Goal: Transaction & Acquisition: Purchase product/service

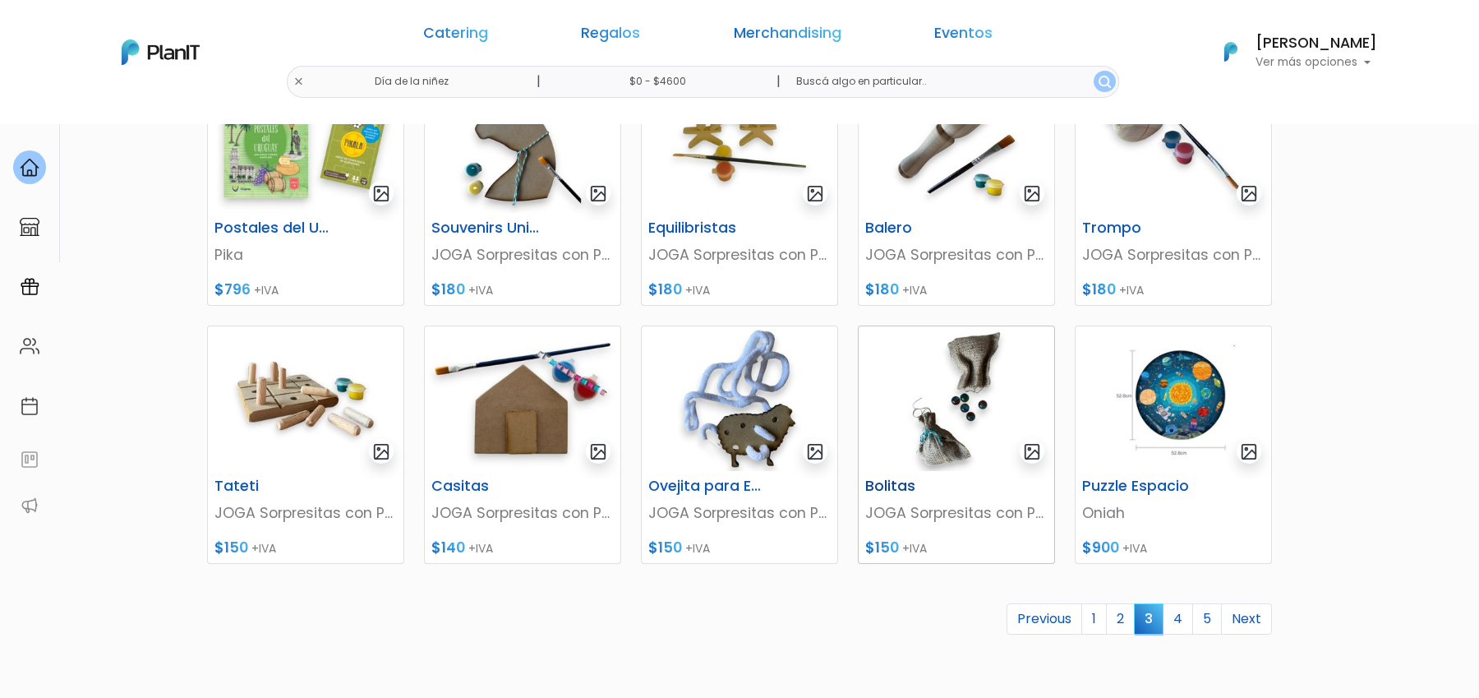
scroll to position [650, 0]
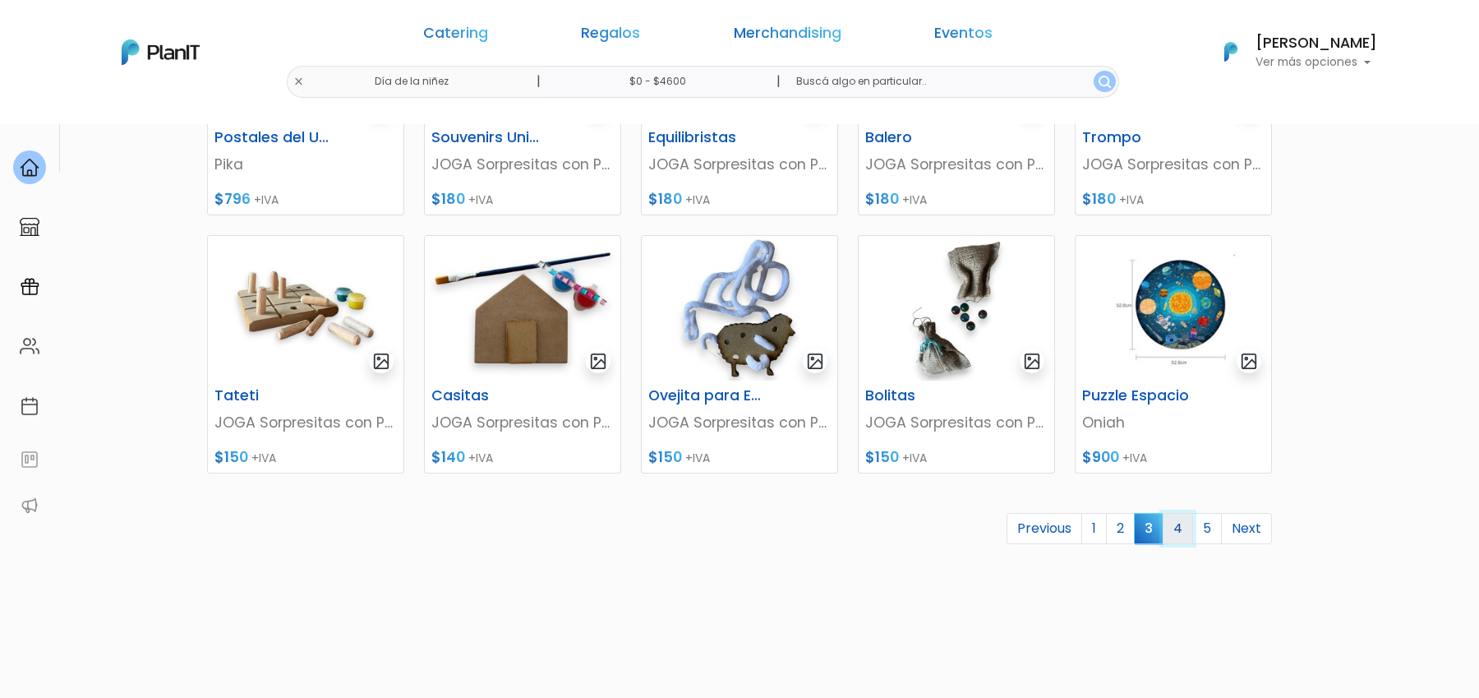
click at [1184, 529] on link "4" at bounding box center [1178, 528] width 30 height 31
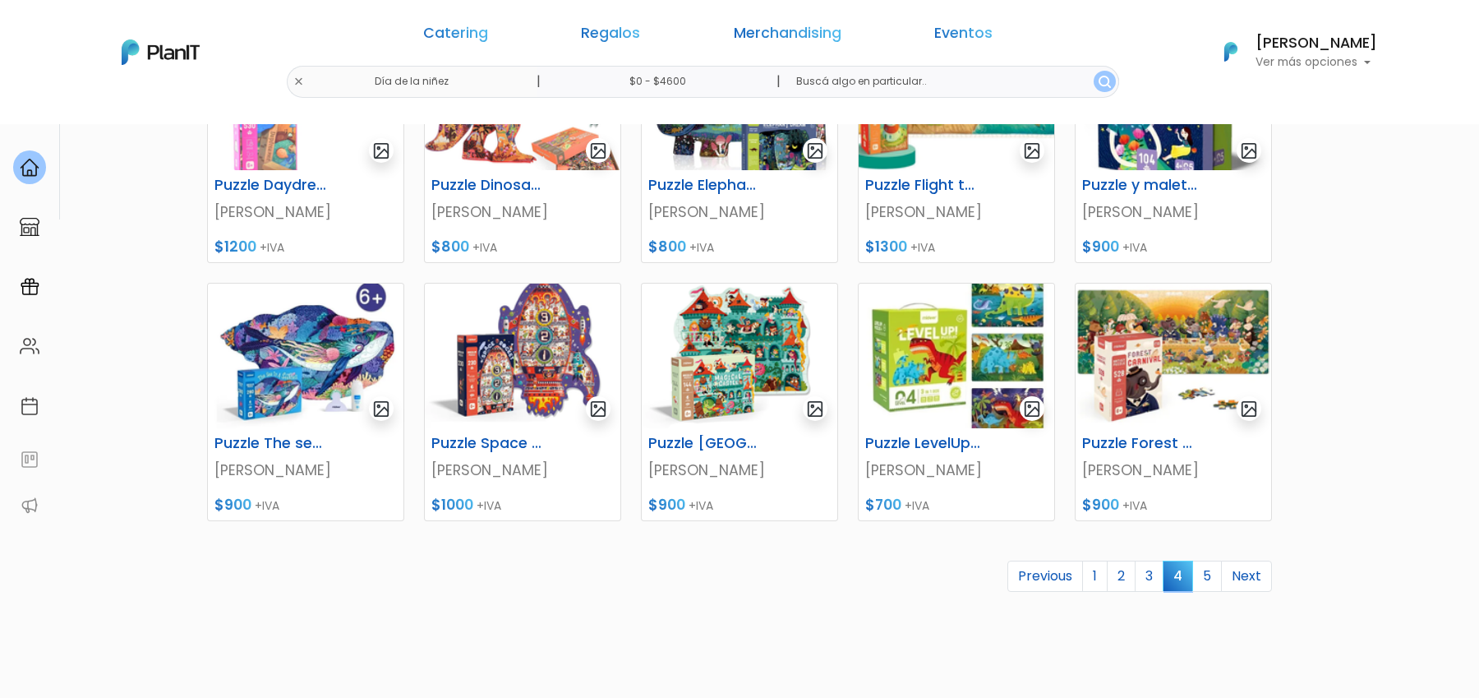
scroll to position [739, 0]
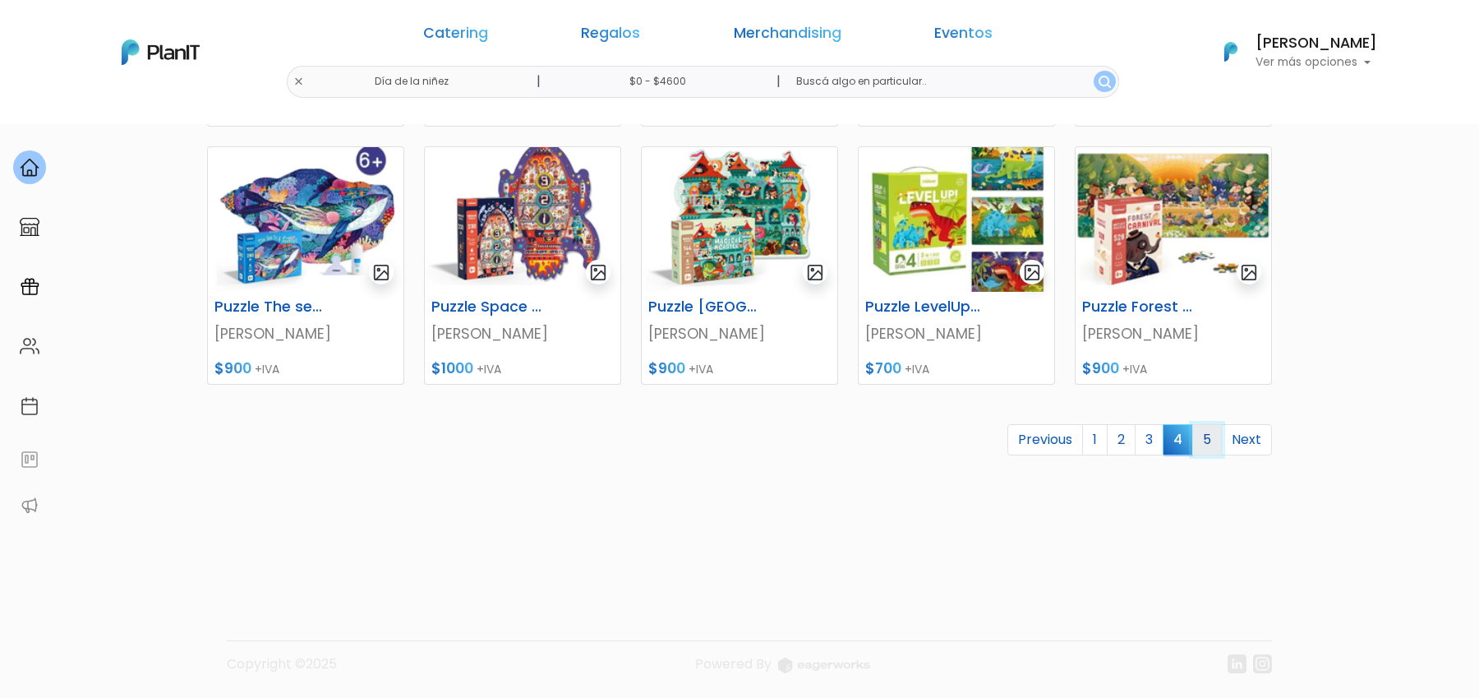
click at [1214, 445] on link "5" at bounding box center [1208, 439] width 30 height 31
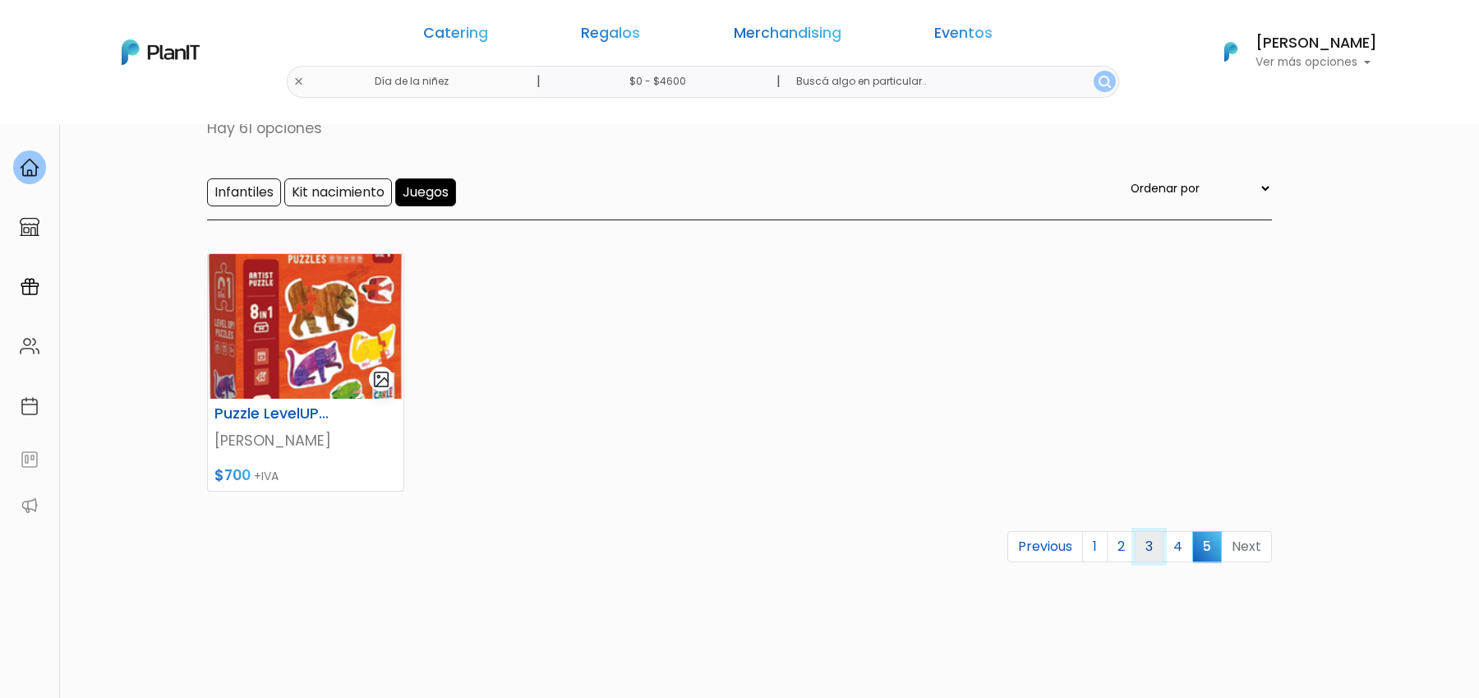
click at [1153, 552] on link "3" at bounding box center [1149, 546] width 29 height 31
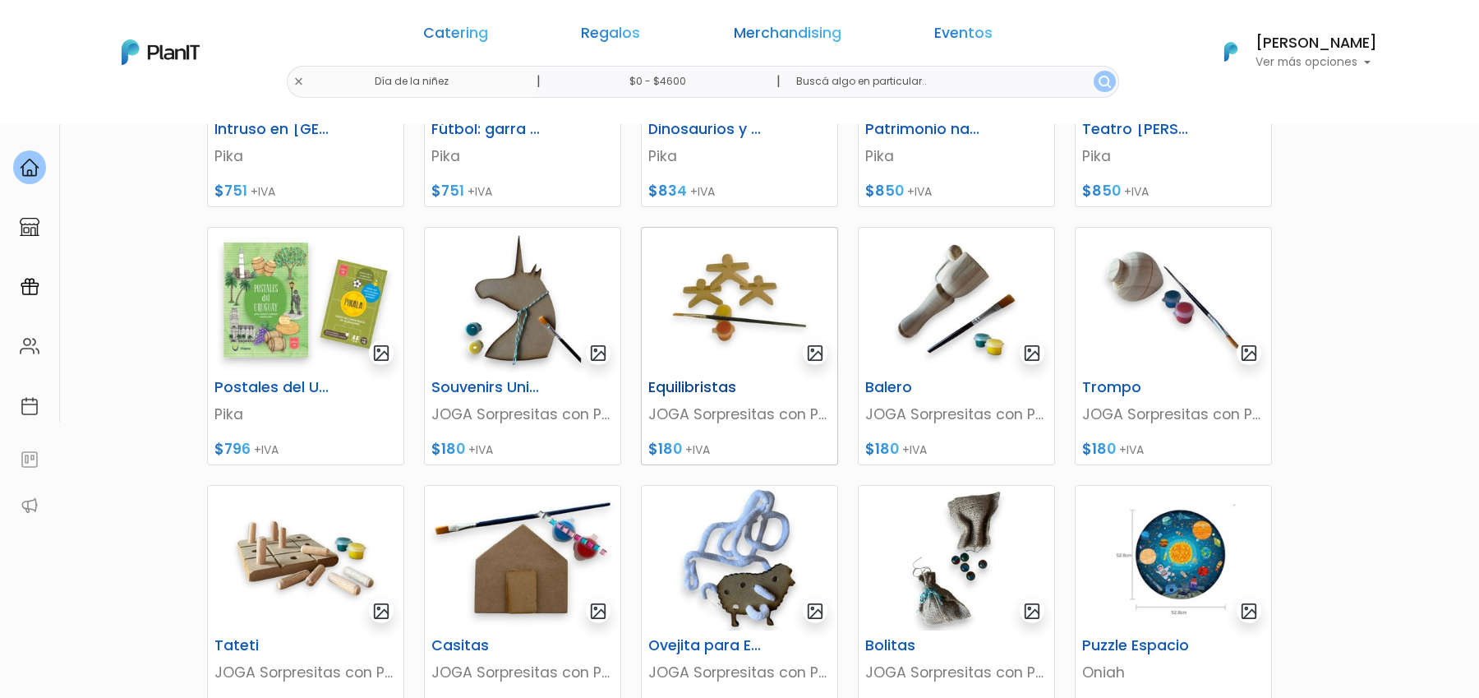
scroll to position [408, 0]
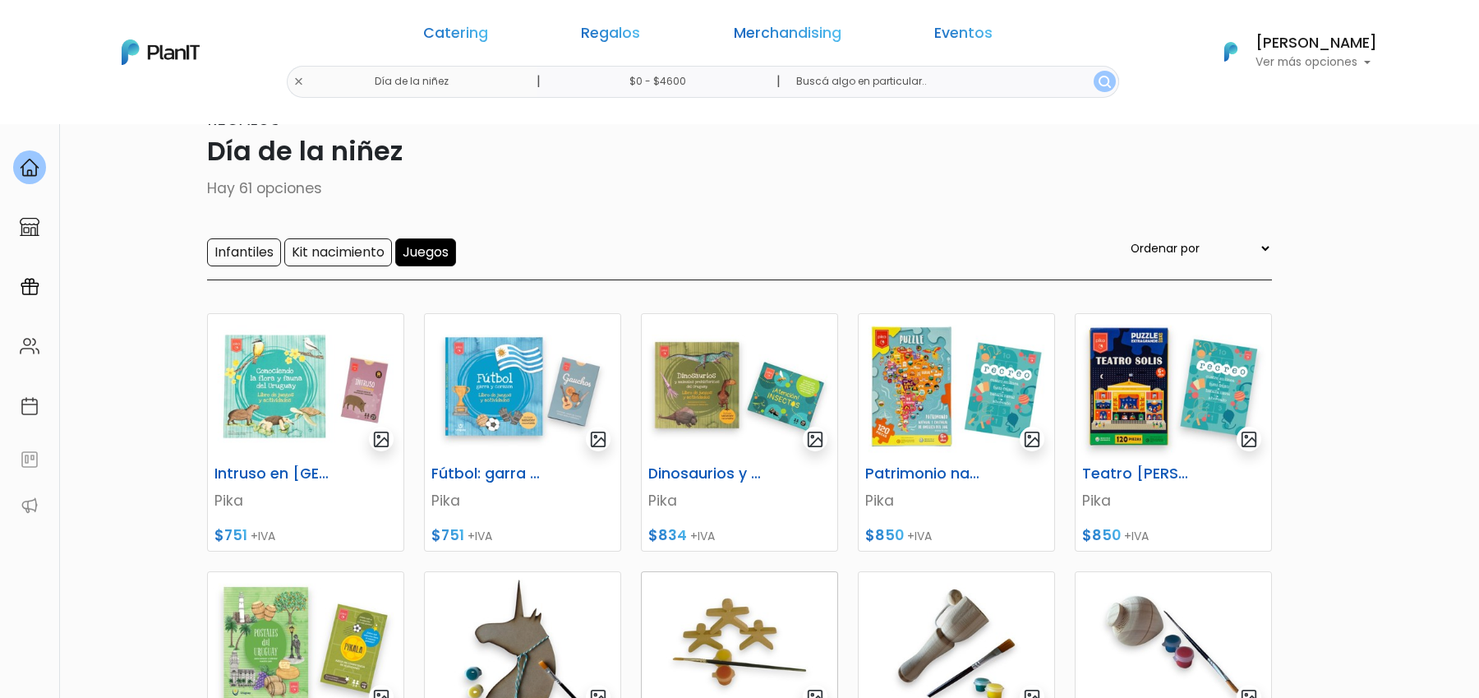
scroll to position [0, 0]
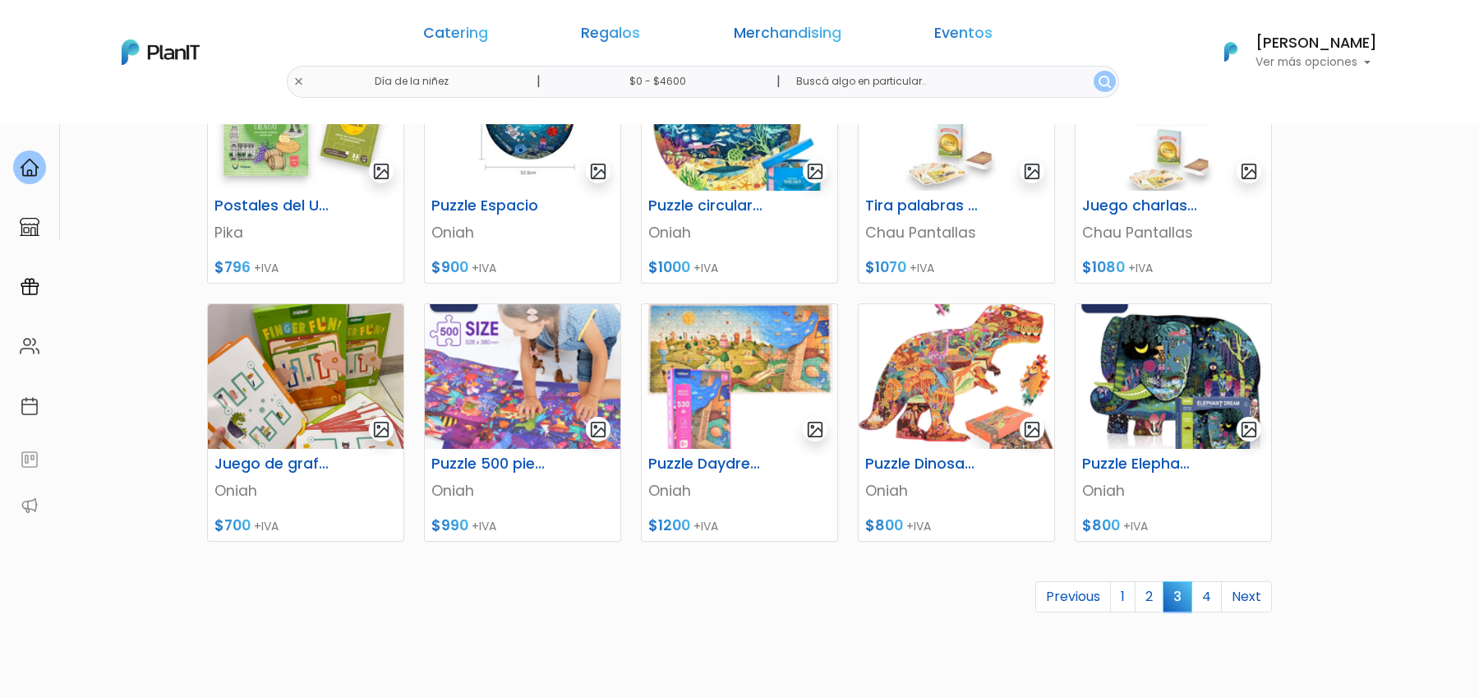
scroll to position [646, 0]
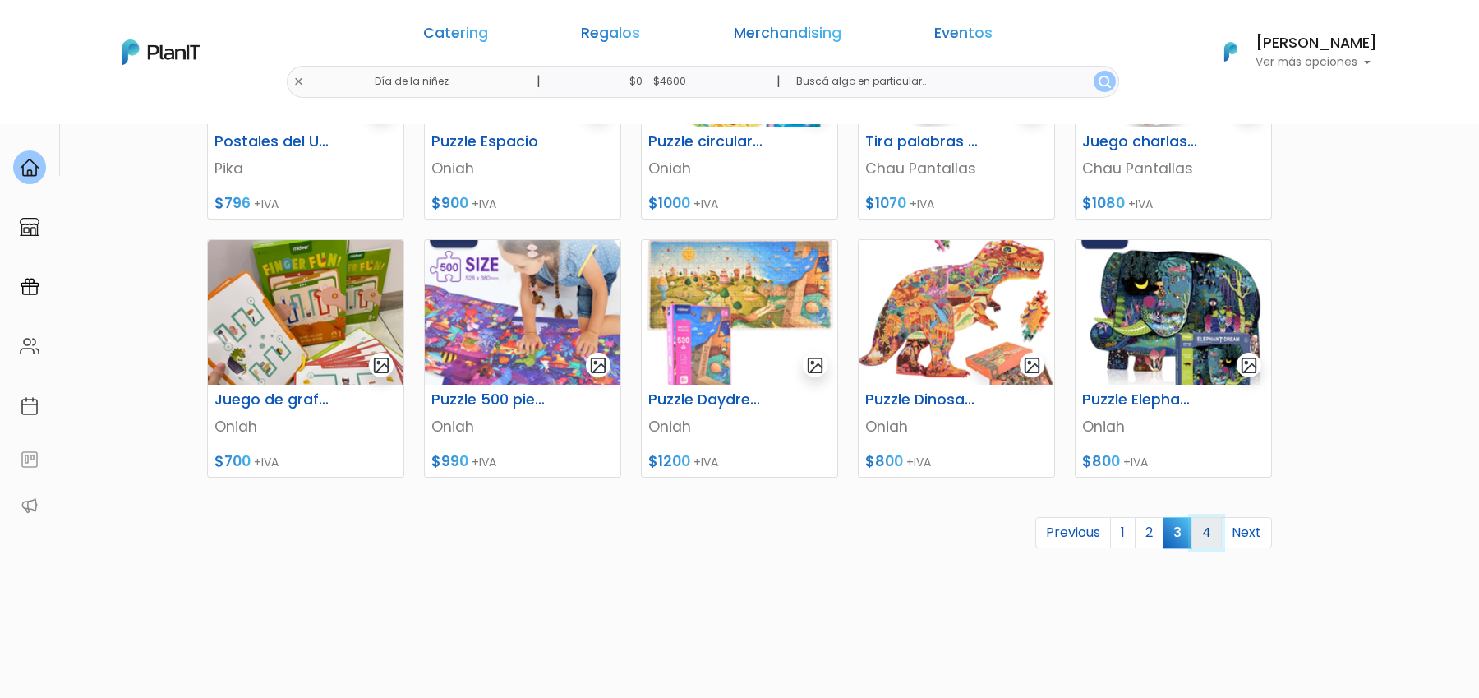
click at [1219, 544] on link "4" at bounding box center [1207, 532] width 30 height 31
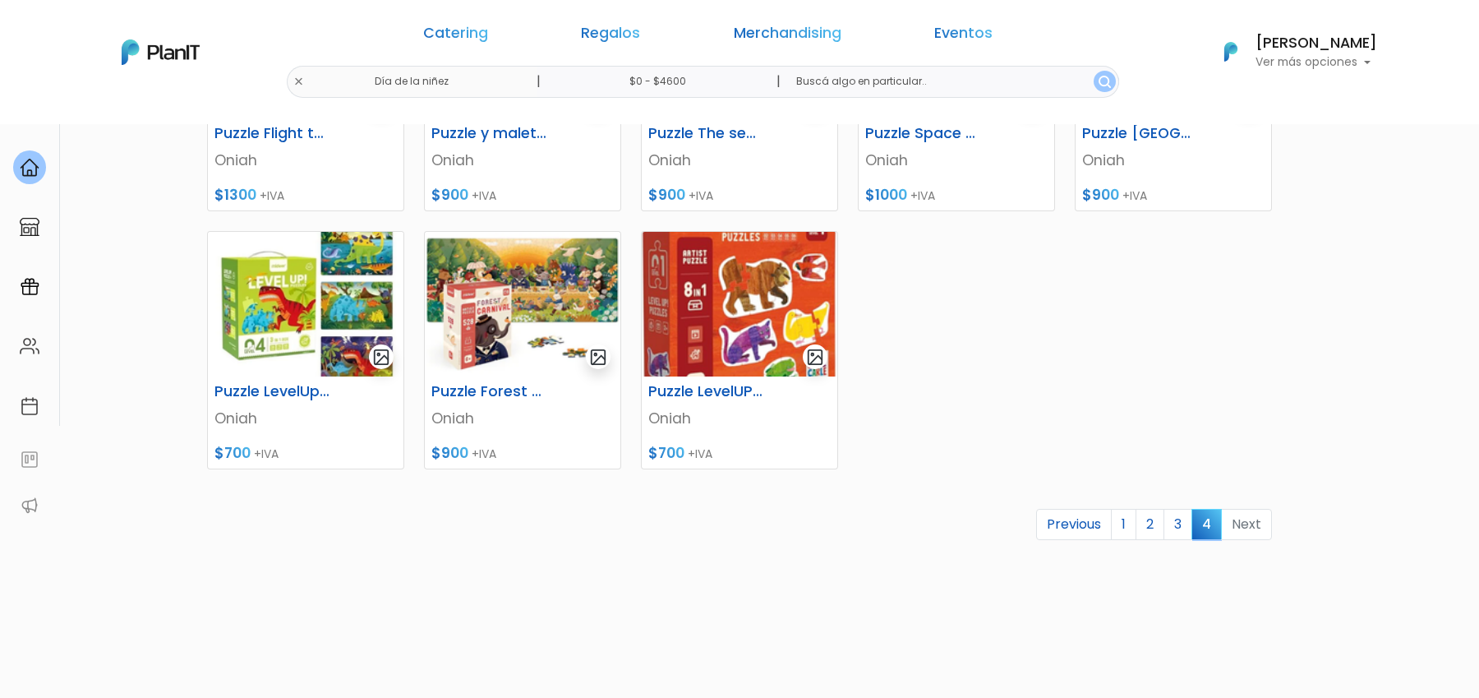
scroll to position [404, 0]
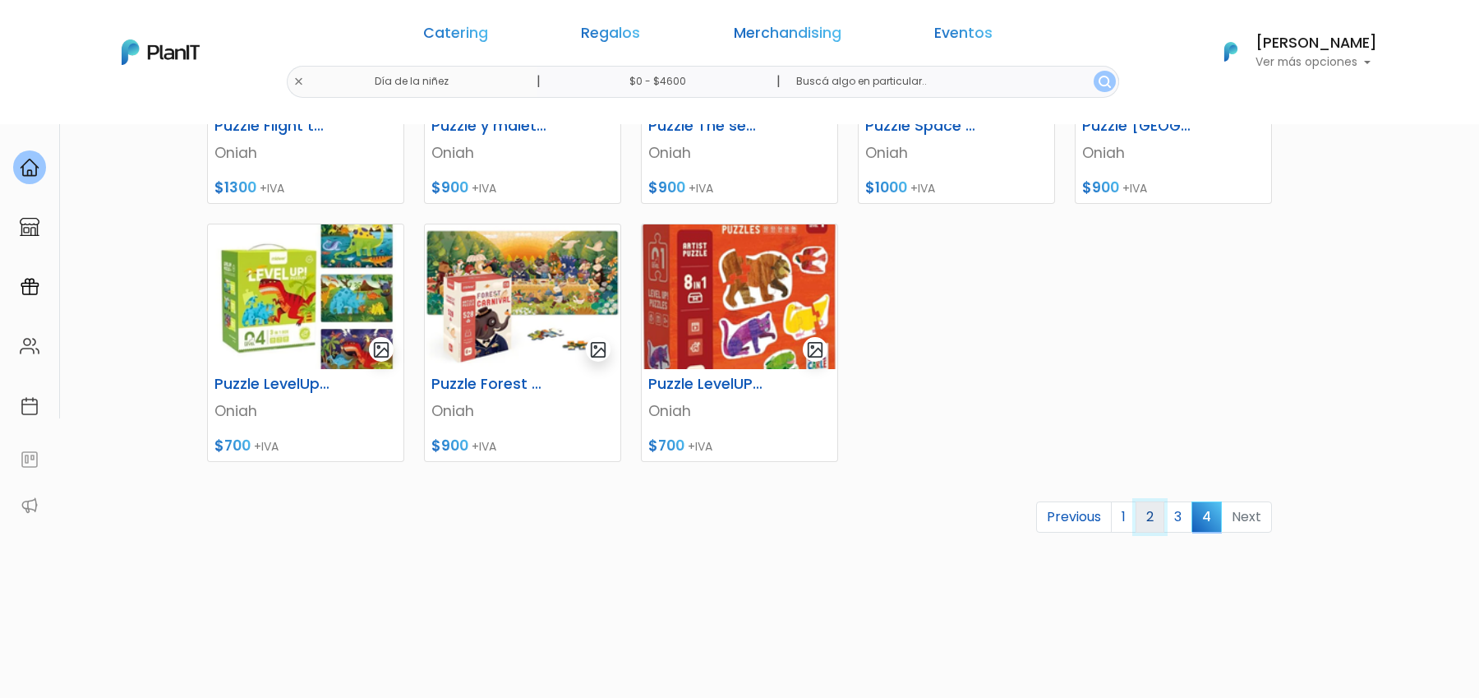
click at [1157, 529] on link "2" at bounding box center [1150, 516] width 29 height 31
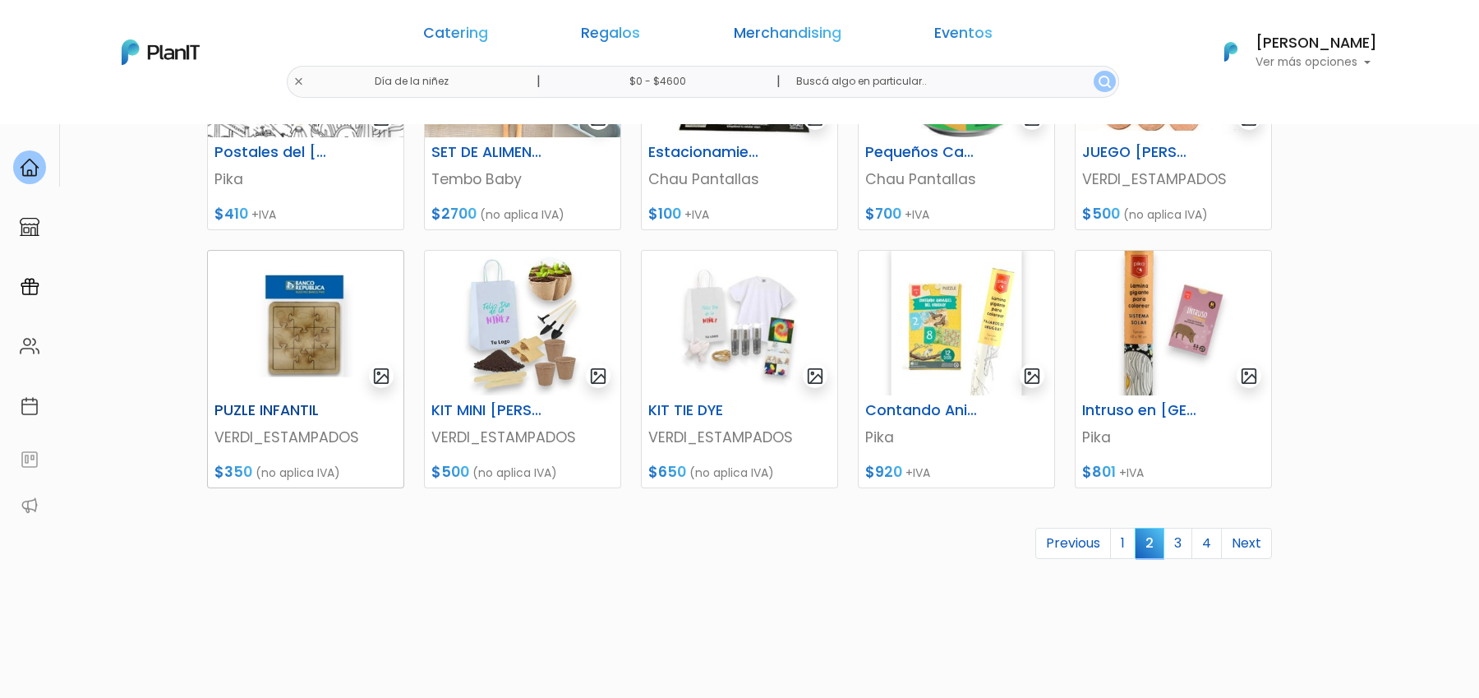
scroll to position [637, 0]
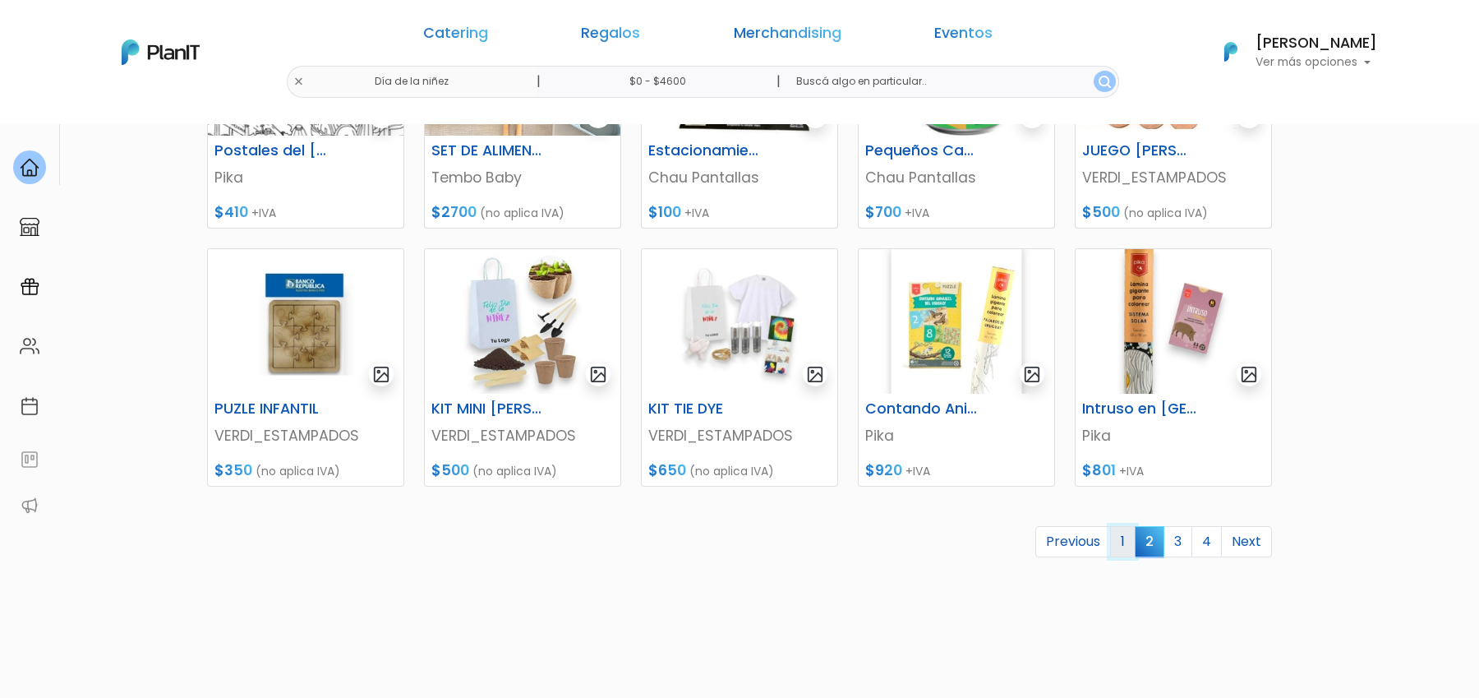
click at [1126, 547] on link "1" at bounding box center [1122, 541] width 25 height 31
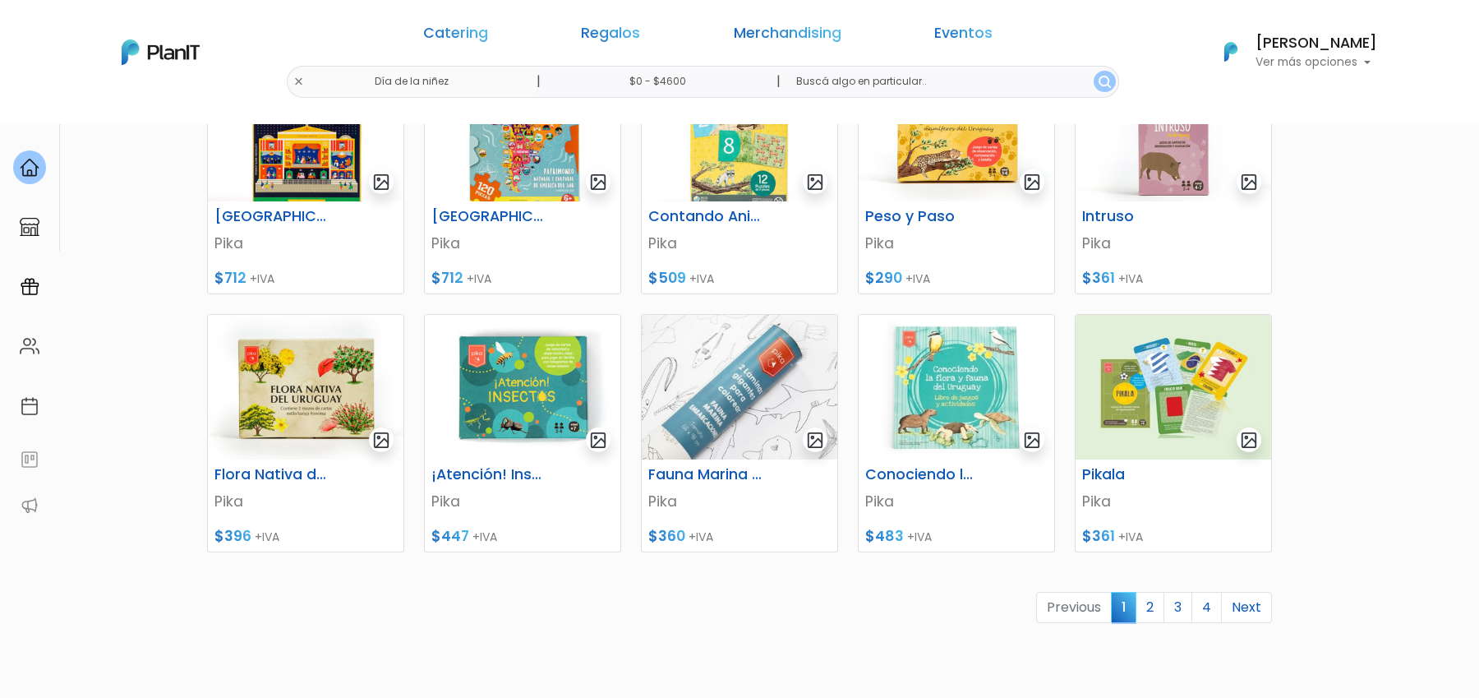
scroll to position [697, 0]
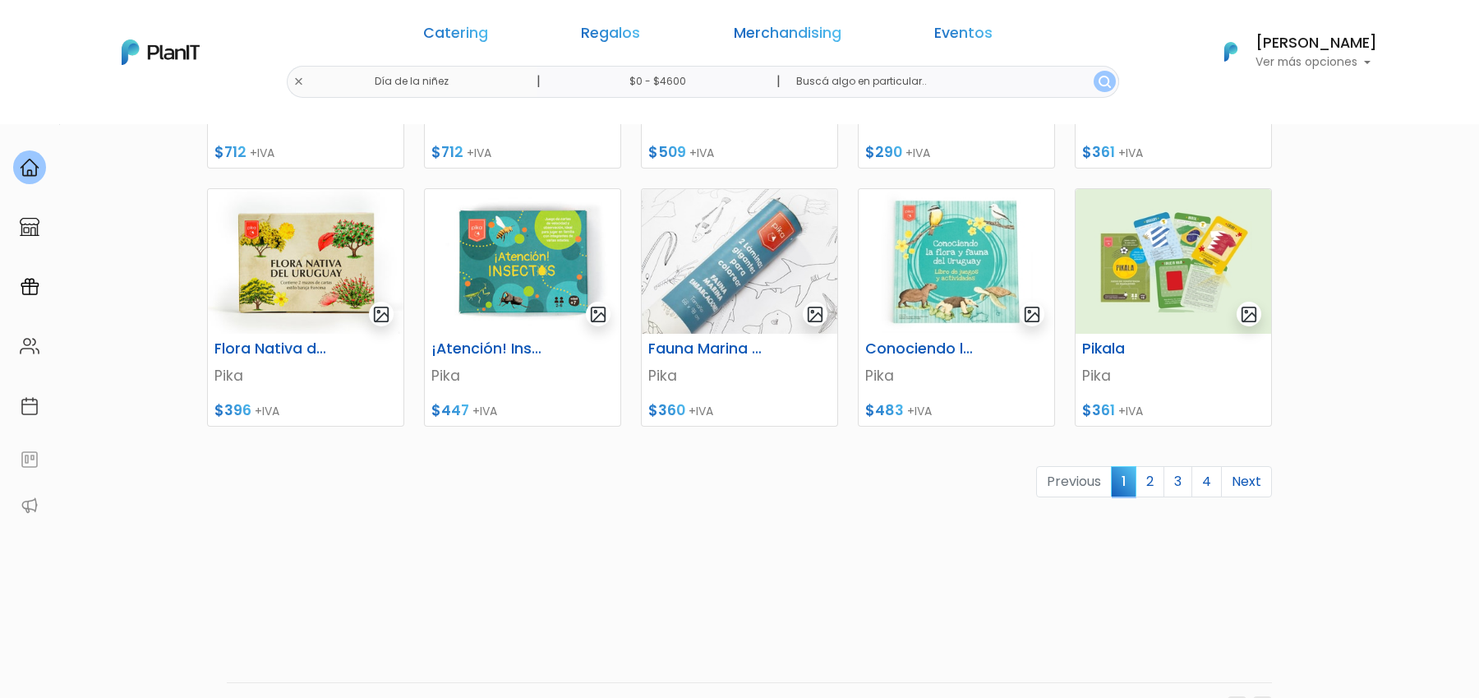
click at [1150, 497] on div "Previous 1 2 3 4 Next" at bounding box center [739, 488] width 1085 height 45
click at [1154, 486] on link "2" at bounding box center [1150, 481] width 29 height 31
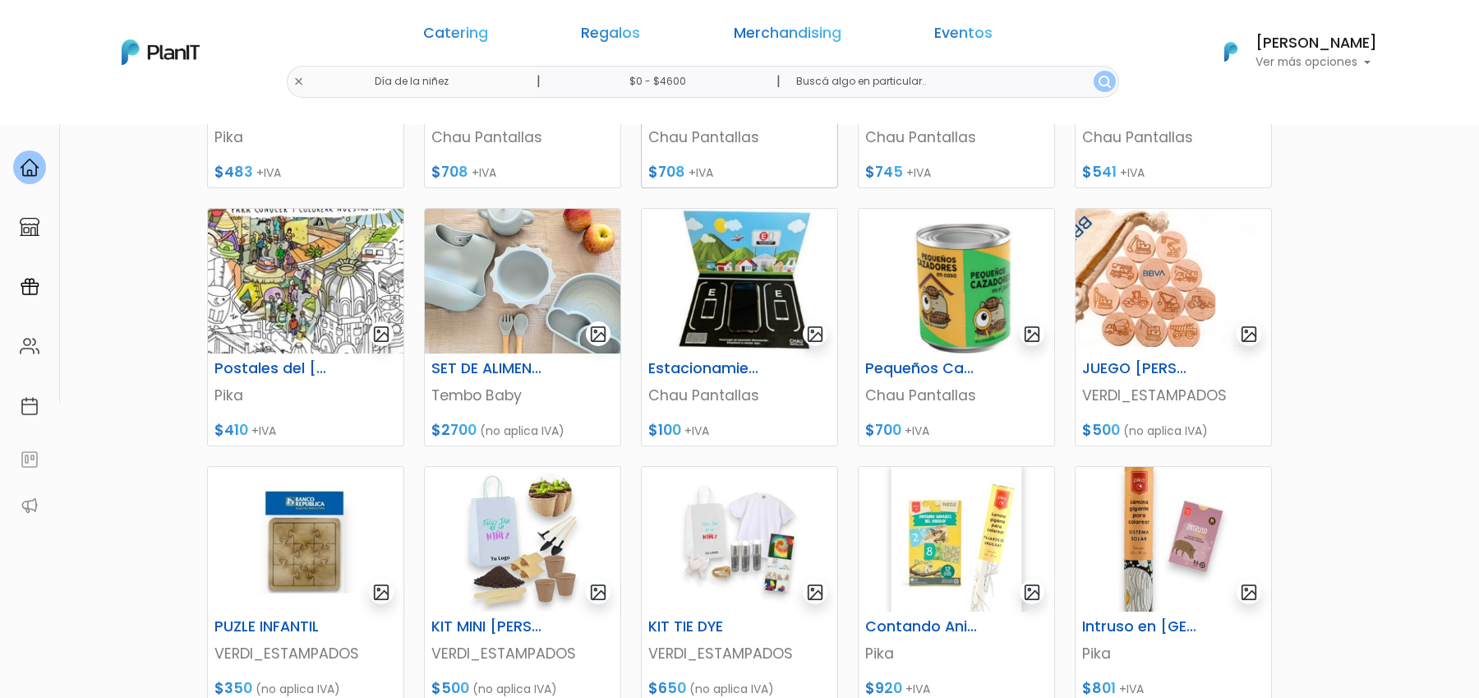
scroll to position [732, 0]
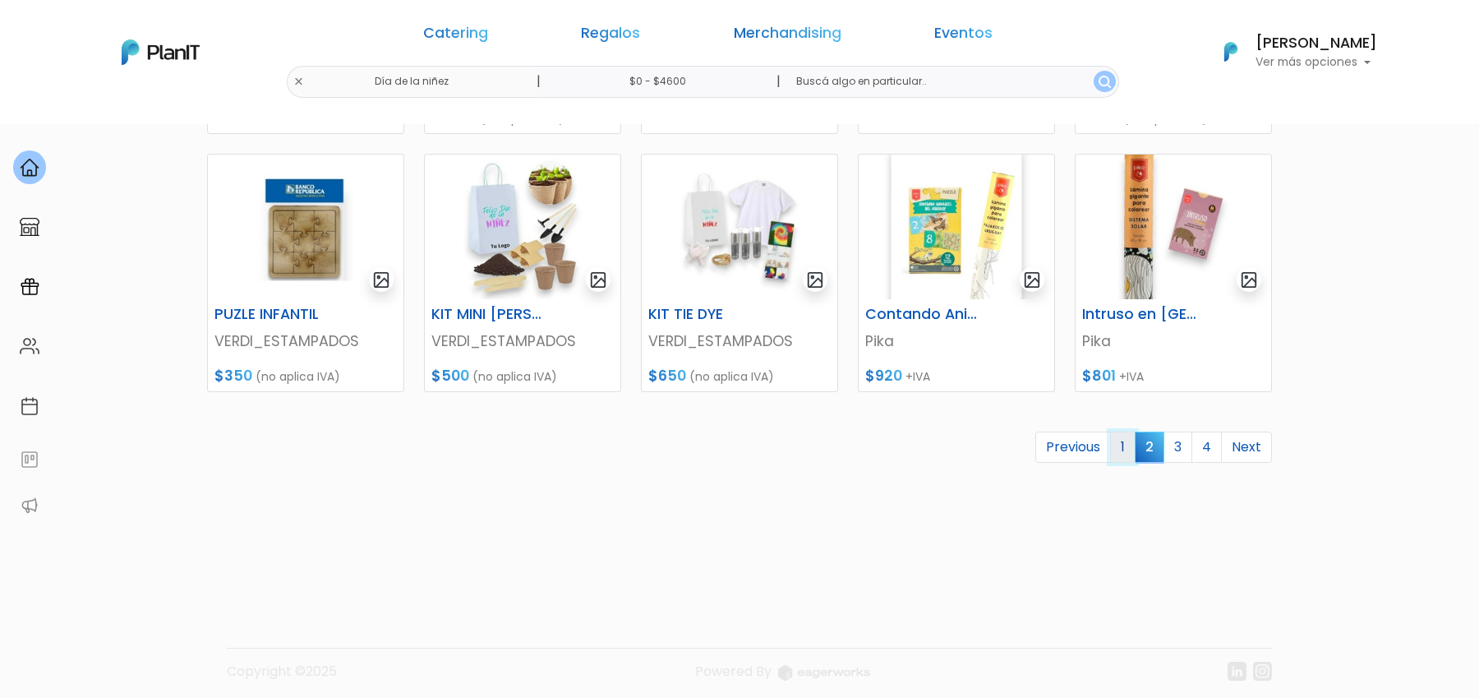
click at [1132, 455] on link "1" at bounding box center [1122, 447] width 25 height 31
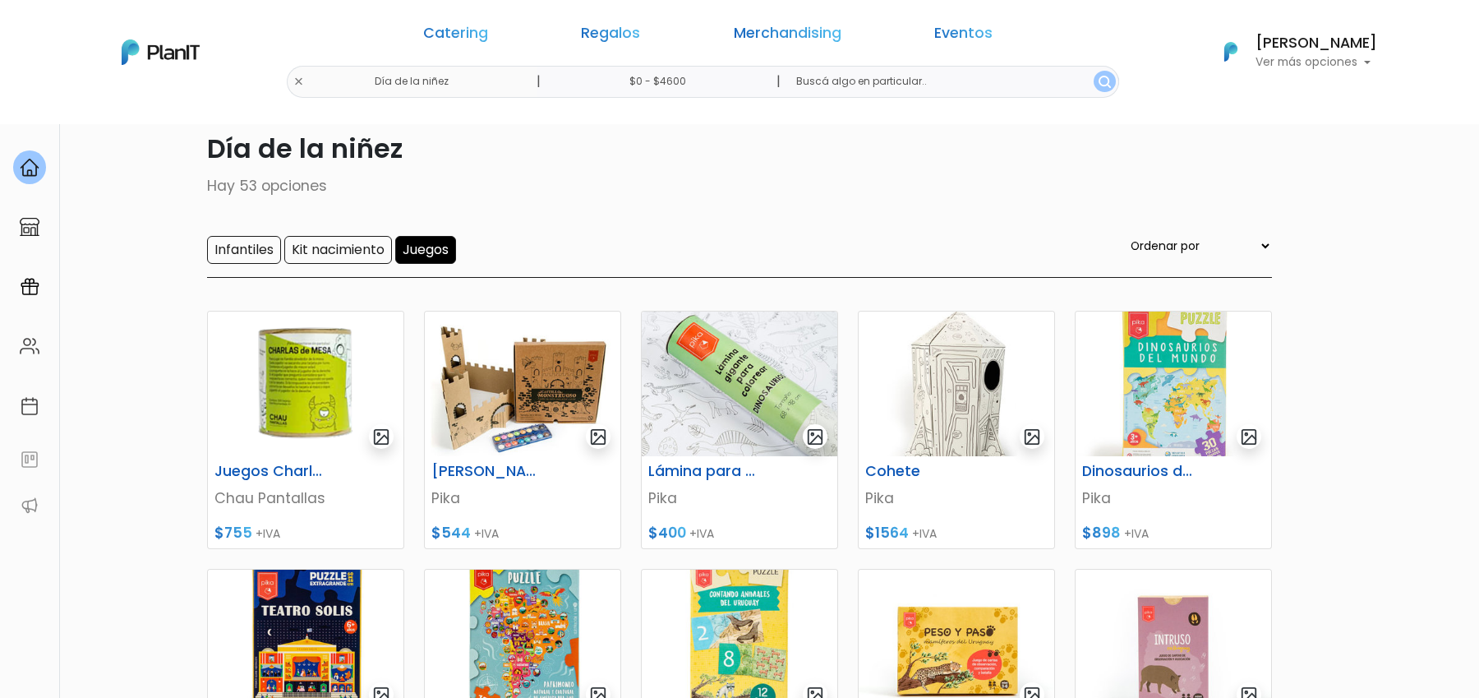
scroll to position [2, 0]
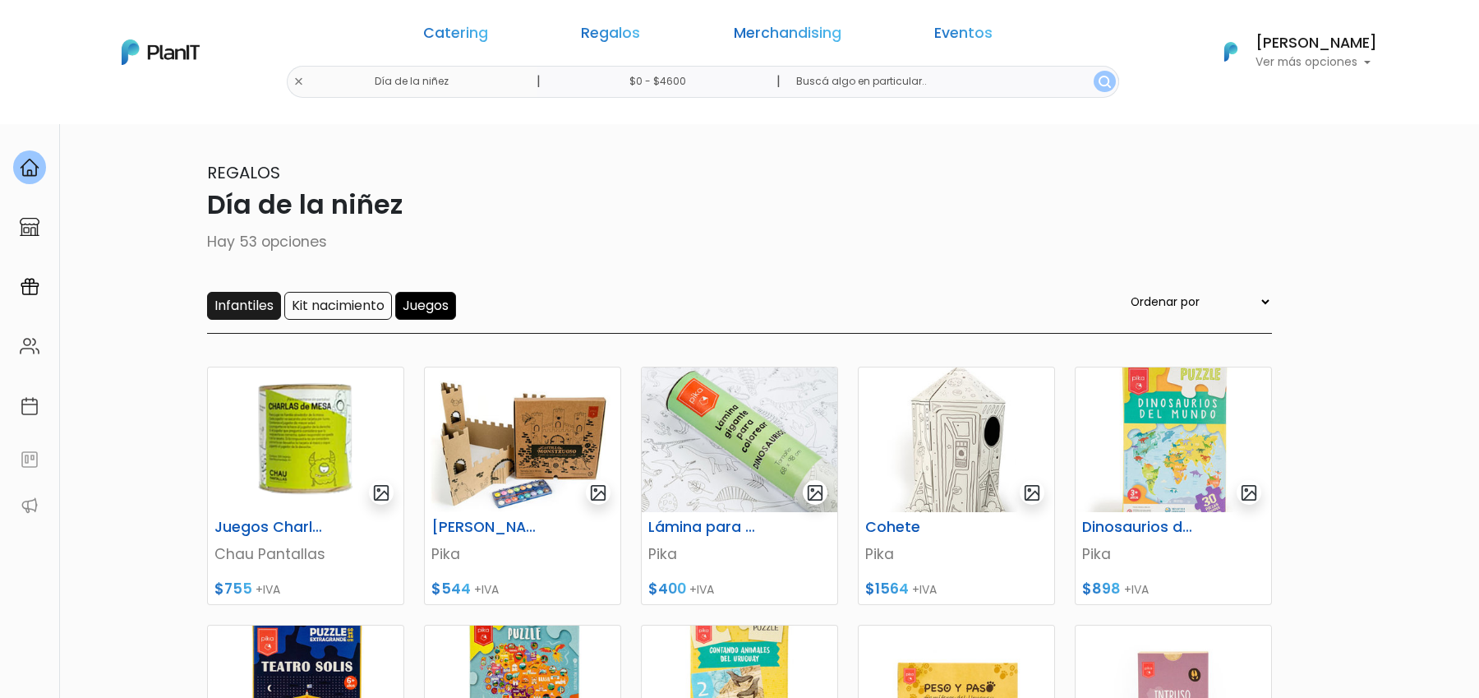
click at [263, 308] on input "Infantiles" at bounding box center [244, 306] width 74 height 28
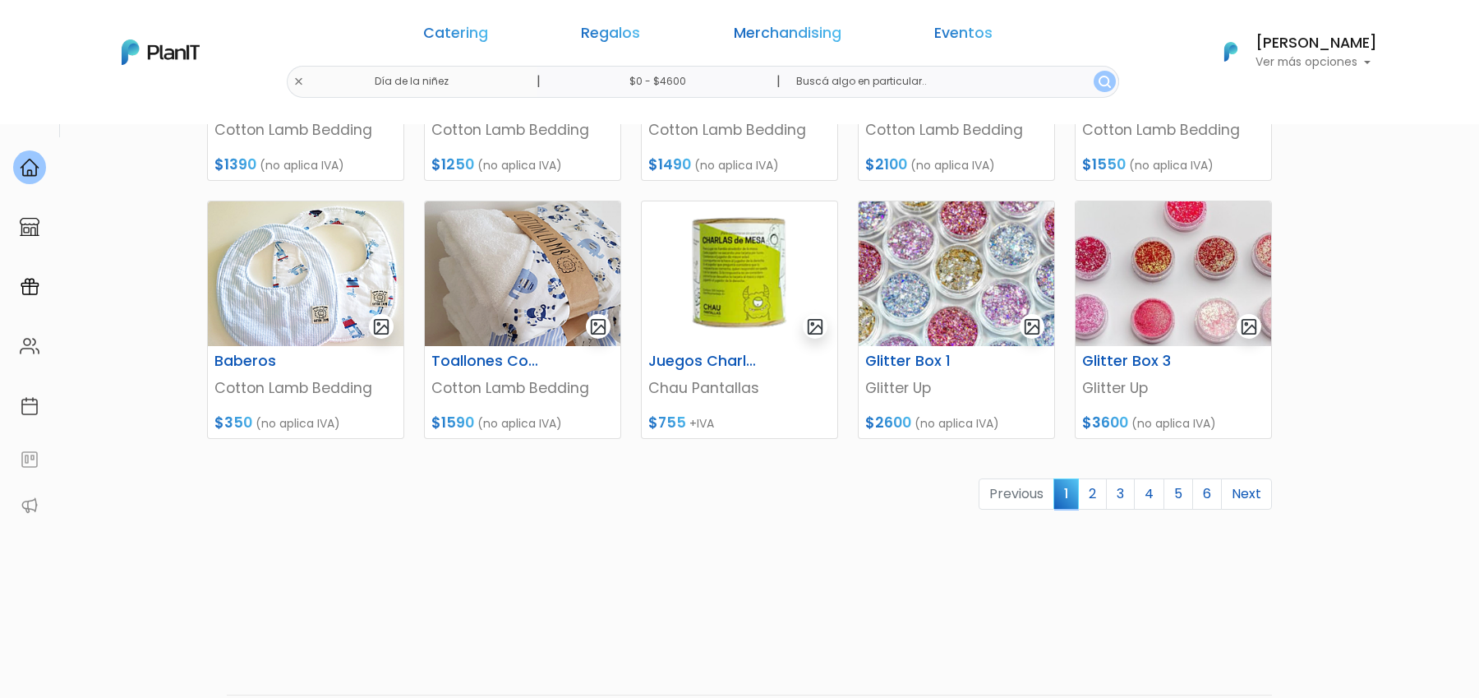
scroll to position [653, 0]
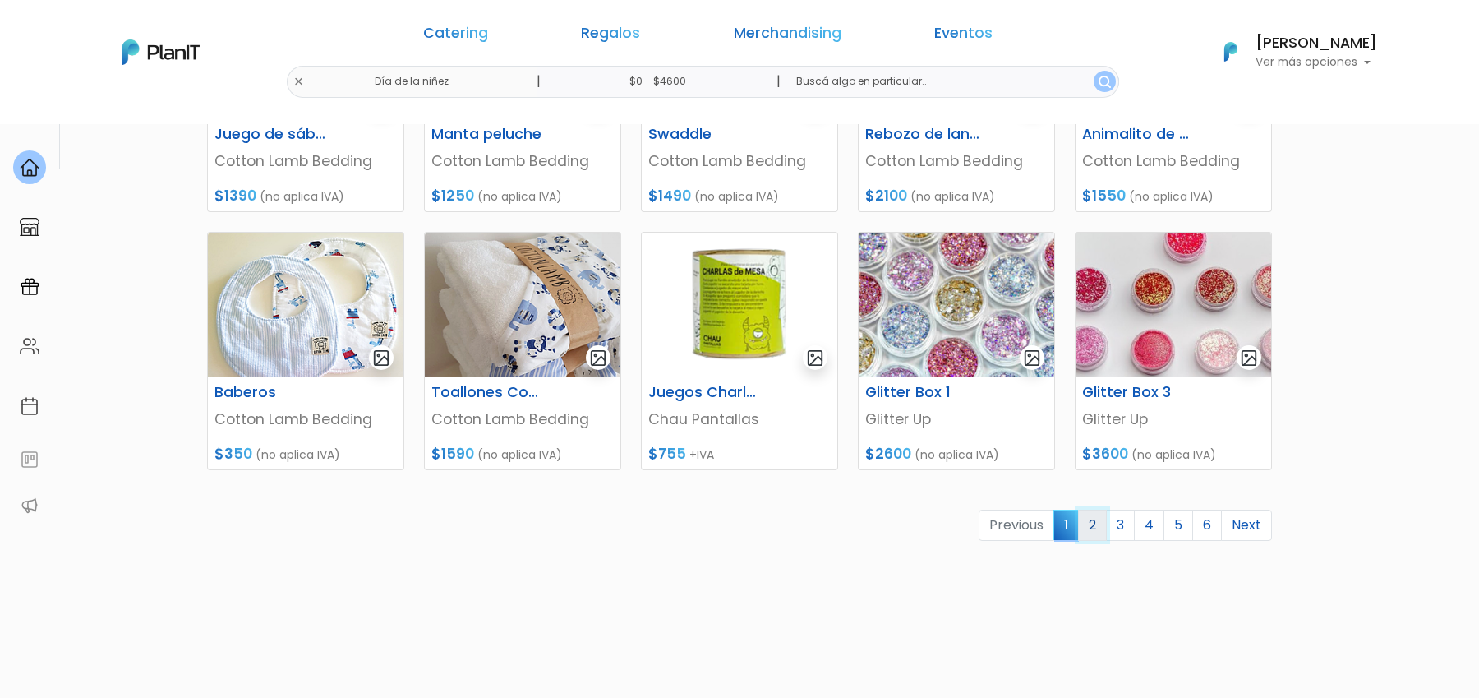
click at [1100, 538] on link "2" at bounding box center [1092, 525] width 29 height 31
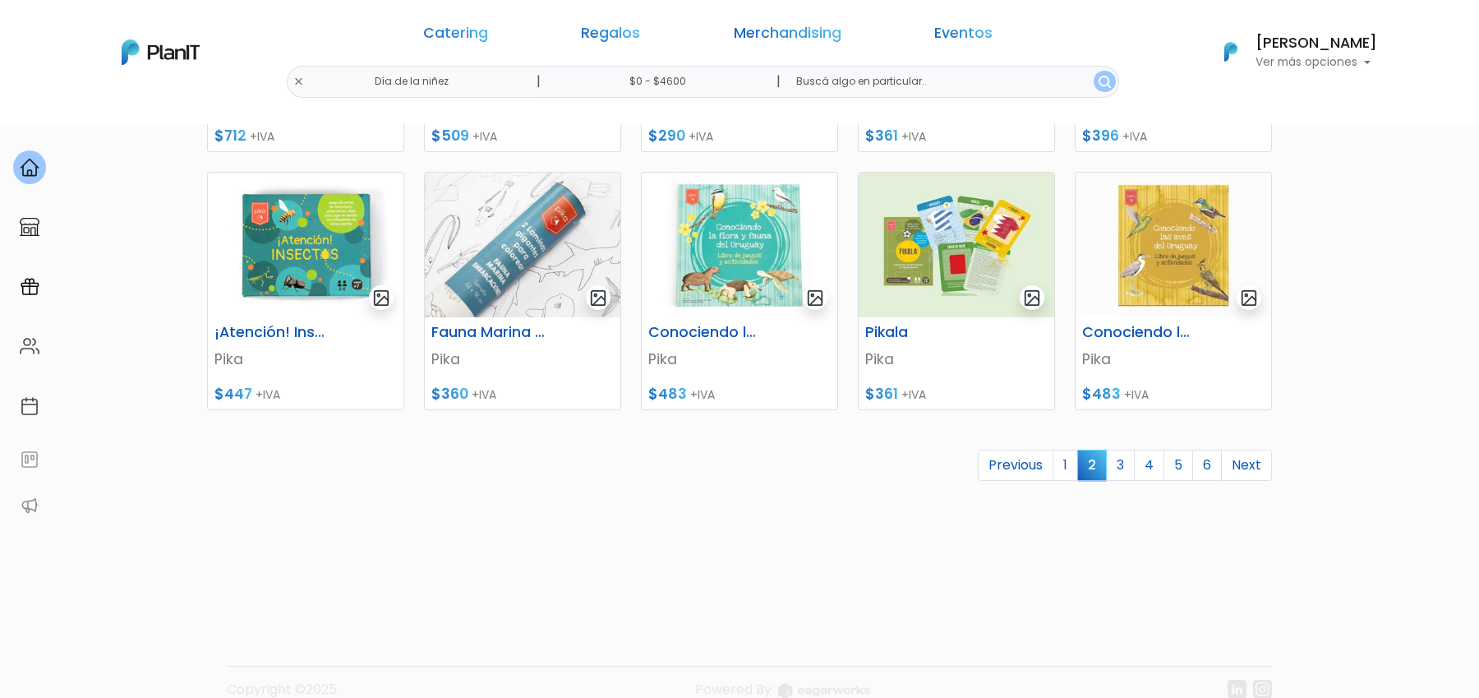
scroll to position [739, 0]
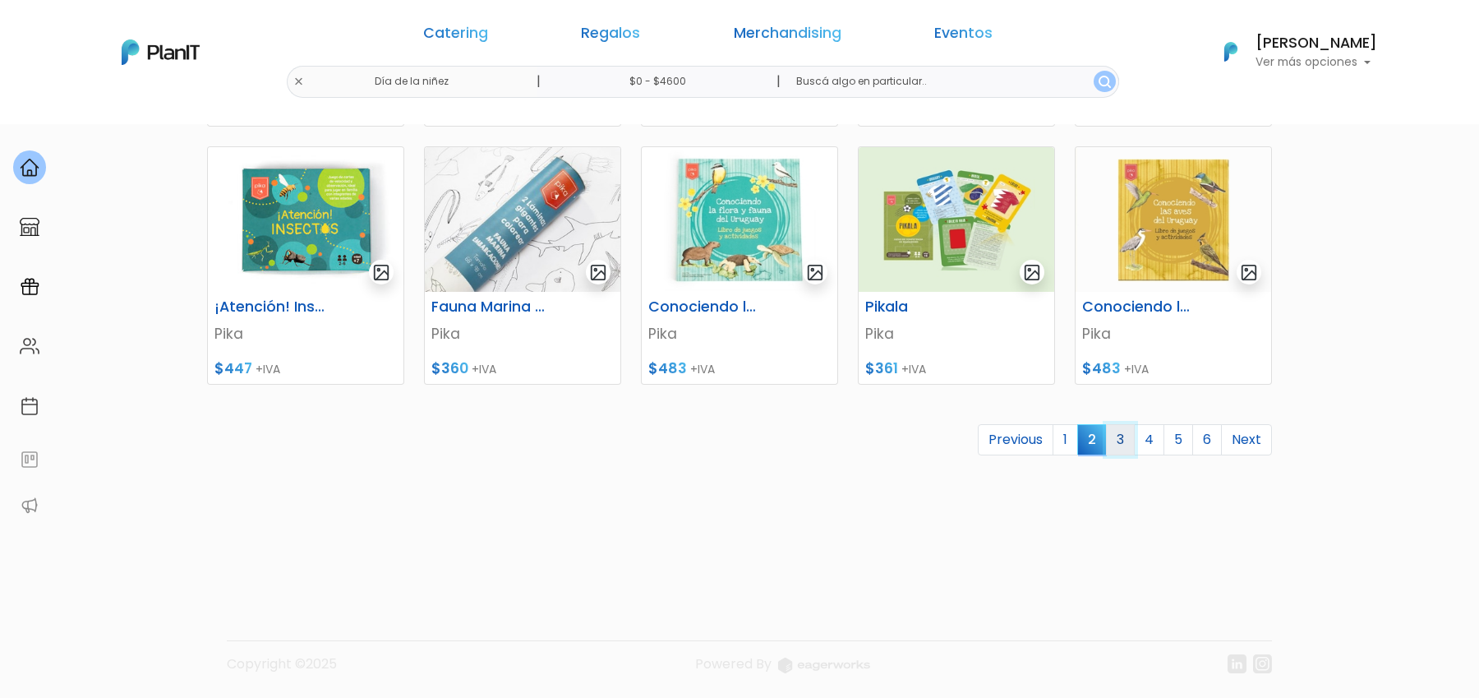
click at [1123, 444] on link "3" at bounding box center [1120, 439] width 29 height 31
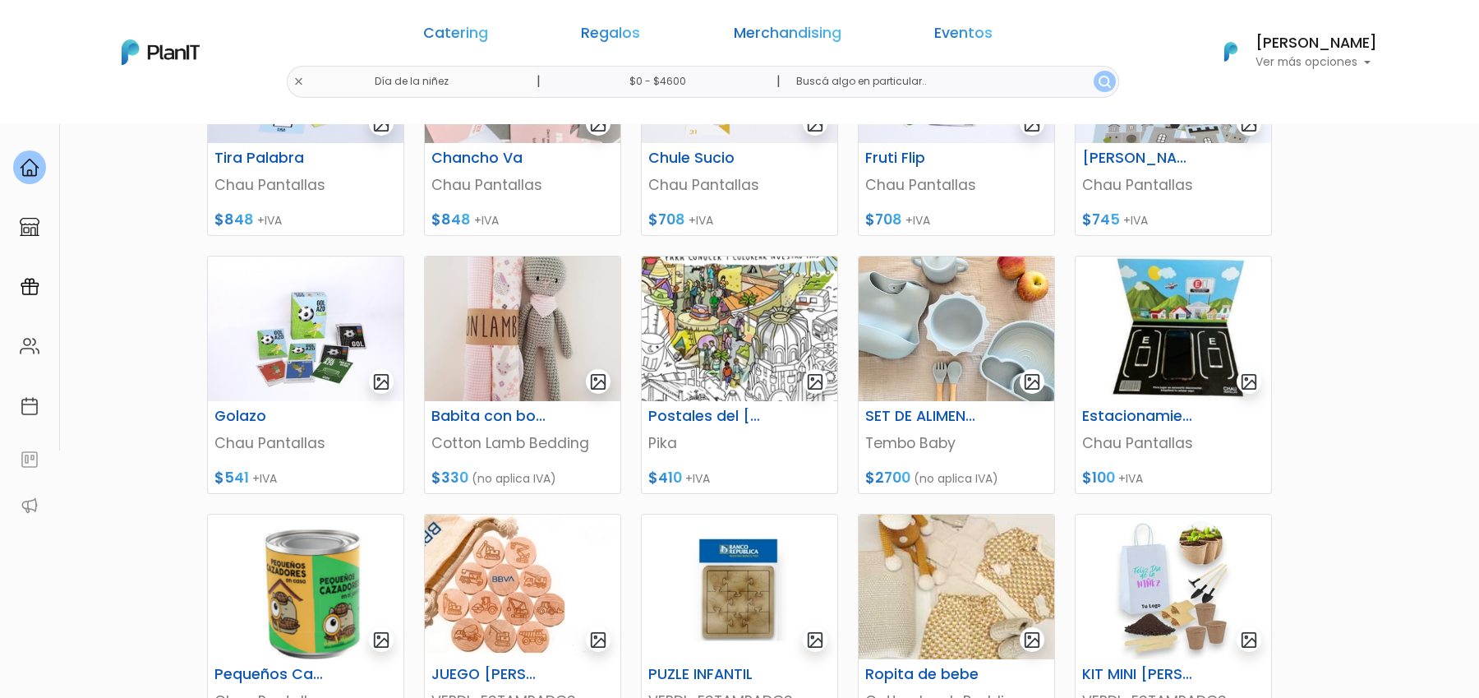
scroll to position [639, 0]
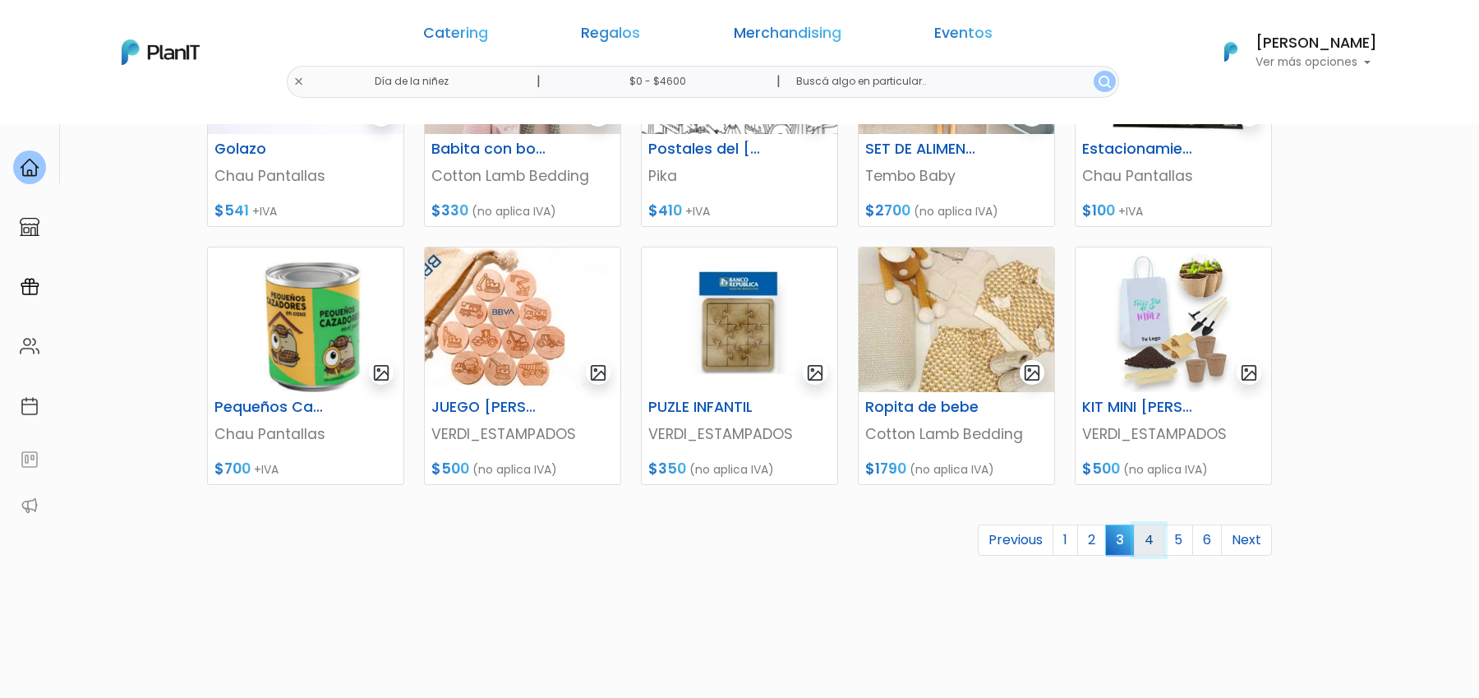
click at [1161, 543] on link "4" at bounding box center [1149, 539] width 30 height 31
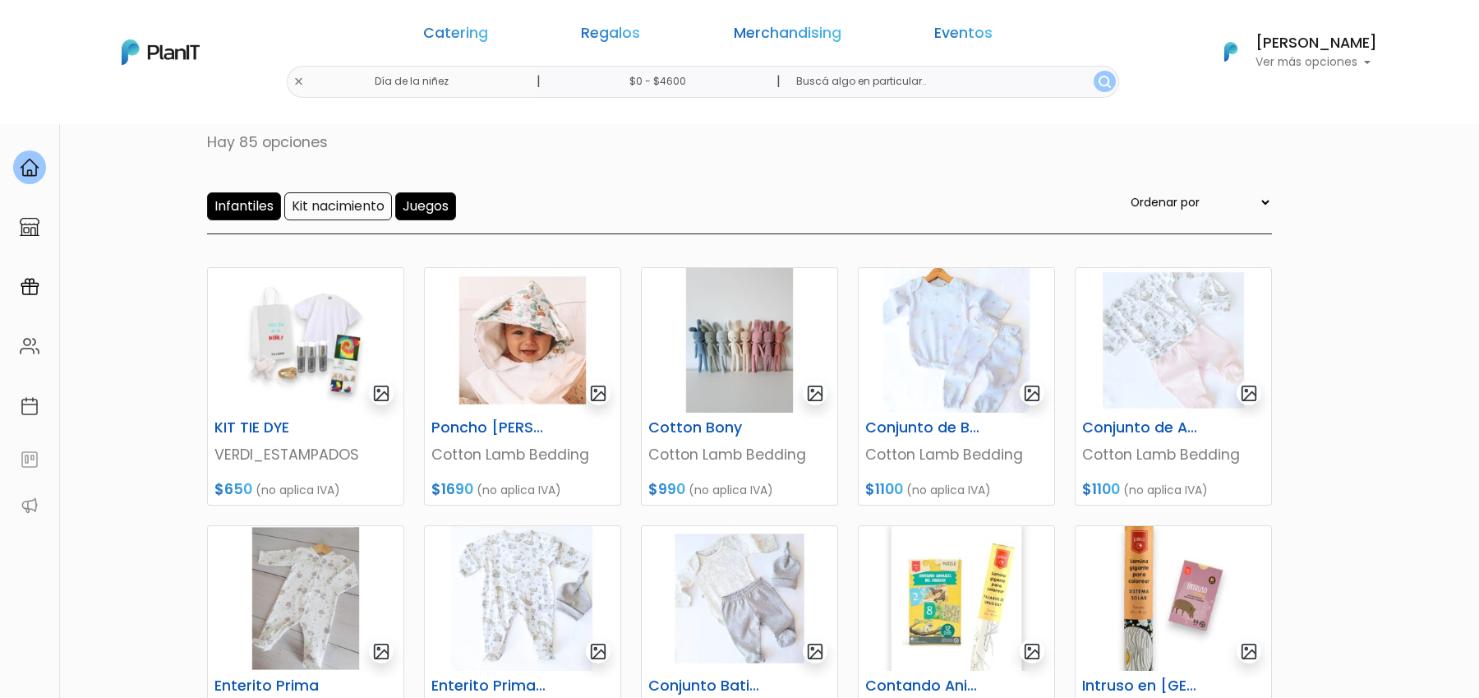
scroll to position [13, 0]
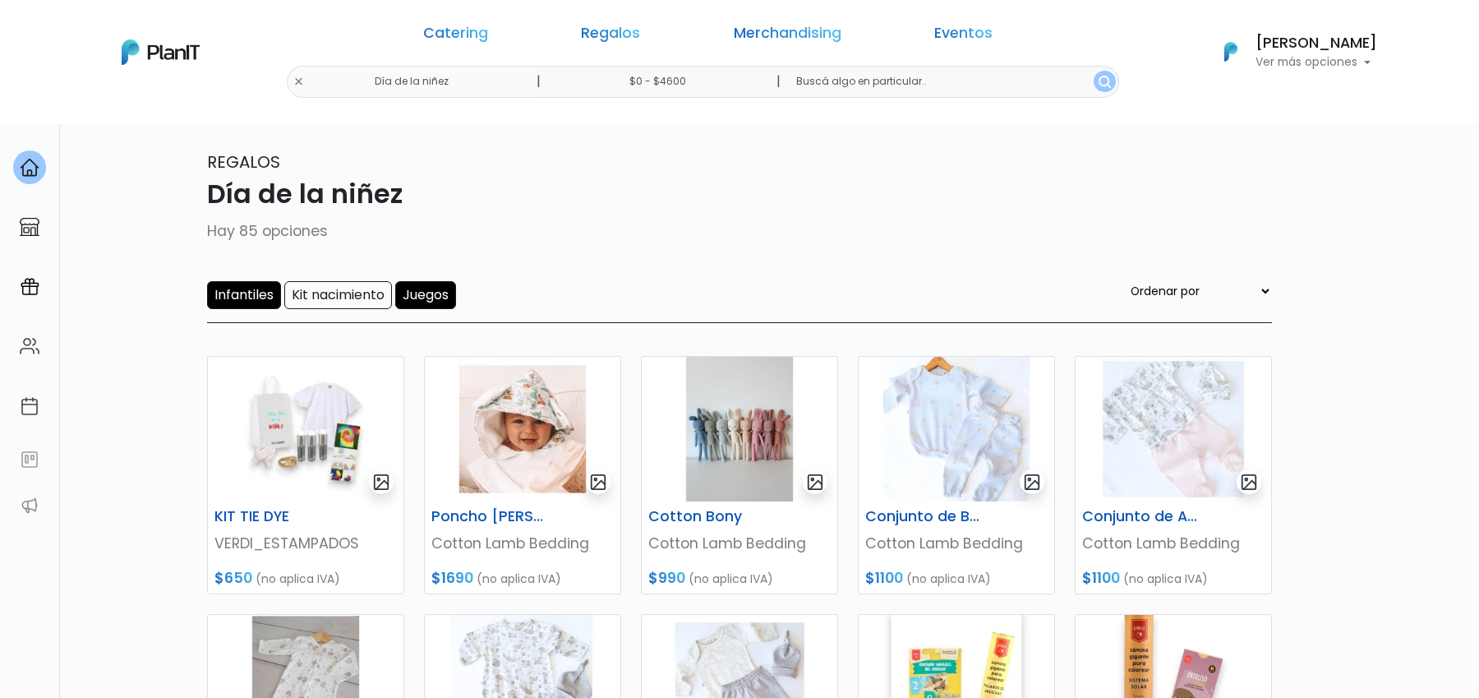
click at [431, 298] on input "Juegos" at bounding box center [425, 295] width 61 height 28
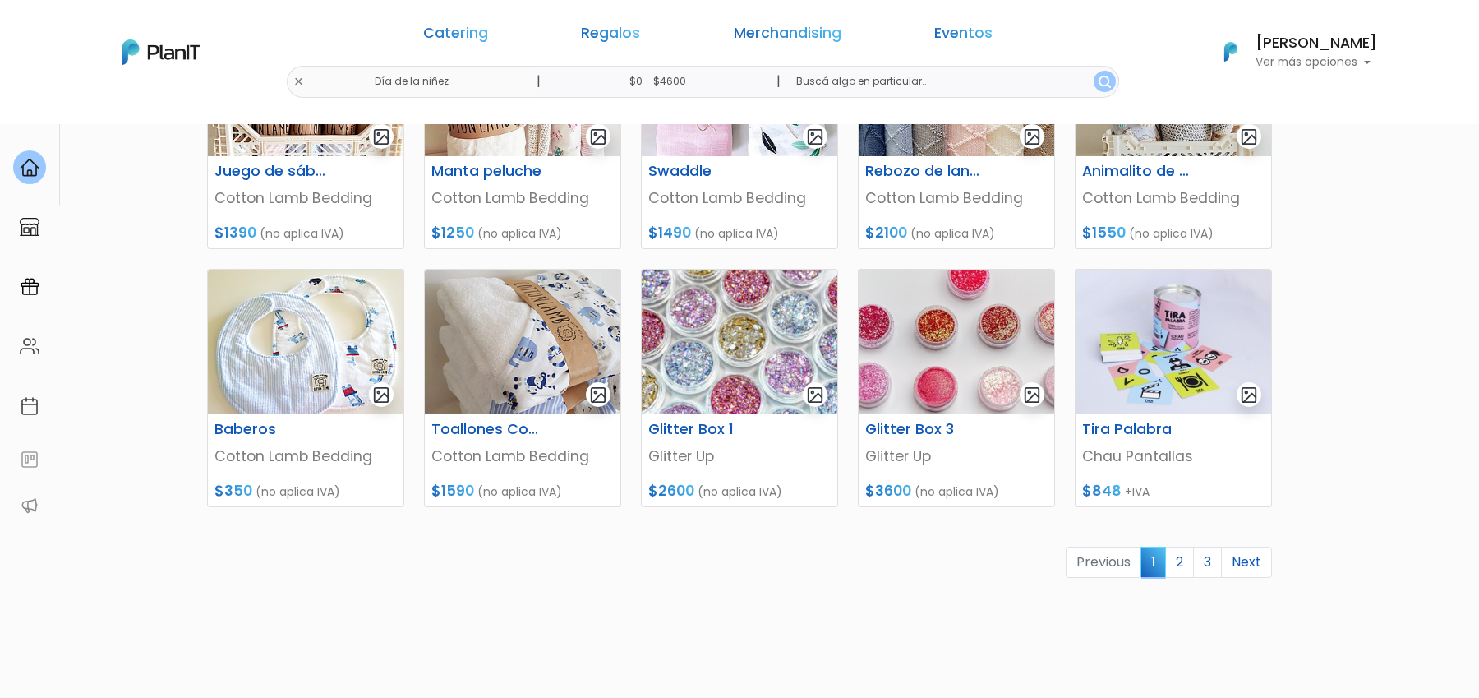
scroll to position [617, 0]
click at [1182, 556] on link "2" at bounding box center [1179, 561] width 29 height 31
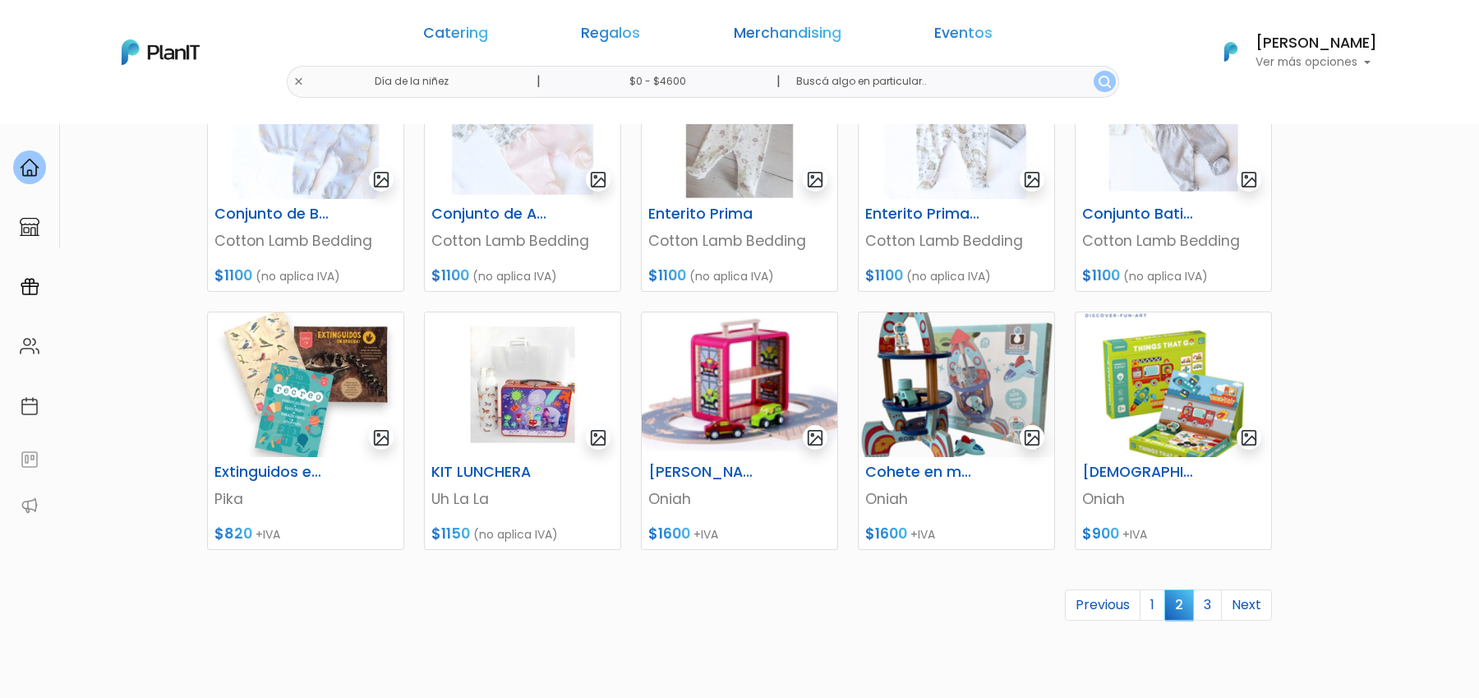
scroll to position [582, 0]
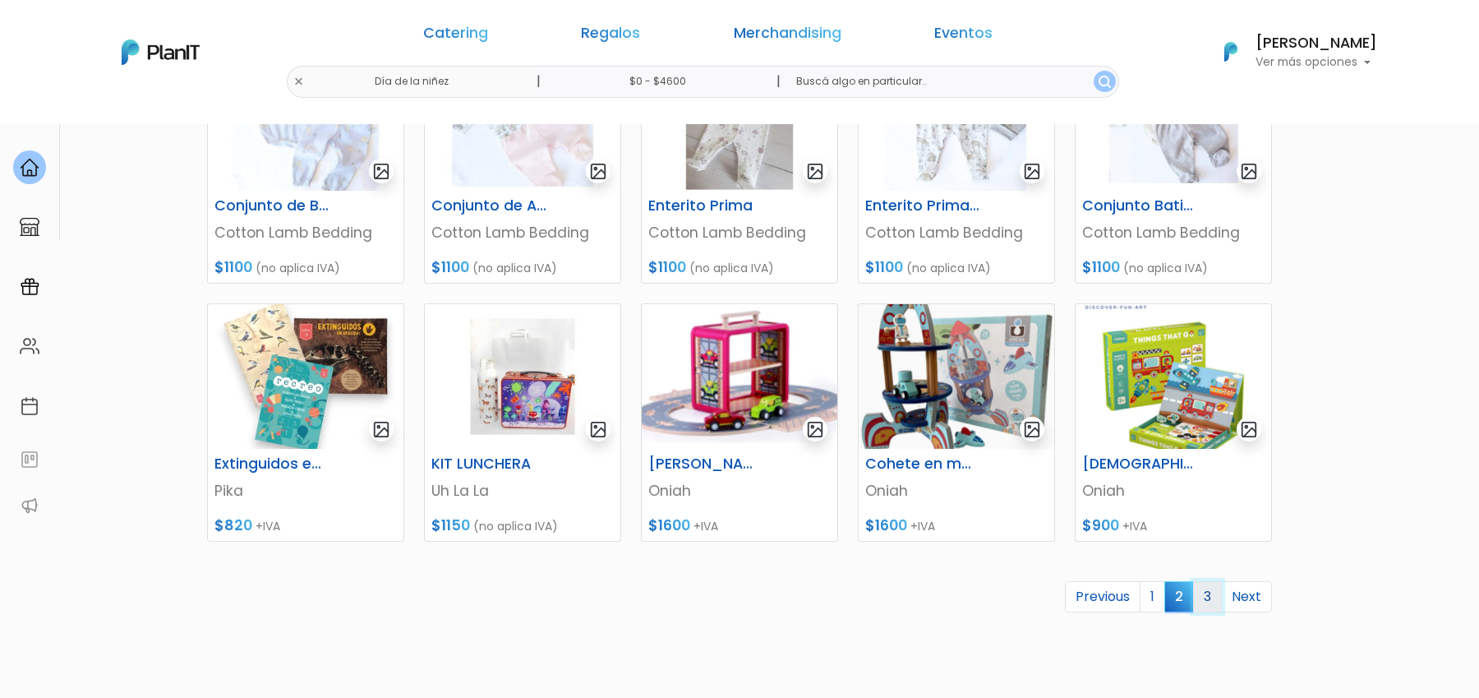
click at [1210, 591] on link "3" at bounding box center [1207, 596] width 29 height 31
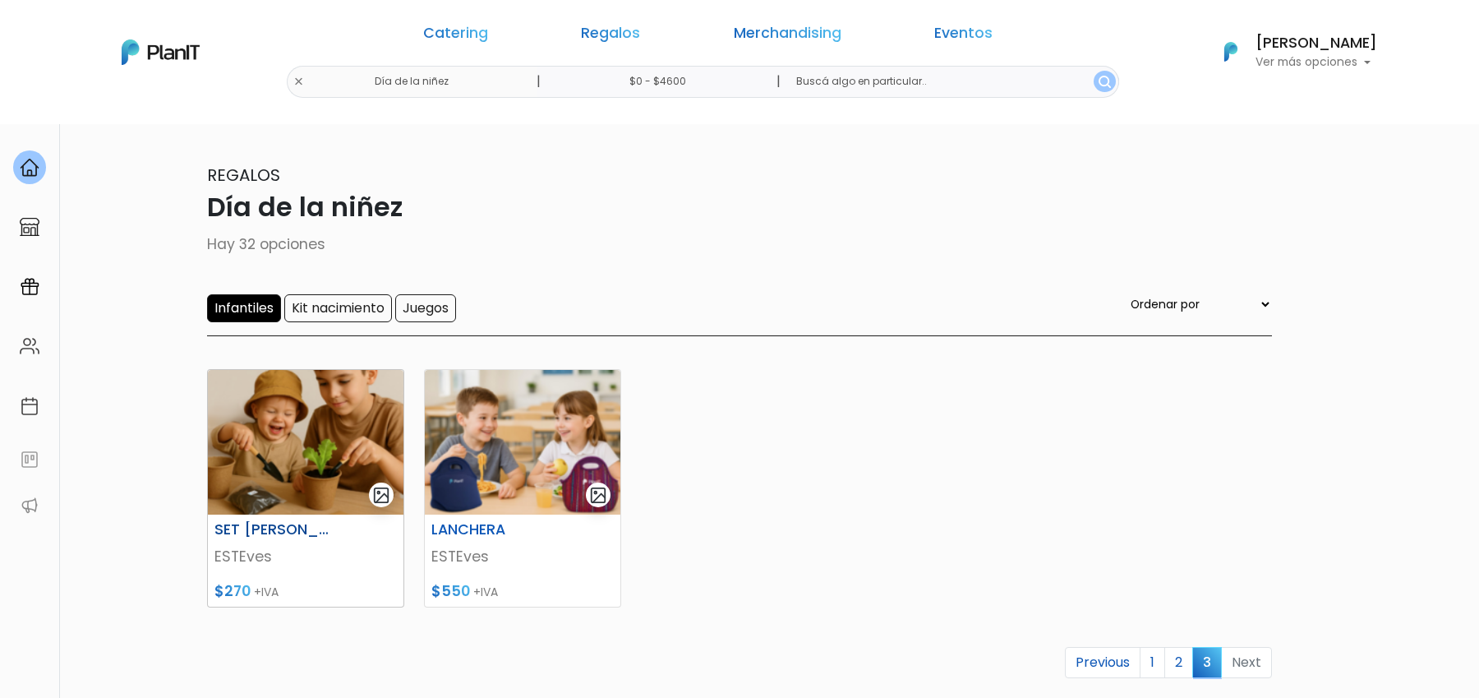
click at [292, 488] on img at bounding box center [306, 442] width 196 height 145
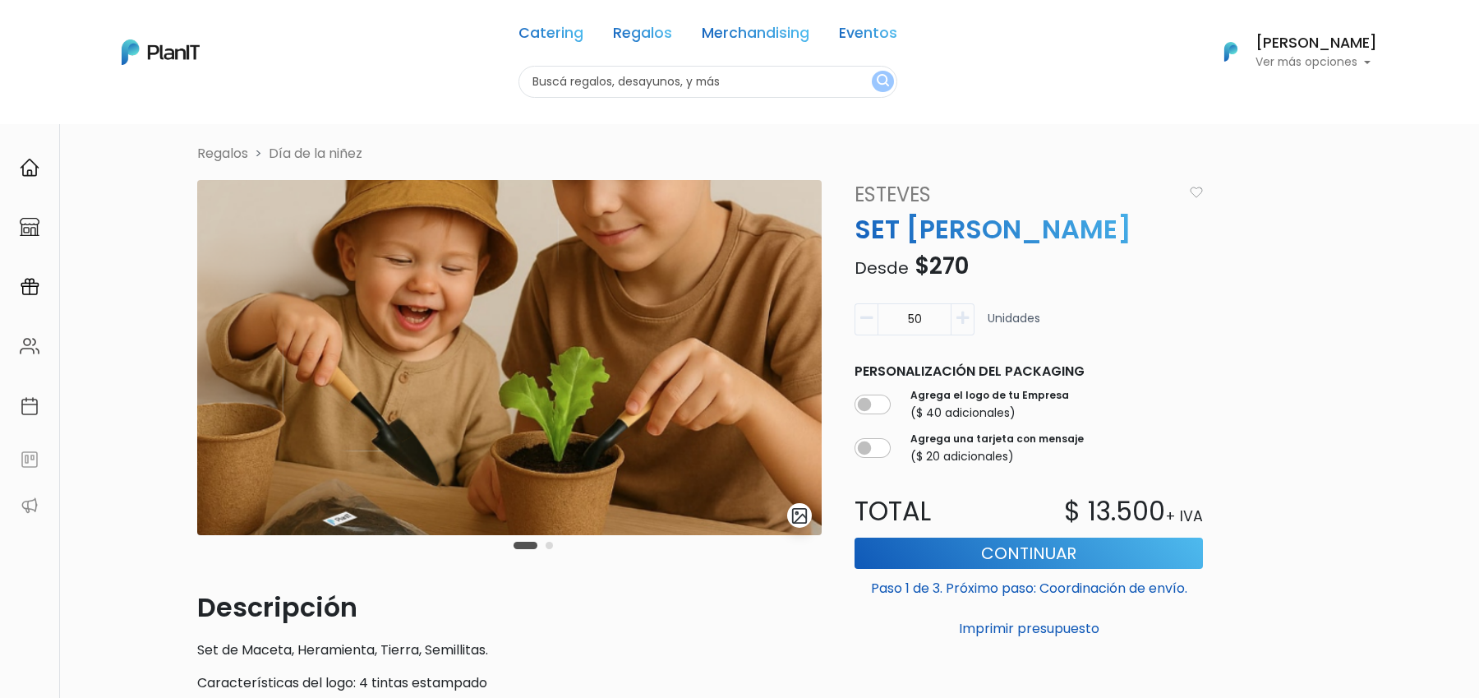
scroll to position [8, 0]
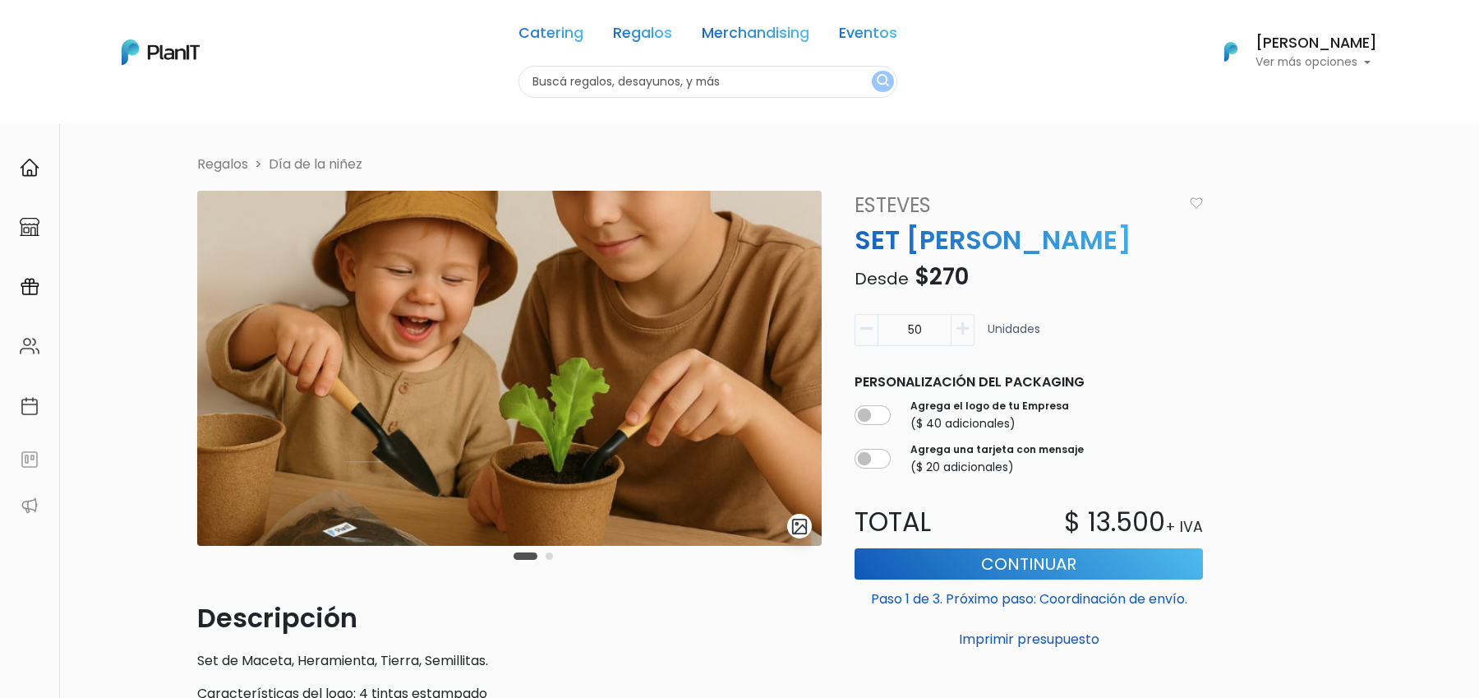
click at [630, 427] on img at bounding box center [509, 368] width 625 height 355
click at [551, 555] on button "Carousel Page 2" at bounding box center [549, 555] width 7 height 7
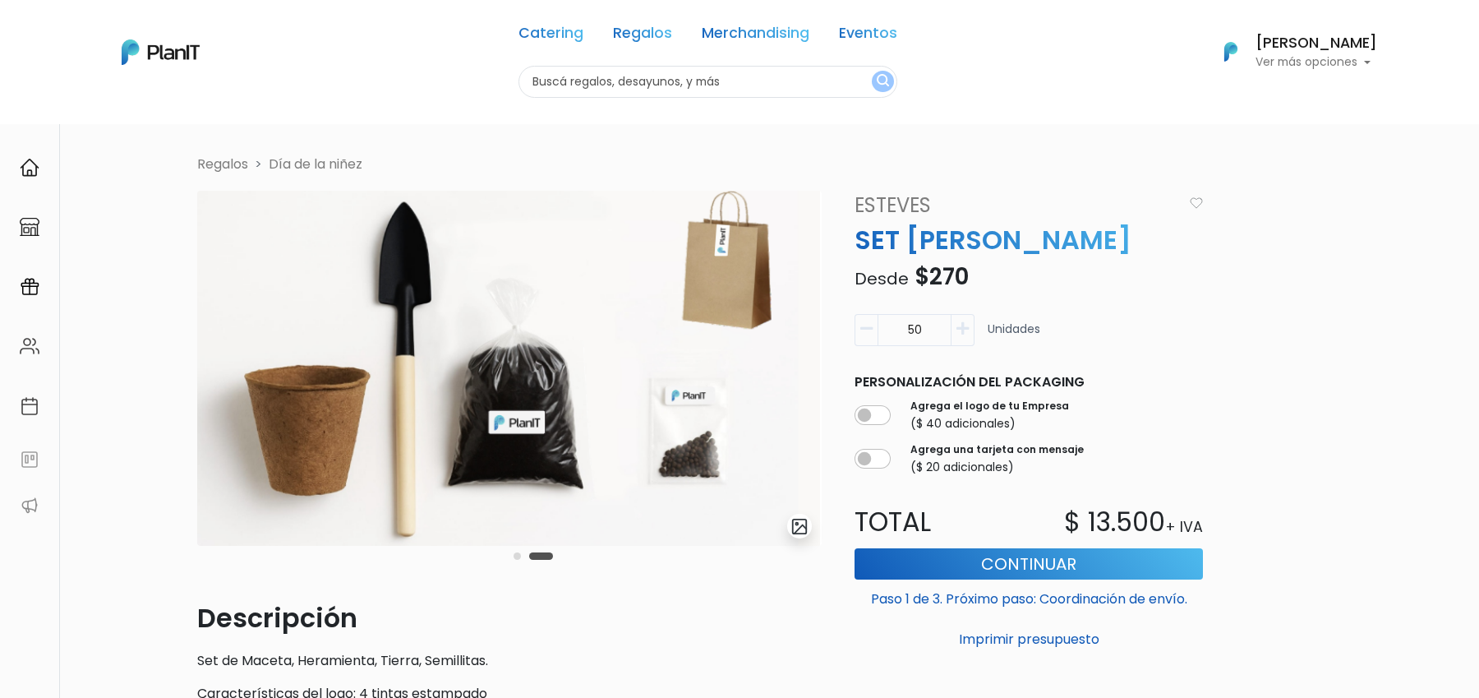
click at [519, 554] on button "Carousel Page 1" at bounding box center [517, 555] width 7 height 7
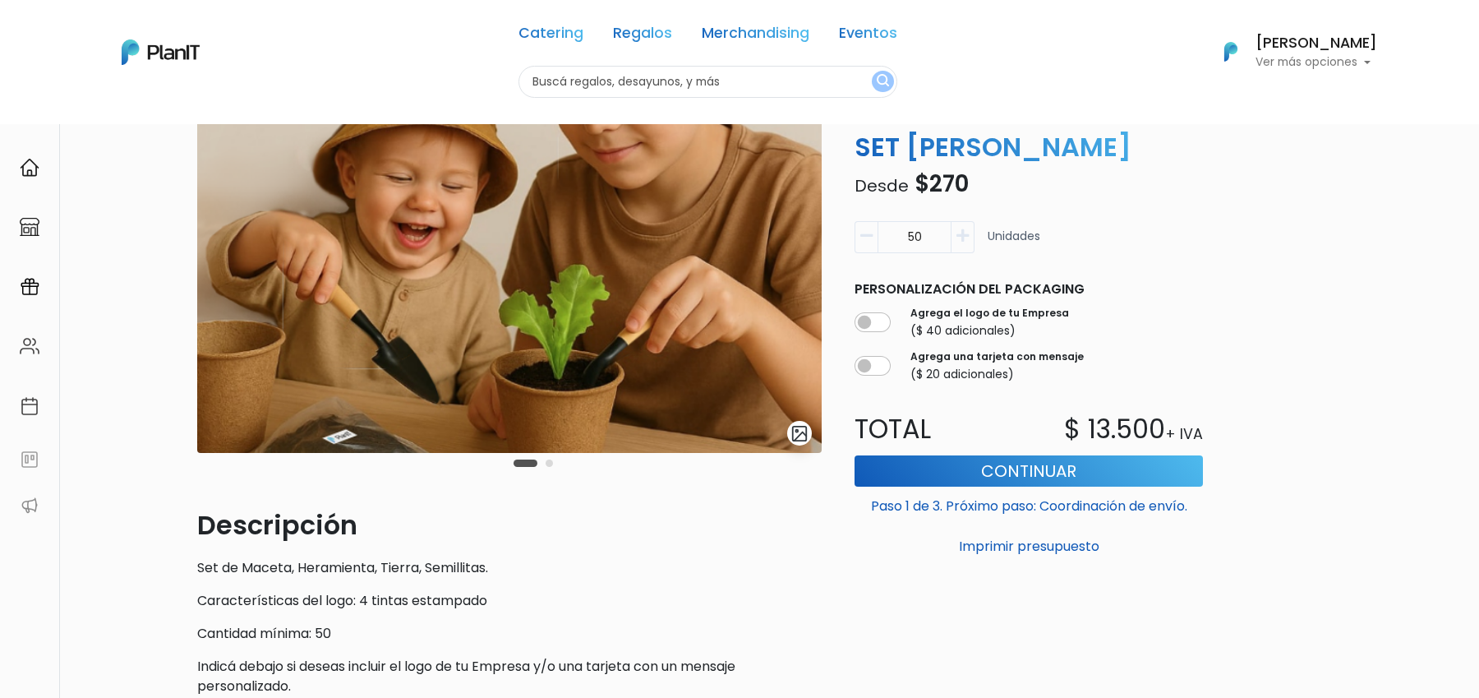
scroll to position [0, 0]
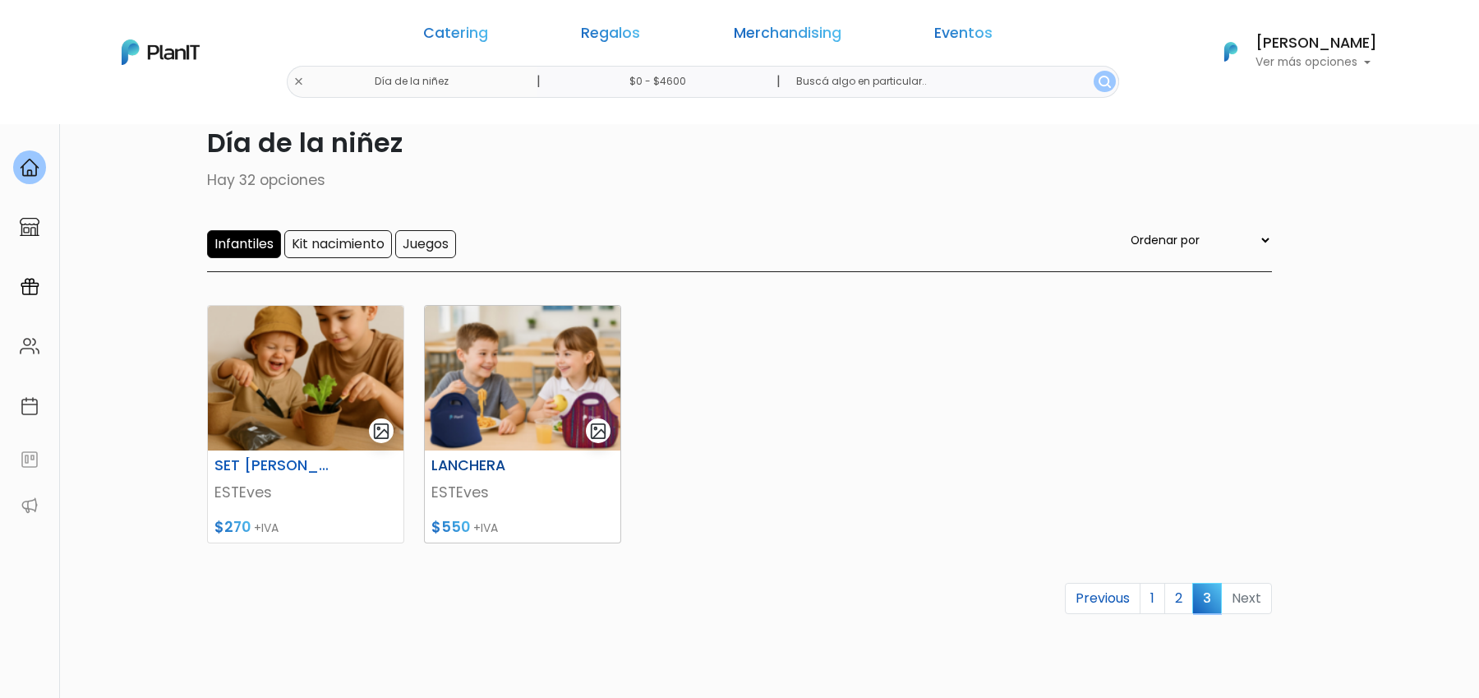
scroll to position [81, 0]
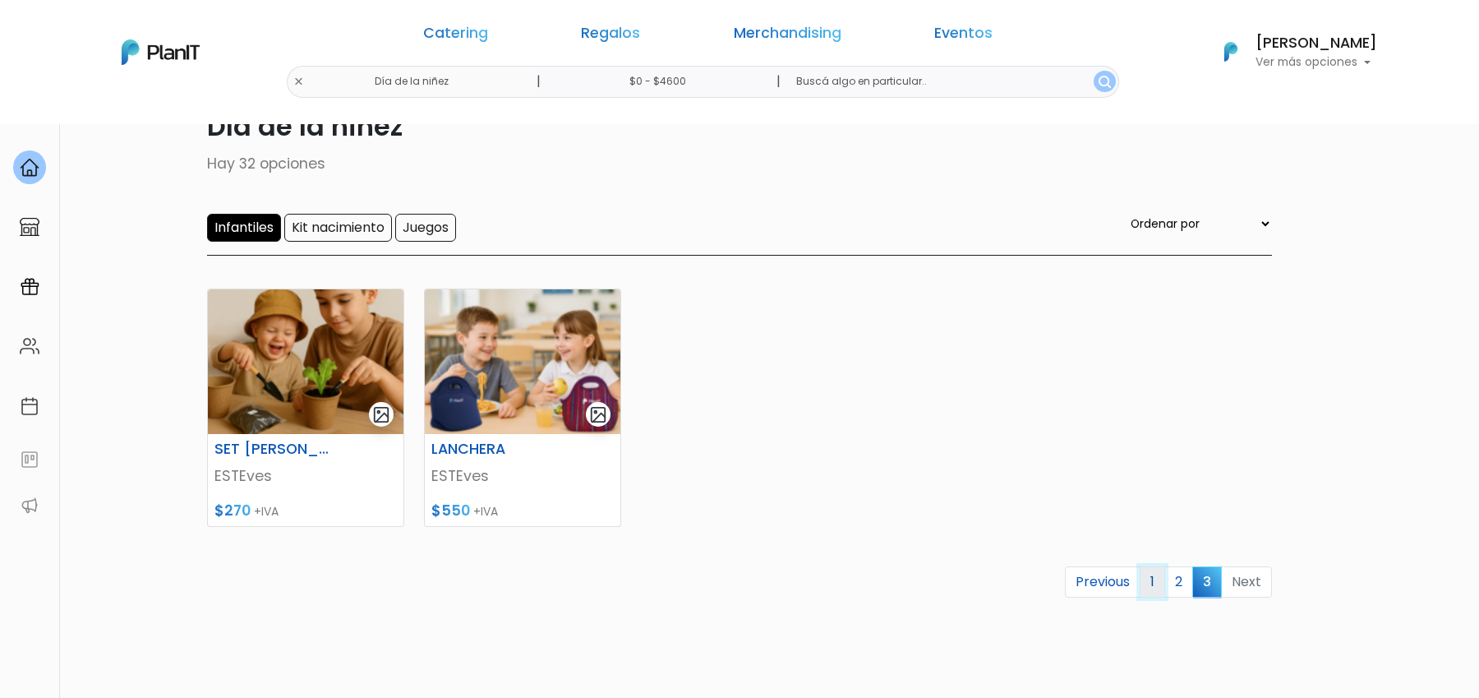
click at [1154, 586] on link "1" at bounding box center [1152, 581] width 25 height 31
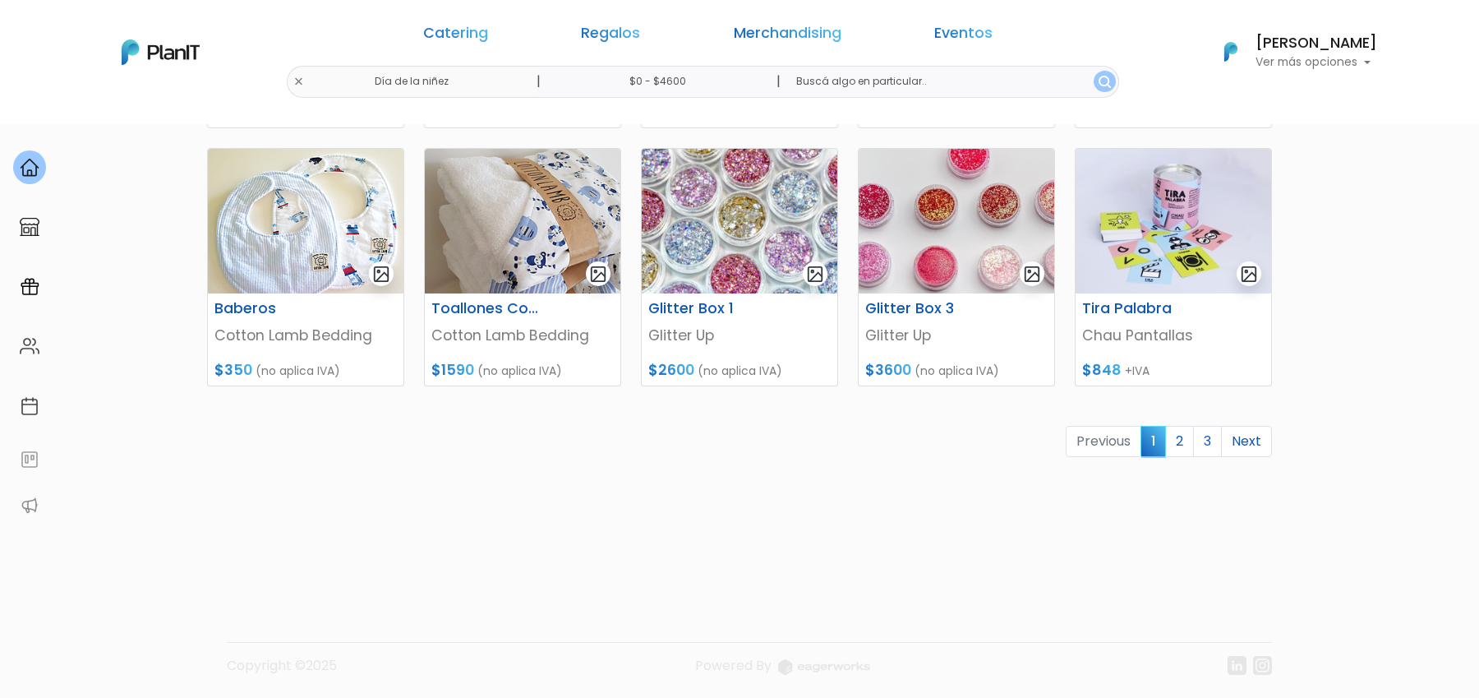
scroll to position [739, 0]
click at [1178, 444] on link "2" at bounding box center [1179, 439] width 29 height 31
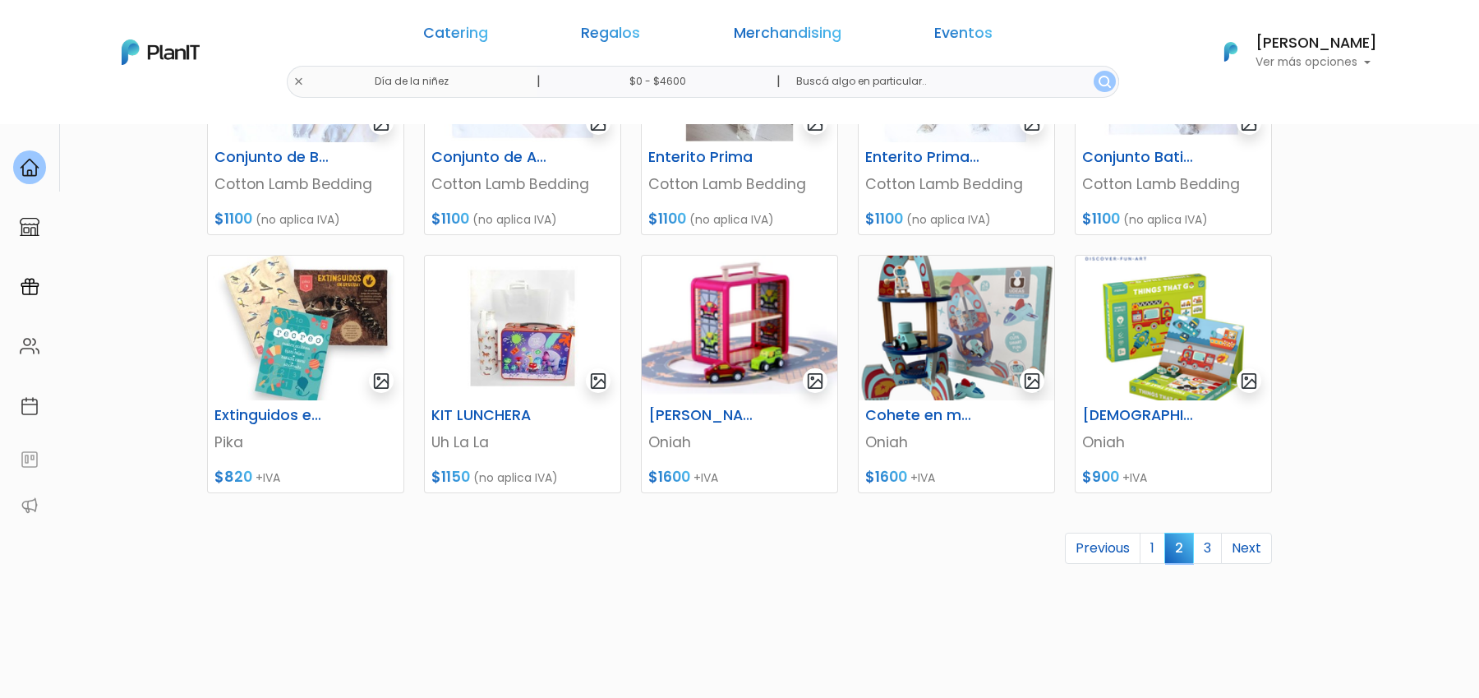
scroll to position [739, 0]
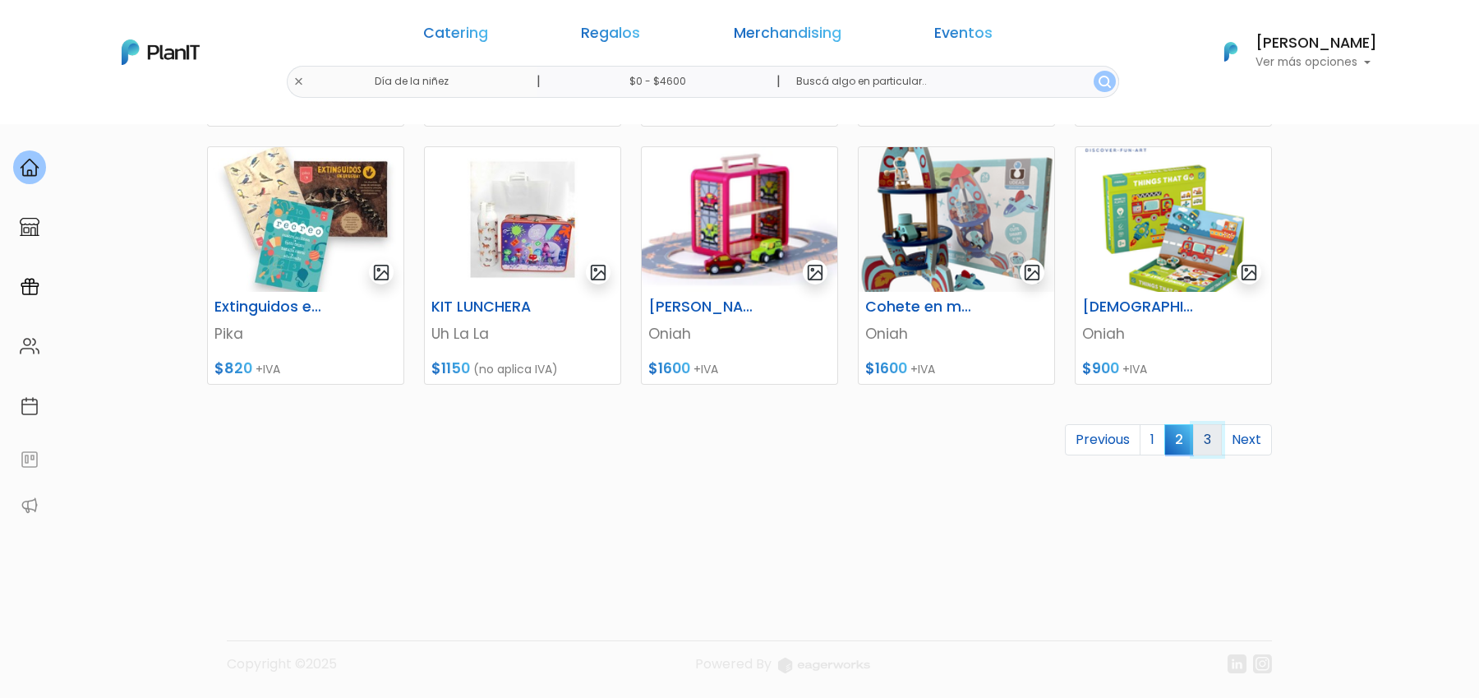
click at [1212, 444] on link "3" at bounding box center [1207, 439] width 29 height 31
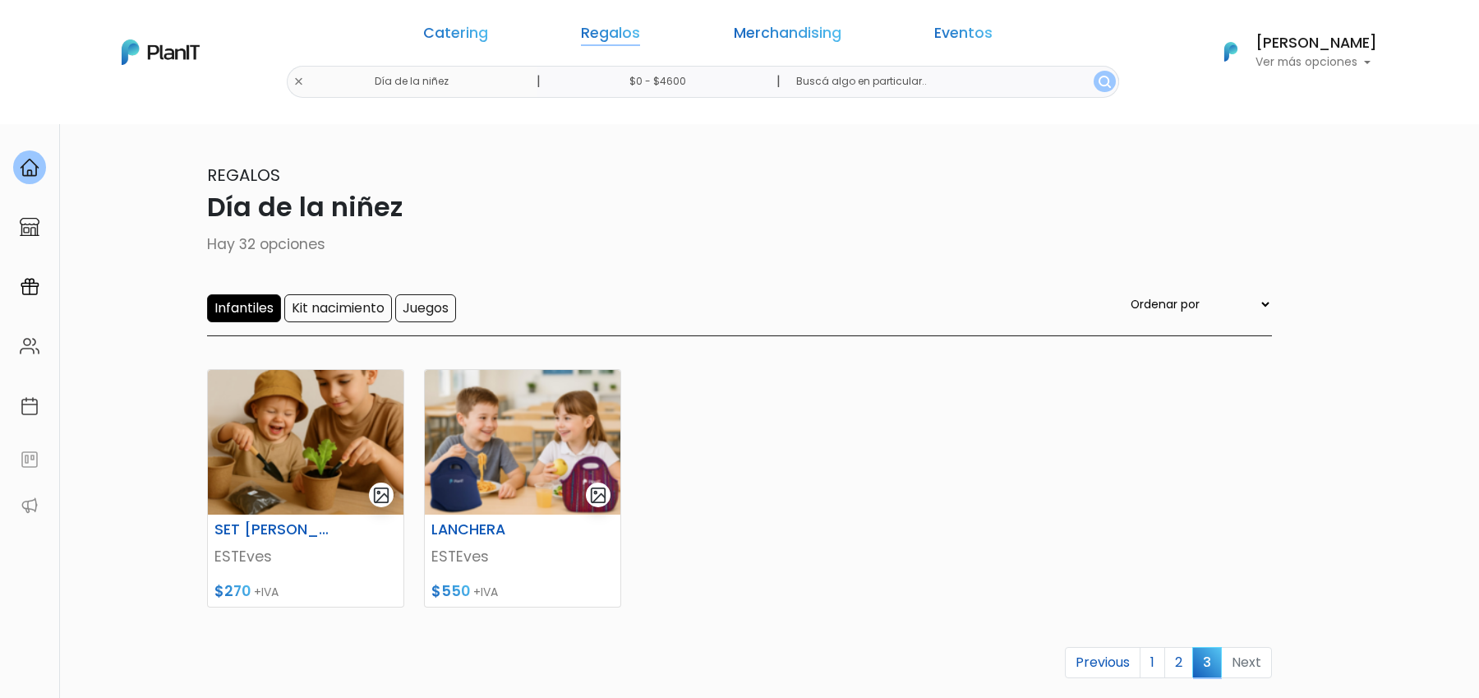
click at [640, 37] on link "Regalos" at bounding box center [610, 36] width 59 height 20
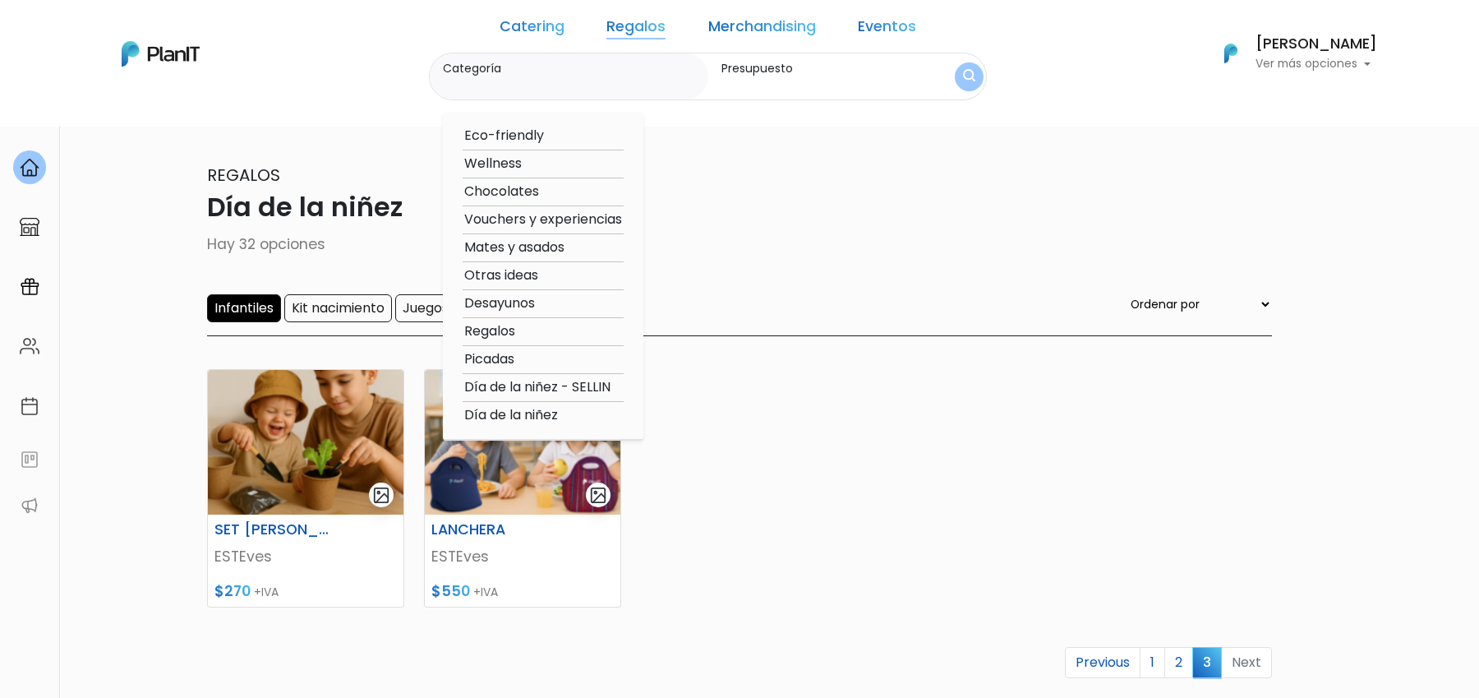
click at [261, 252] on p "Hay 32 opciones" at bounding box center [739, 243] width 1065 height 21
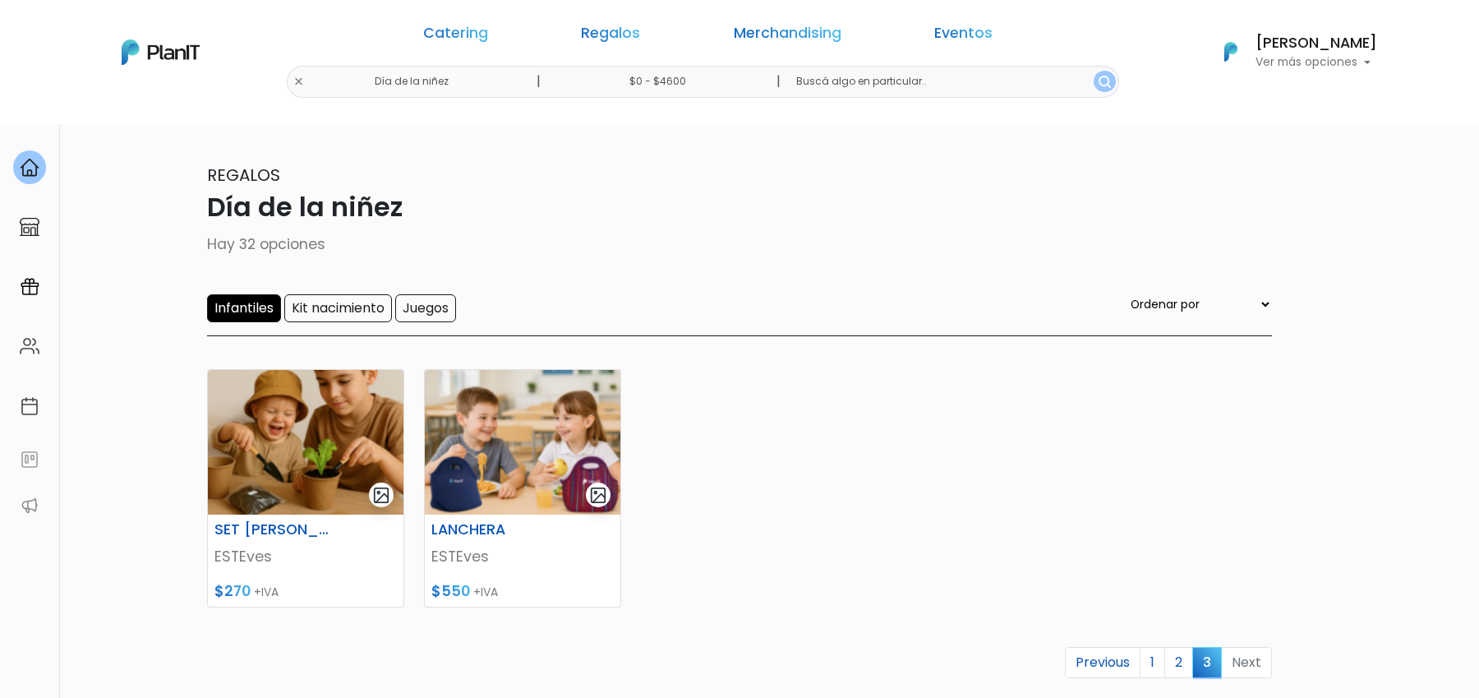
click at [627, 30] on link "Regalos" at bounding box center [610, 36] width 59 height 20
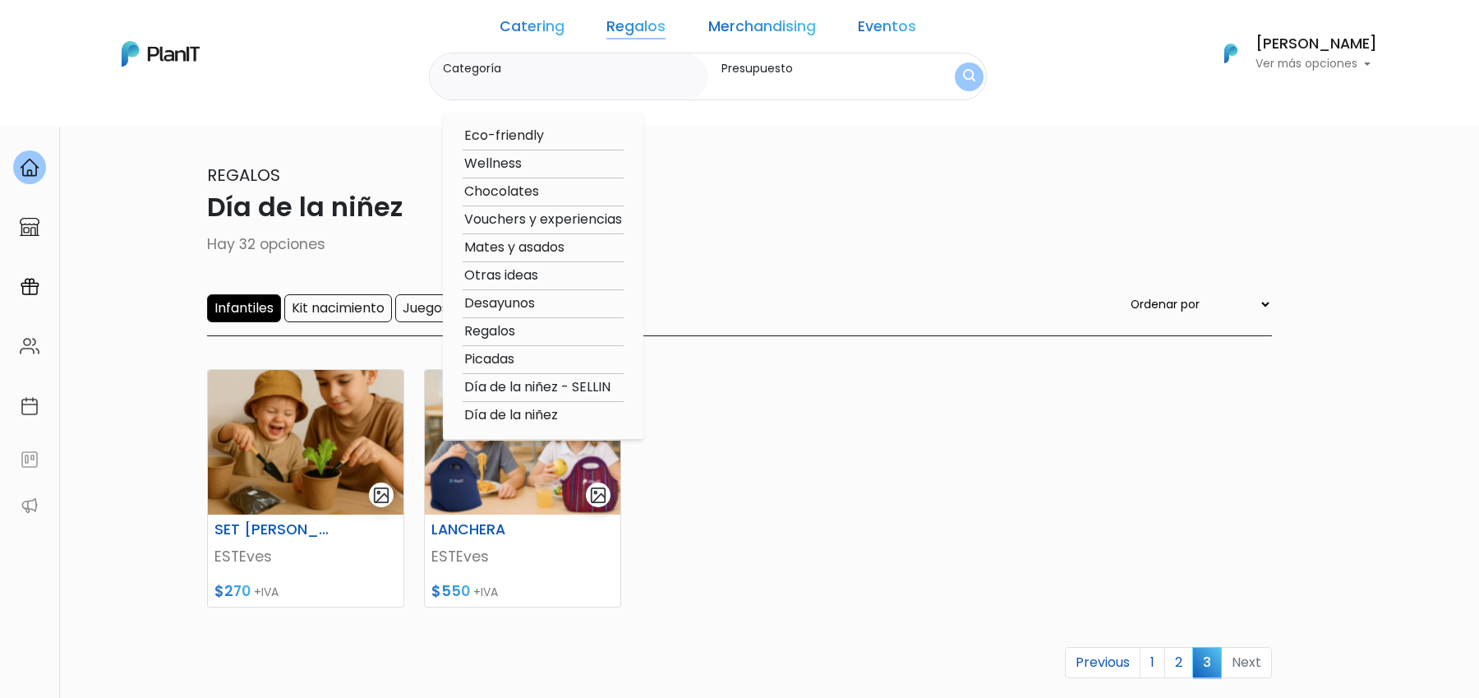
click at [528, 328] on option "Regalos" at bounding box center [543, 331] width 161 height 21
type input "Regalos"
type input "$0 - $4600"
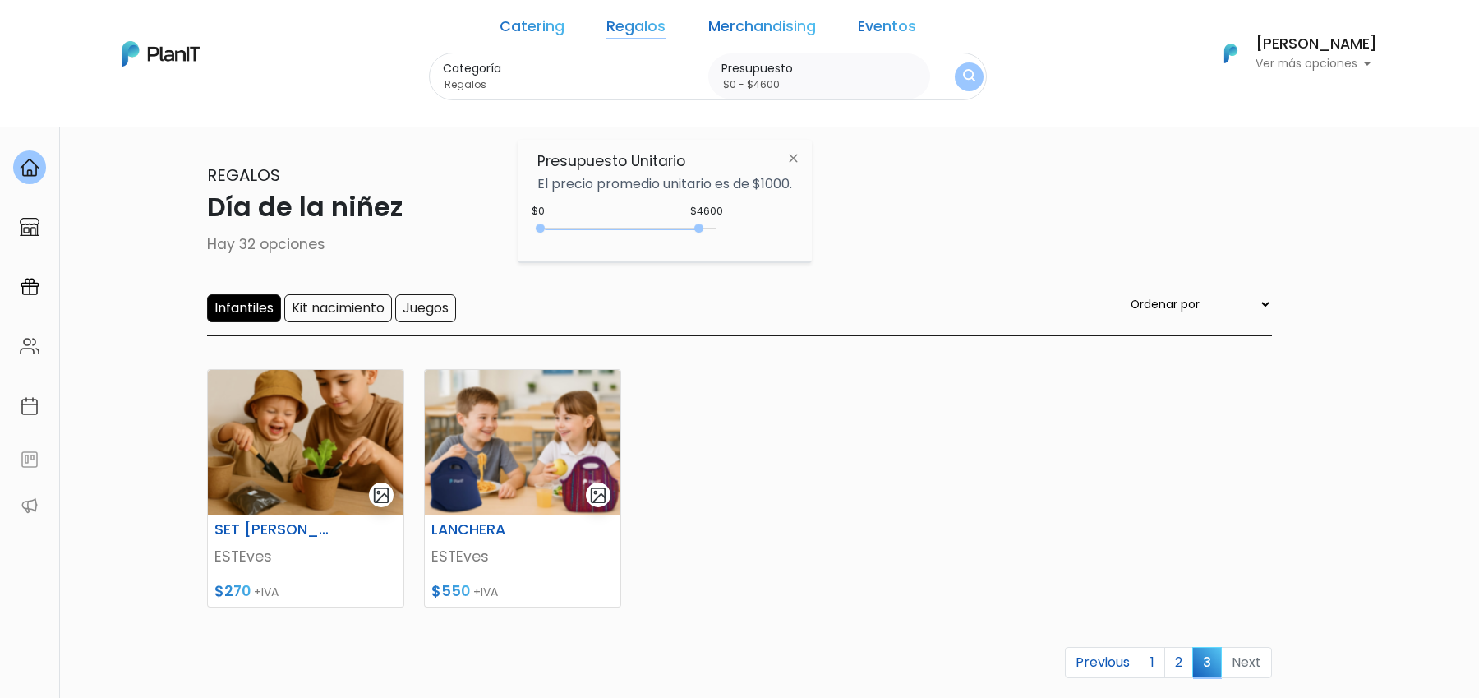
click at [963, 71] on img "submit" at bounding box center [969, 77] width 12 height 16
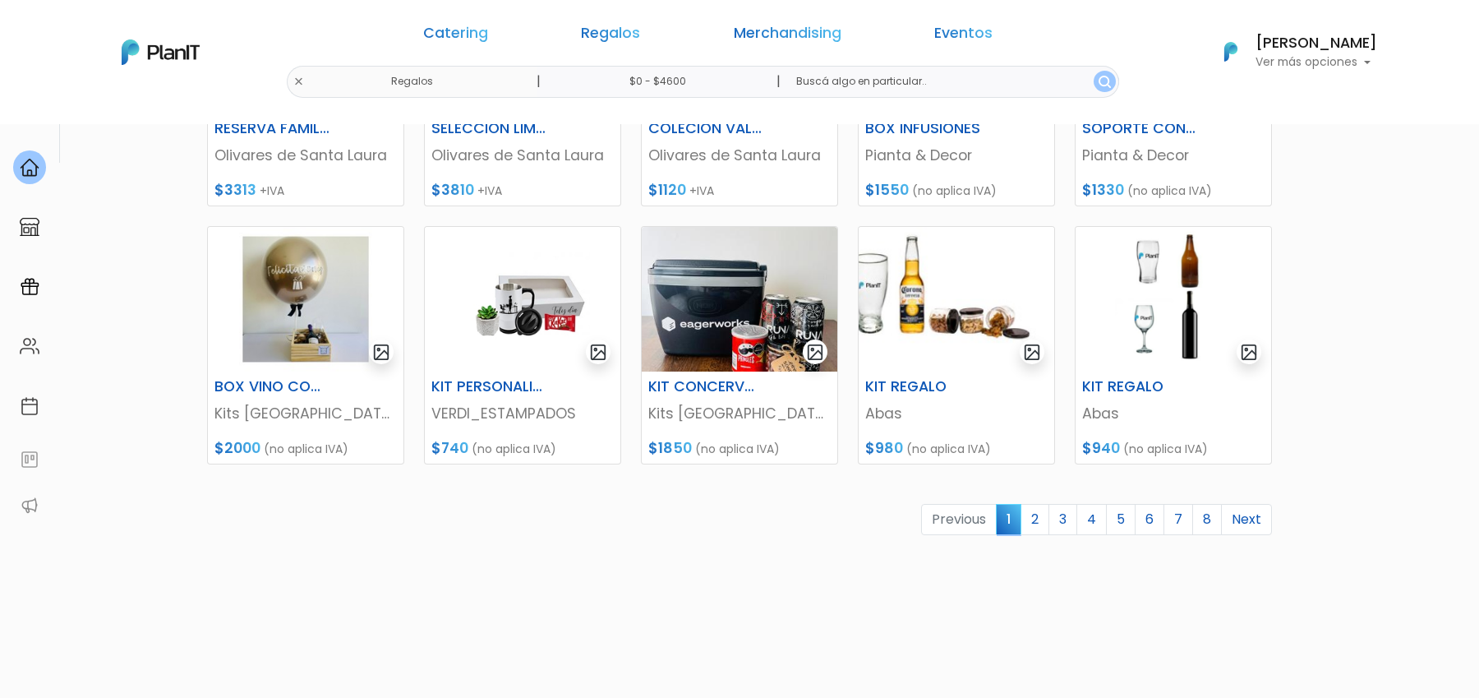
scroll to position [662, 0]
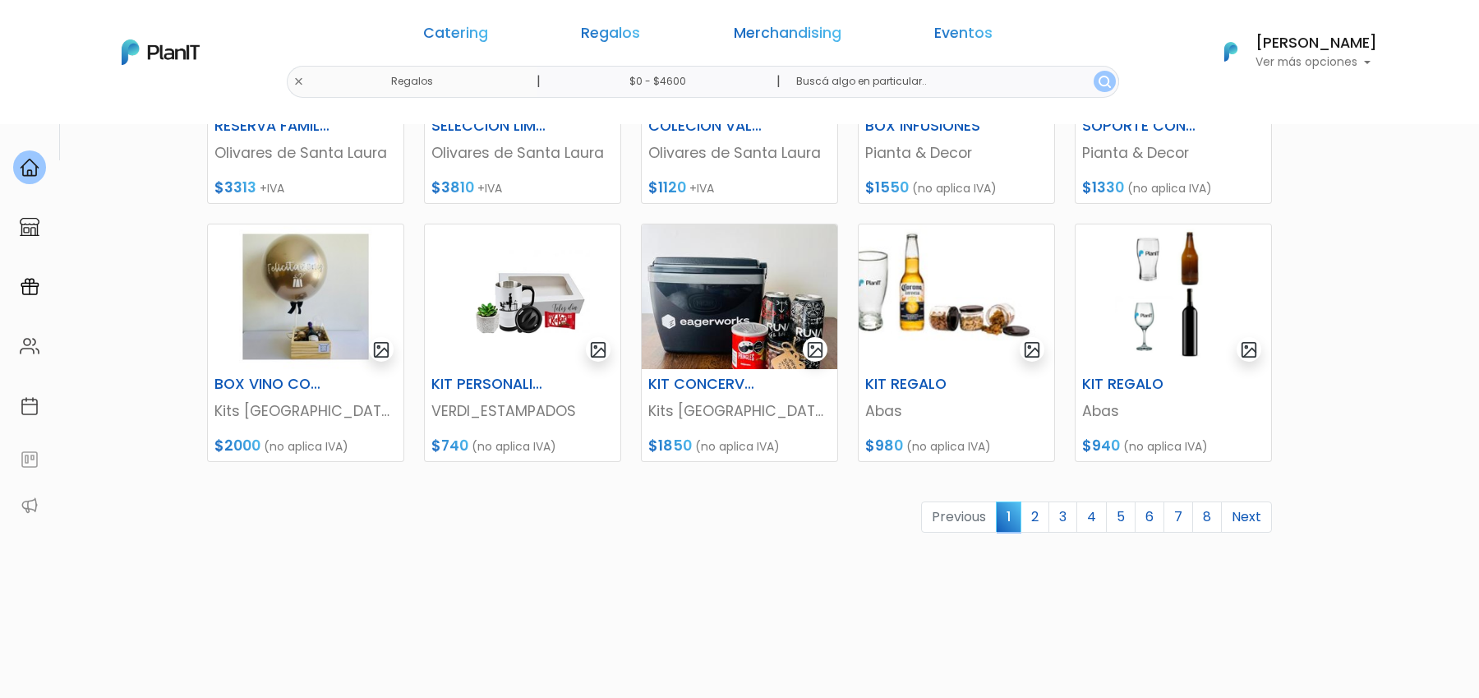
click at [1046, 515] on link "2" at bounding box center [1035, 516] width 29 height 31
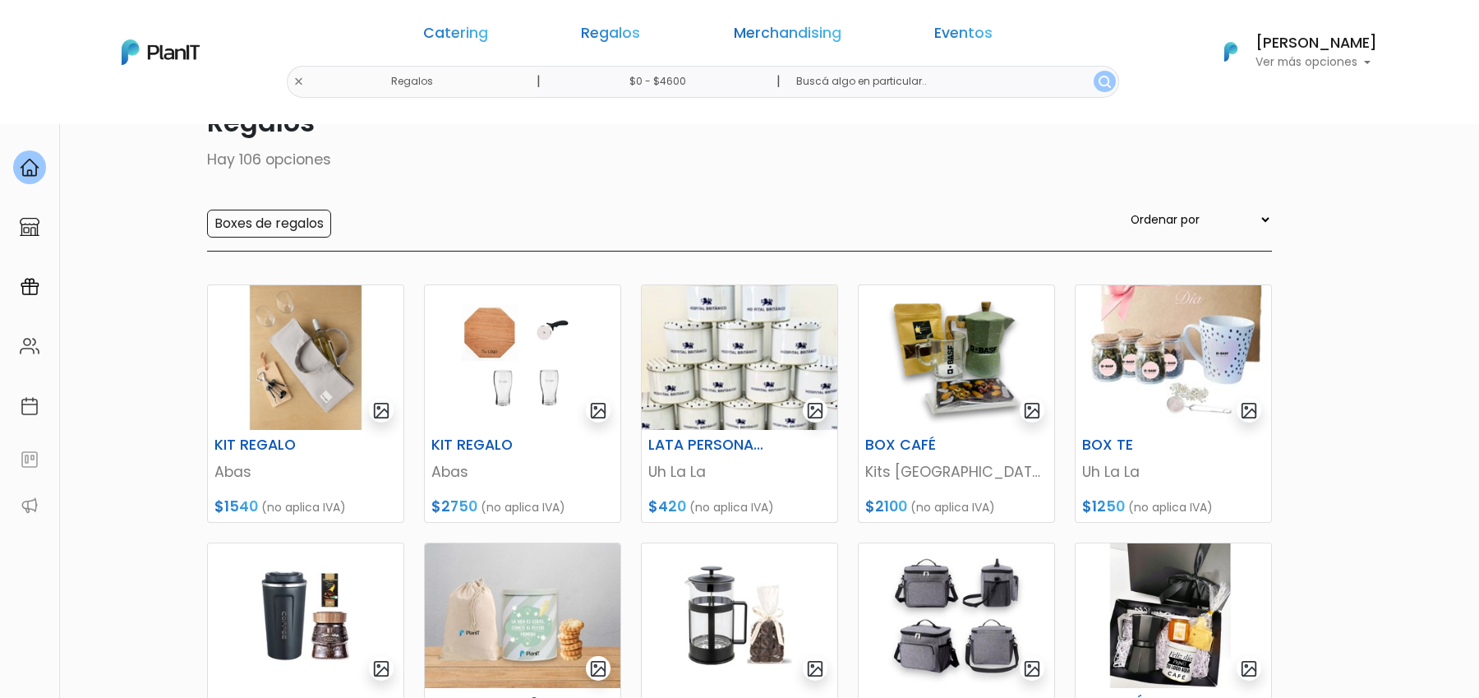
scroll to position [5, 0]
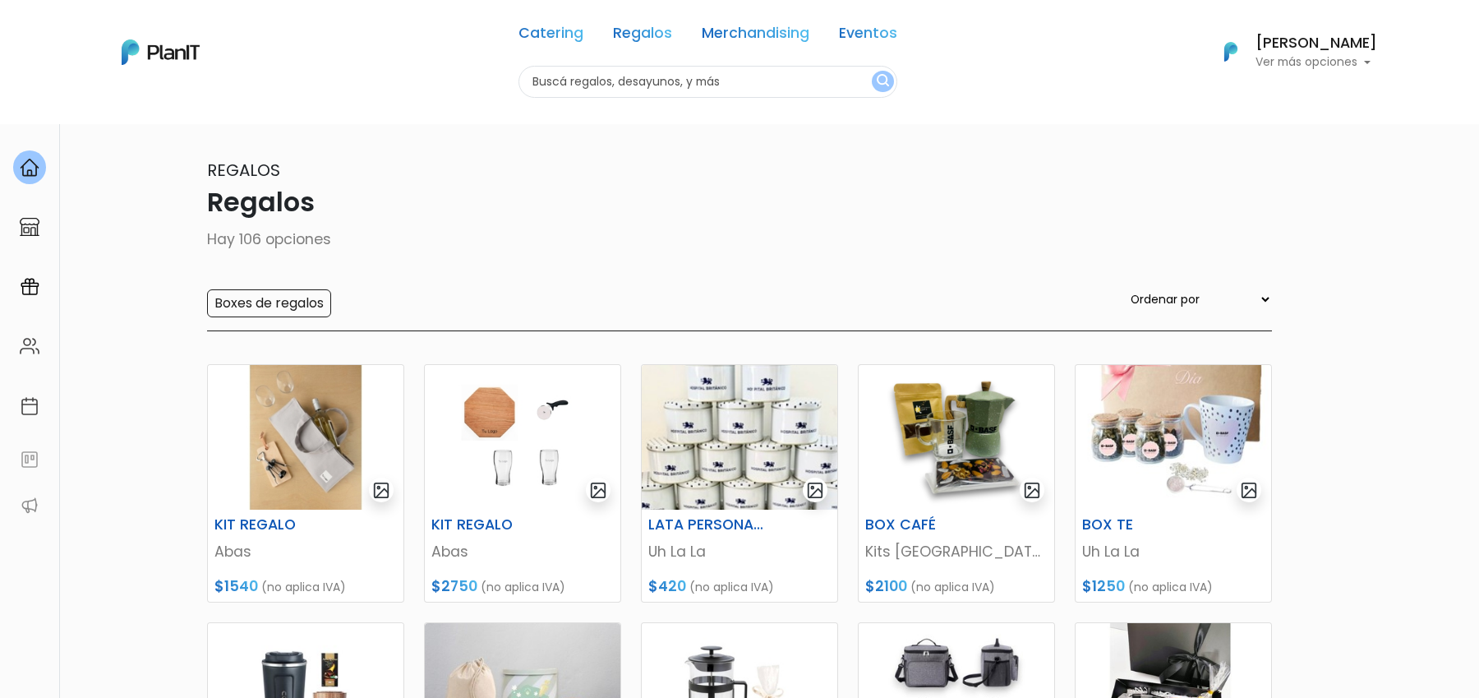
click at [466, 78] on div "Catering Regalos Merchandising Eventos Regalos | $0 - $4600 | Catering Regalos …" at bounding box center [739, 52] width 1315 height 91
click at [639, 54] on div "Catering Regalos Merchandising Eventos" at bounding box center [708, 36] width 379 height 59
click at [639, 37] on link "Regalos" at bounding box center [642, 36] width 59 height 20
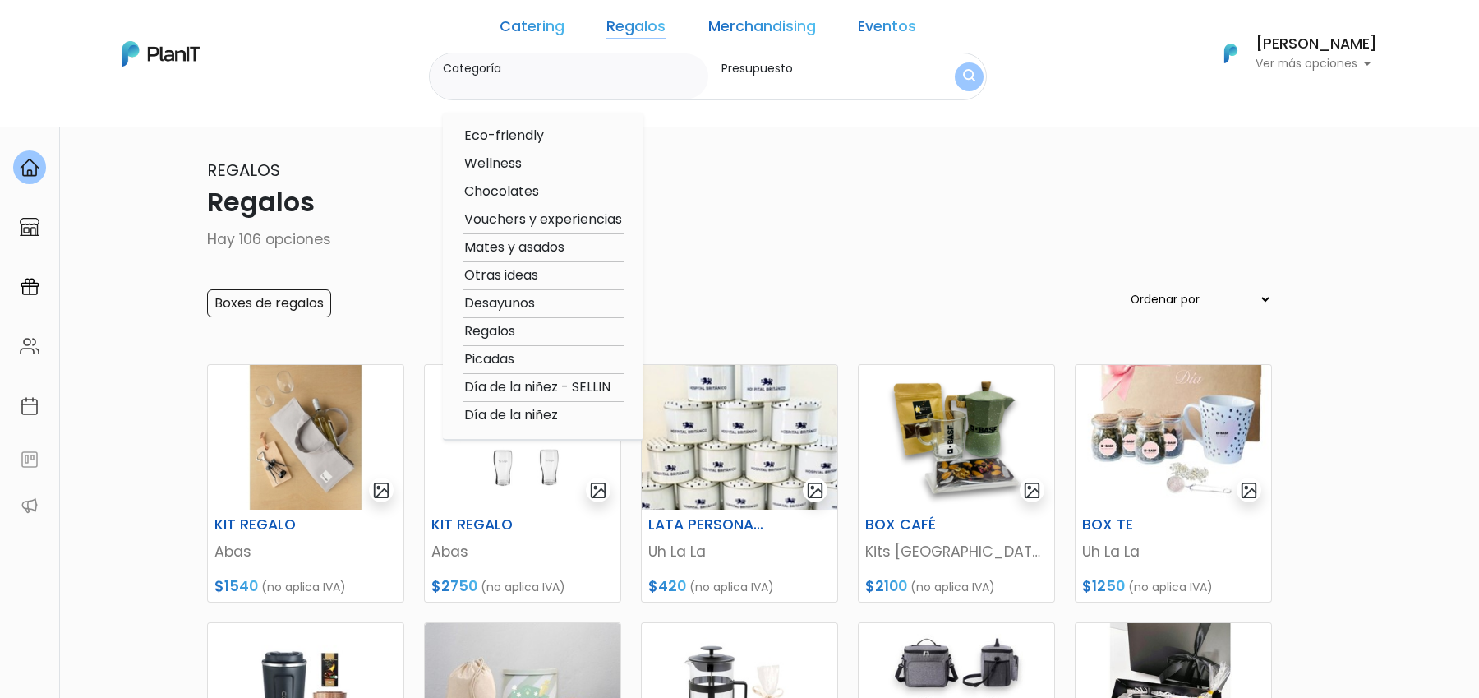
click at [529, 166] on option "Wellness" at bounding box center [543, 164] width 161 height 21
type input "Wellness"
type input "$0 - $4600"
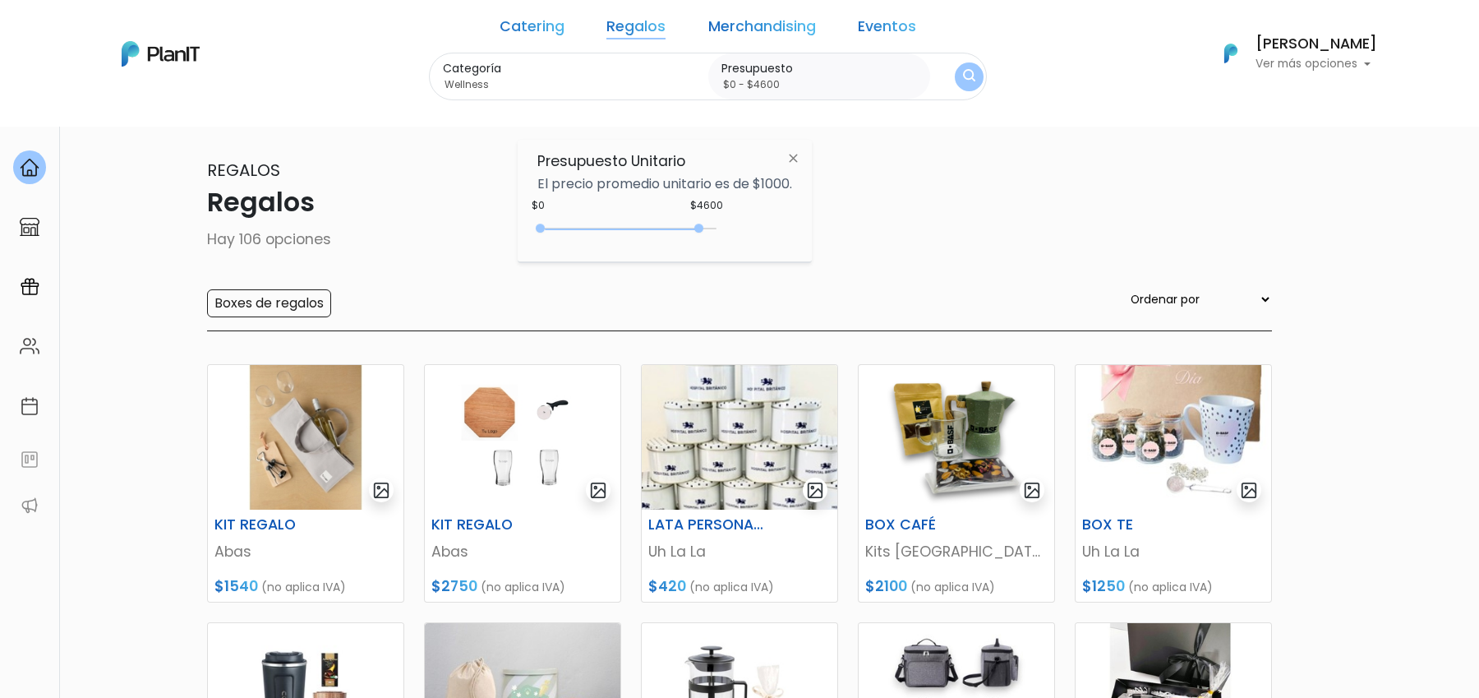
click at [963, 69] on img "submit" at bounding box center [969, 77] width 12 height 16
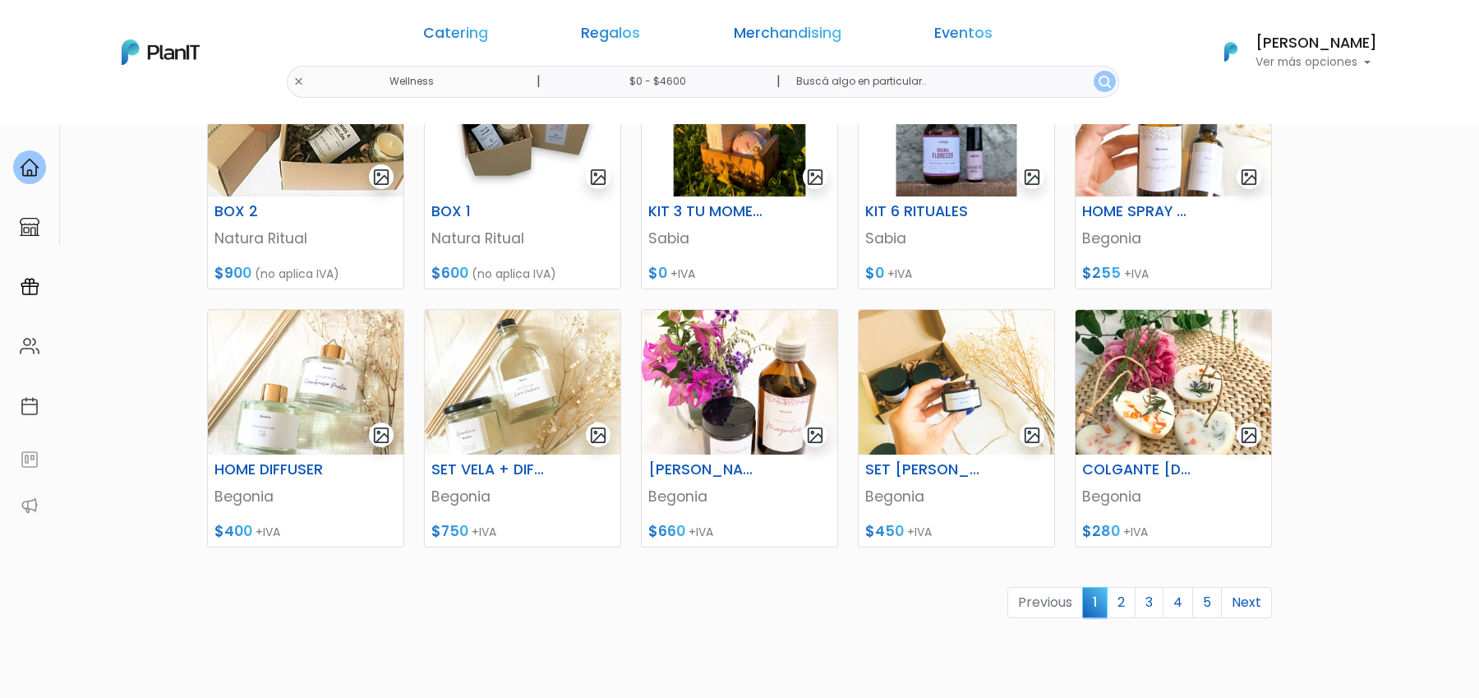
scroll to position [577, 0]
click at [1129, 607] on link "2" at bounding box center [1121, 601] width 29 height 31
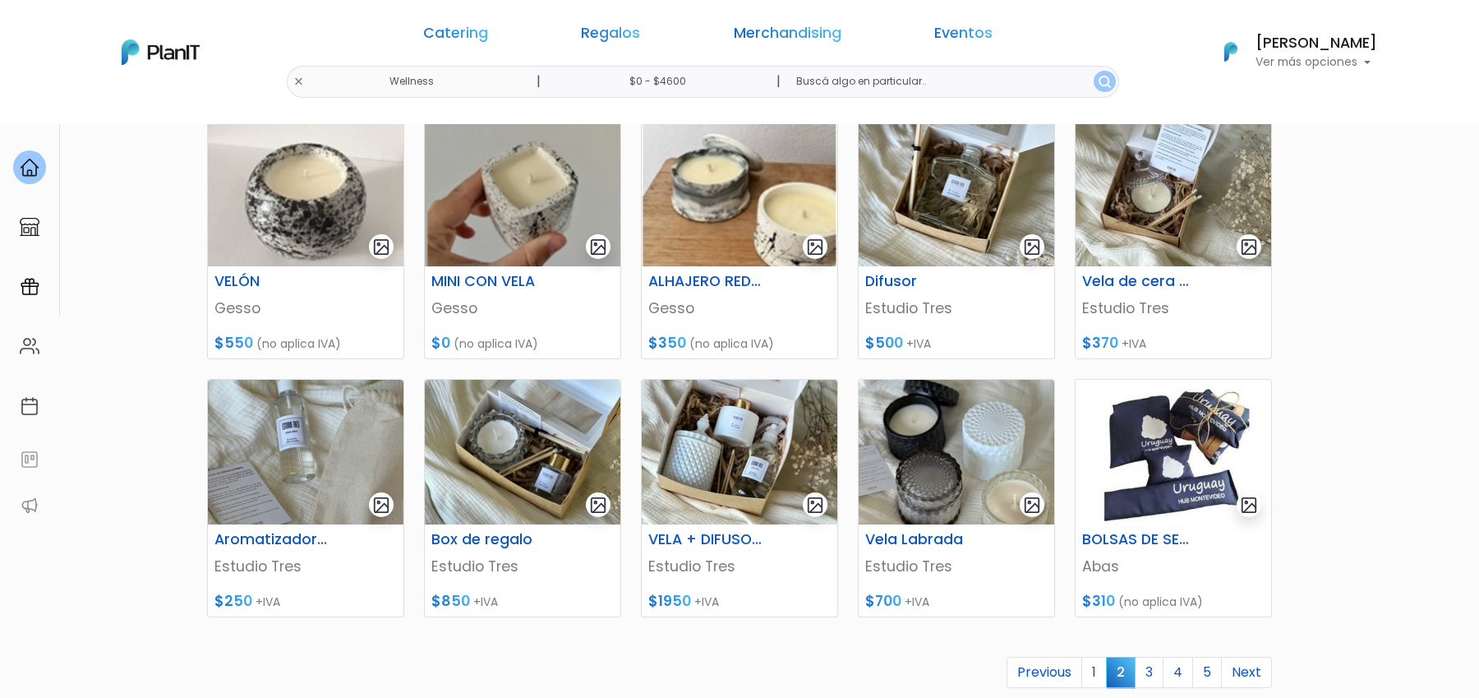
scroll to position [569, 0]
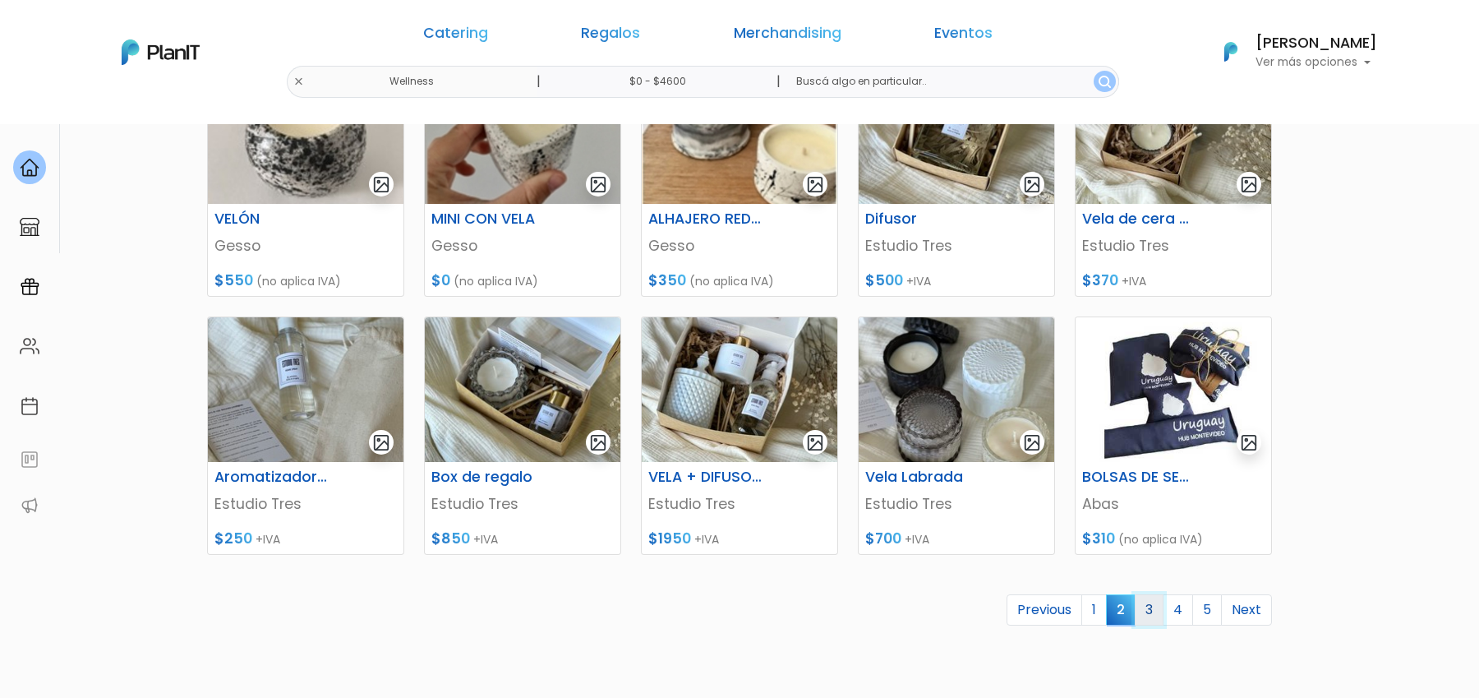
click at [1160, 611] on link "3" at bounding box center [1149, 609] width 29 height 31
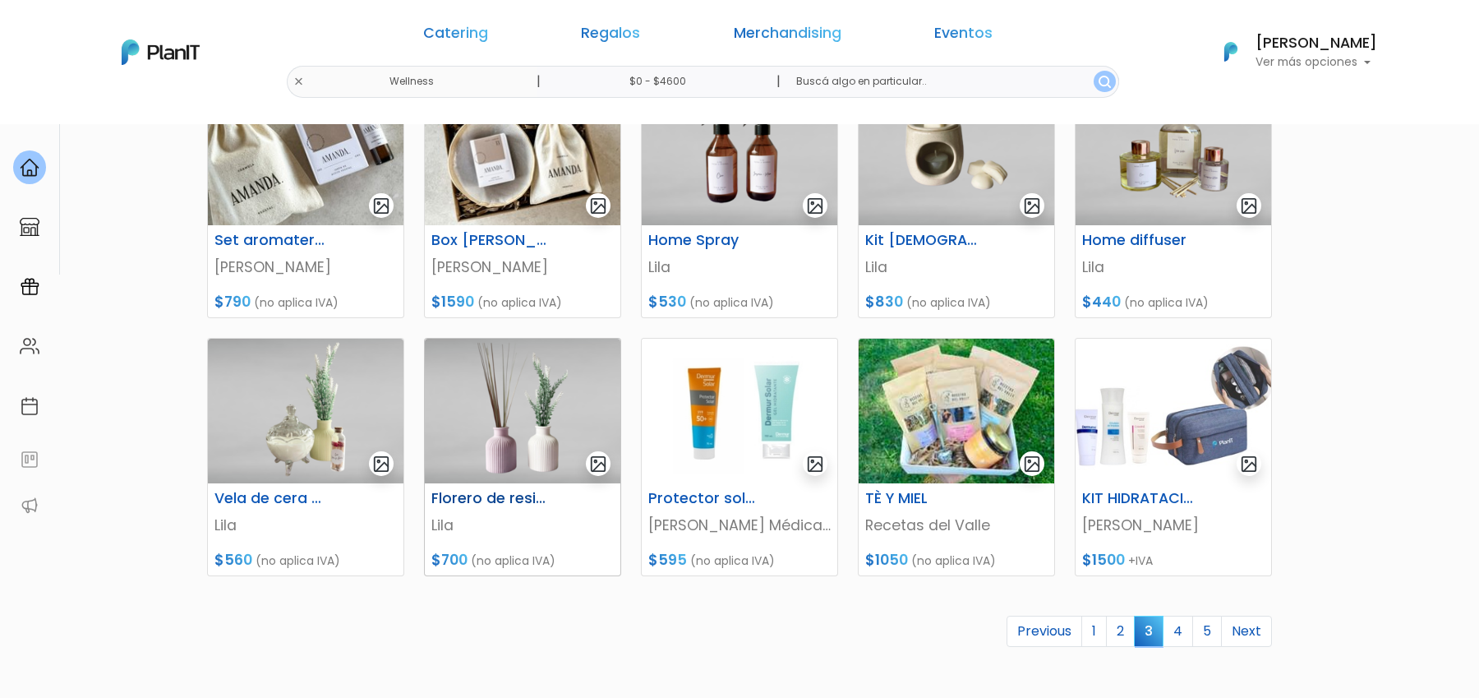
scroll to position [556, 0]
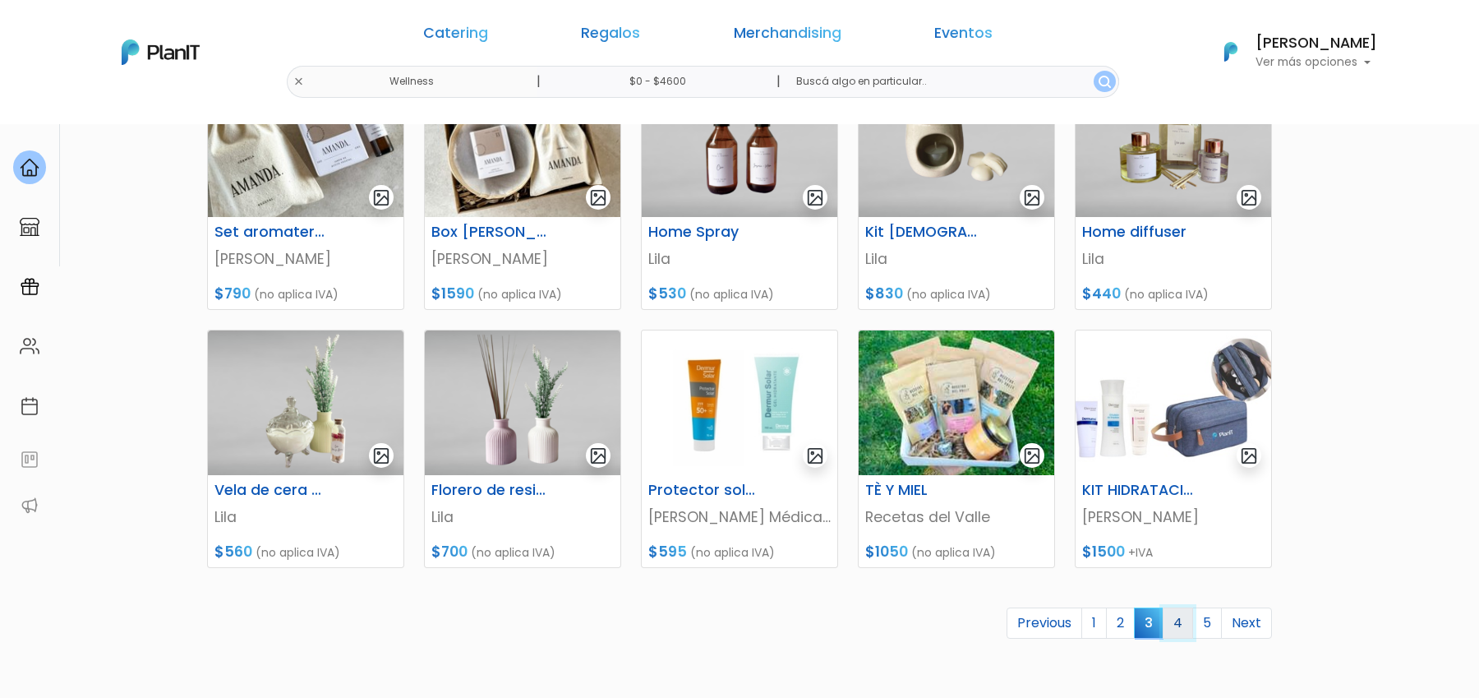
click at [1185, 621] on link "4" at bounding box center [1178, 622] width 30 height 31
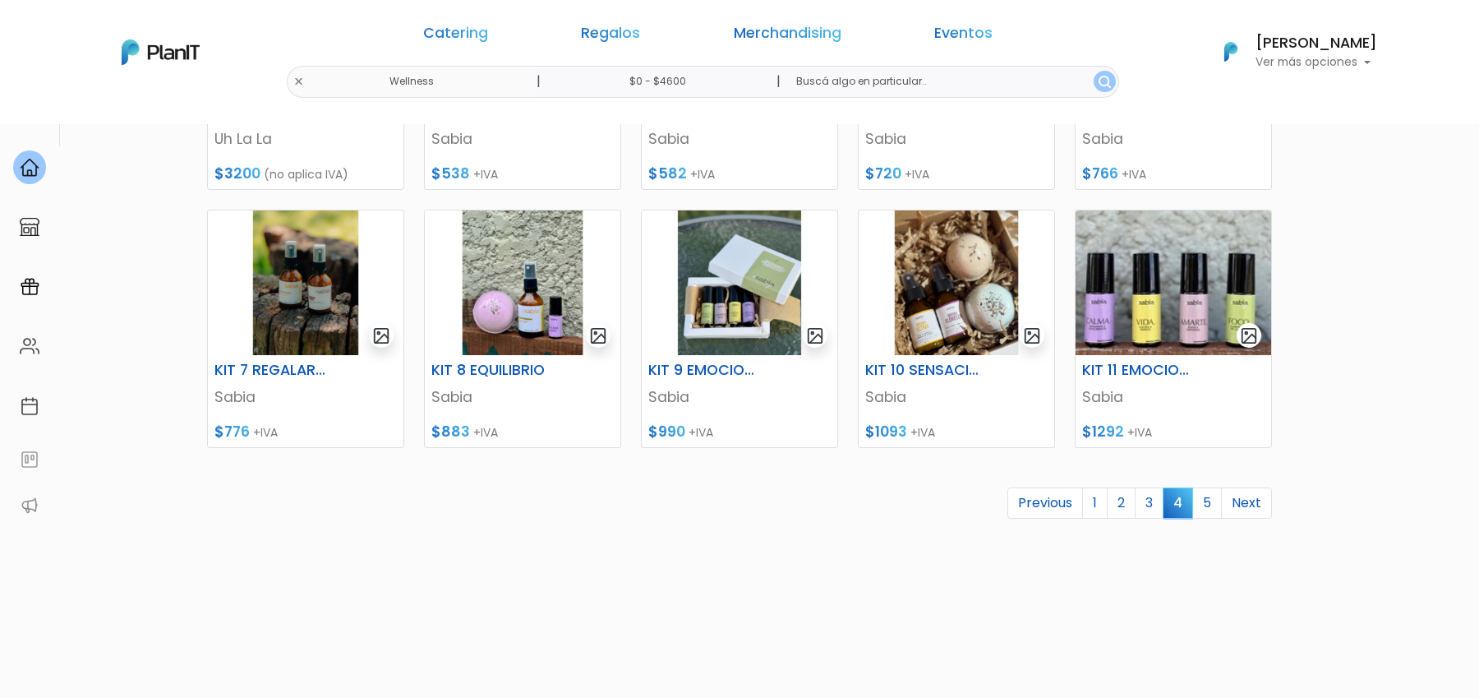
scroll to position [691, 0]
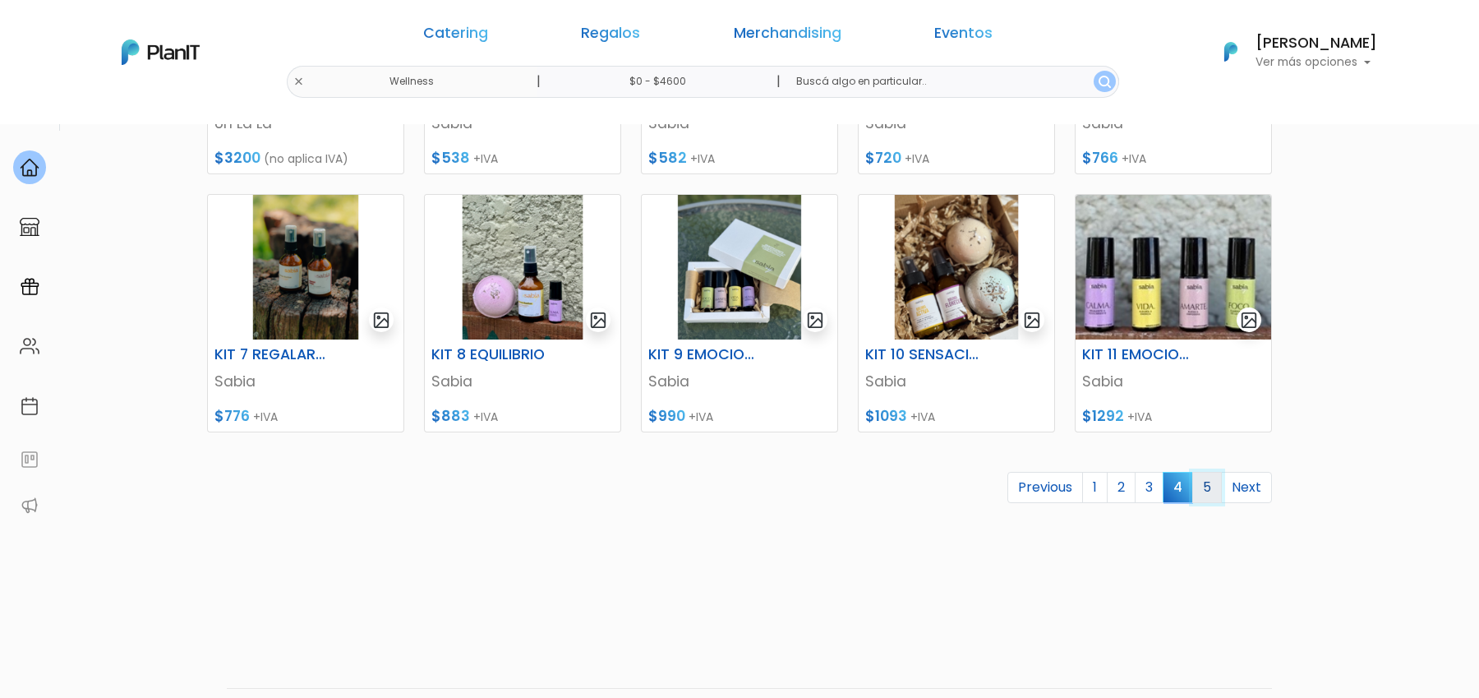
click at [1207, 490] on link "5" at bounding box center [1208, 487] width 30 height 31
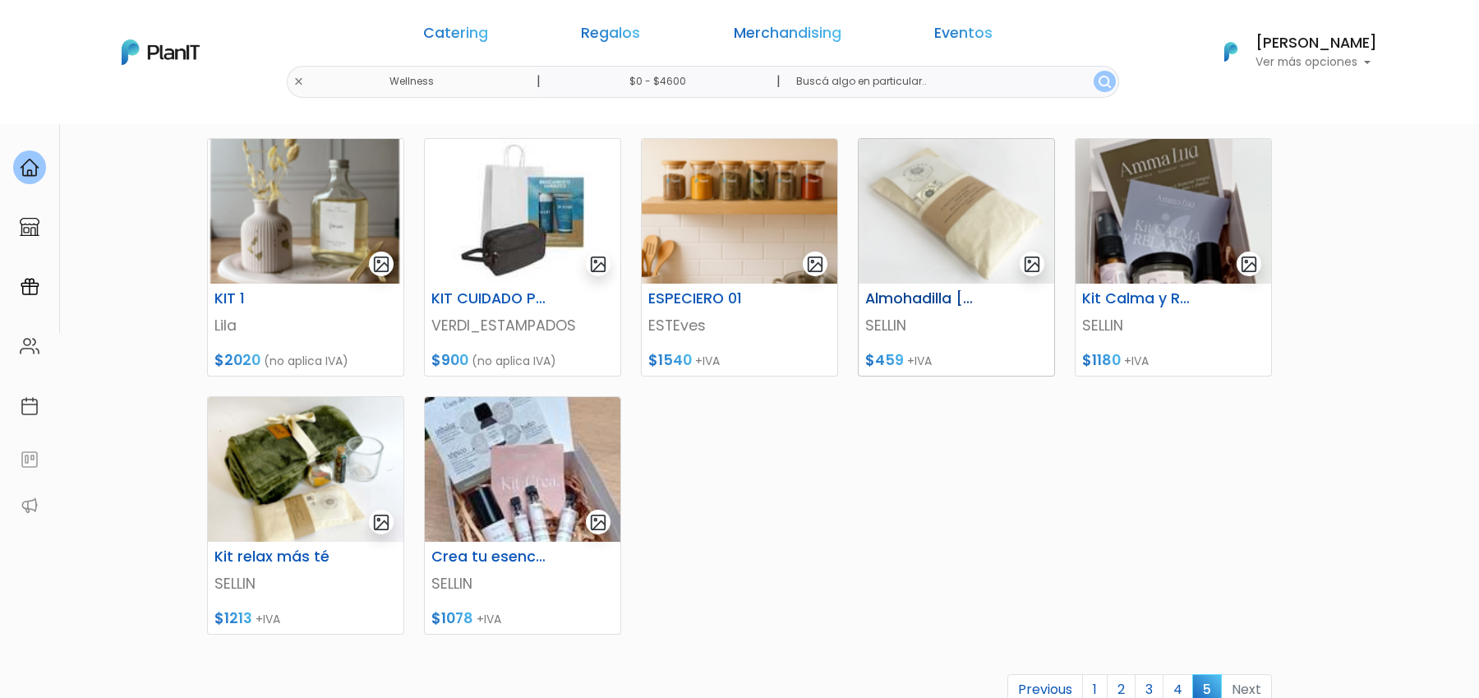
scroll to position [510, 0]
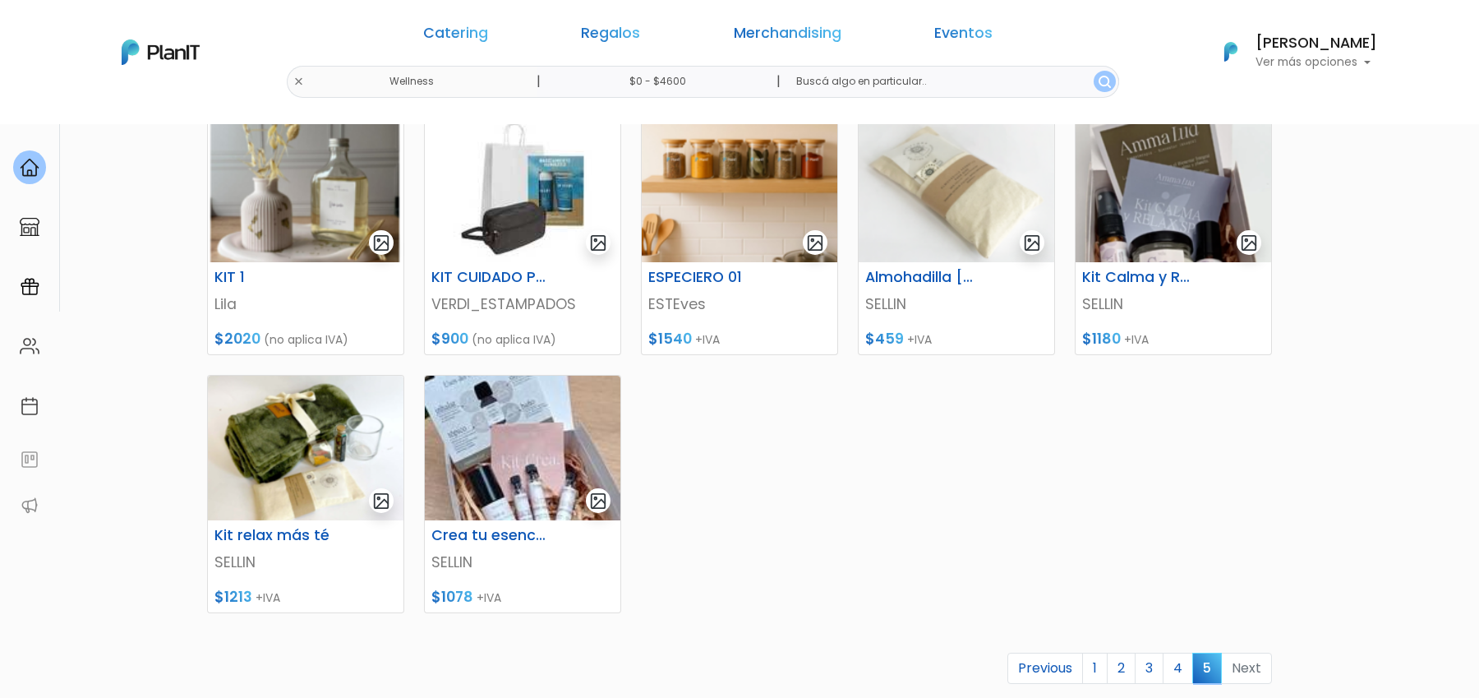
click at [649, 22] on div "Catering Regalos Merchandising Eventos" at bounding box center [708, 36] width 633 height 59
click at [636, 30] on link "Regalos" at bounding box center [610, 36] width 59 height 20
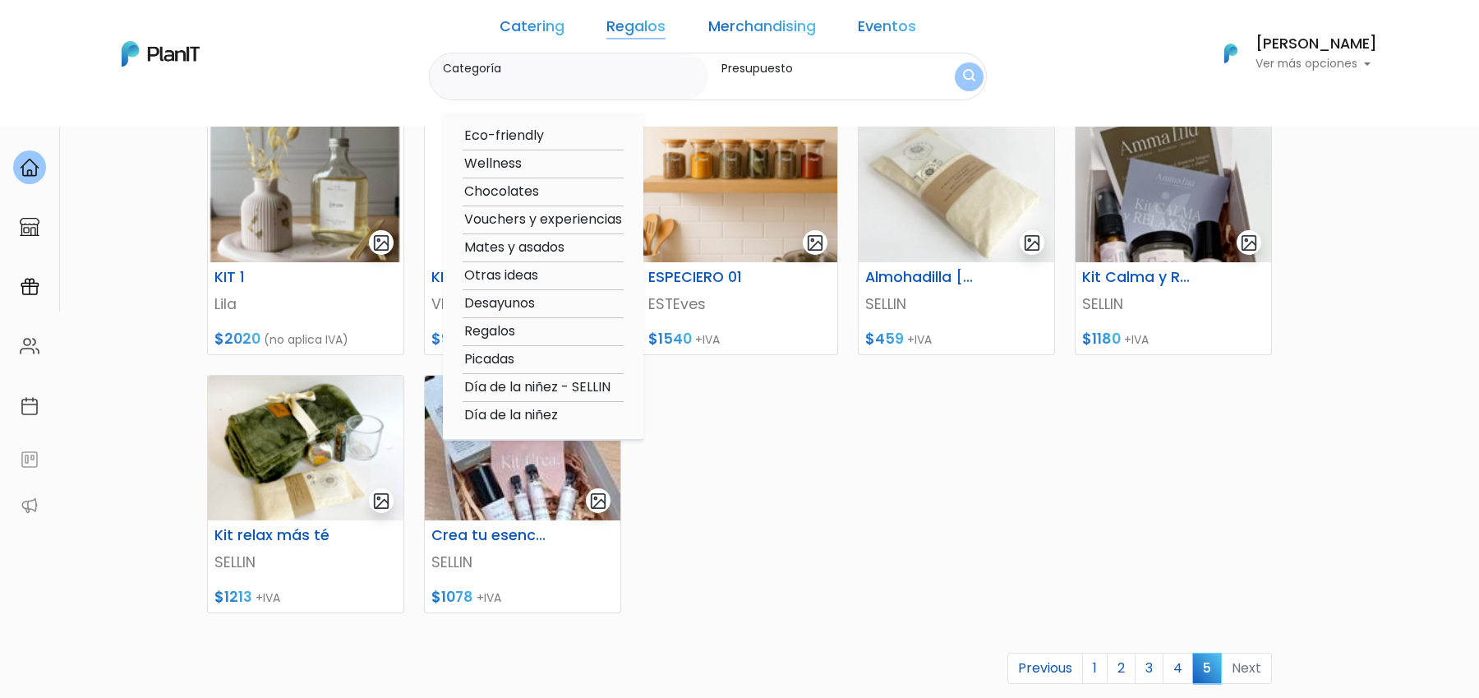
click at [531, 335] on option "Regalos" at bounding box center [543, 331] width 161 height 21
type input "Regalos"
type input "$0 - $4600"
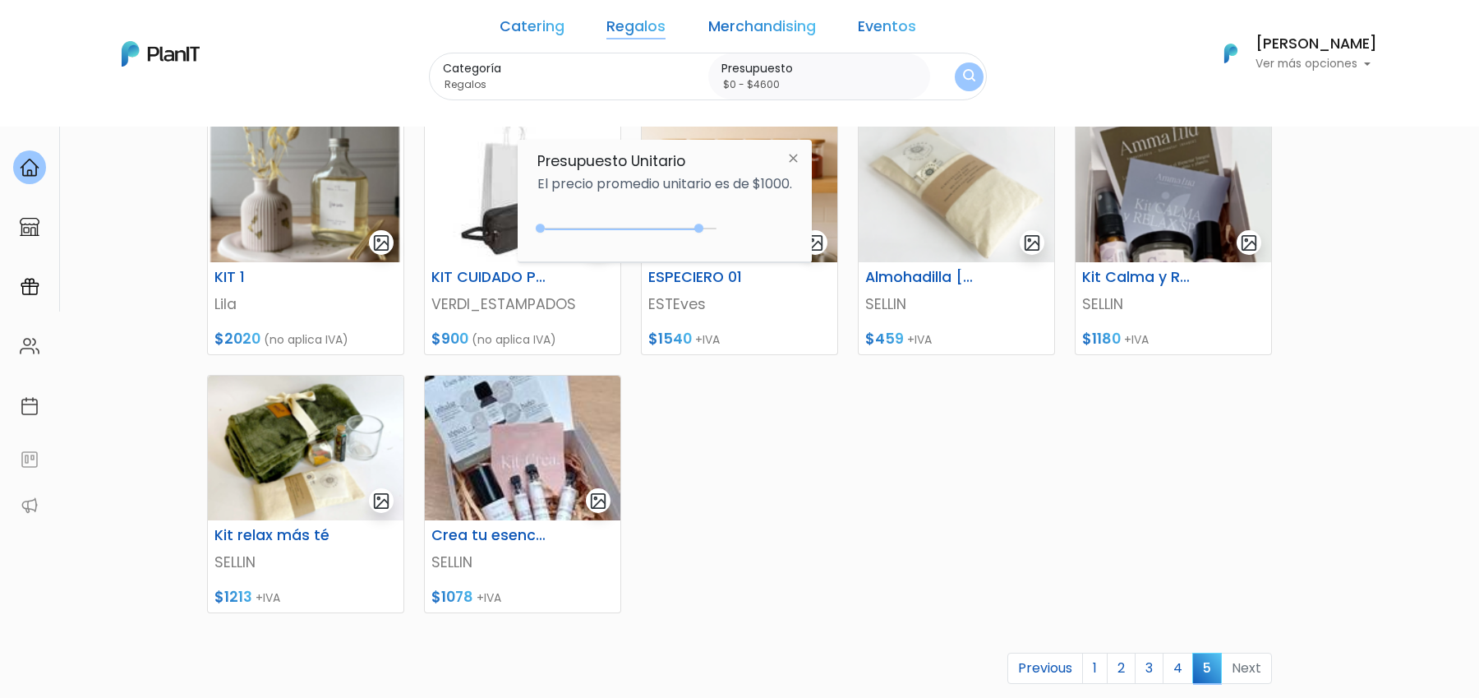
click at [963, 80] on img "submit" at bounding box center [969, 77] width 12 height 16
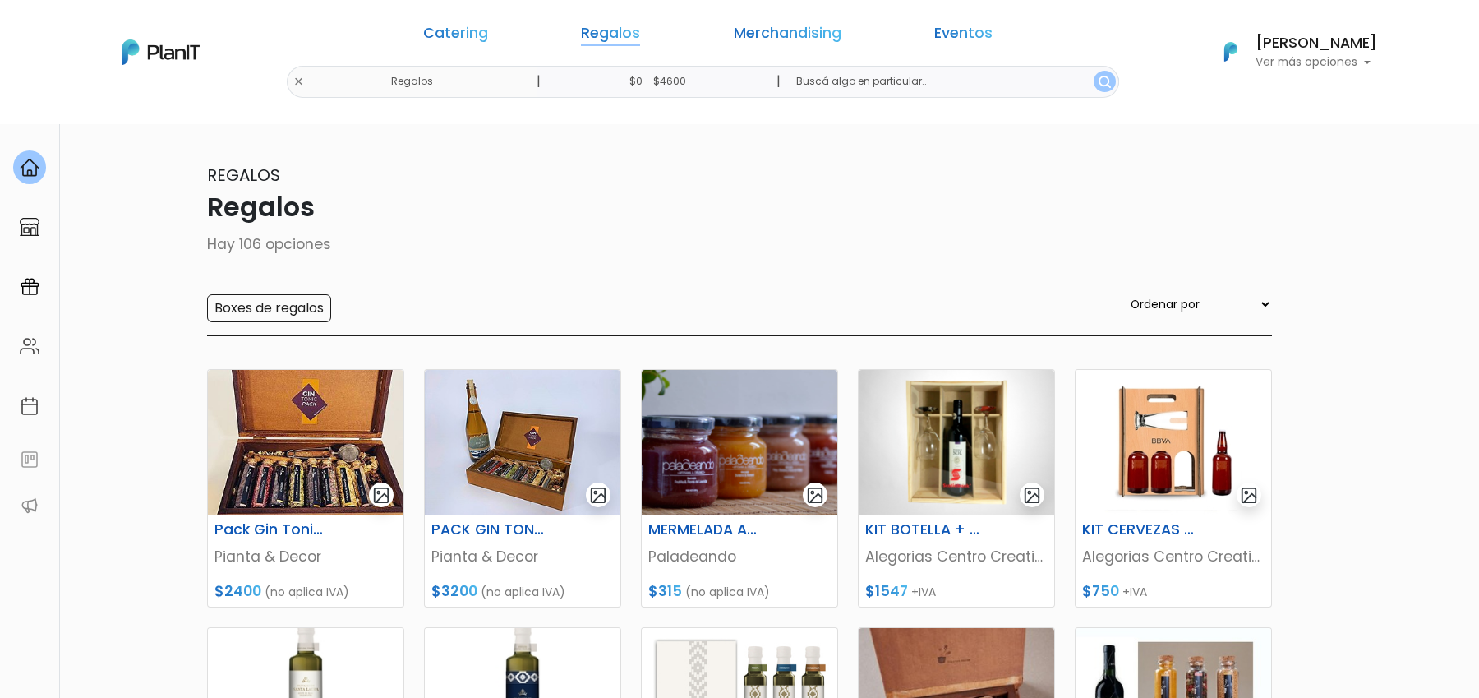
click at [632, 42] on link "Regalos" at bounding box center [610, 36] width 59 height 20
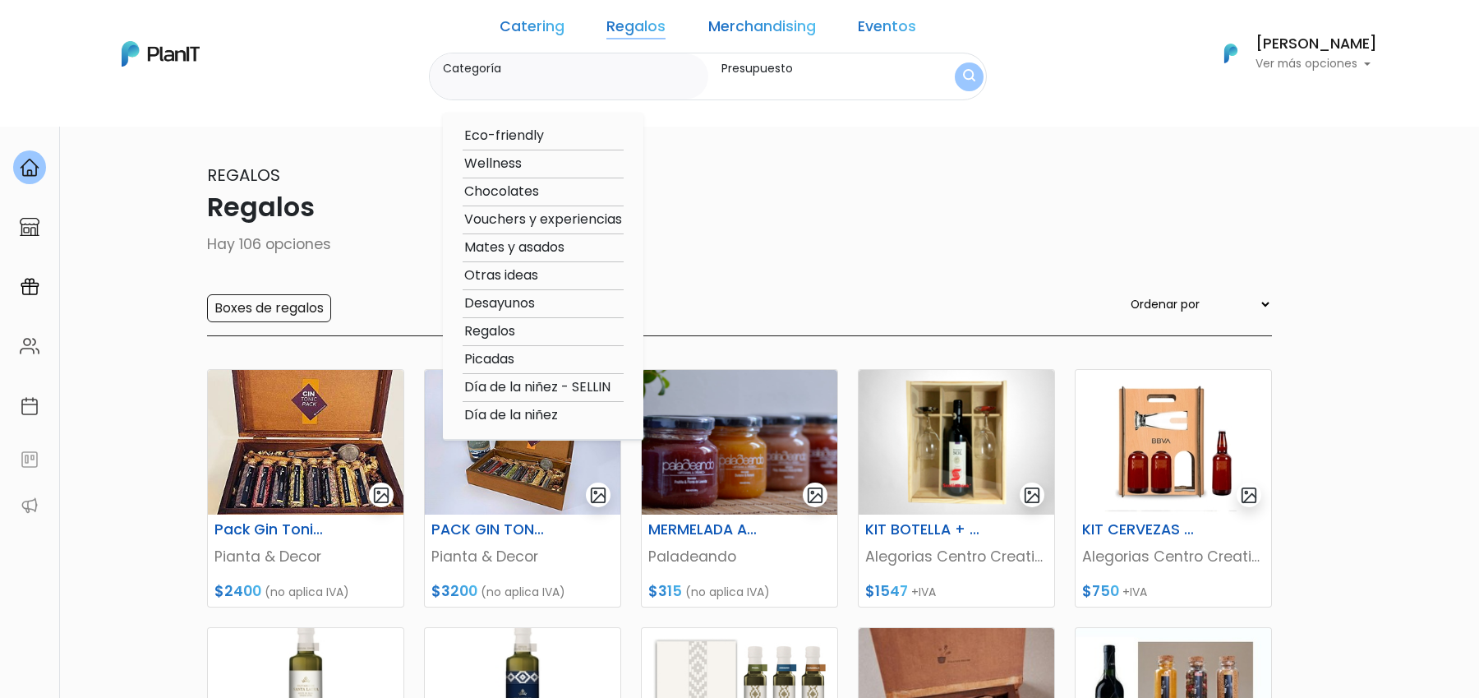
click at [538, 275] on option "Otras ideas" at bounding box center [543, 275] width 161 height 21
type input "Otras ideas"
type input "$0 - $4600"
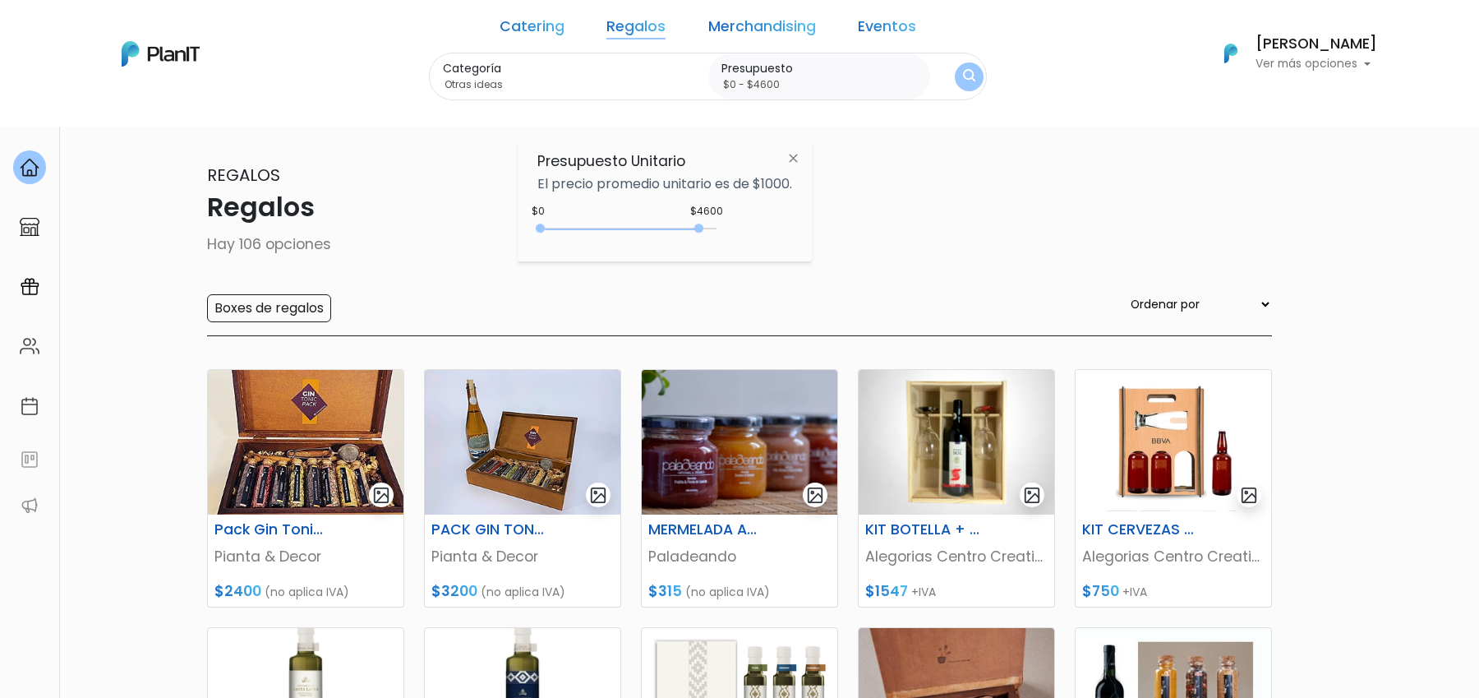
click at [963, 73] on img "submit" at bounding box center [969, 77] width 12 height 16
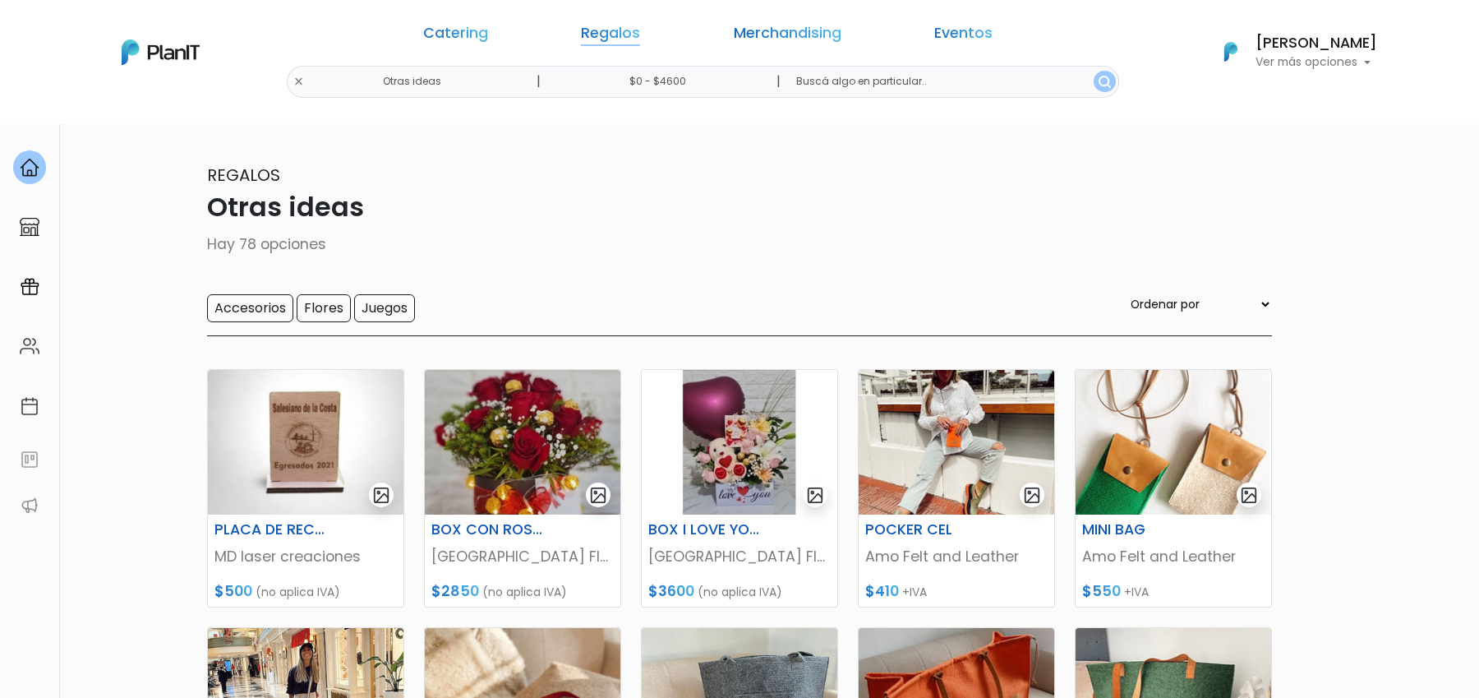
click at [640, 36] on link "Regalos" at bounding box center [610, 36] width 59 height 20
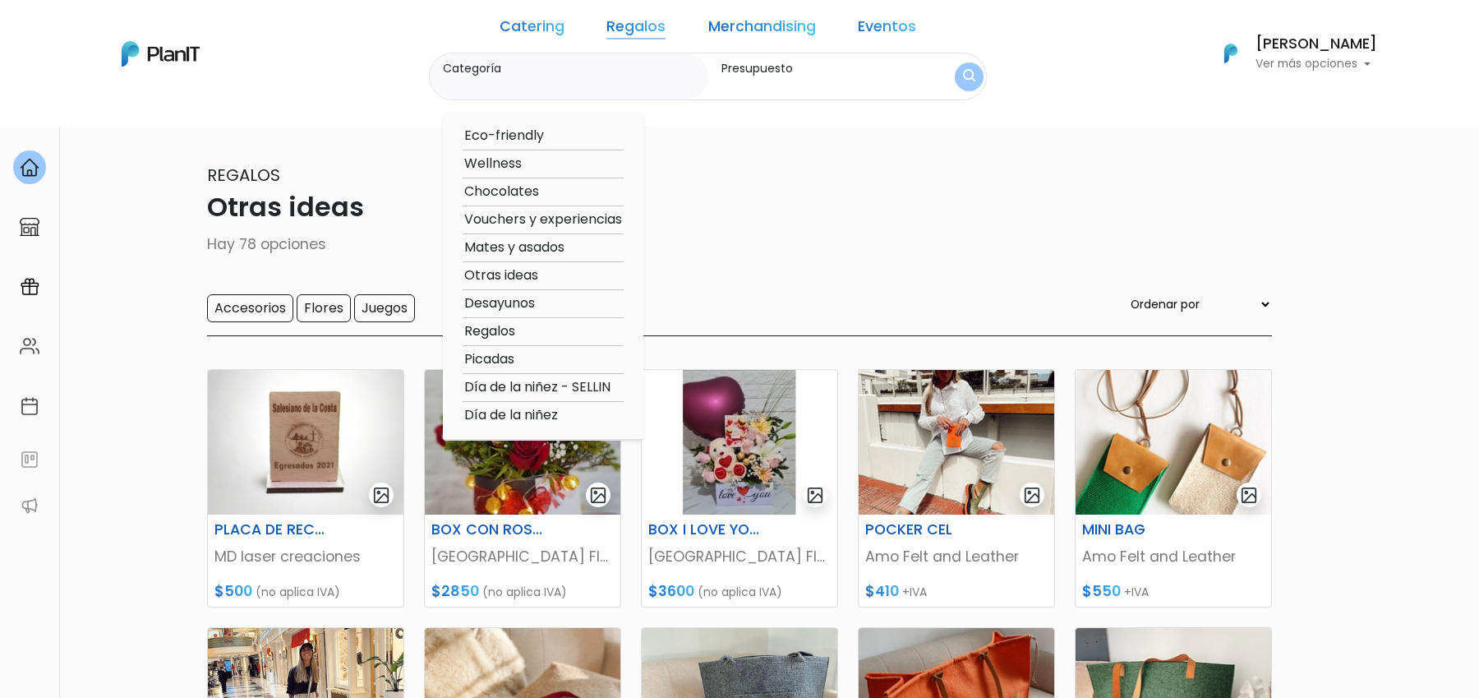
click at [542, 191] on option "Chocolates" at bounding box center [543, 192] width 161 height 21
type input "Chocolates"
type input "$0 - $4600"
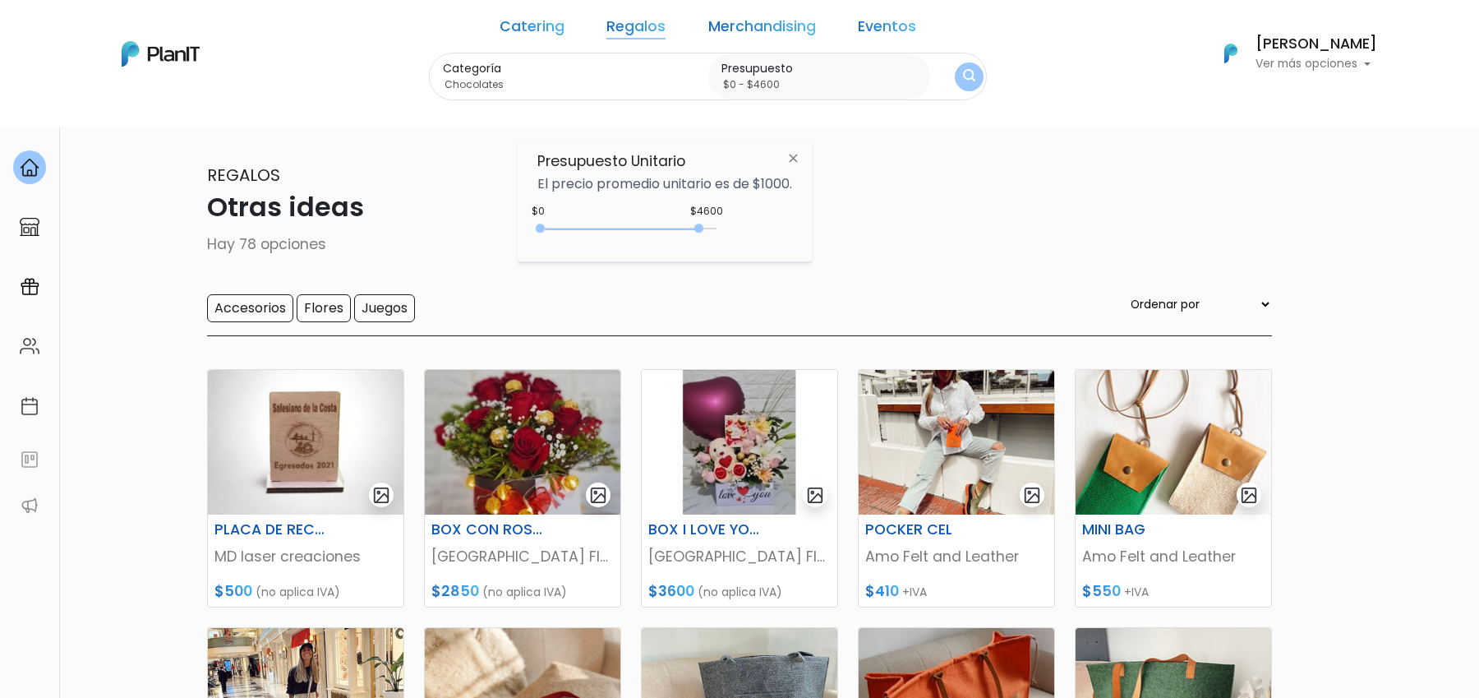
click at [942, 86] on div "Categoría Chocolates Eco-friendly Wellness Chocolates Vouchers y experiencias M…" at bounding box center [708, 77] width 558 height 48
click at [955, 85] on button "submit" at bounding box center [969, 76] width 29 height 29
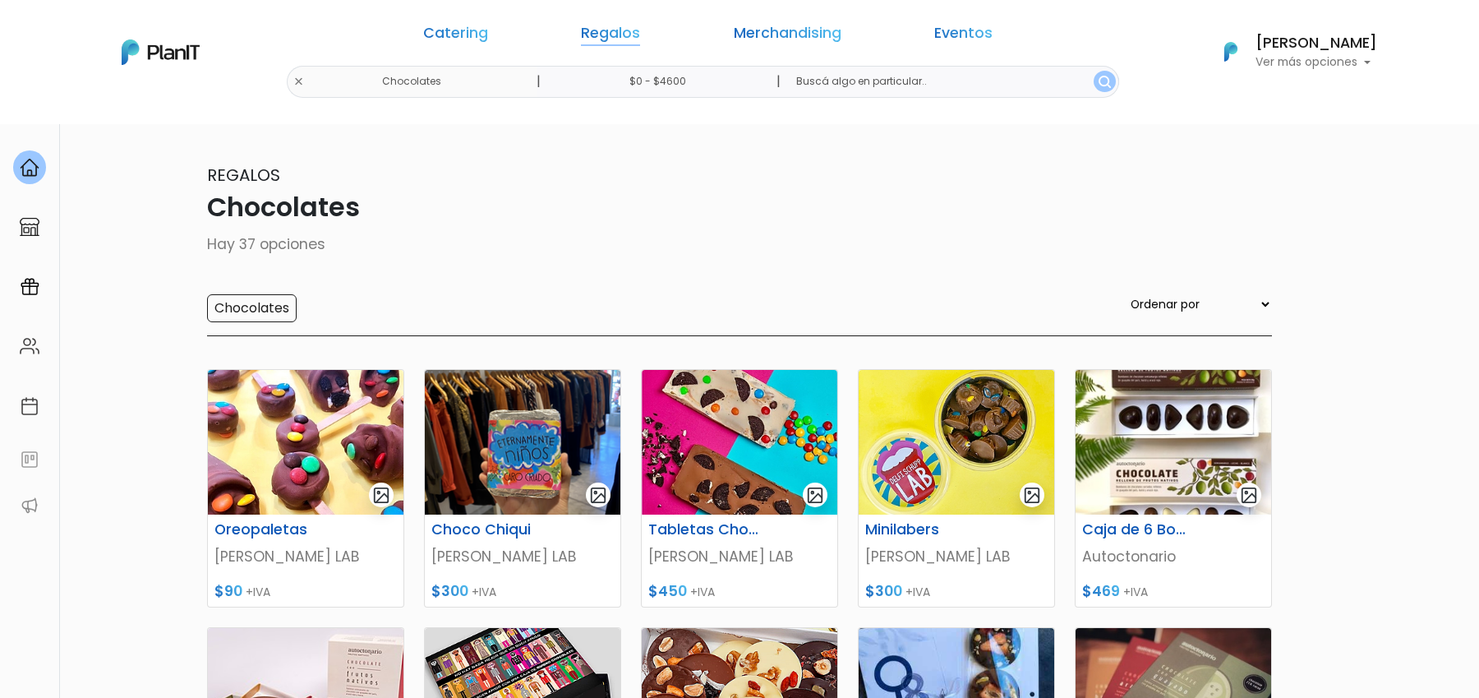
click at [640, 38] on link "Regalos" at bounding box center [610, 36] width 59 height 20
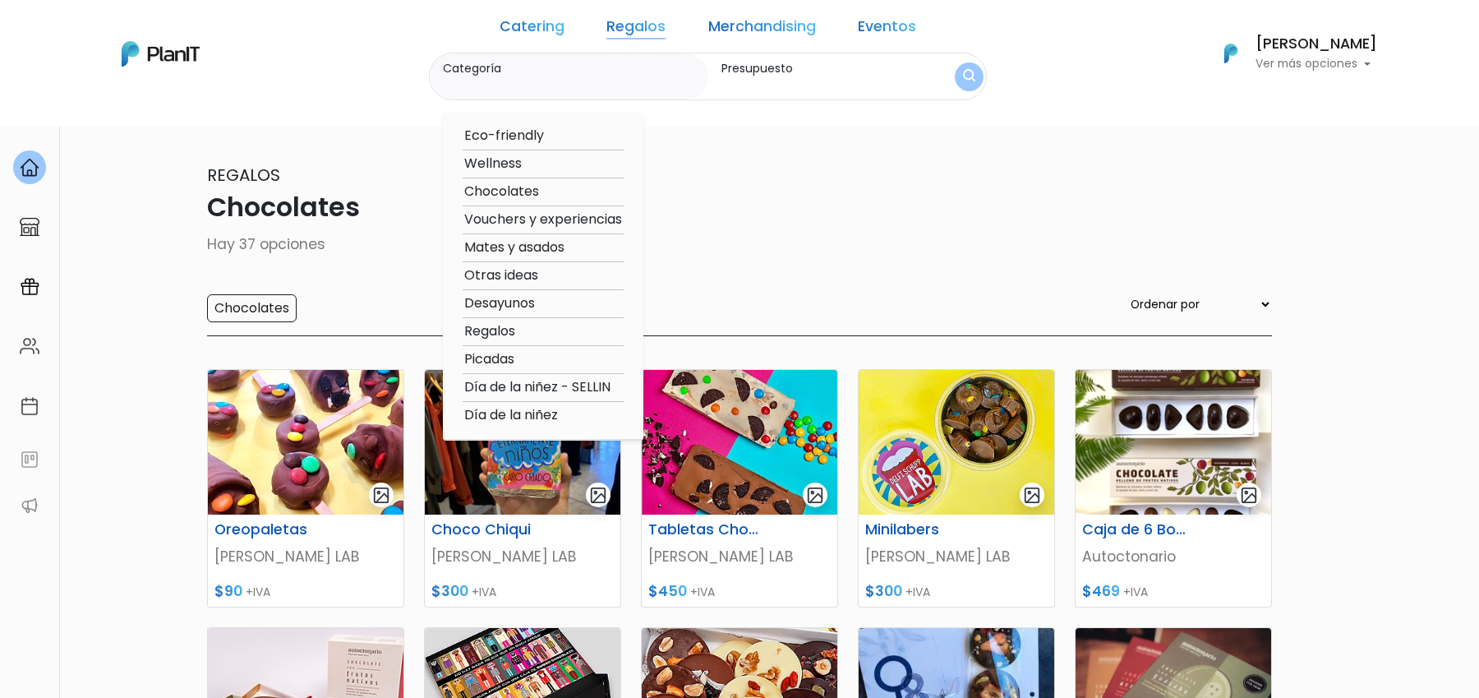
click at [526, 270] on option "Otras ideas" at bounding box center [543, 275] width 161 height 21
type input "Otras ideas"
type input "$0 - $4600"
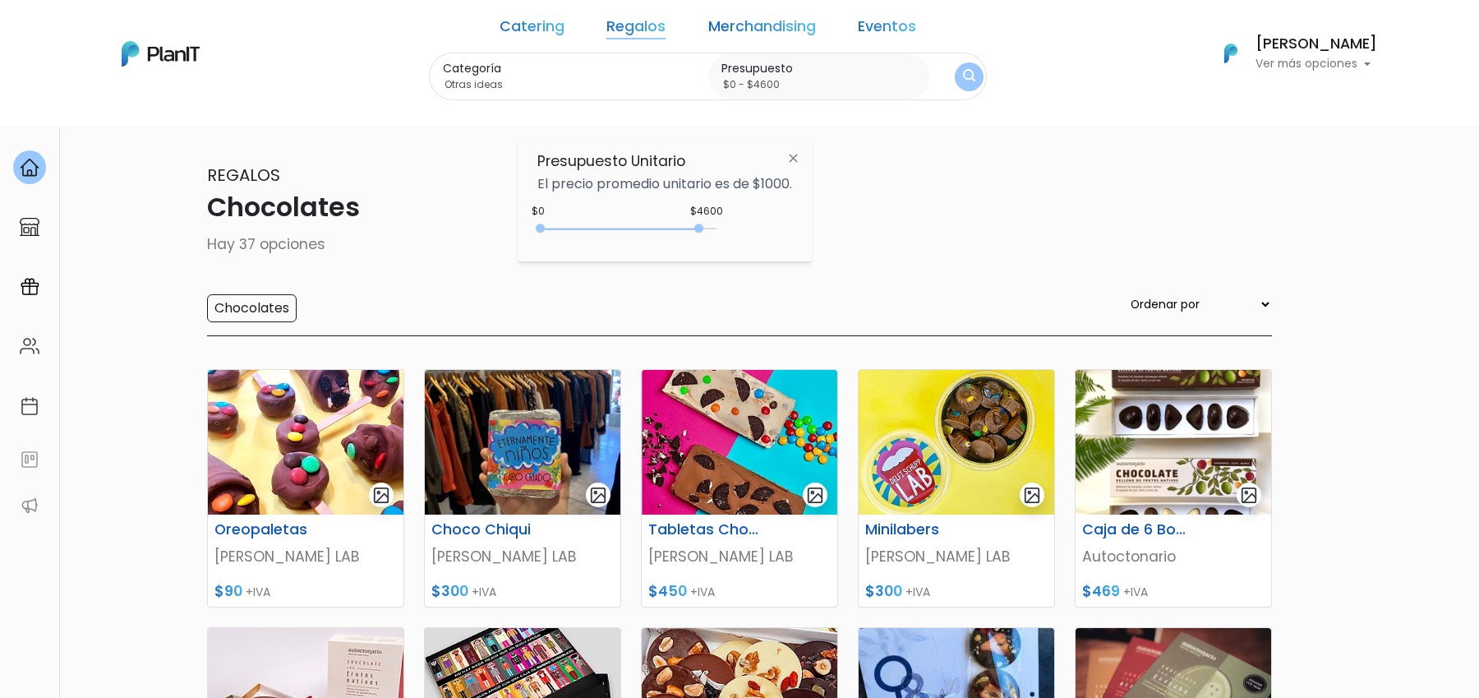
click at [955, 79] on button "submit" at bounding box center [969, 76] width 29 height 29
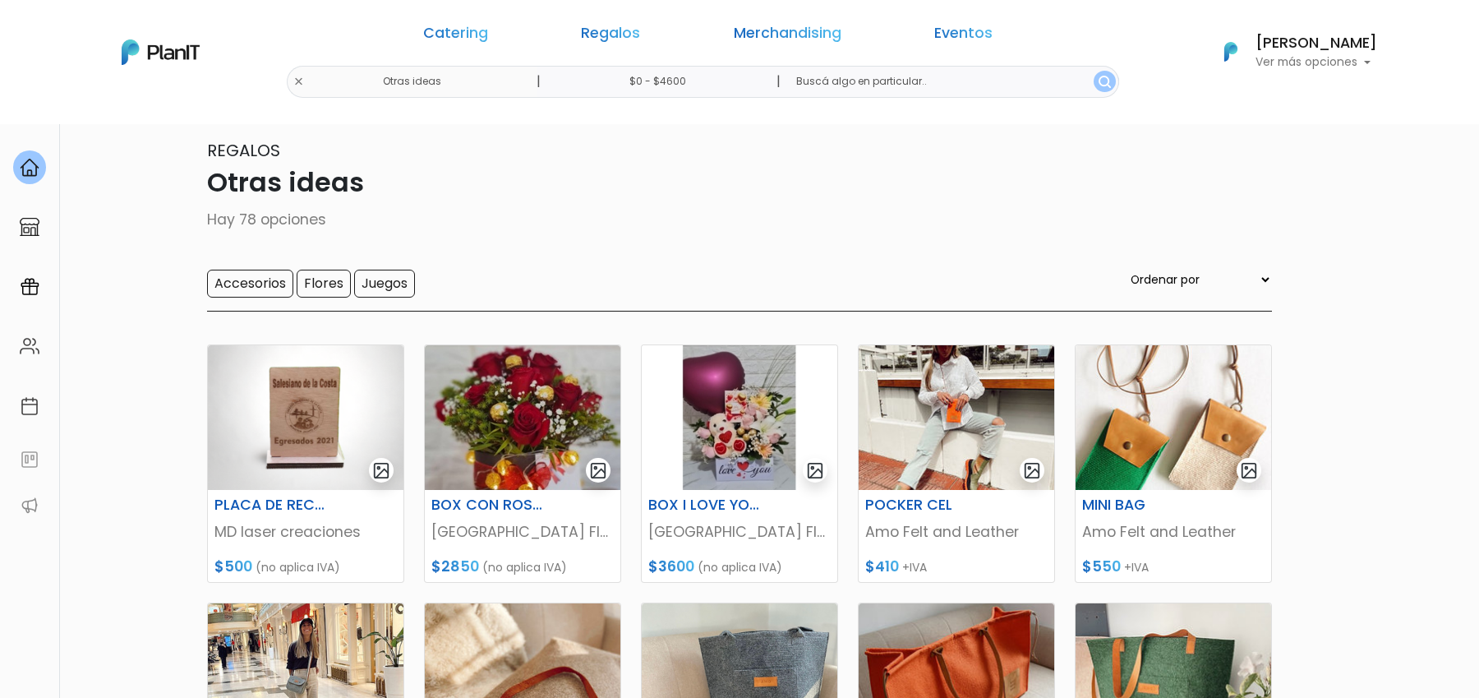
scroll to position [2, 0]
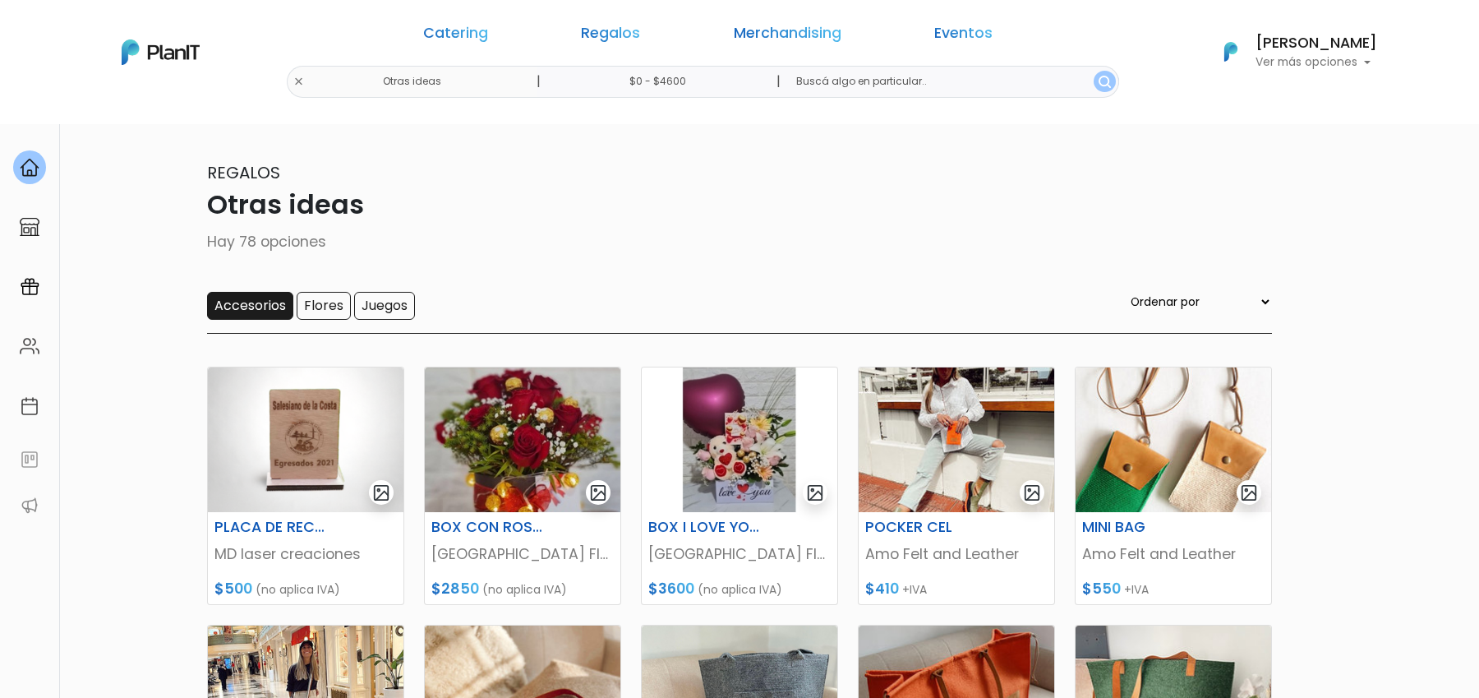
click at [257, 308] on input "Accesorios" at bounding box center [250, 306] width 86 height 28
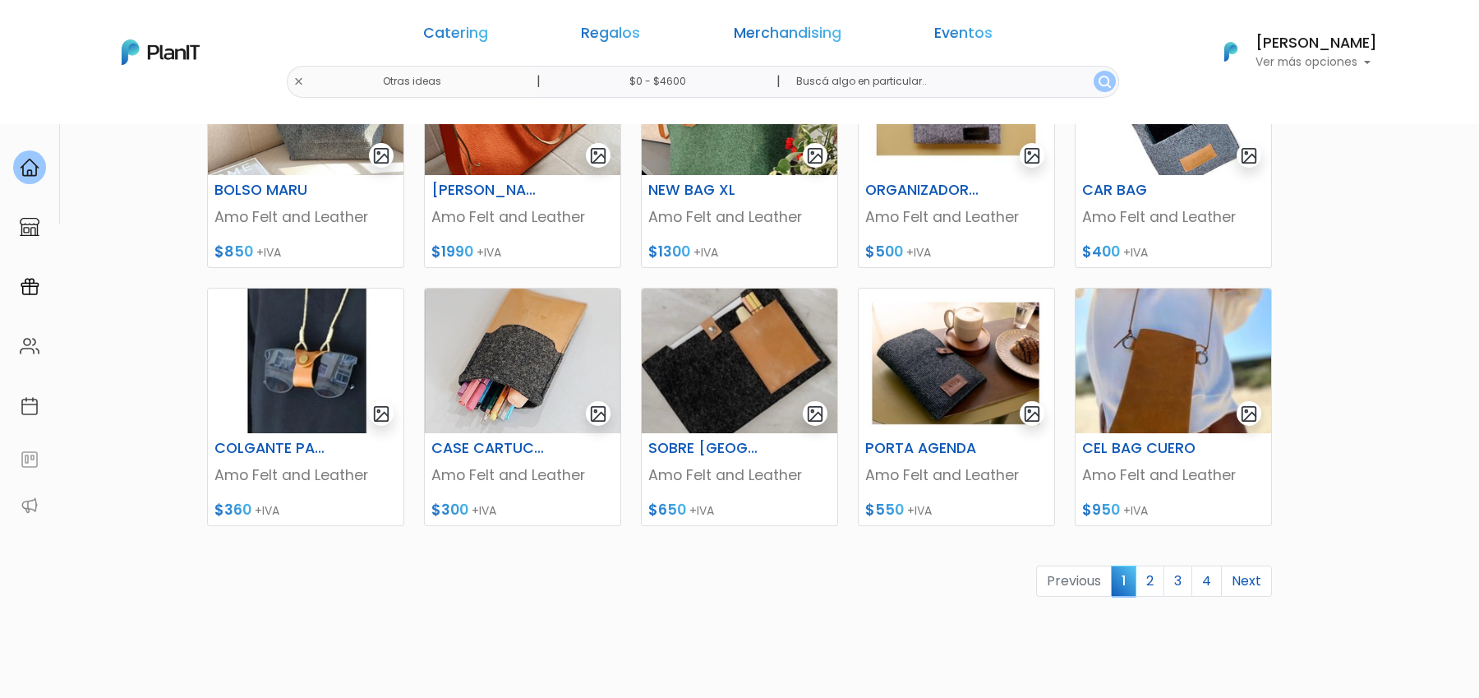
scroll to position [611, 0]
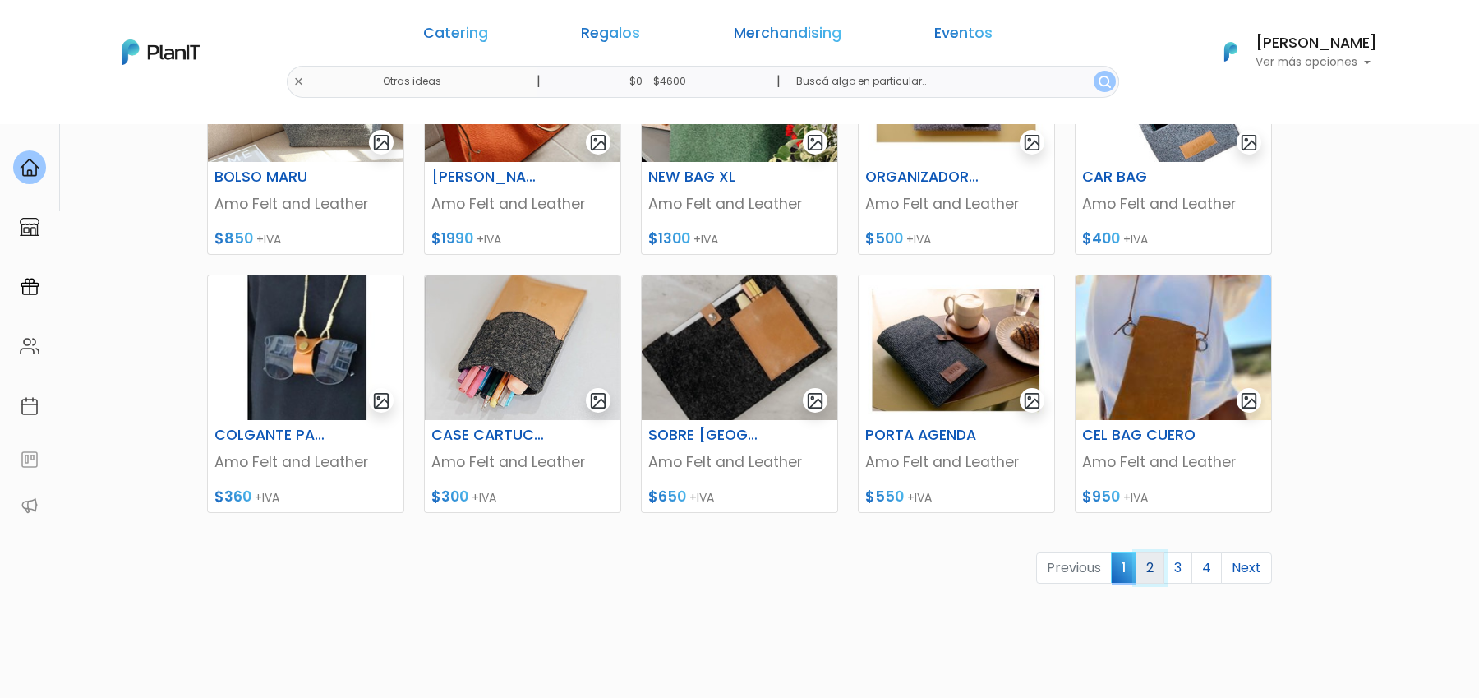
click at [1165, 577] on link "2" at bounding box center [1150, 567] width 29 height 31
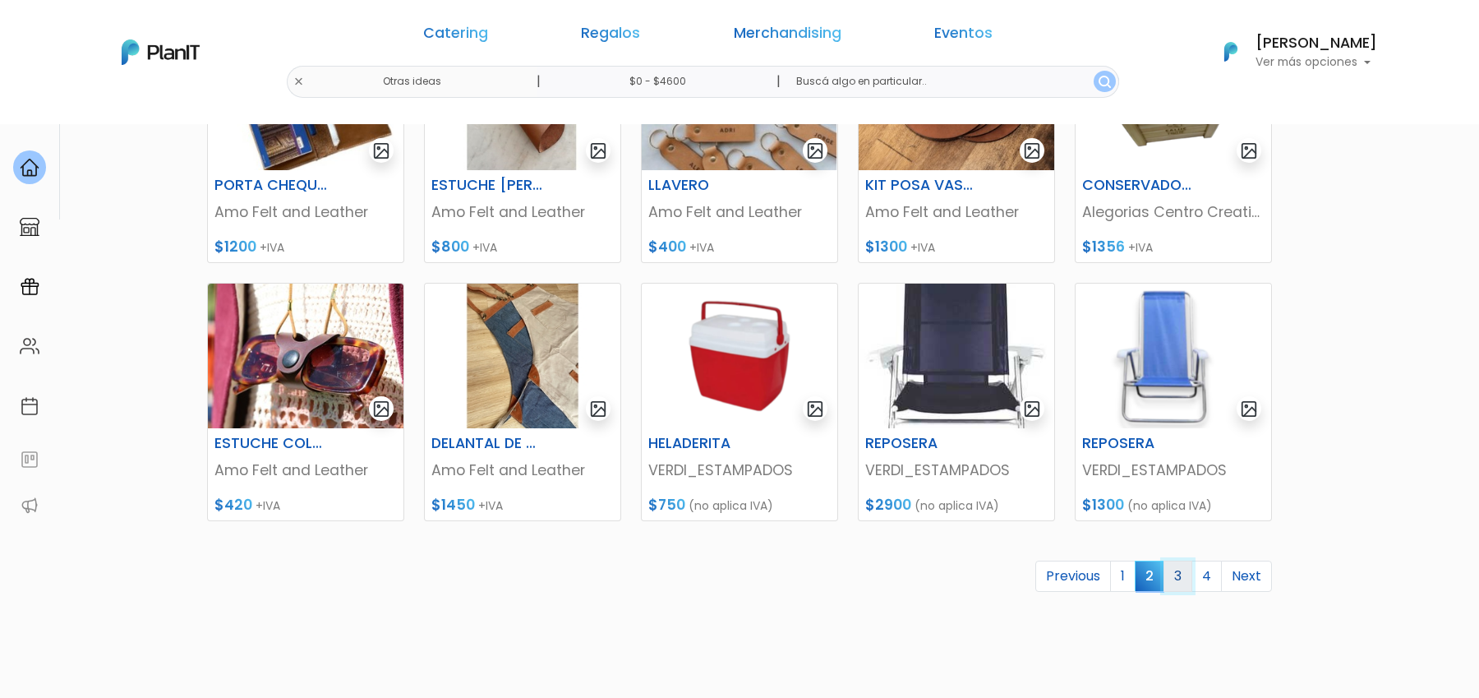
click at [1181, 579] on link "3" at bounding box center [1178, 576] width 29 height 31
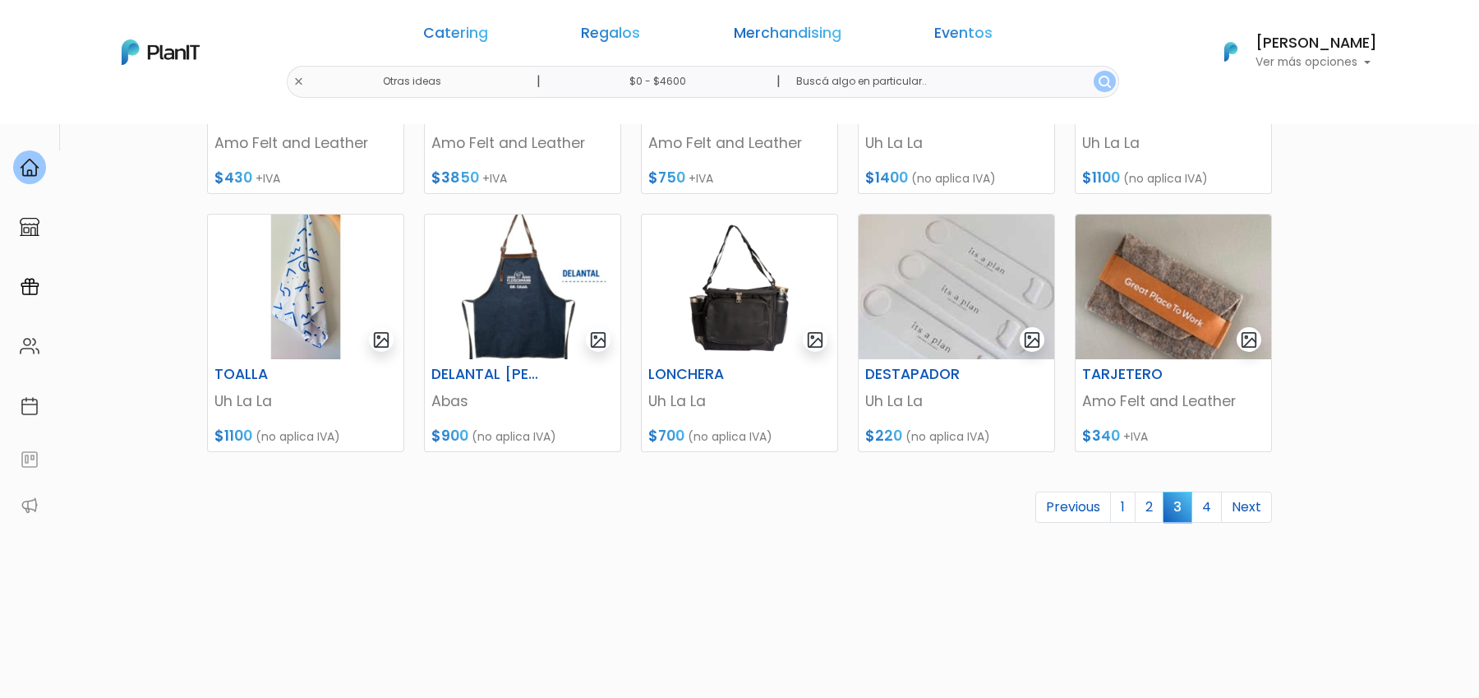
scroll to position [678, 0]
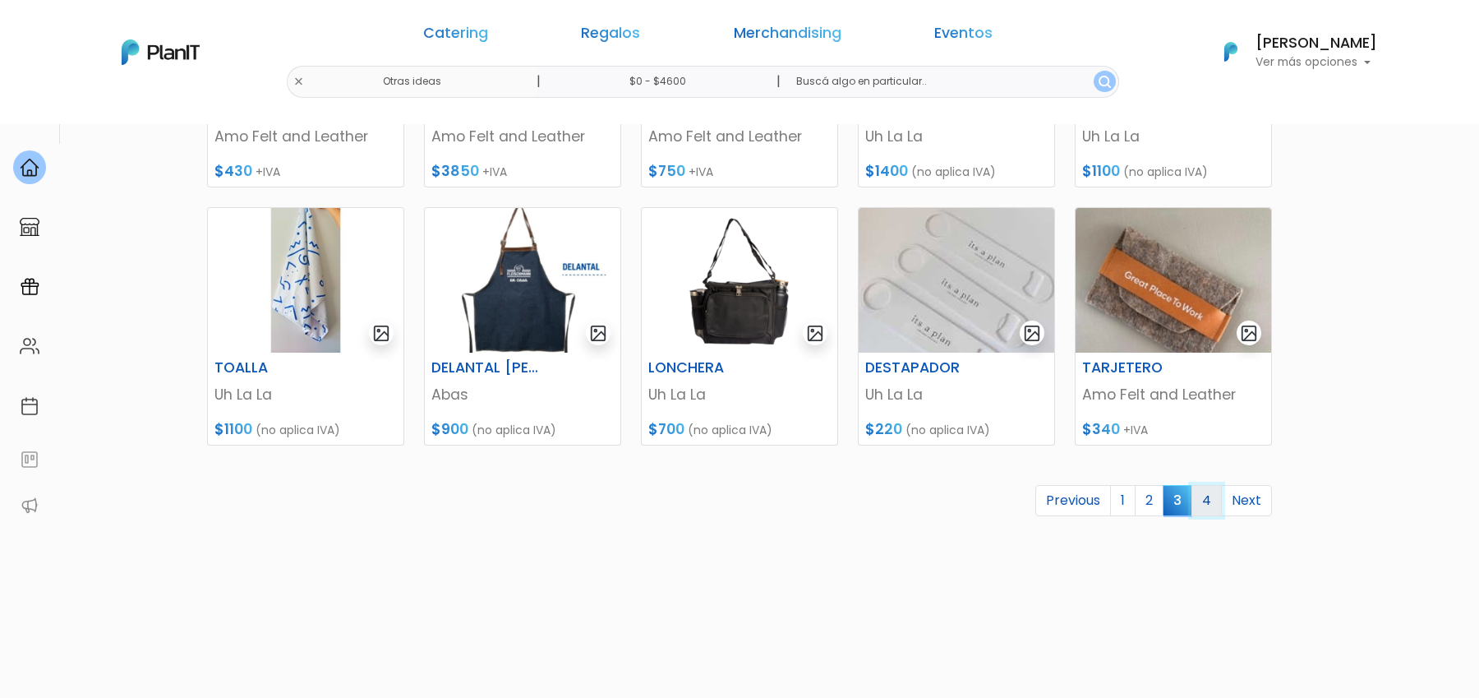
click at [1210, 509] on link "4" at bounding box center [1207, 500] width 30 height 31
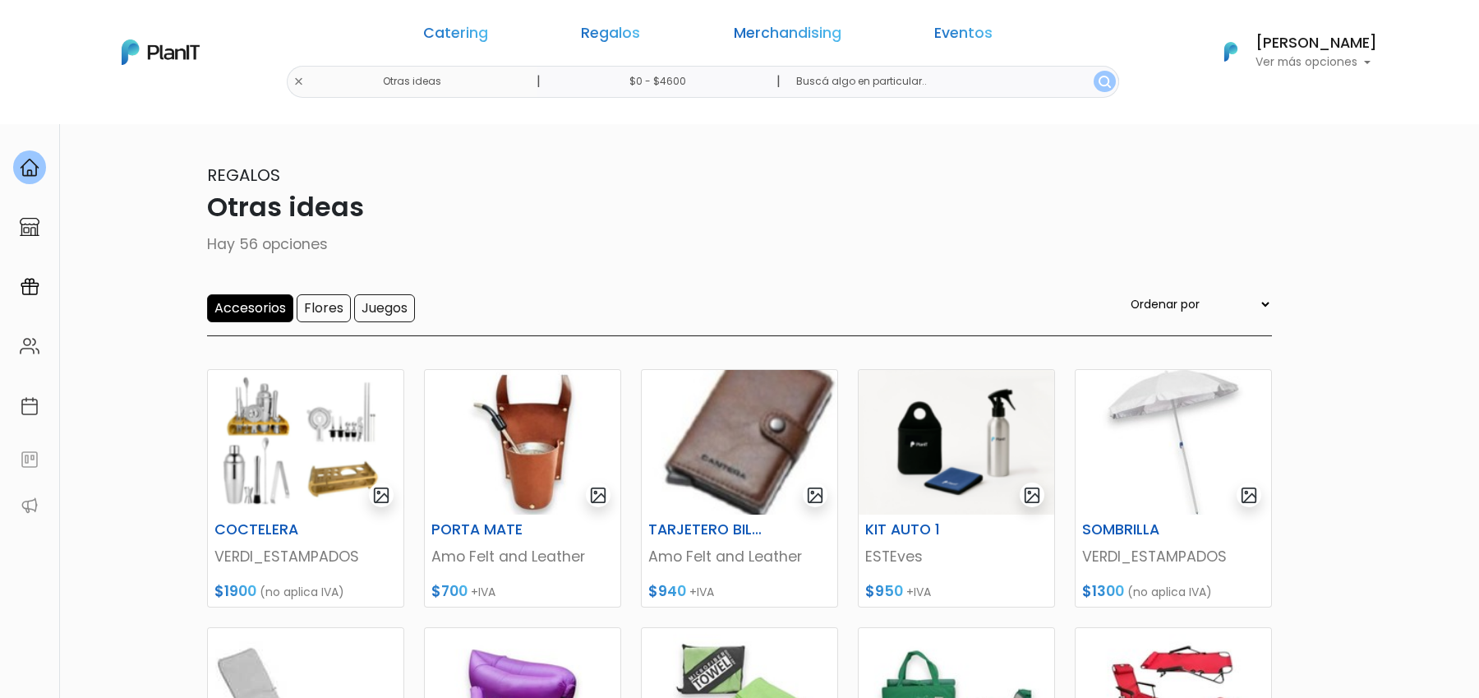
click at [685, 50] on div "Catering Regalos Merchandising Eventos" at bounding box center [708, 36] width 633 height 59
click at [638, 44] on link "Regalos" at bounding box center [610, 36] width 59 height 20
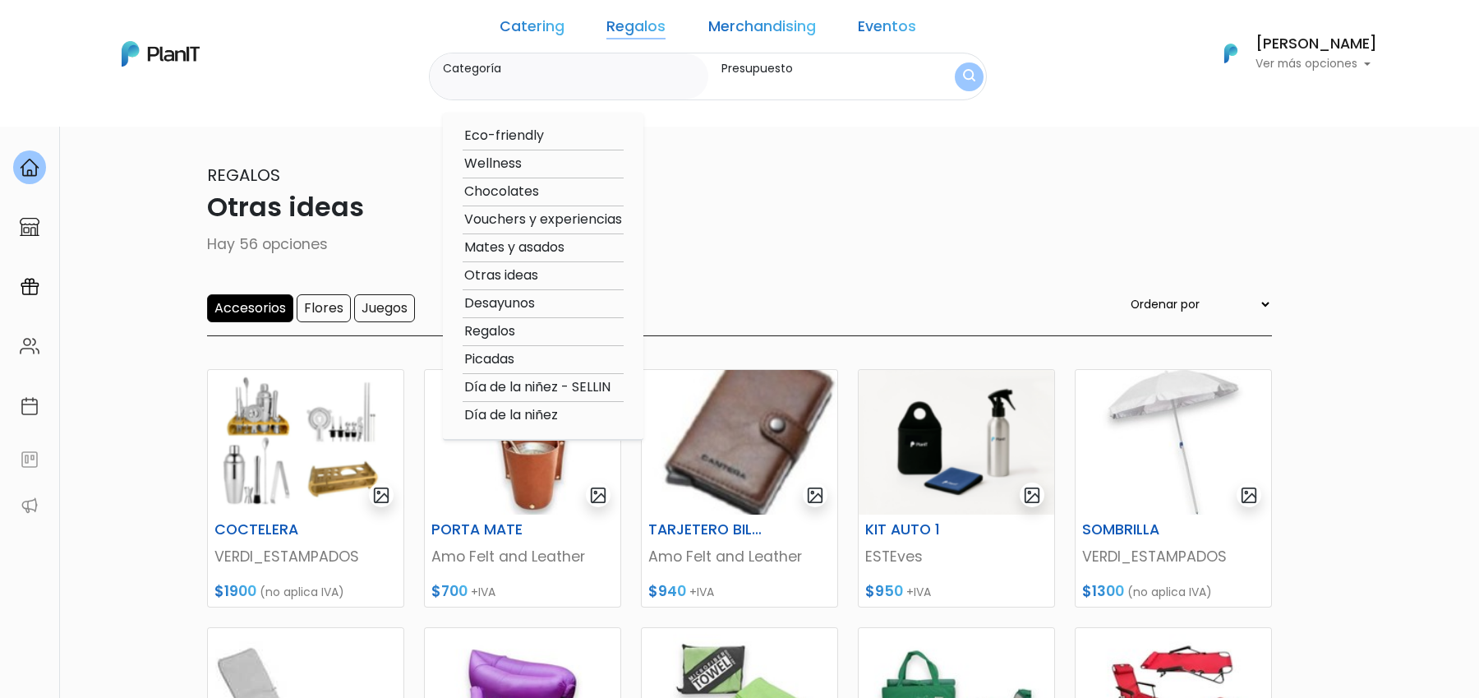
click at [526, 162] on option "Wellness" at bounding box center [543, 164] width 161 height 21
type input "Wellness"
type input "$0 - $4600"
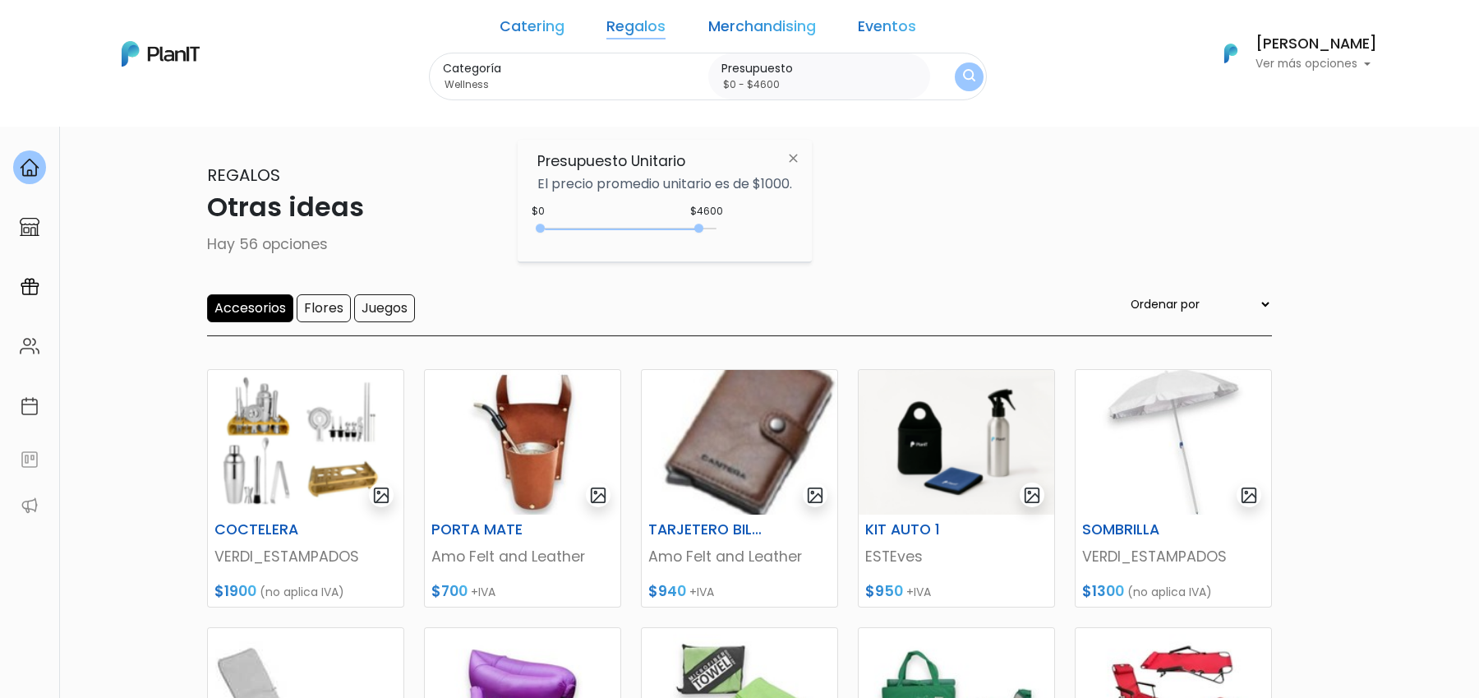
click at [942, 63] on div "Categoría Wellness Eco-friendly Wellness Chocolates Vouchers y experiencias Mat…" at bounding box center [708, 77] width 558 height 48
click at [963, 69] on img "submit" at bounding box center [969, 77] width 12 height 16
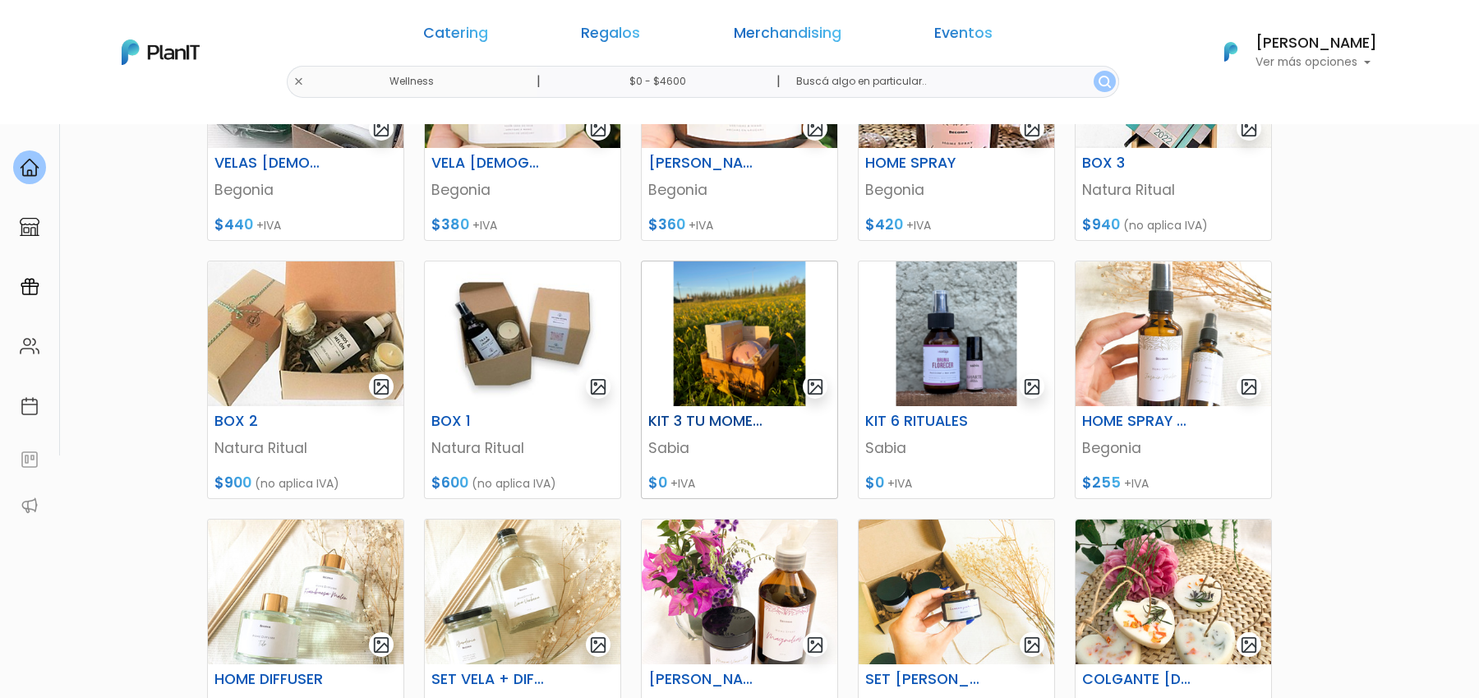
scroll to position [407, 0]
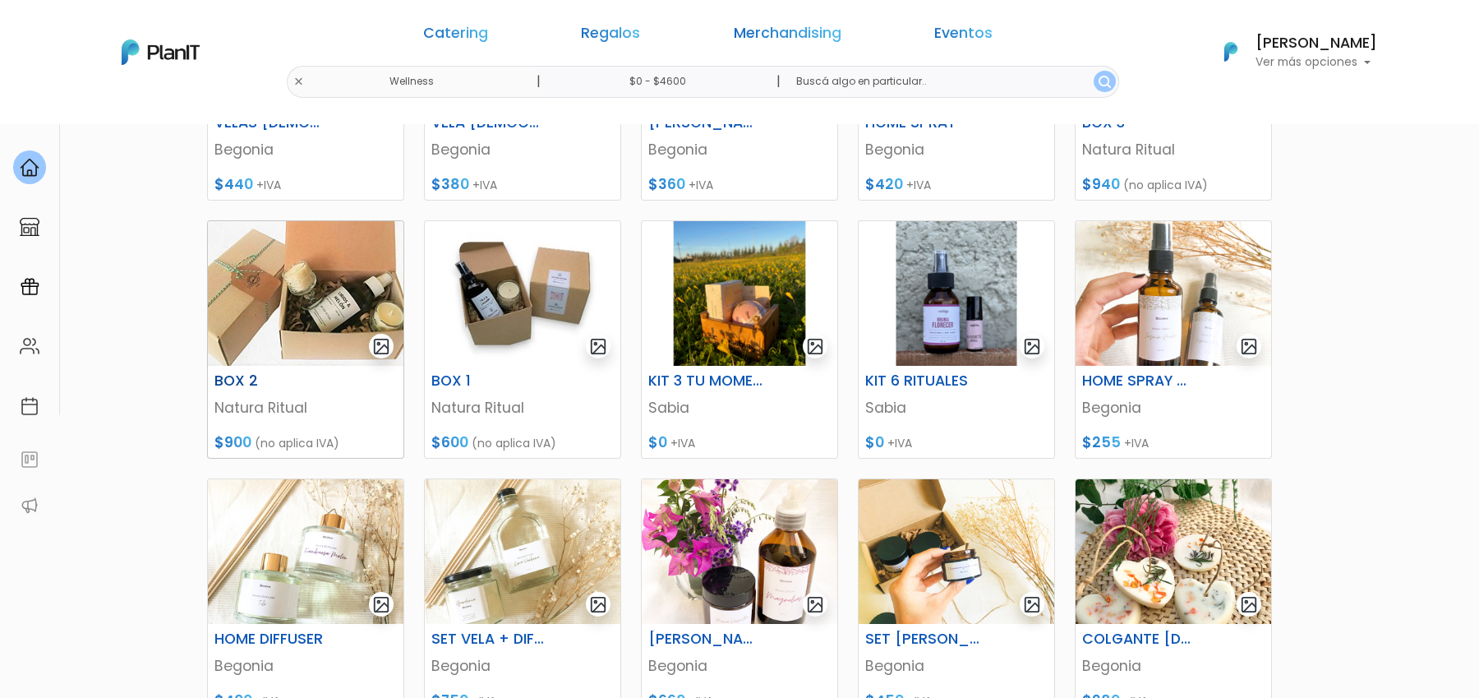
click at [321, 306] on img at bounding box center [306, 293] width 196 height 145
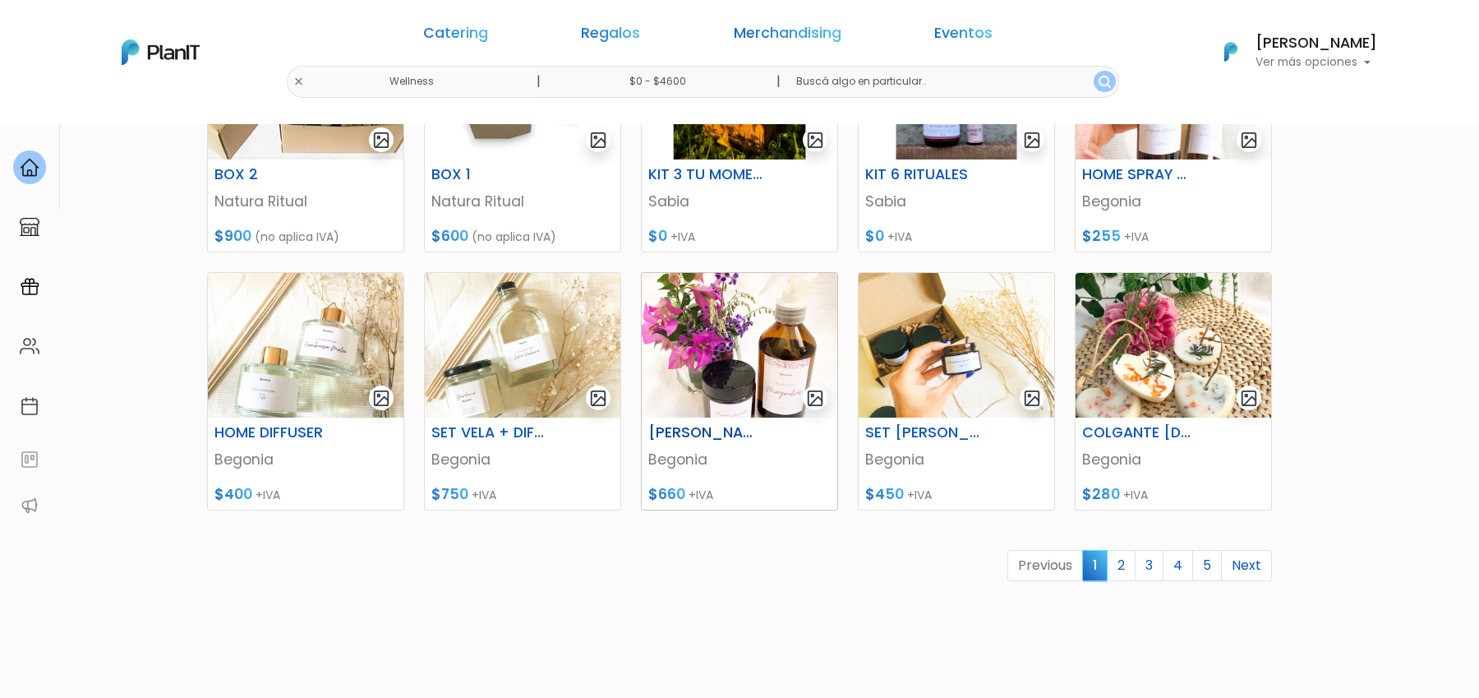
scroll to position [637, 0]
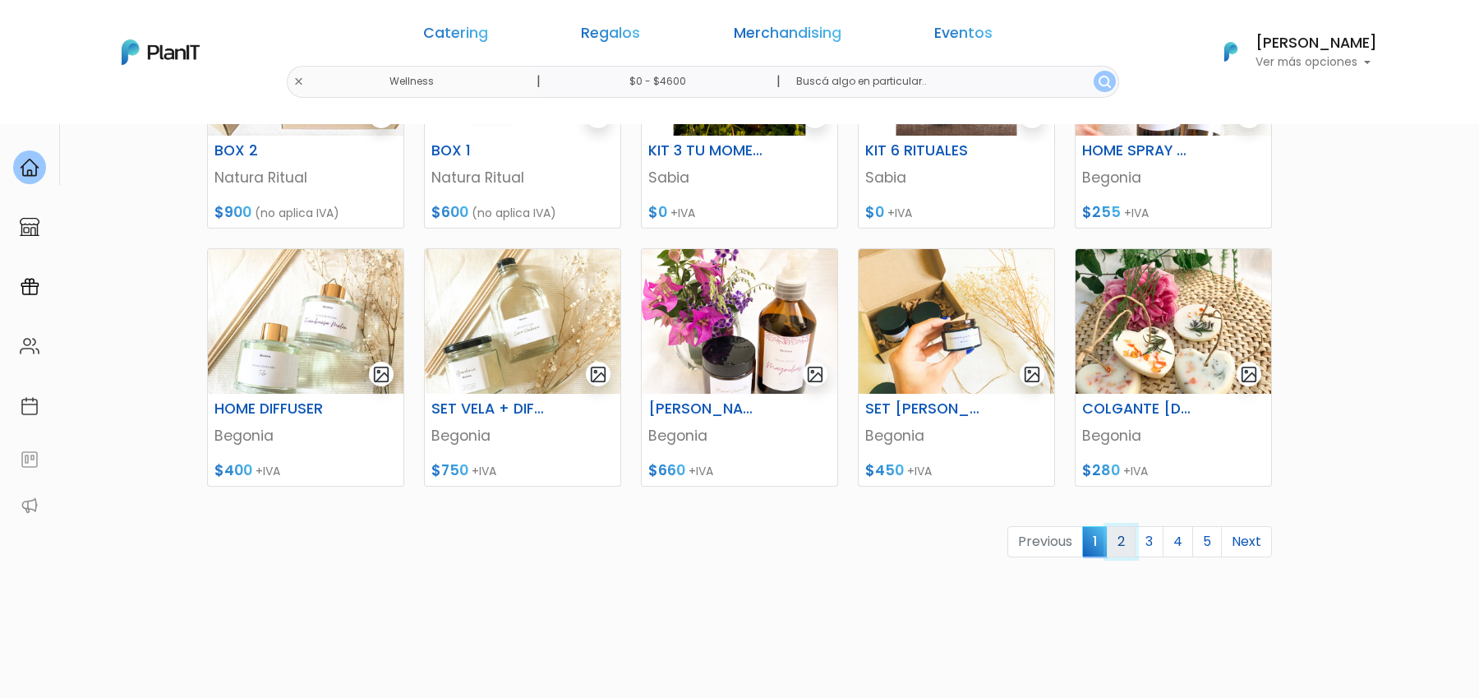
click at [1124, 545] on link "2" at bounding box center [1121, 541] width 29 height 31
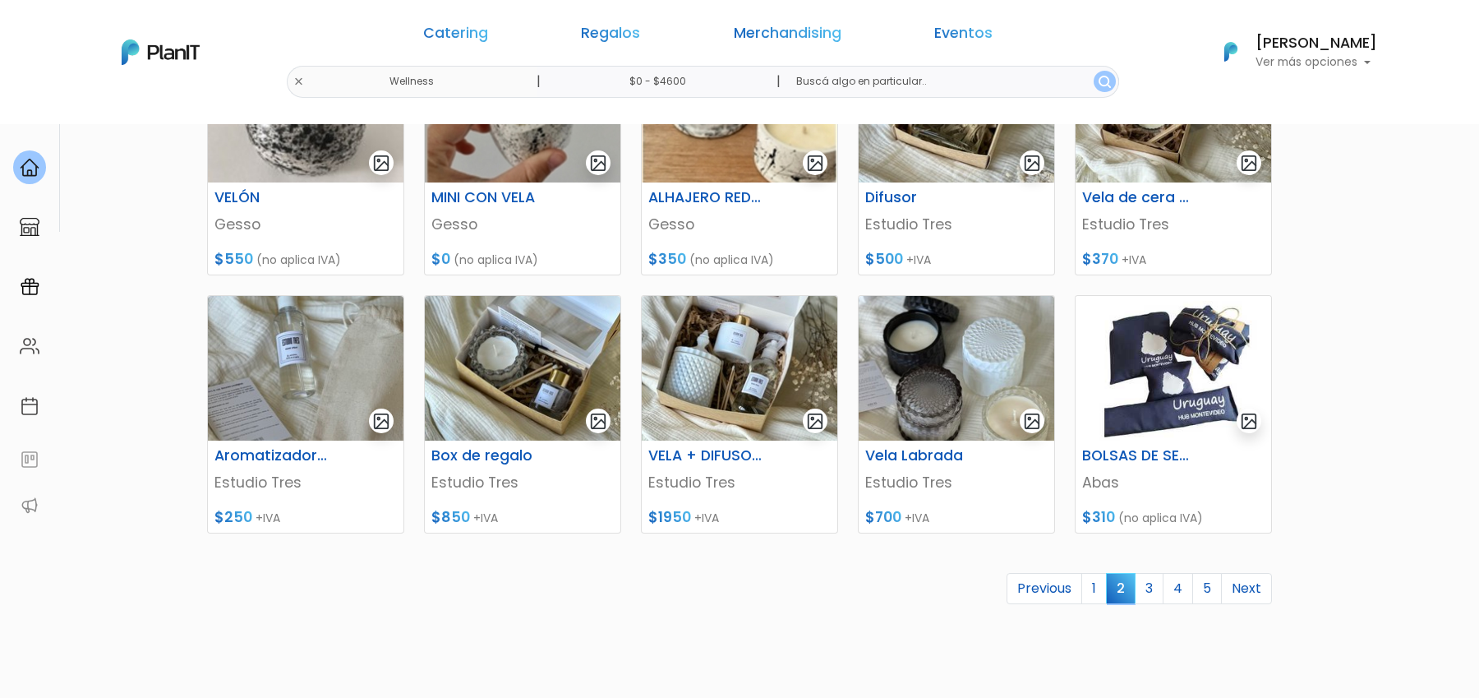
scroll to position [592, 0]
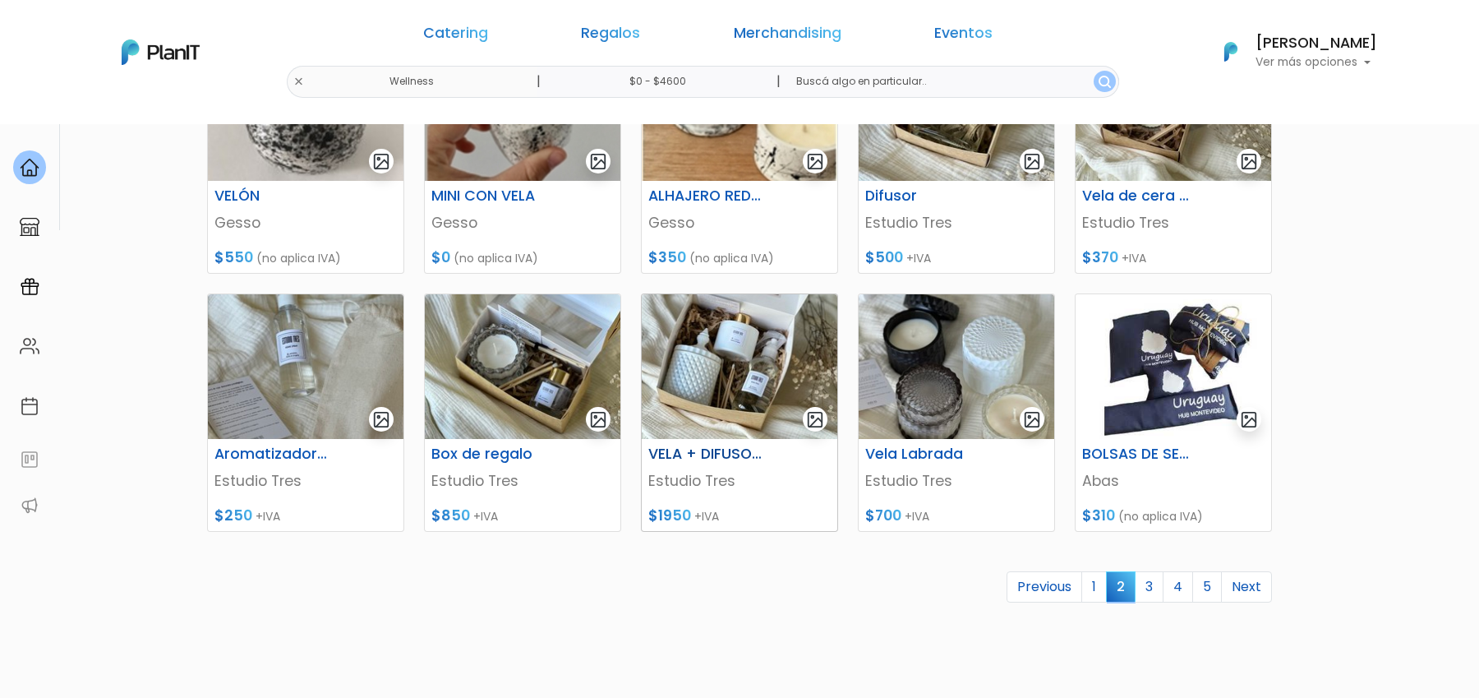
click at [756, 420] on img at bounding box center [740, 366] width 196 height 145
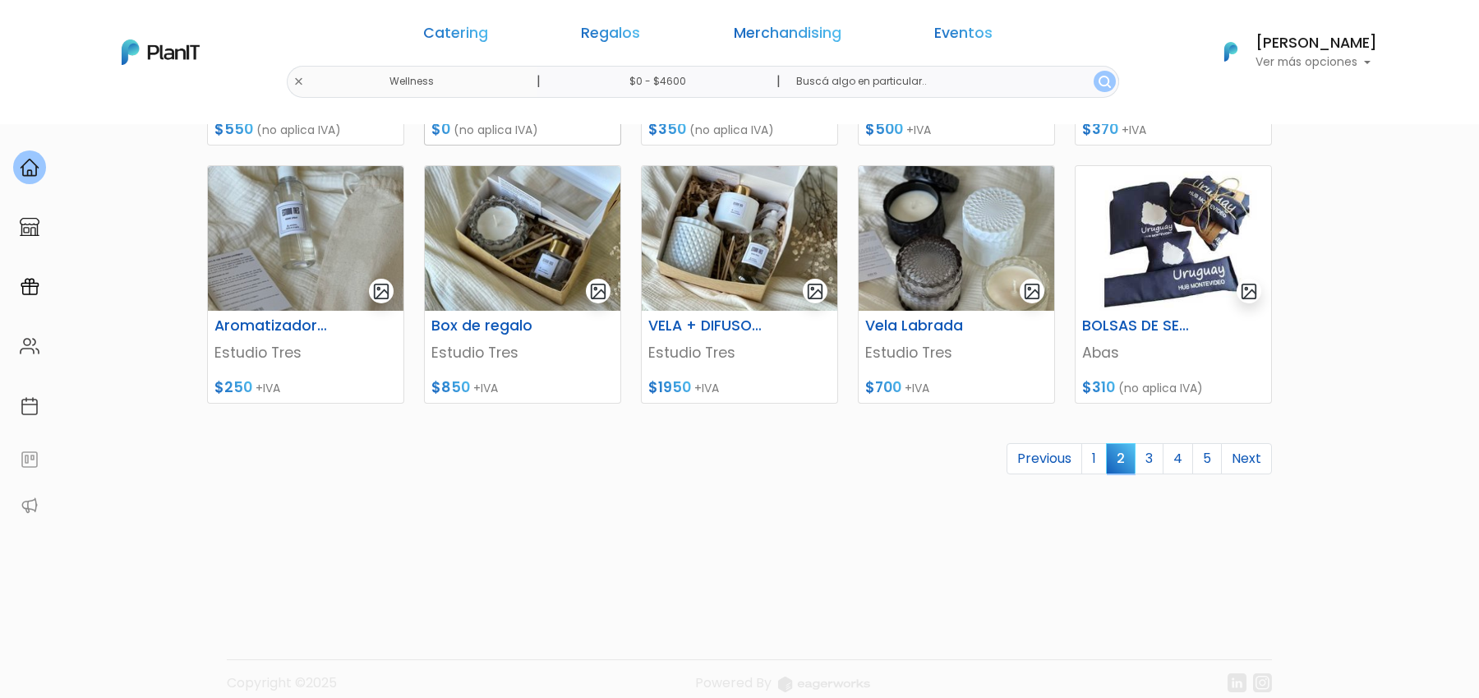
scroll to position [739, 0]
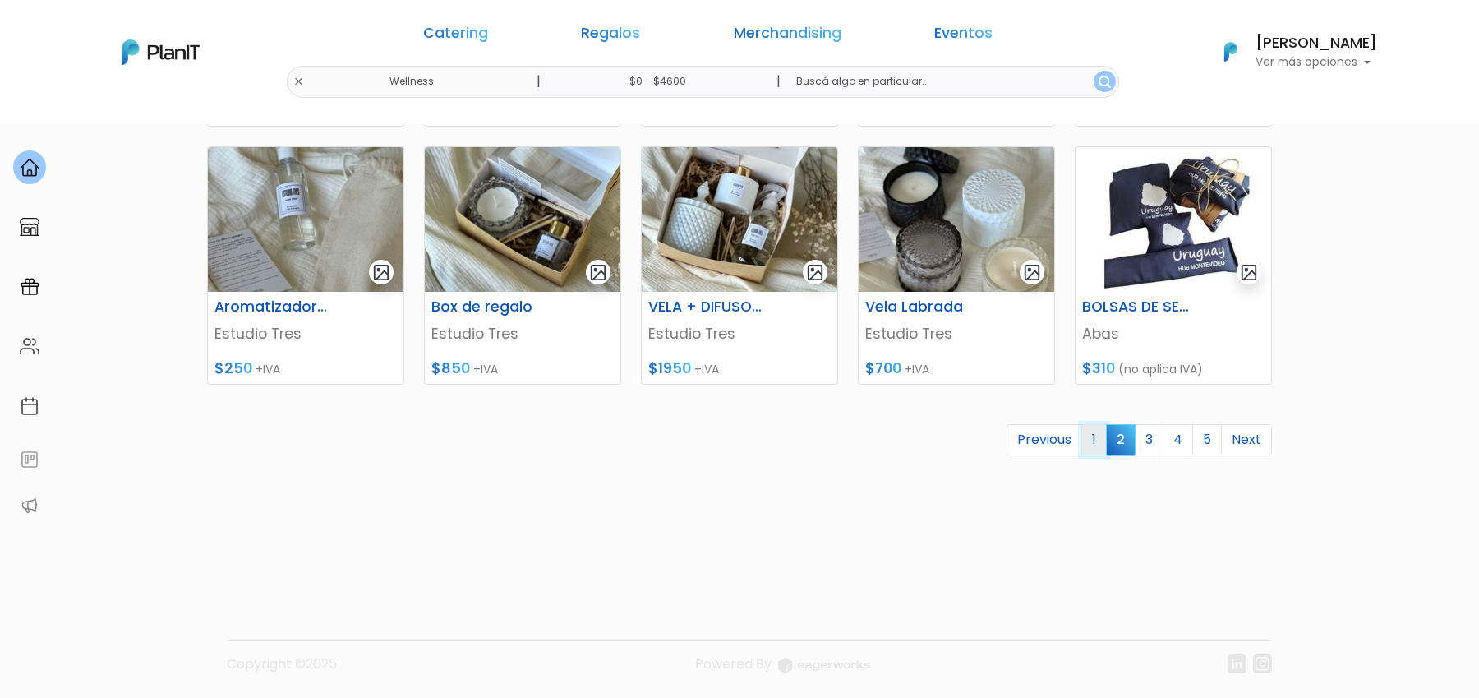
click at [1094, 445] on link "1" at bounding box center [1094, 439] width 25 height 31
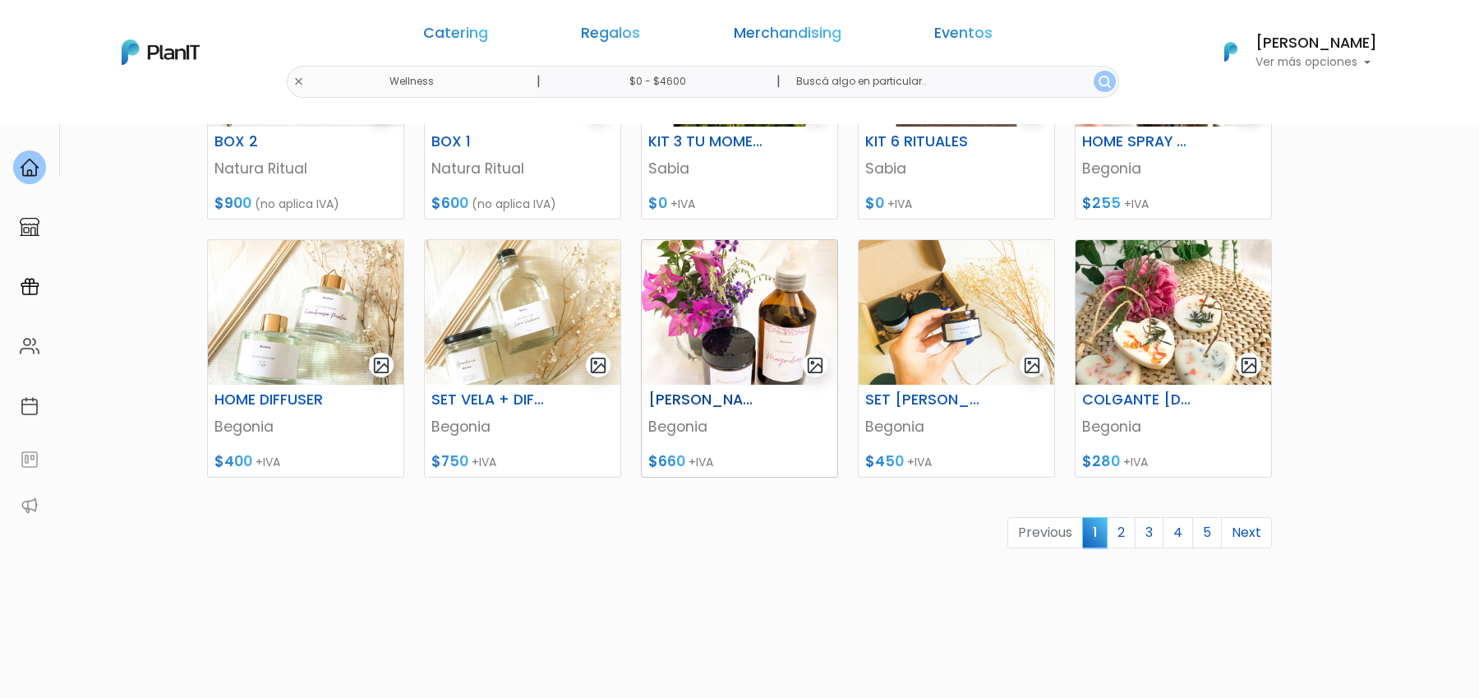
scroll to position [651, 0]
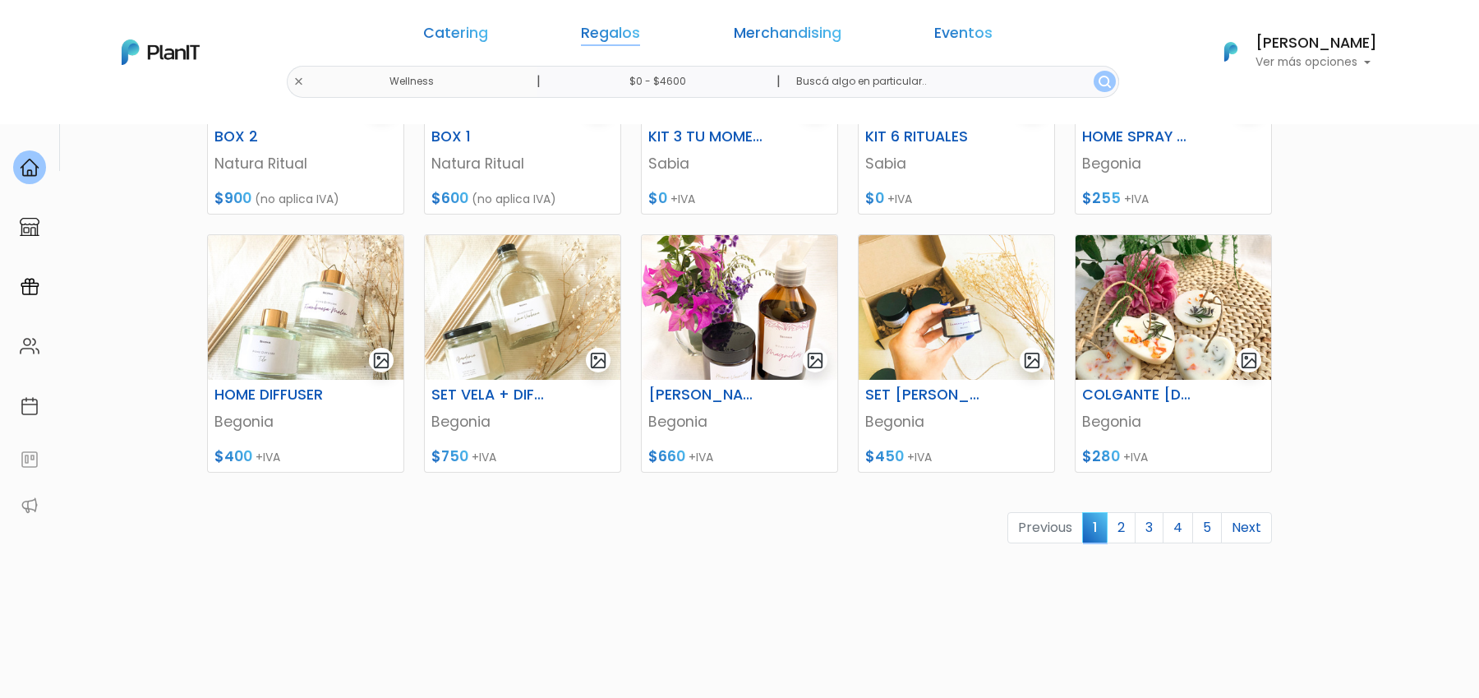
click at [633, 26] on link "Regalos" at bounding box center [610, 36] width 59 height 20
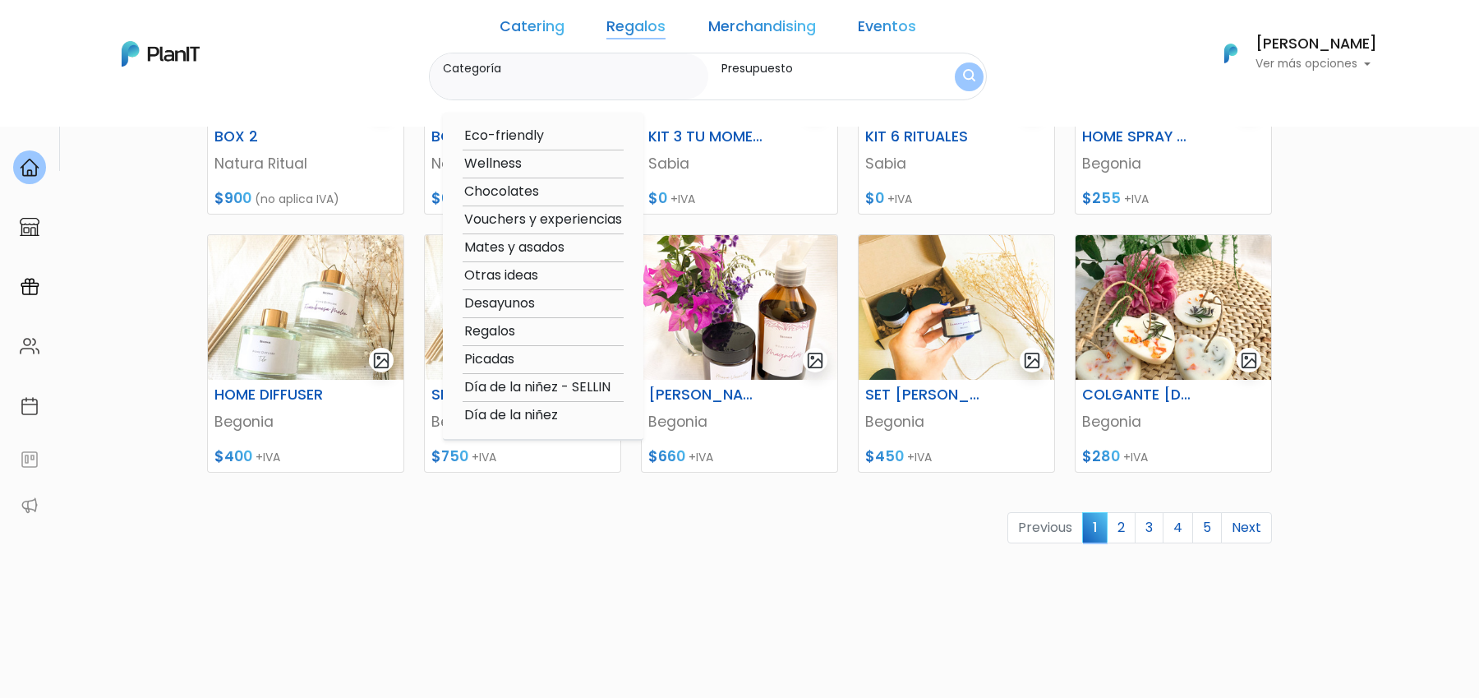
click at [531, 138] on option "Eco-friendly" at bounding box center [543, 136] width 161 height 21
type input "Eco-friendly"
type input "$0 - $4600"
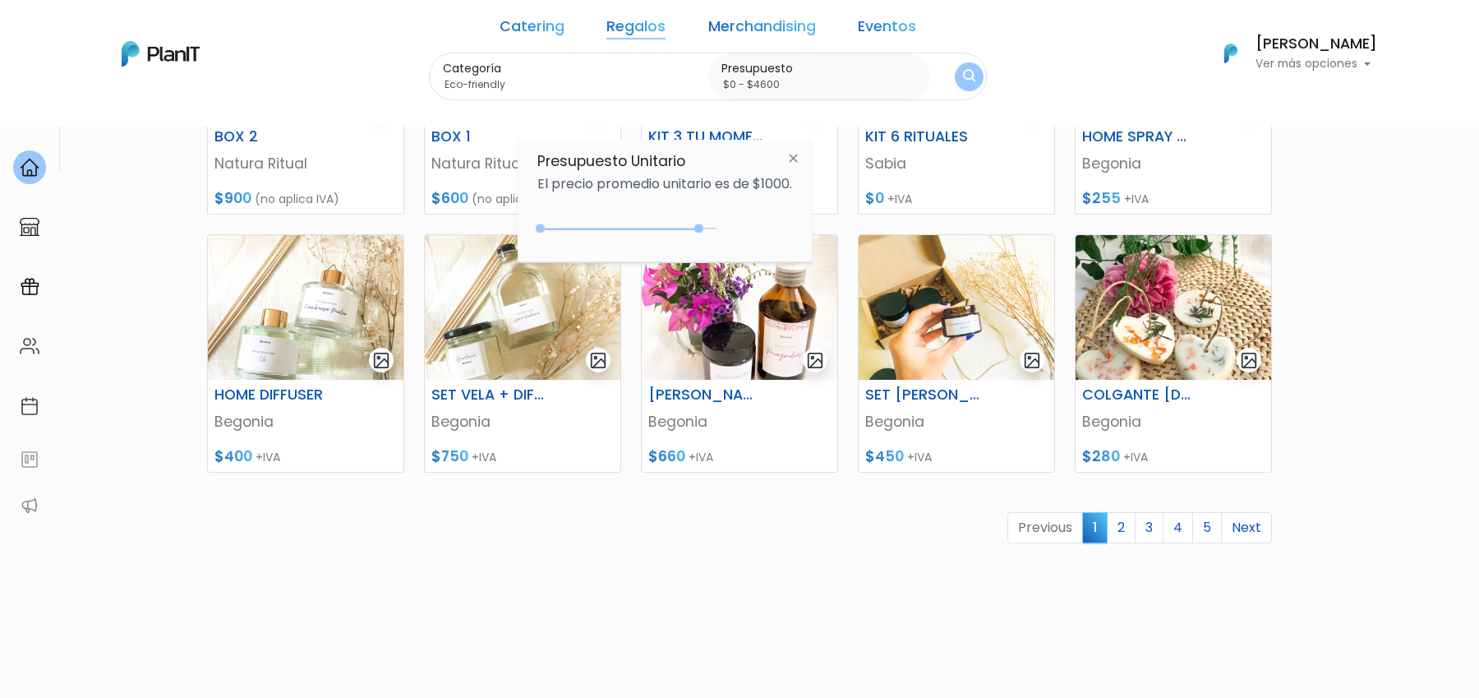
click at [963, 72] on img "submit" at bounding box center [969, 77] width 12 height 16
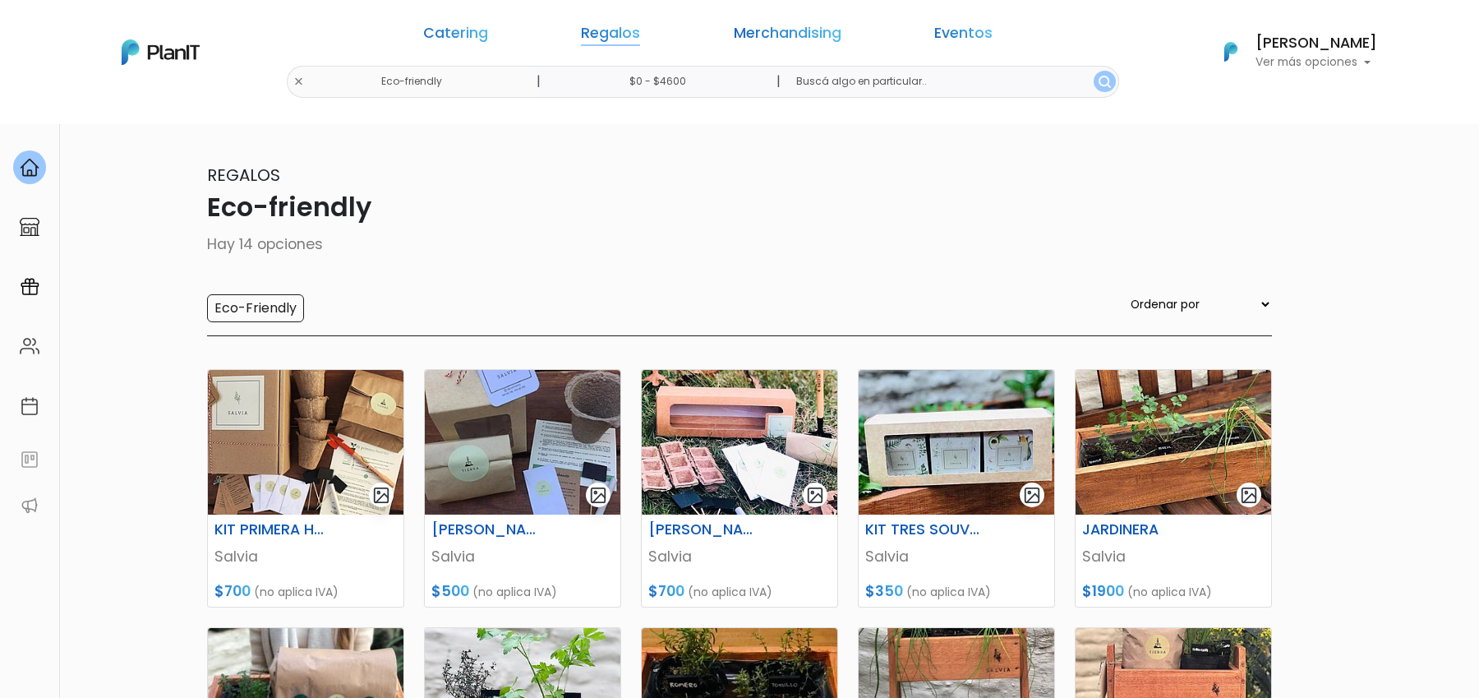
click at [636, 26] on link "Regalos" at bounding box center [610, 36] width 59 height 20
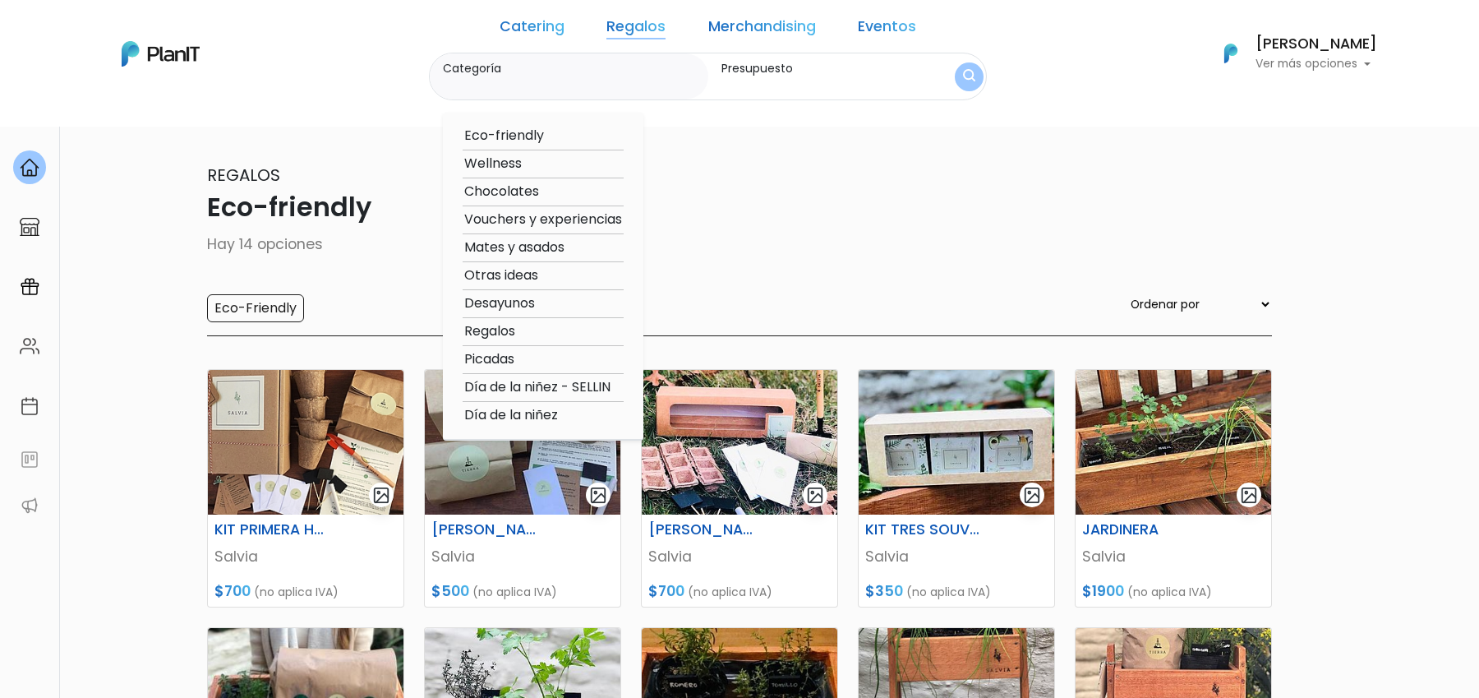
click at [529, 193] on option "Chocolates" at bounding box center [543, 192] width 161 height 21
type input "Chocolates"
type input "$0 - $4600"
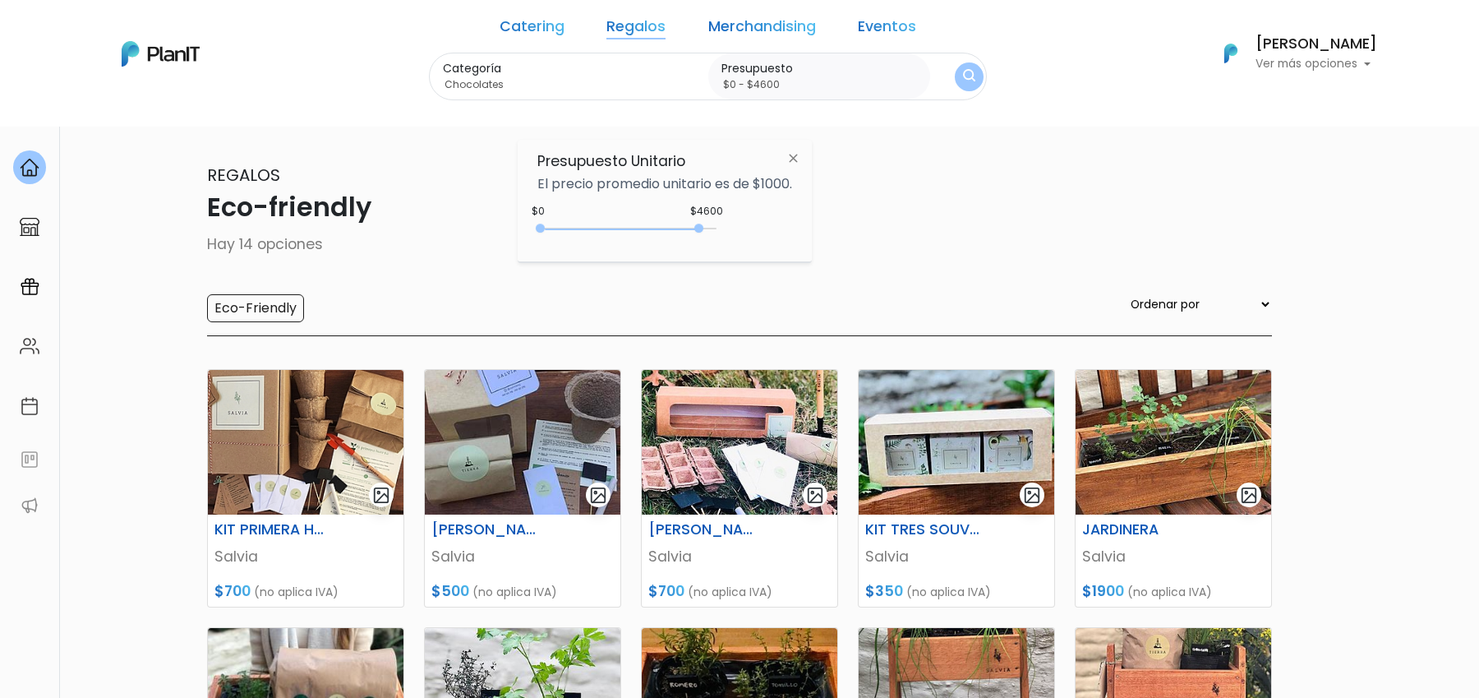
click at [955, 70] on button "submit" at bounding box center [969, 76] width 29 height 29
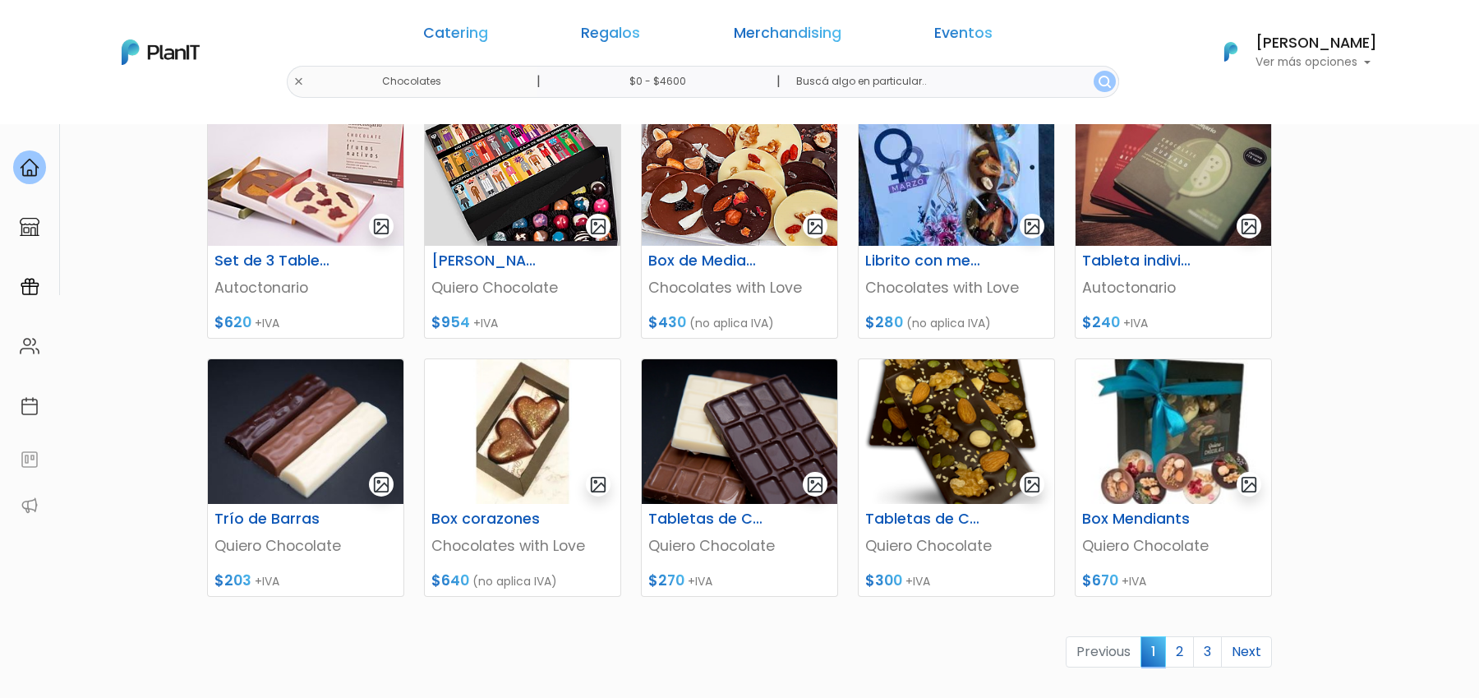
scroll to position [542, 0]
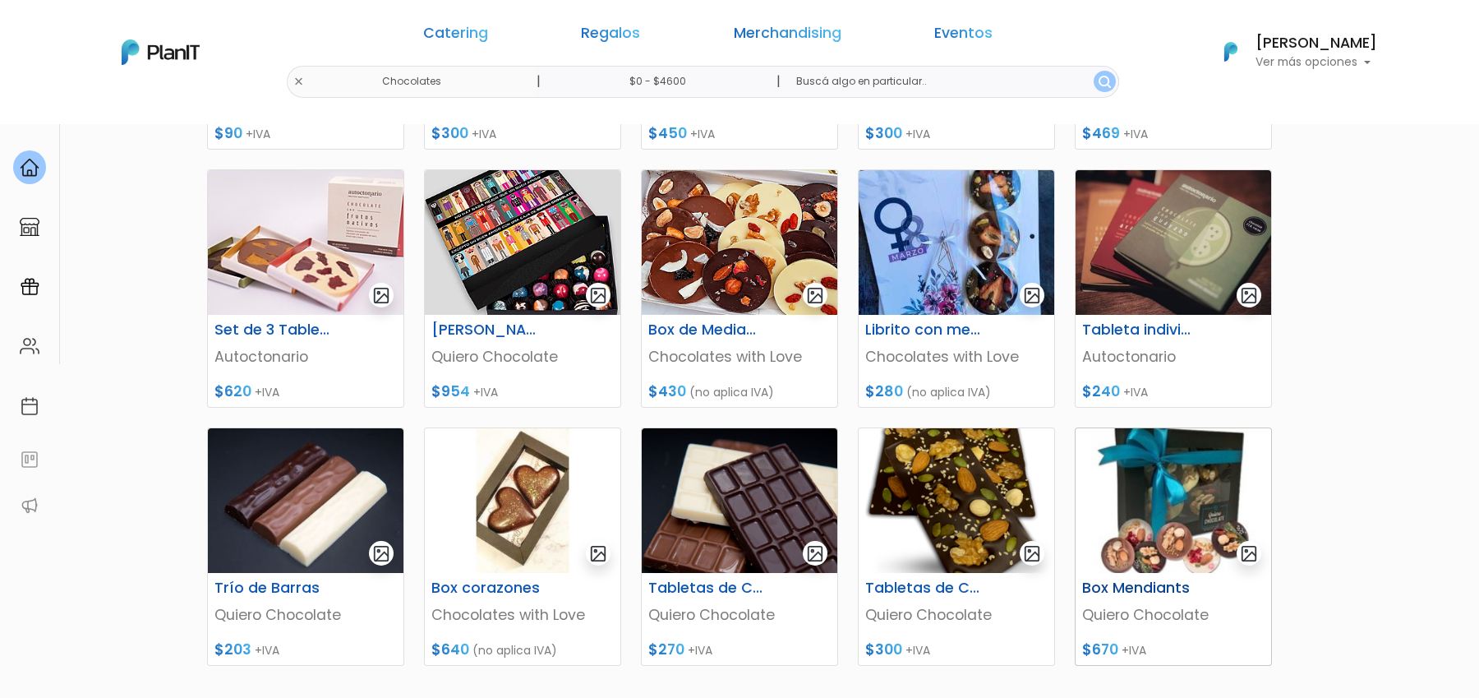
scroll to position [489, 0]
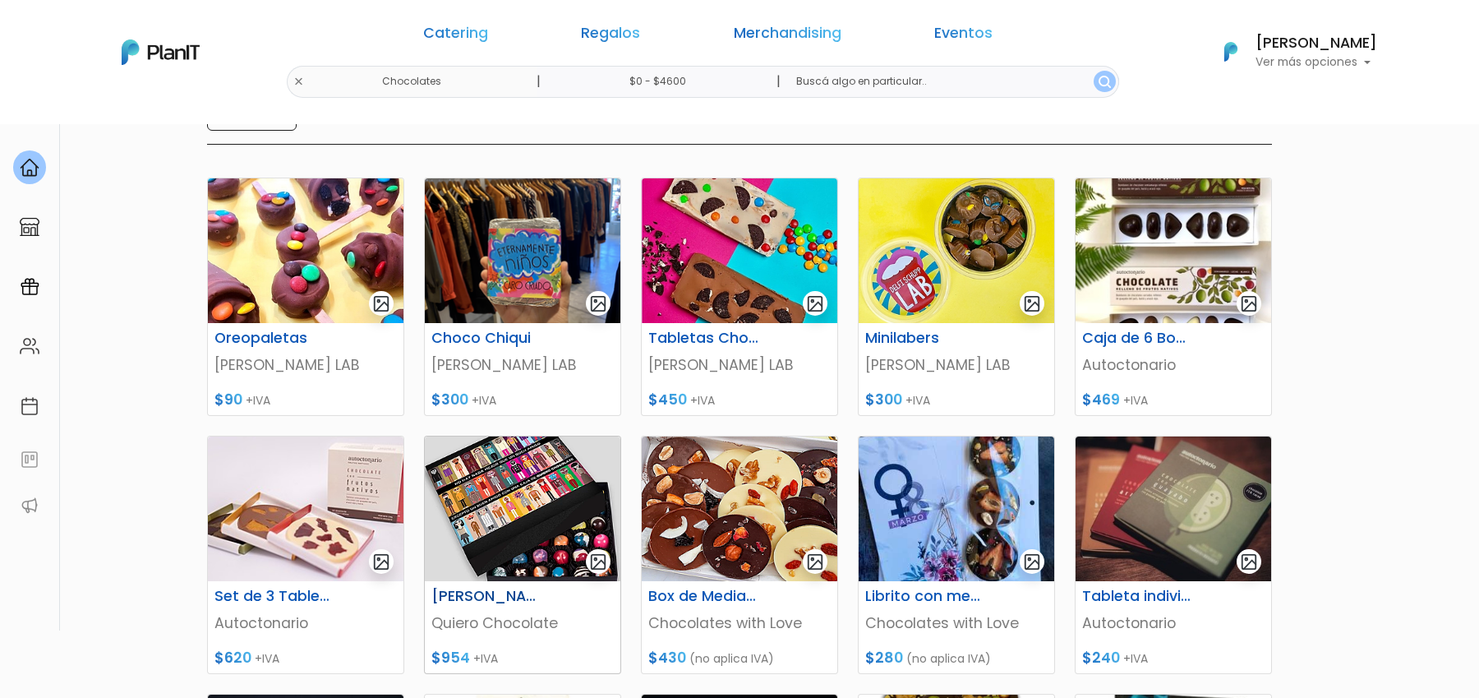
scroll to position [166, 0]
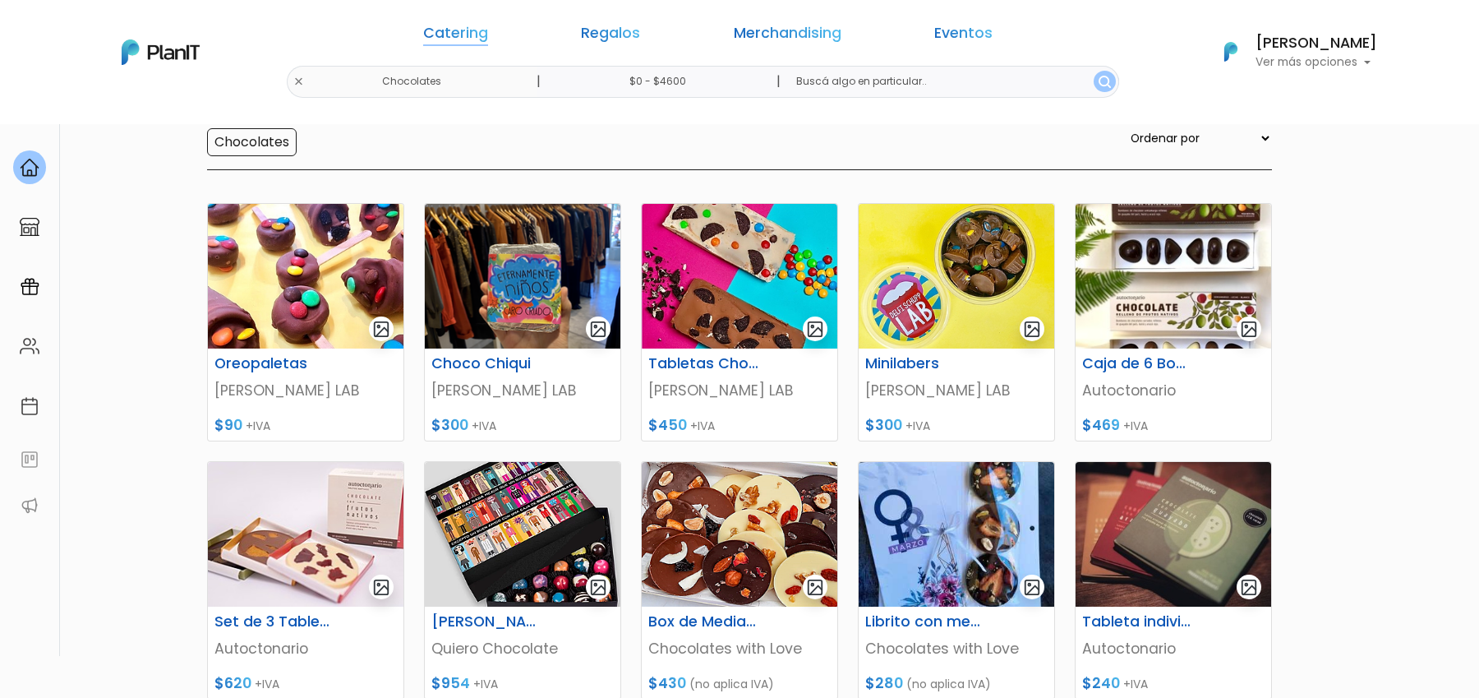
click at [488, 26] on link "Catering" at bounding box center [455, 36] width 65 height 20
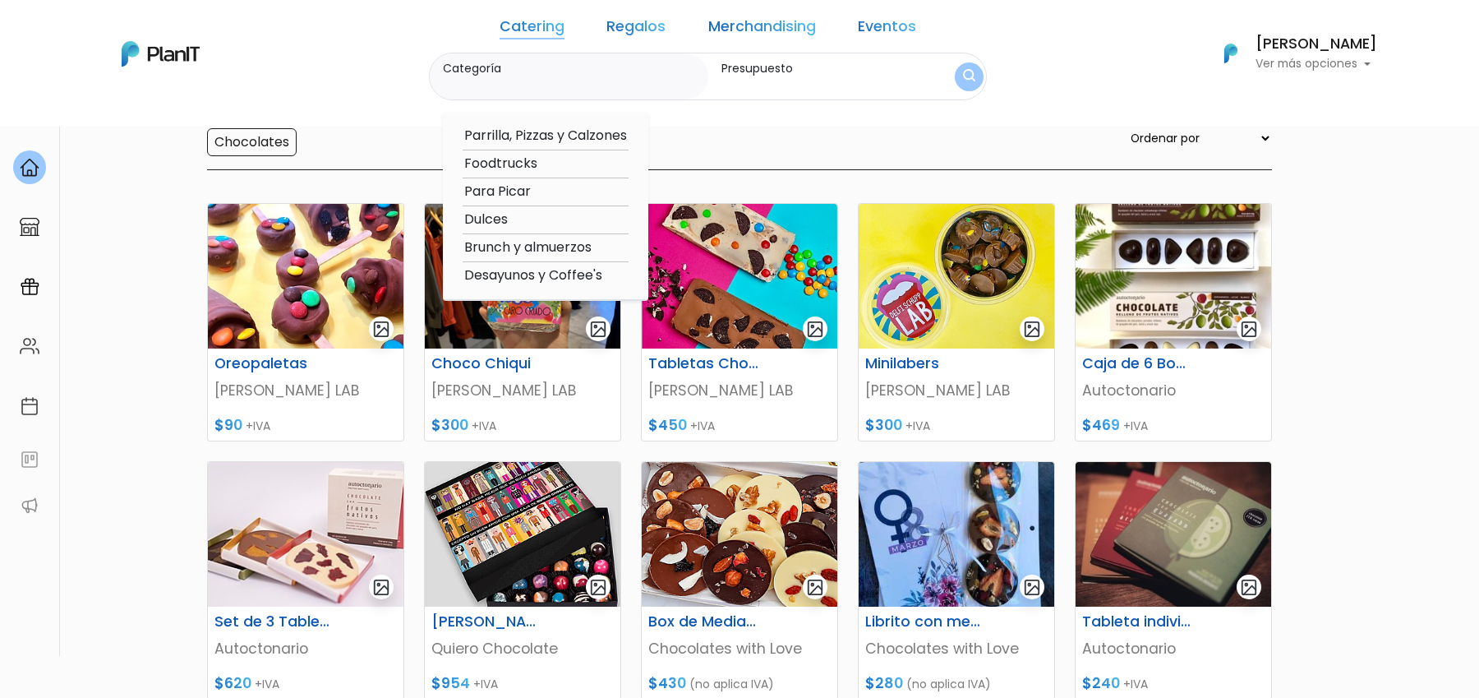
click at [646, 16] on div "Catering Regalos Merchandising Eventos" at bounding box center [708, 30] width 429 height 46
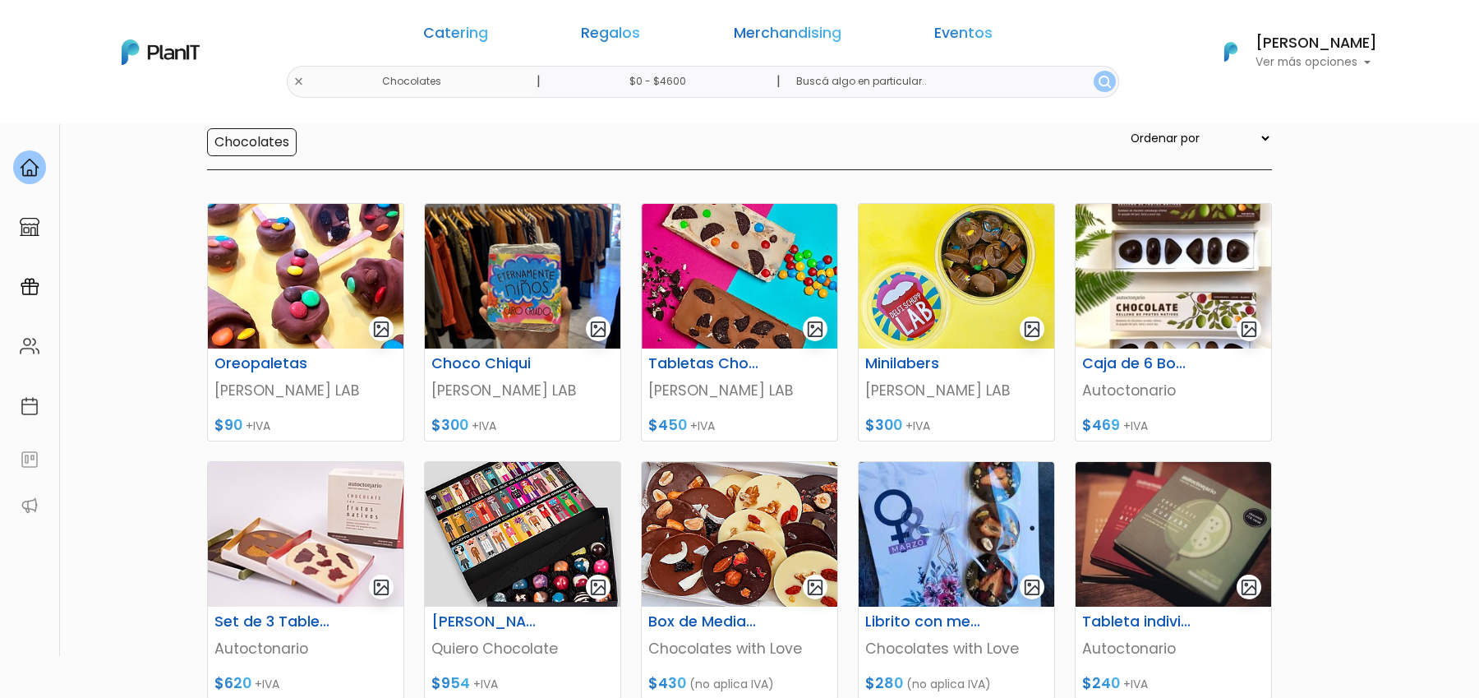
click at [640, 26] on link "Regalos" at bounding box center [610, 36] width 59 height 20
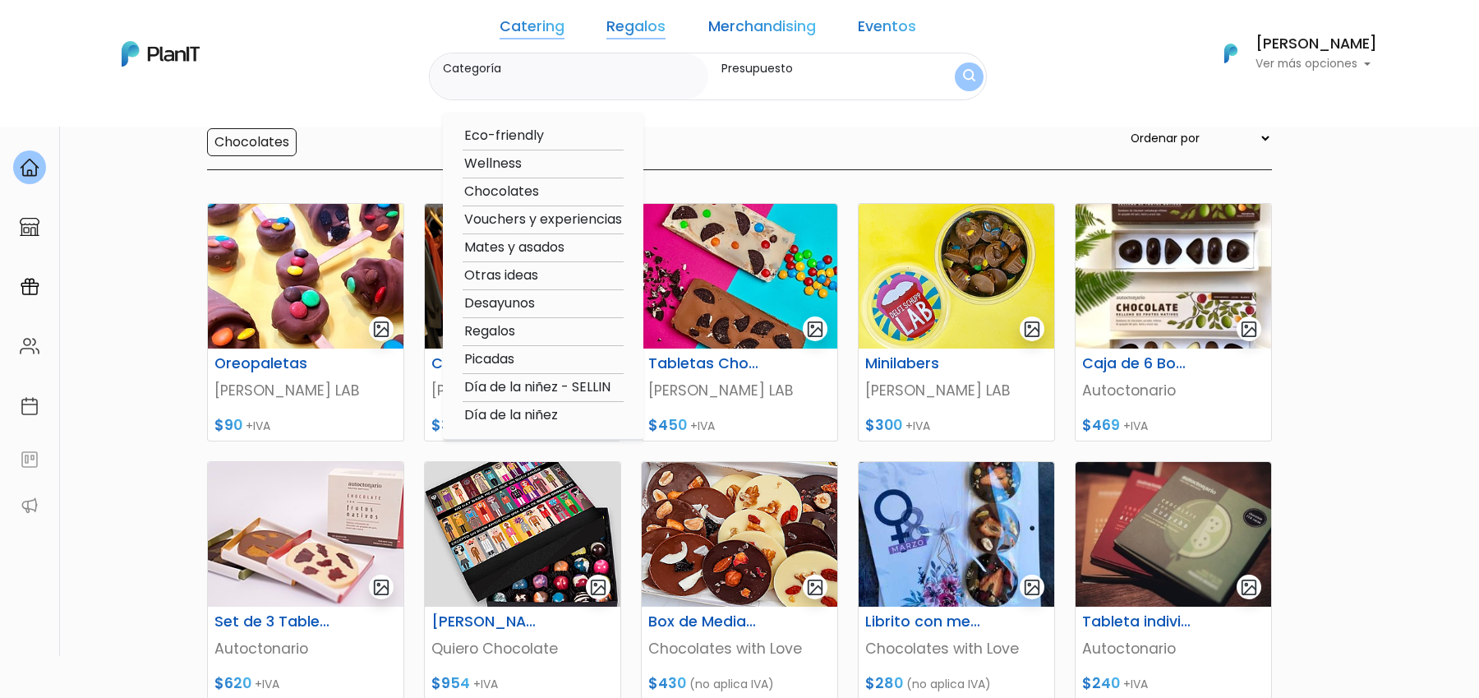
click at [1410, 383] on section "37 resultados Regalos Chocolates Hay 37 opciones Chocolates Ordenar por Menor P…" at bounding box center [739, 545] width 1479 height 1177
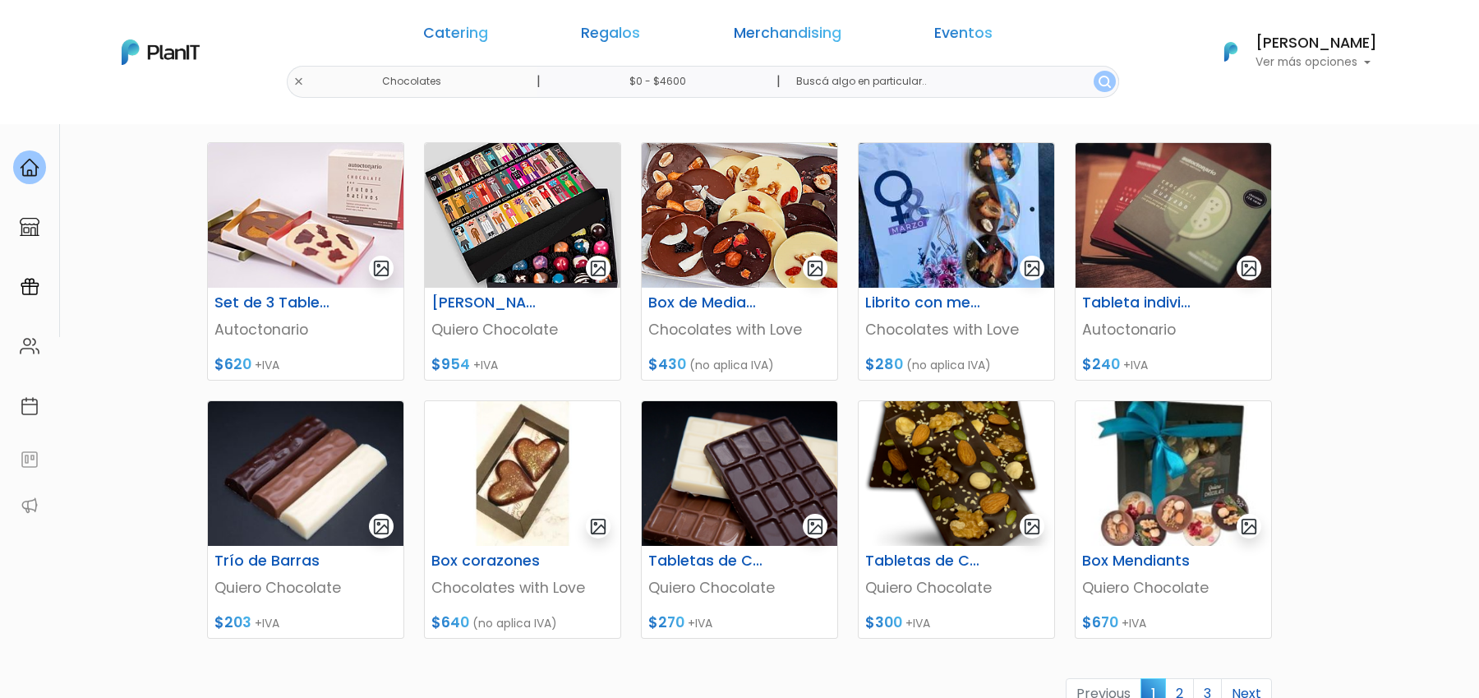
scroll to position [543, 0]
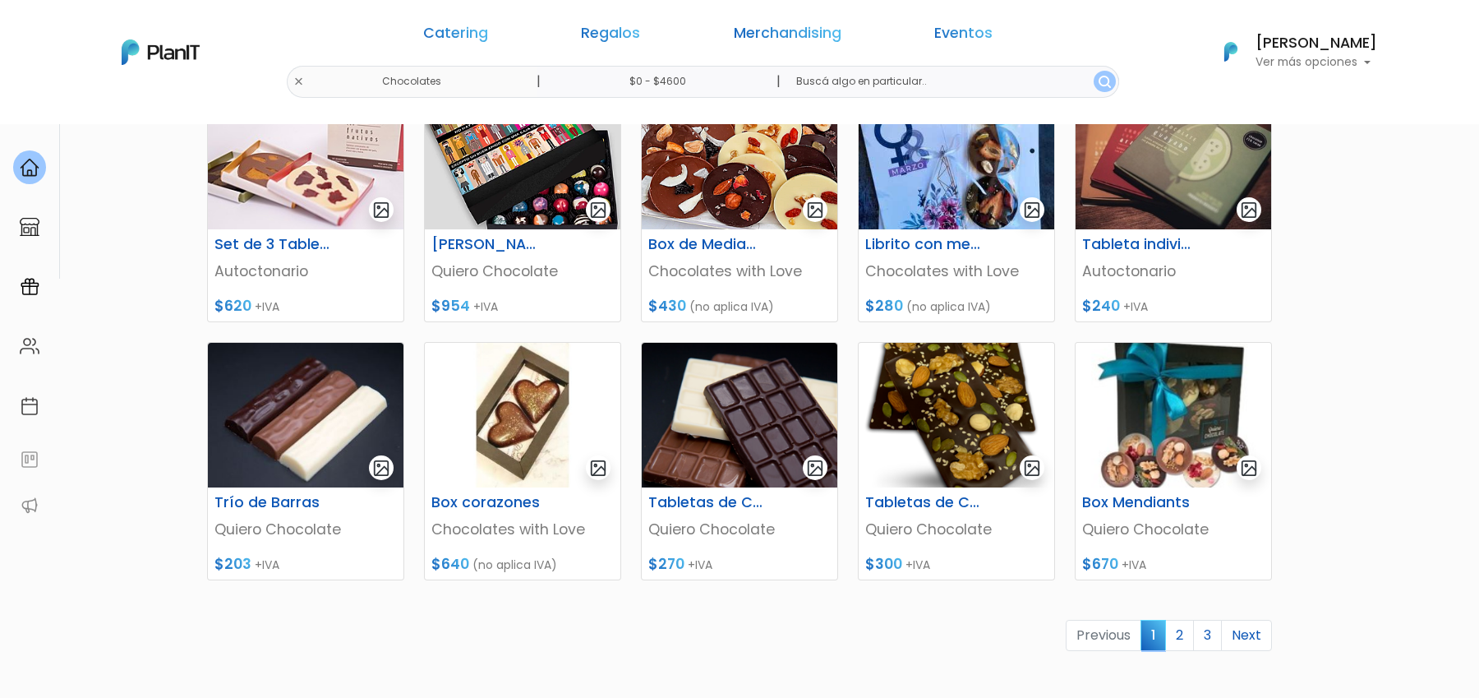
click at [714, 625] on ul "Previous 1 2 3 Next" at bounding box center [739, 636] width 1065 height 32
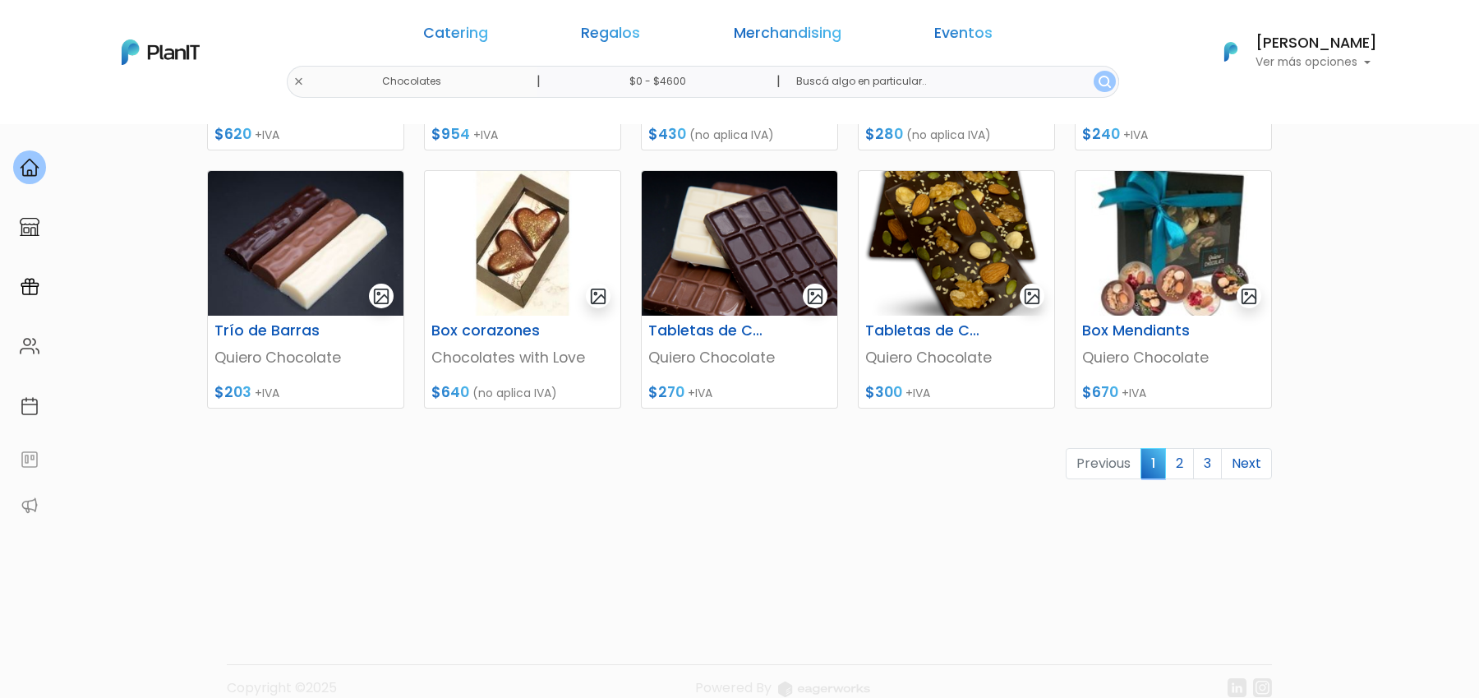
scroll to position [732, 0]
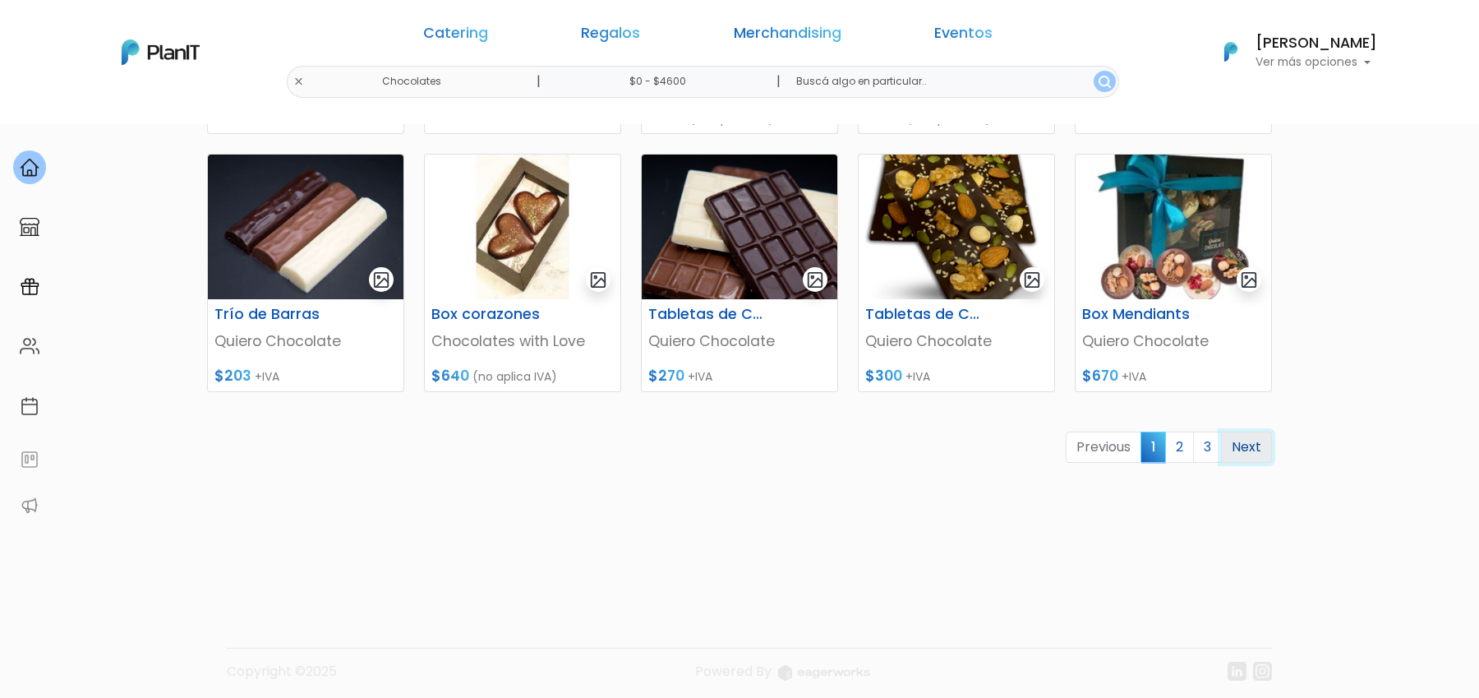
click at [1256, 440] on link "Next" at bounding box center [1246, 447] width 51 height 31
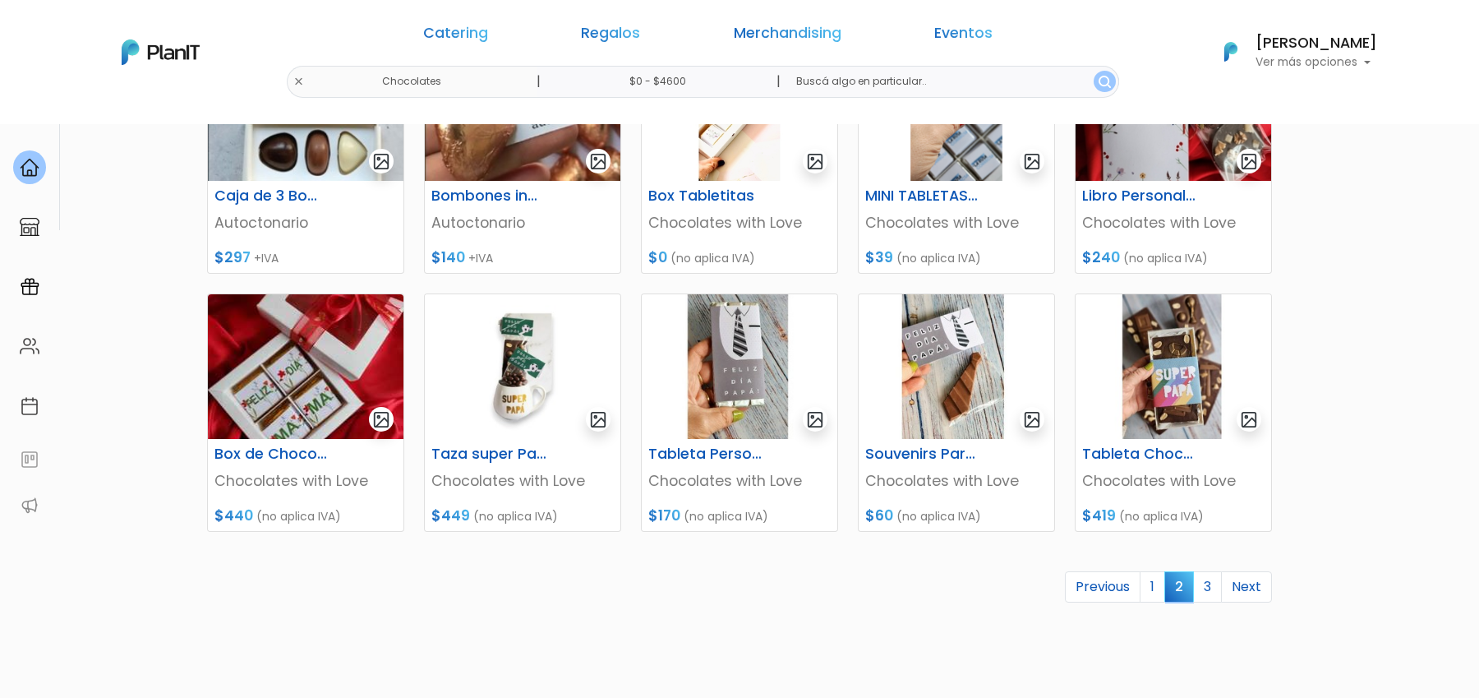
scroll to position [600, 0]
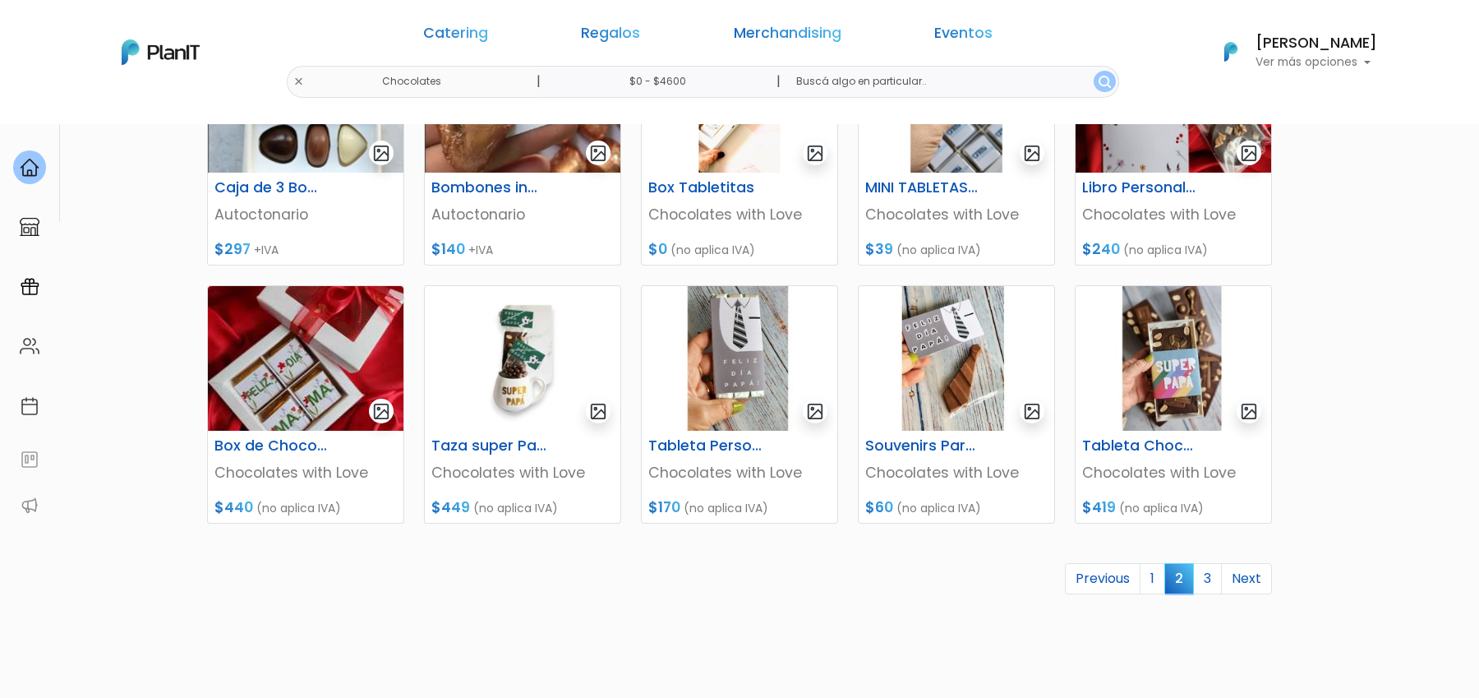
click at [1251, 580] on link "Next" at bounding box center [1246, 578] width 51 height 31
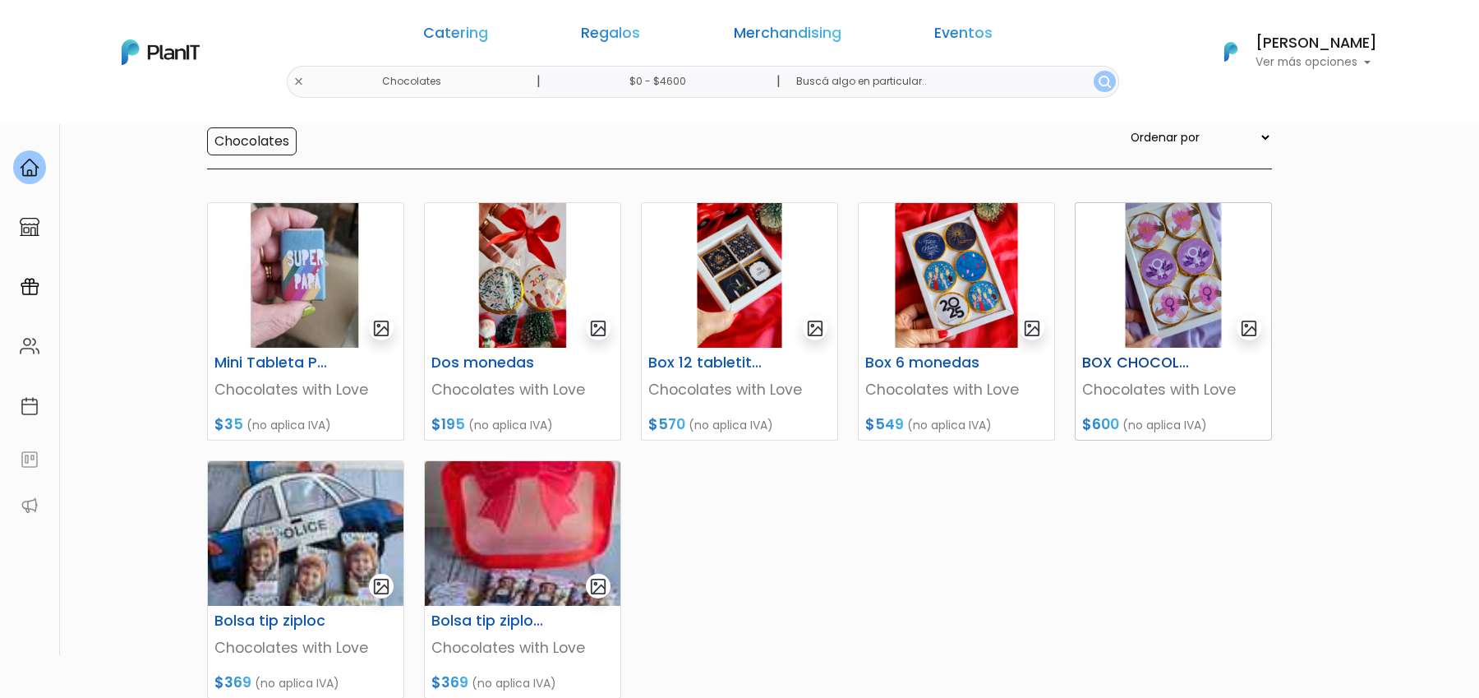
scroll to position [182, 0]
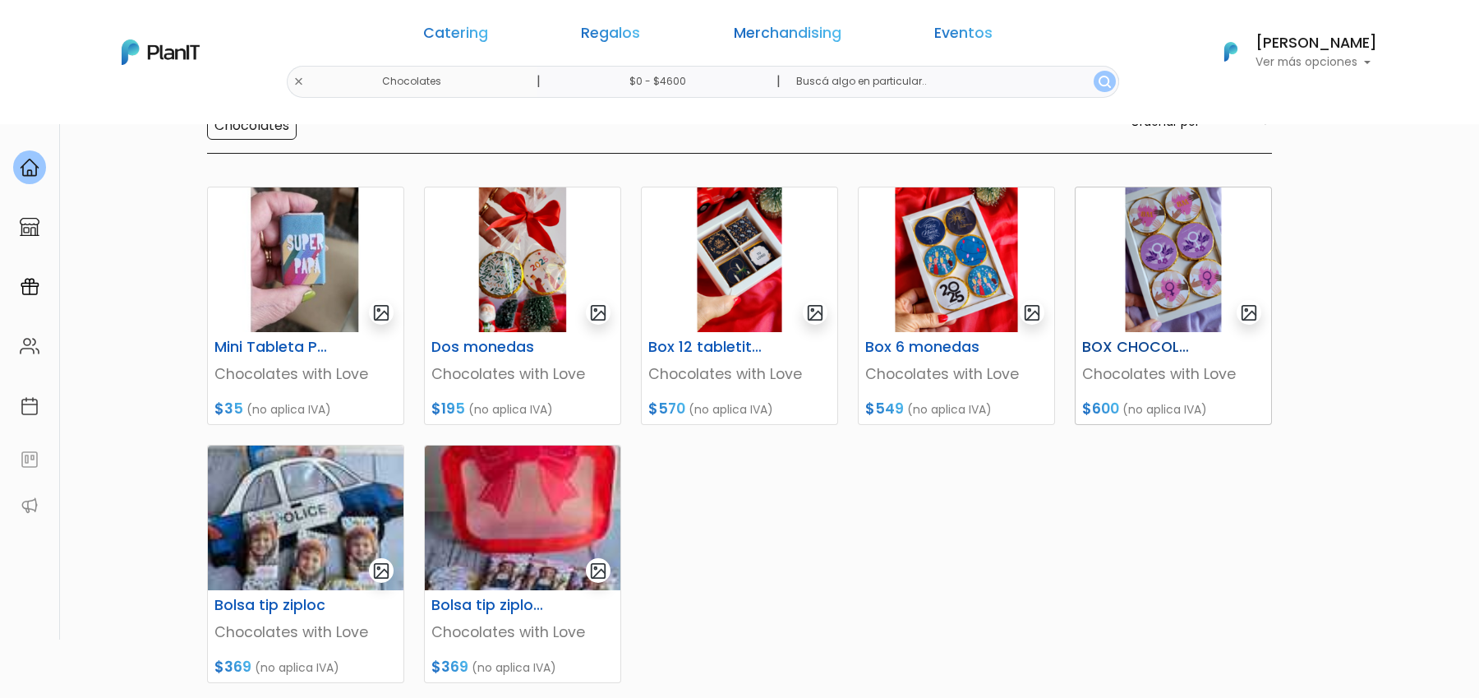
click at [1189, 316] on img at bounding box center [1174, 259] width 196 height 145
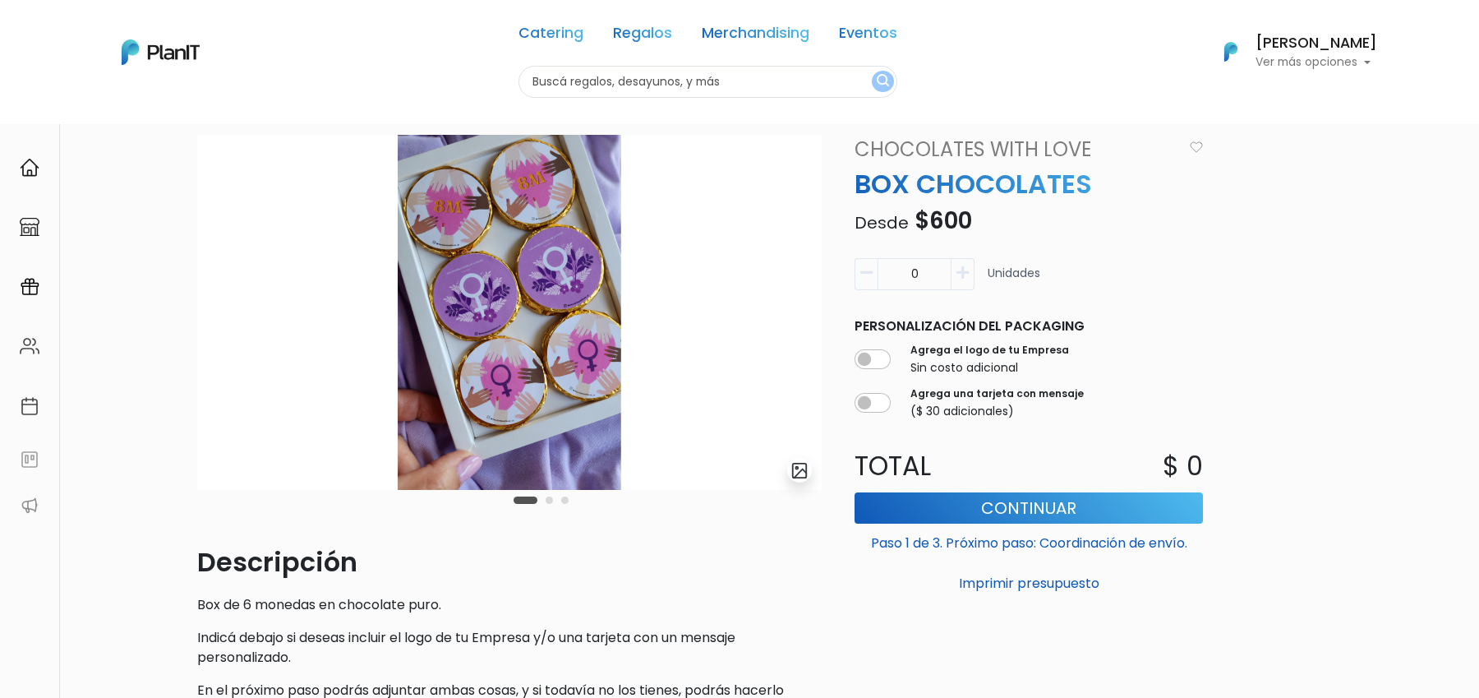
scroll to position [67, 0]
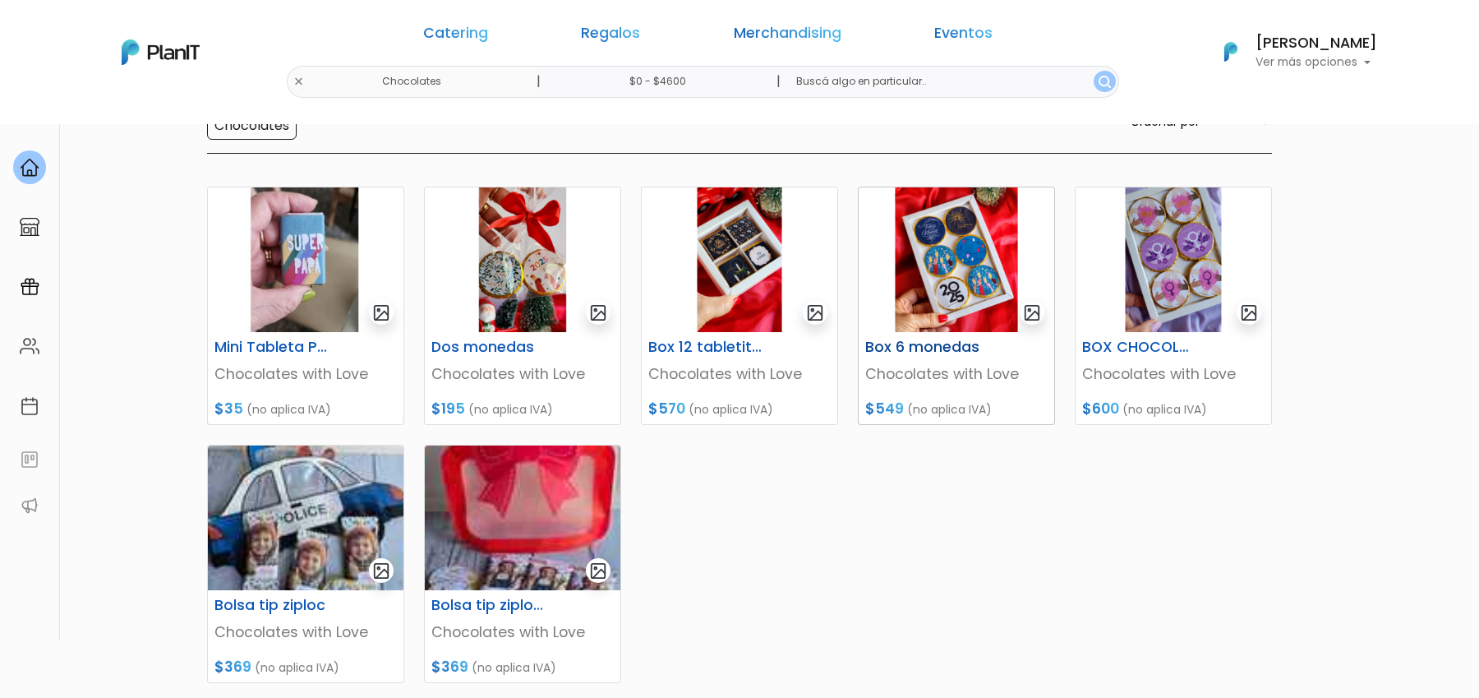
click at [972, 278] on img at bounding box center [957, 259] width 196 height 145
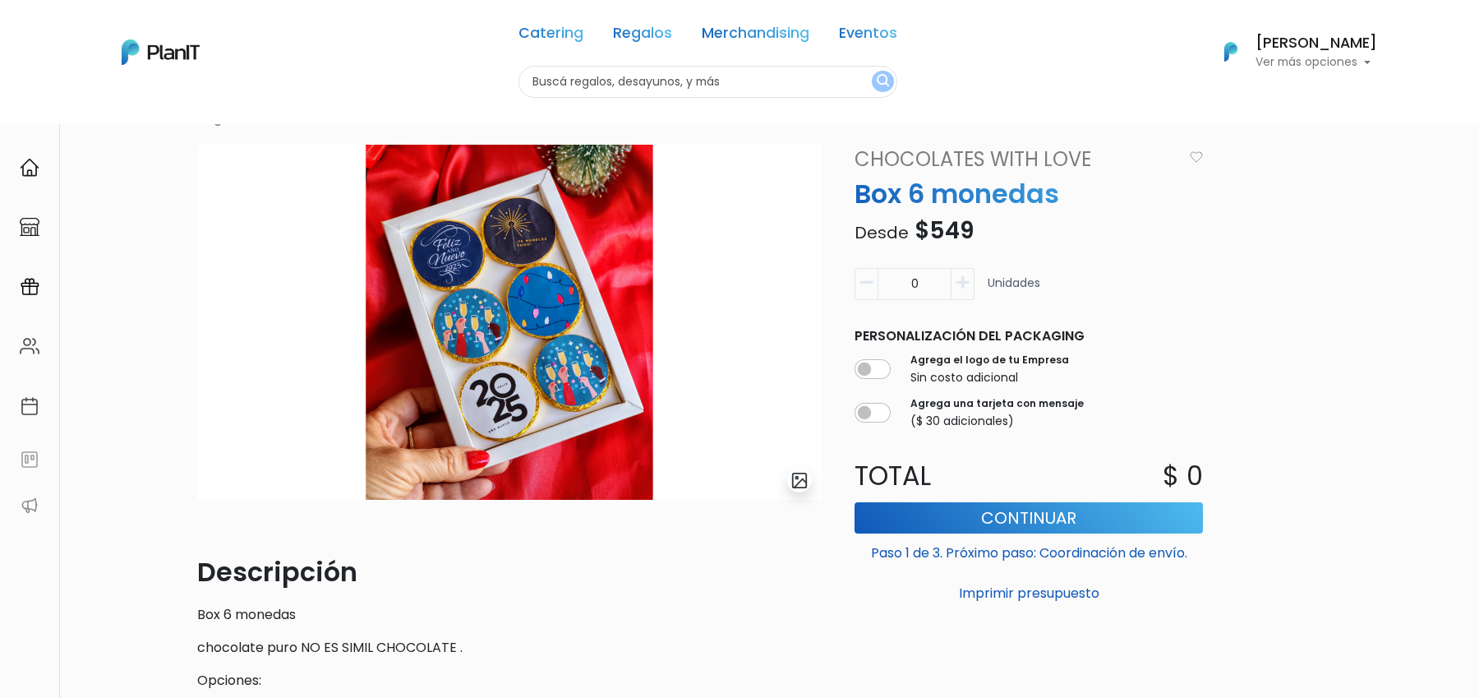
scroll to position [55, 0]
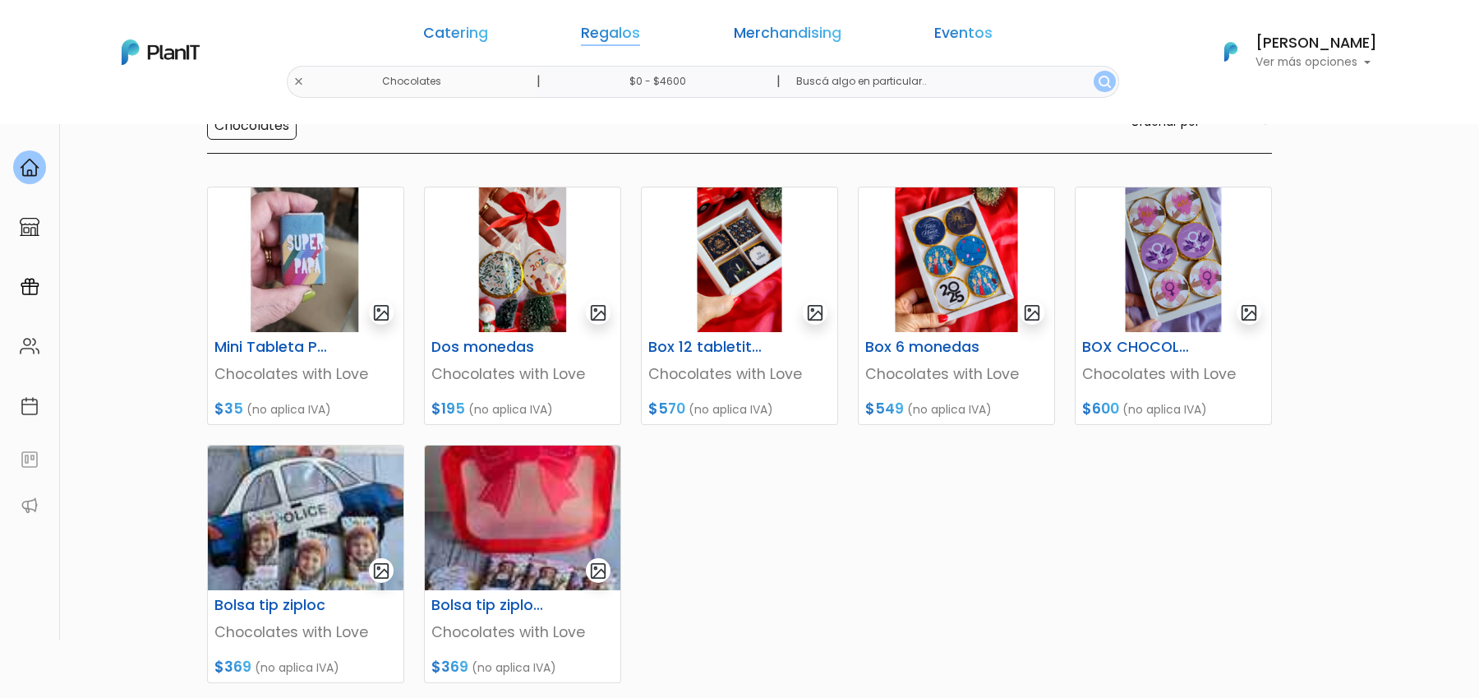
click at [640, 26] on link "Regalos" at bounding box center [610, 36] width 59 height 20
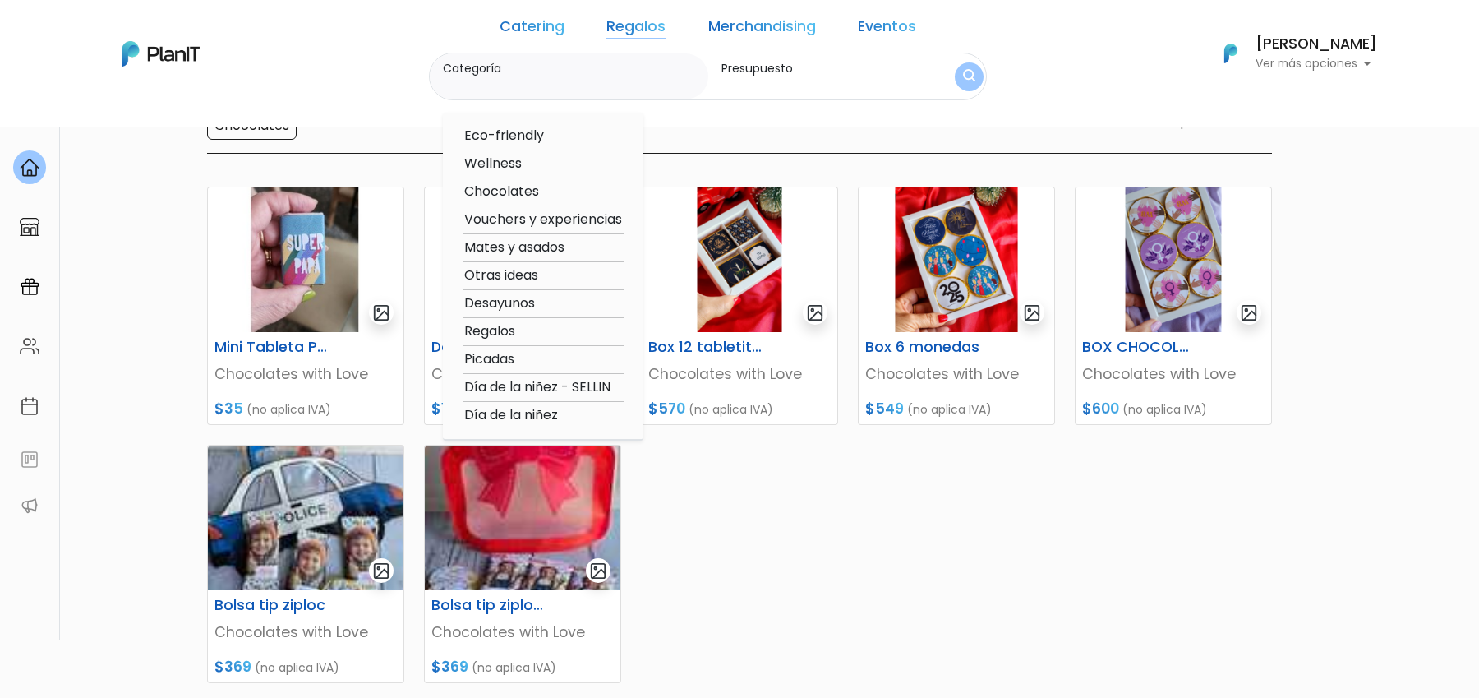
click at [554, 224] on option "Vouchers y experiencias" at bounding box center [543, 220] width 161 height 21
type input "Vouchers y experiencias"
type input "$0 - $4600"
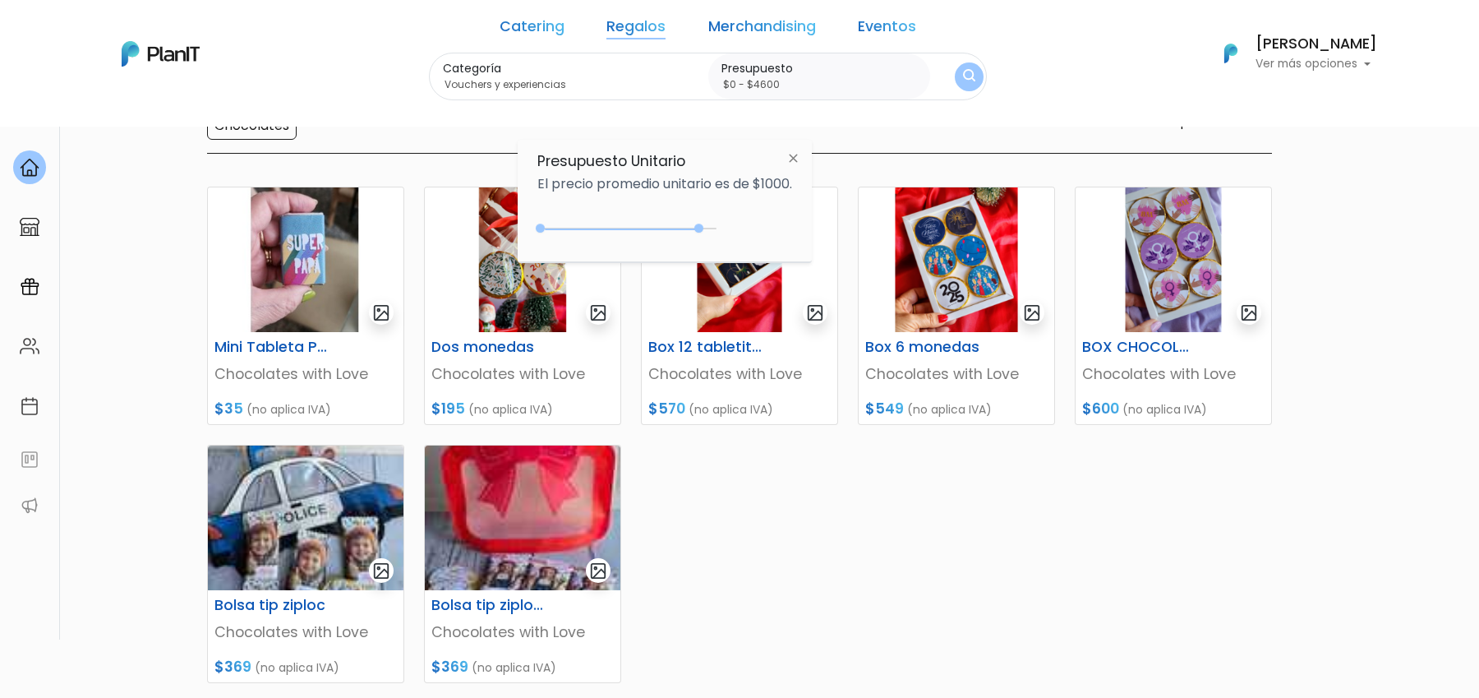
click at [963, 83] on img "submit" at bounding box center [969, 77] width 12 height 16
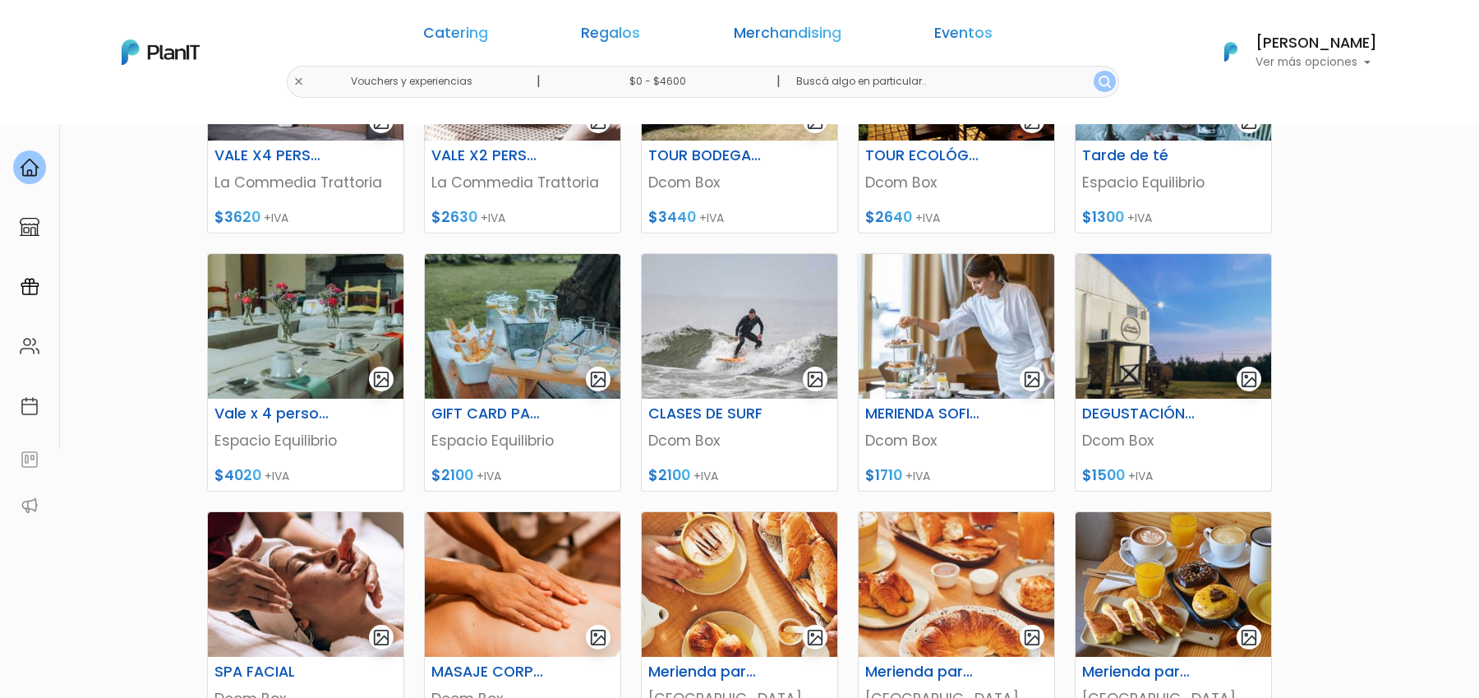
scroll to position [375, 0]
click at [641, 48] on div "Catering Regalos Merchandising Eventos" at bounding box center [708, 36] width 633 height 59
click at [651, 17] on div "Catering Regalos Merchandising Eventos" at bounding box center [708, 36] width 633 height 59
click at [640, 26] on link "Regalos" at bounding box center [610, 36] width 59 height 20
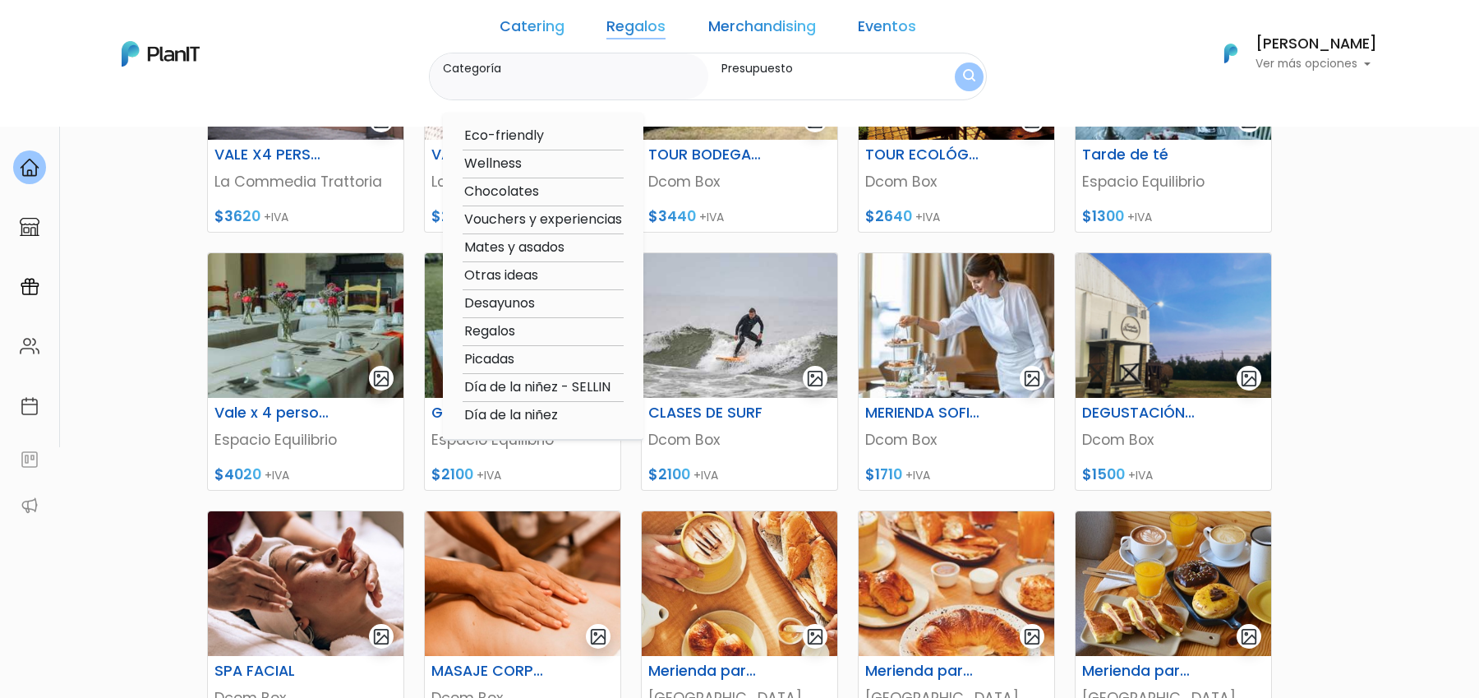
click at [533, 303] on option "Desayunos" at bounding box center [543, 303] width 161 height 21
type input "Desayunos"
type input "$0 - $4600"
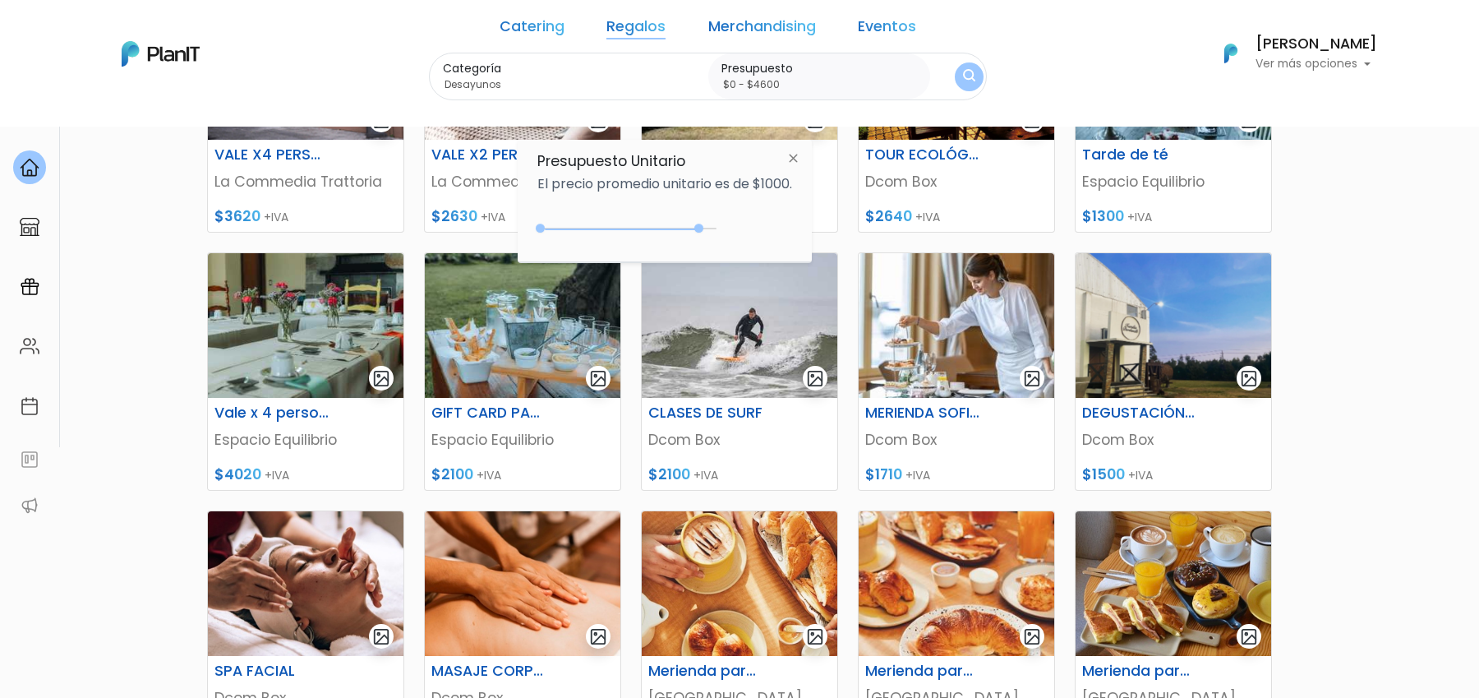
click at [963, 80] on img "submit" at bounding box center [969, 77] width 12 height 16
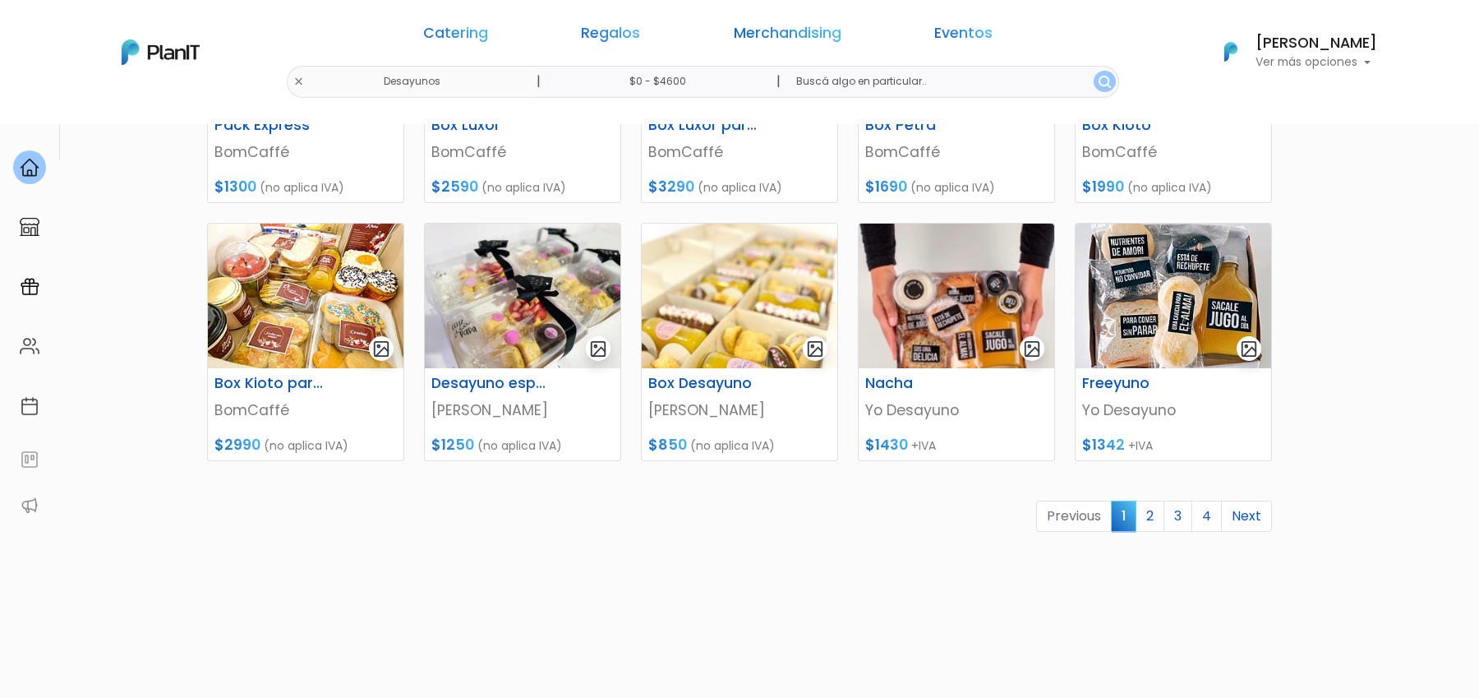
scroll to position [704, 0]
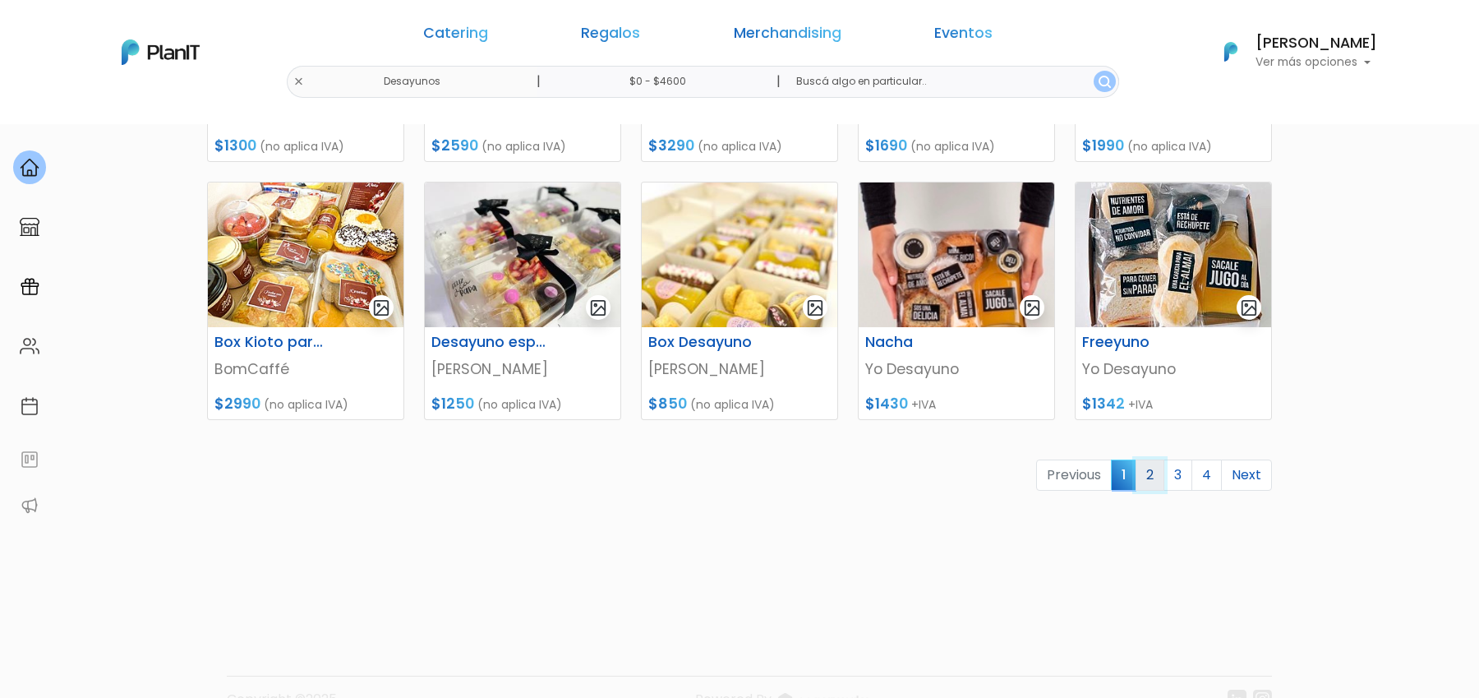
click at [1151, 478] on link "2" at bounding box center [1150, 474] width 29 height 31
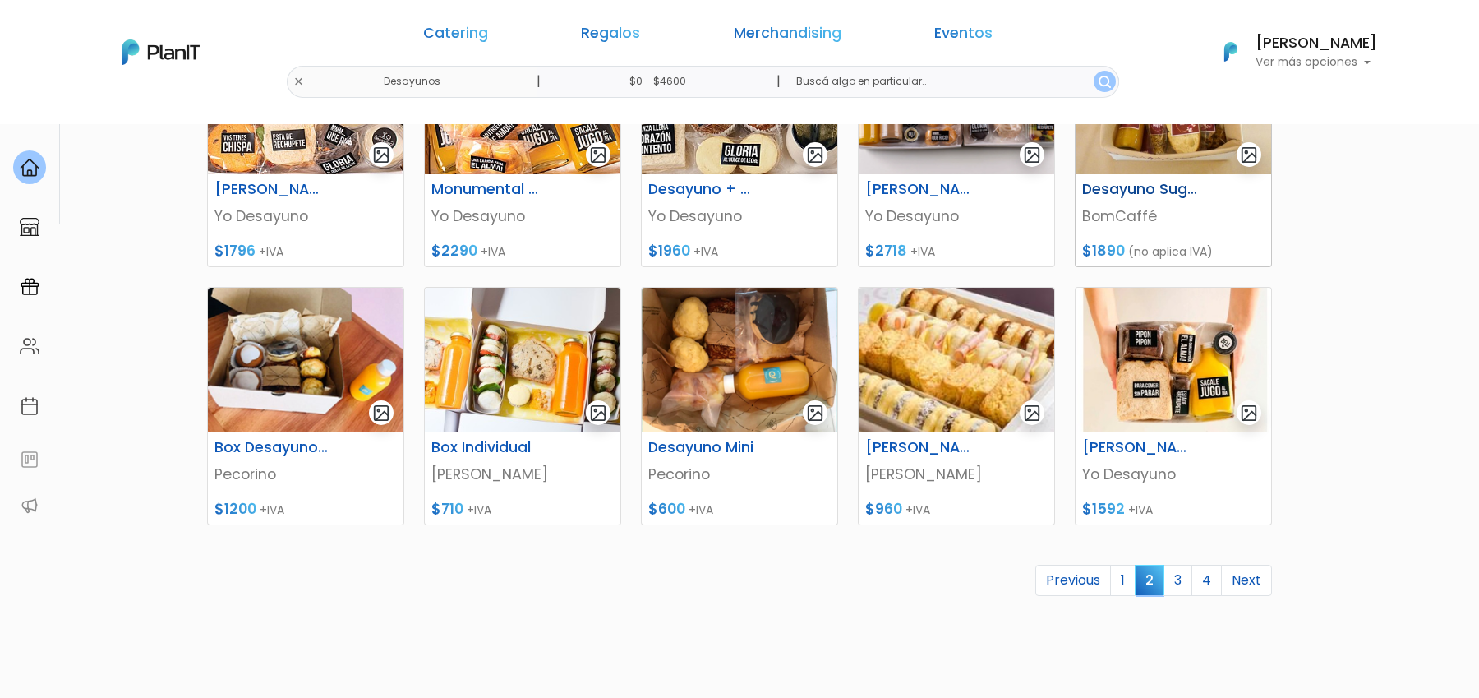
scroll to position [617, 0]
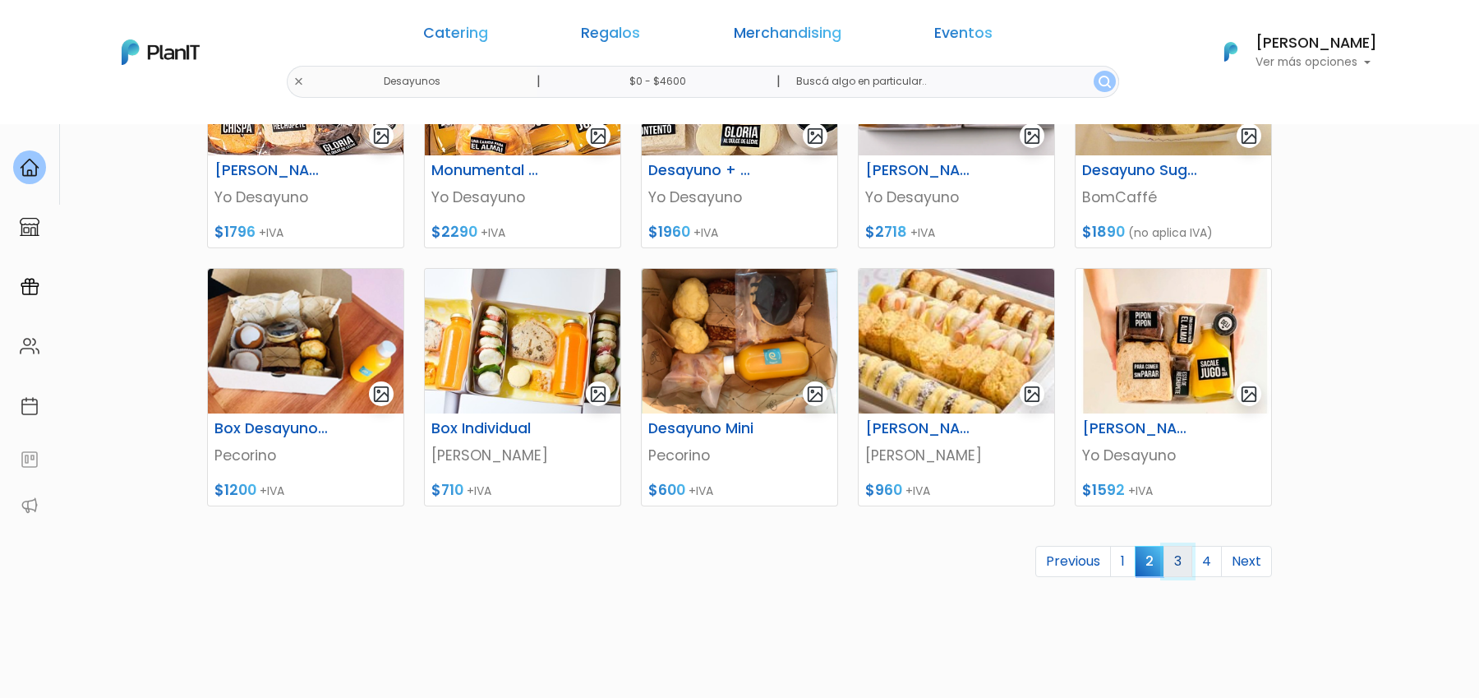
click at [1184, 564] on link "3" at bounding box center [1178, 561] width 29 height 31
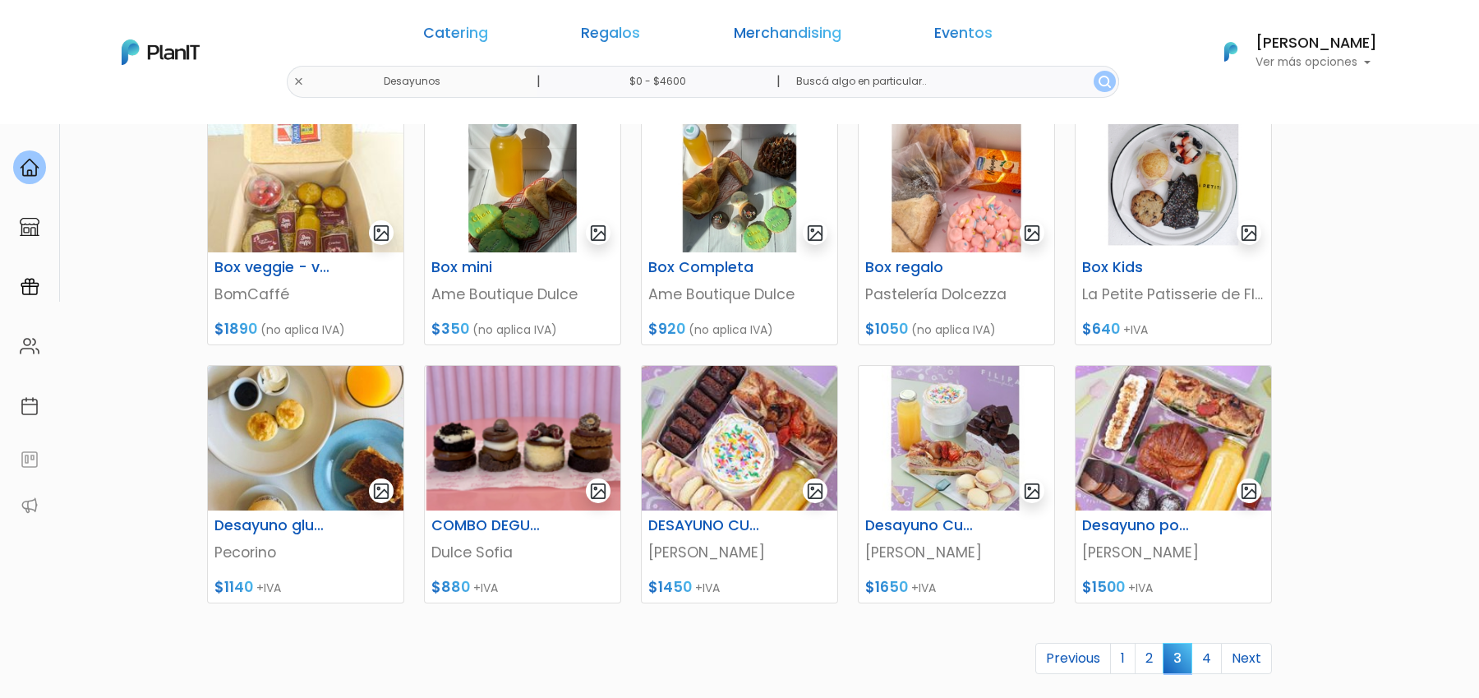
scroll to position [528, 0]
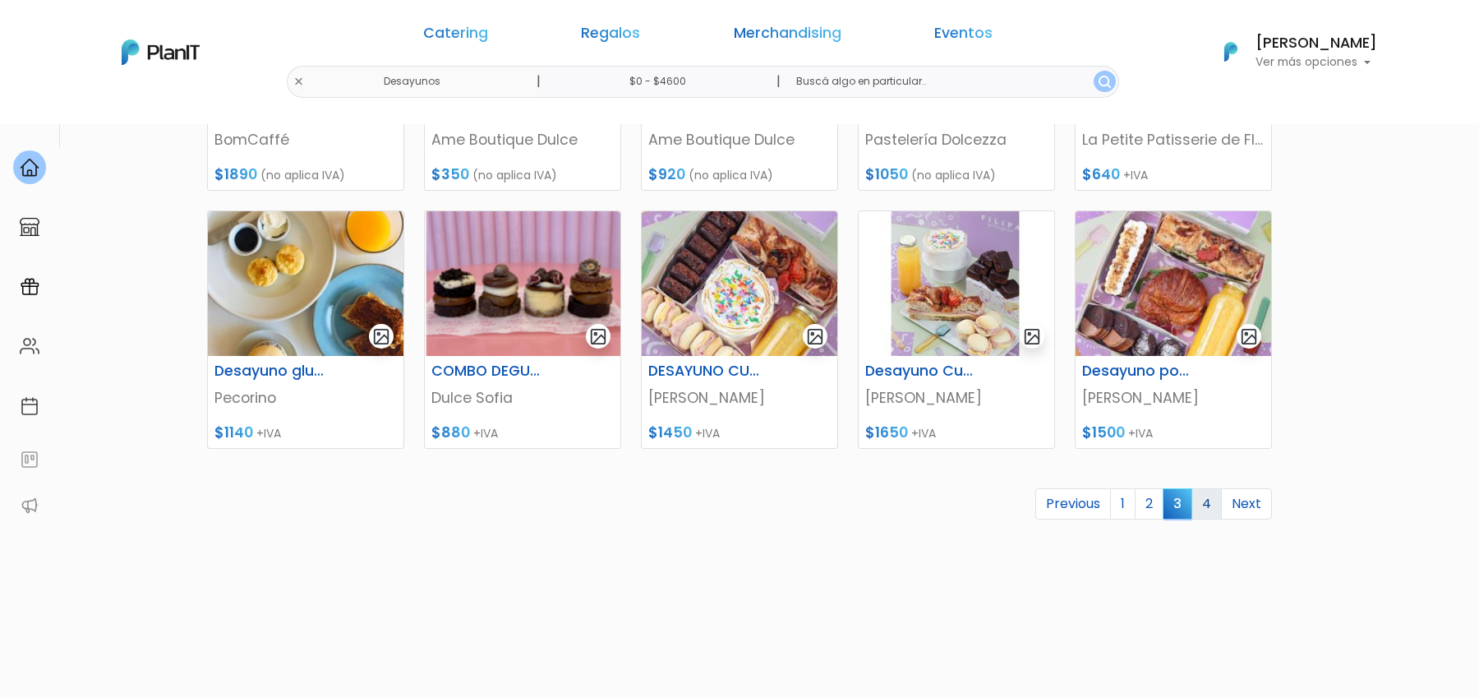
scroll to position [676, 0]
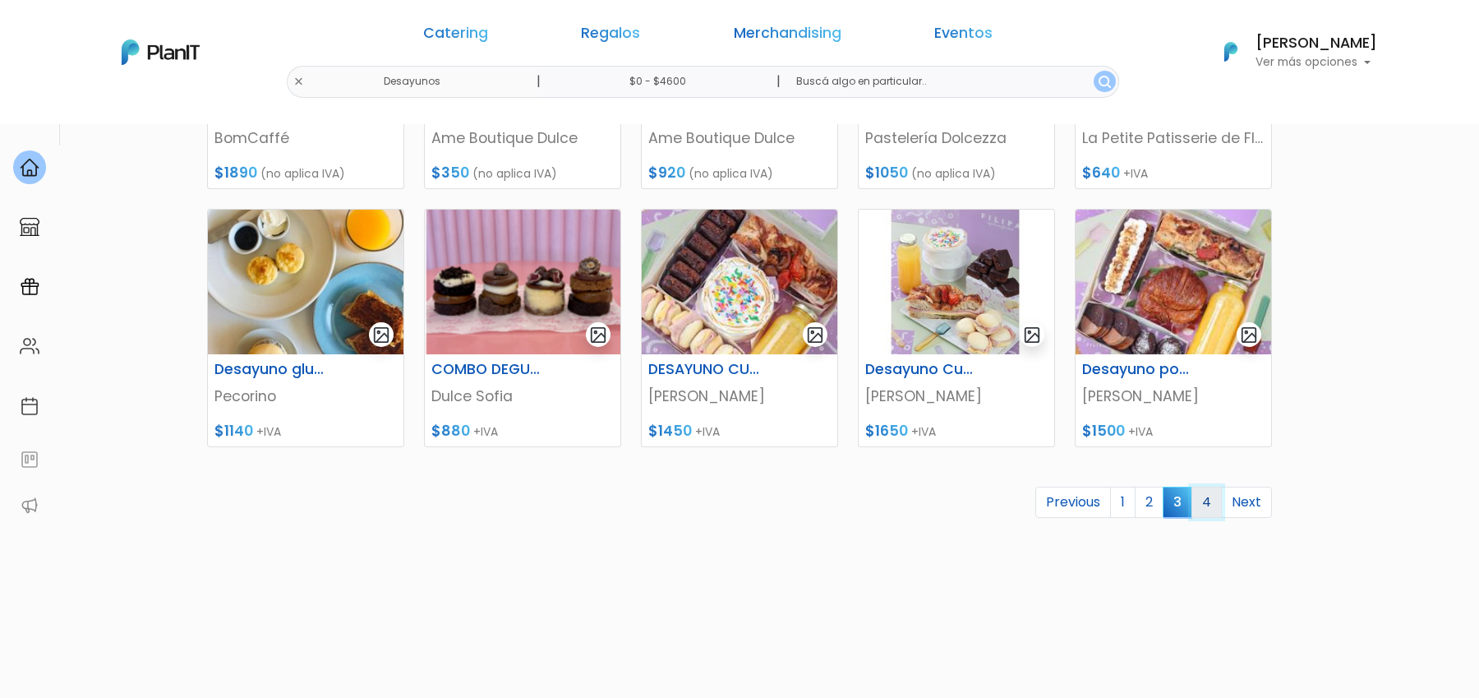
click at [1210, 508] on link "4" at bounding box center [1207, 502] width 30 height 31
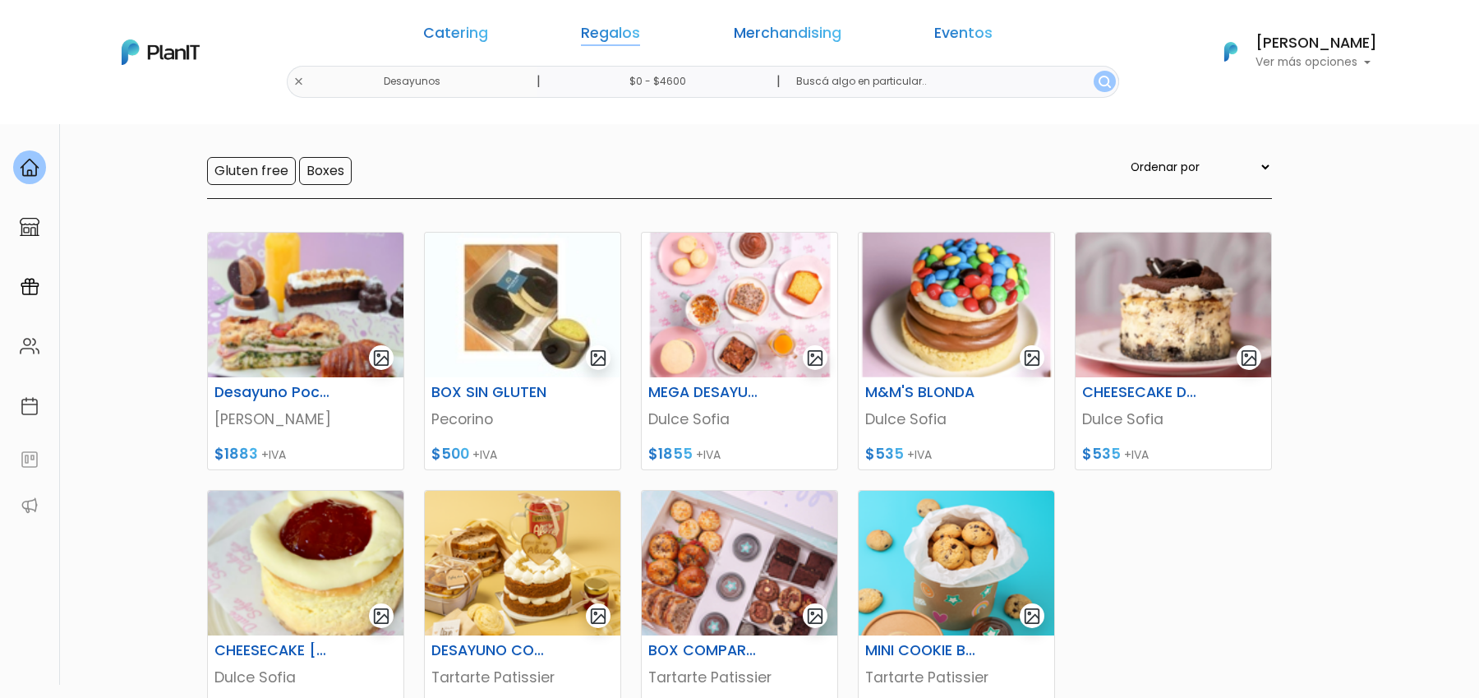
scroll to position [129, 0]
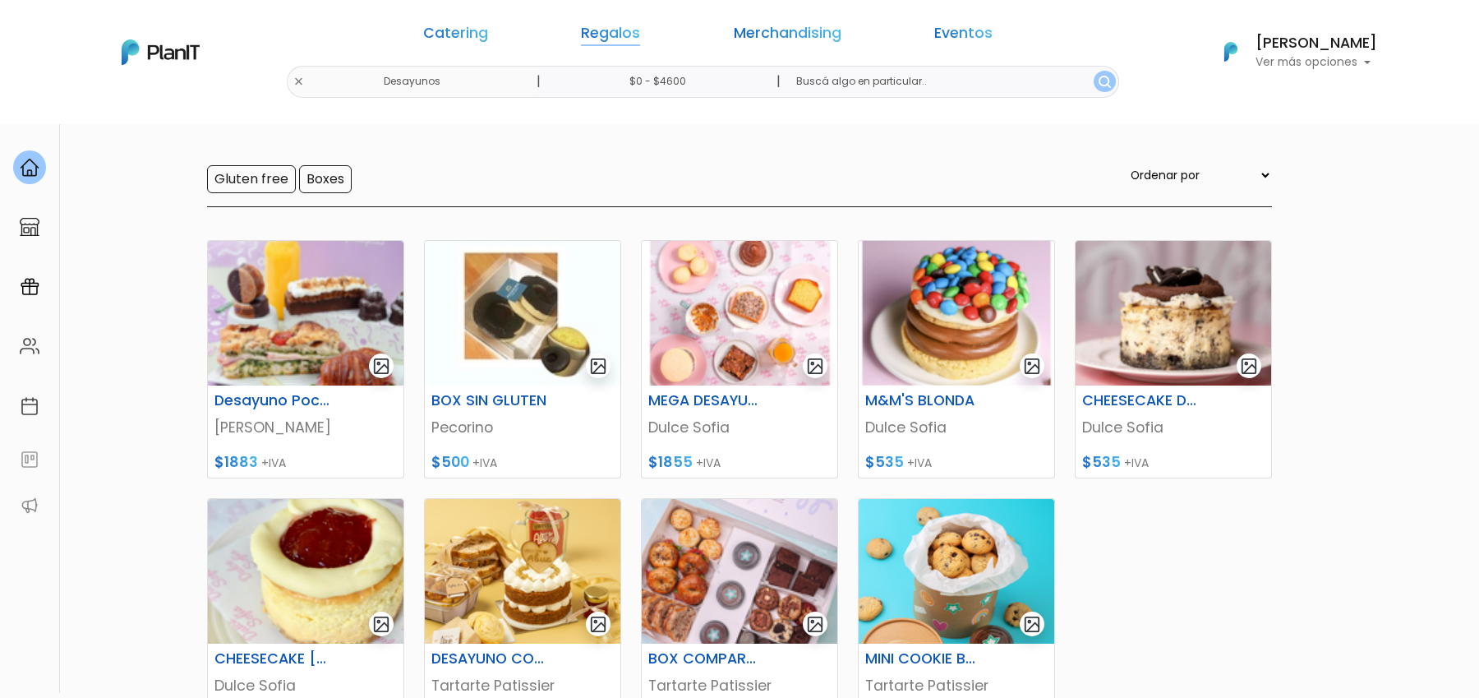
click at [640, 26] on link "Regalos" at bounding box center [610, 36] width 59 height 20
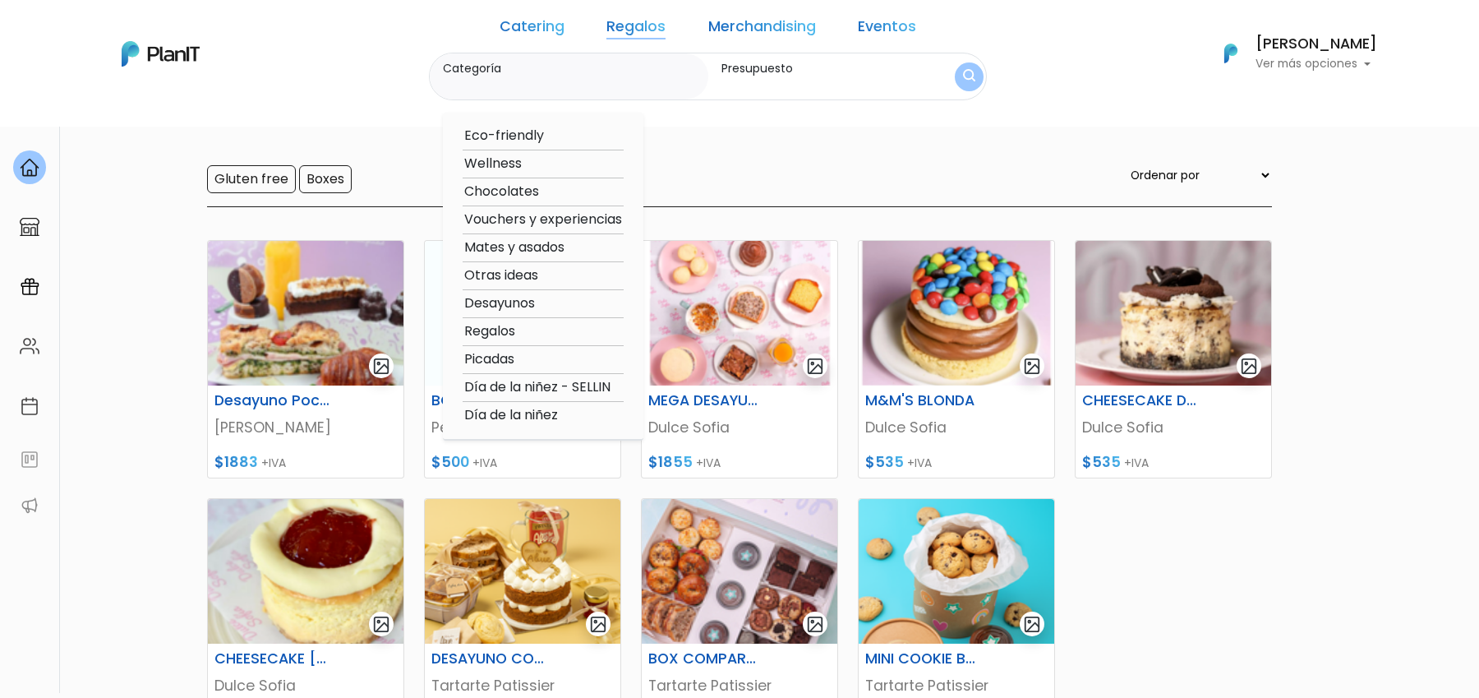
click at [532, 333] on option "Regalos" at bounding box center [543, 331] width 161 height 21
type input "Regalos"
type input "$0 - $4600"
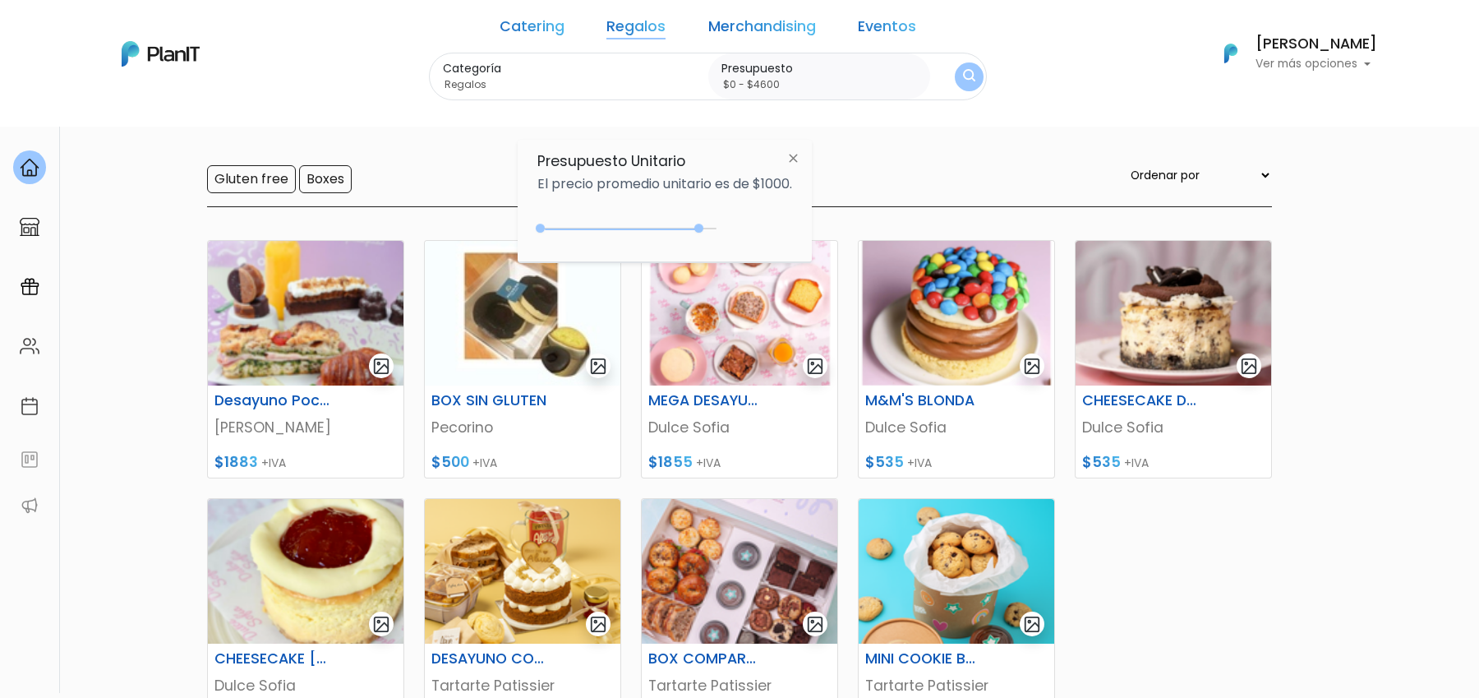
click at [963, 82] on img "submit" at bounding box center [969, 77] width 12 height 16
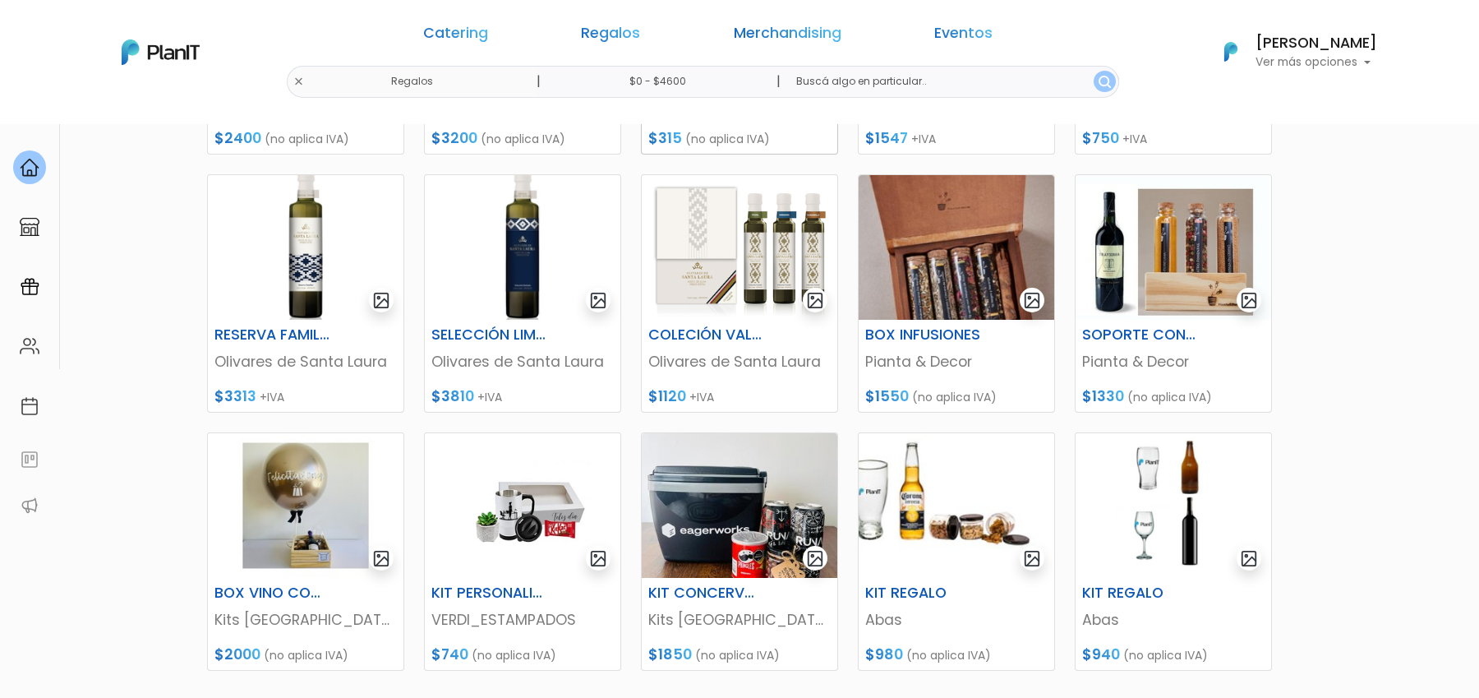
scroll to position [739, 0]
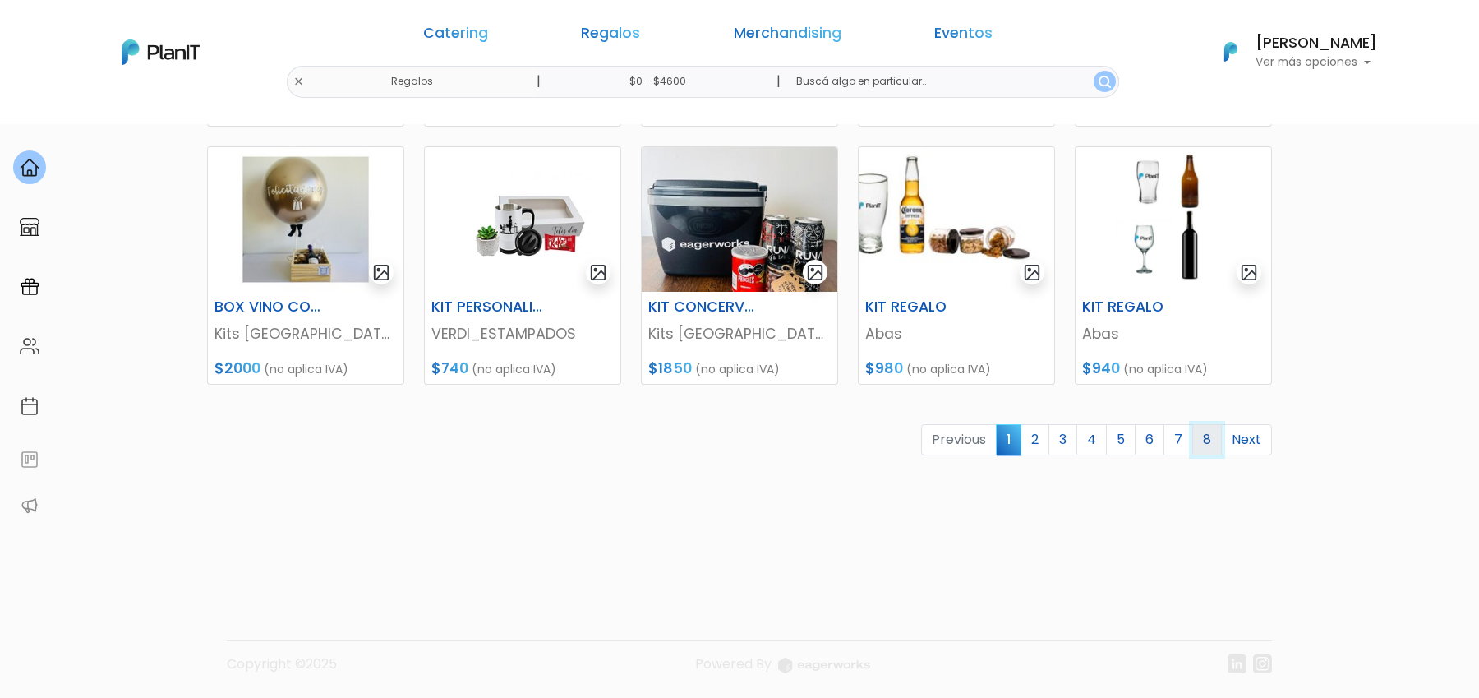
click at [1203, 444] on link "8" at bounding box center [1208, 439] width 30 height 31
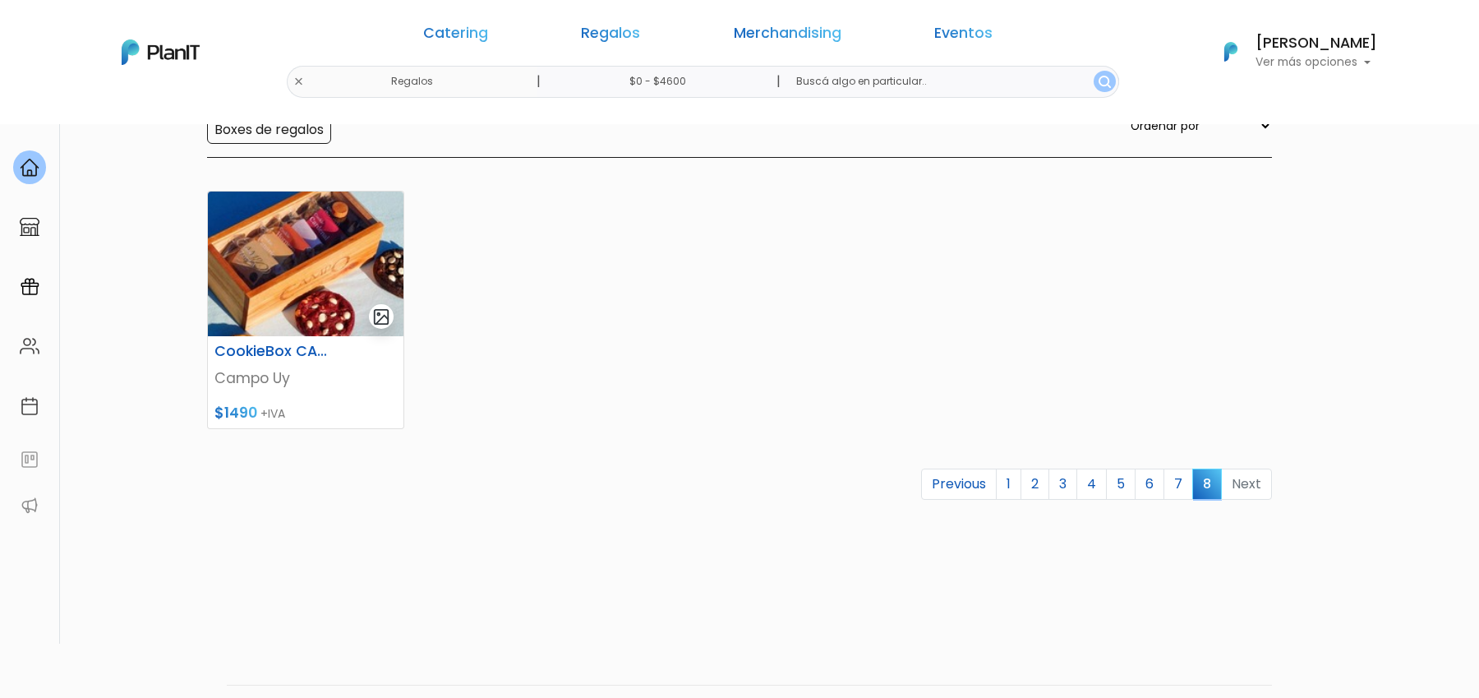
scroll to position [182, 0]
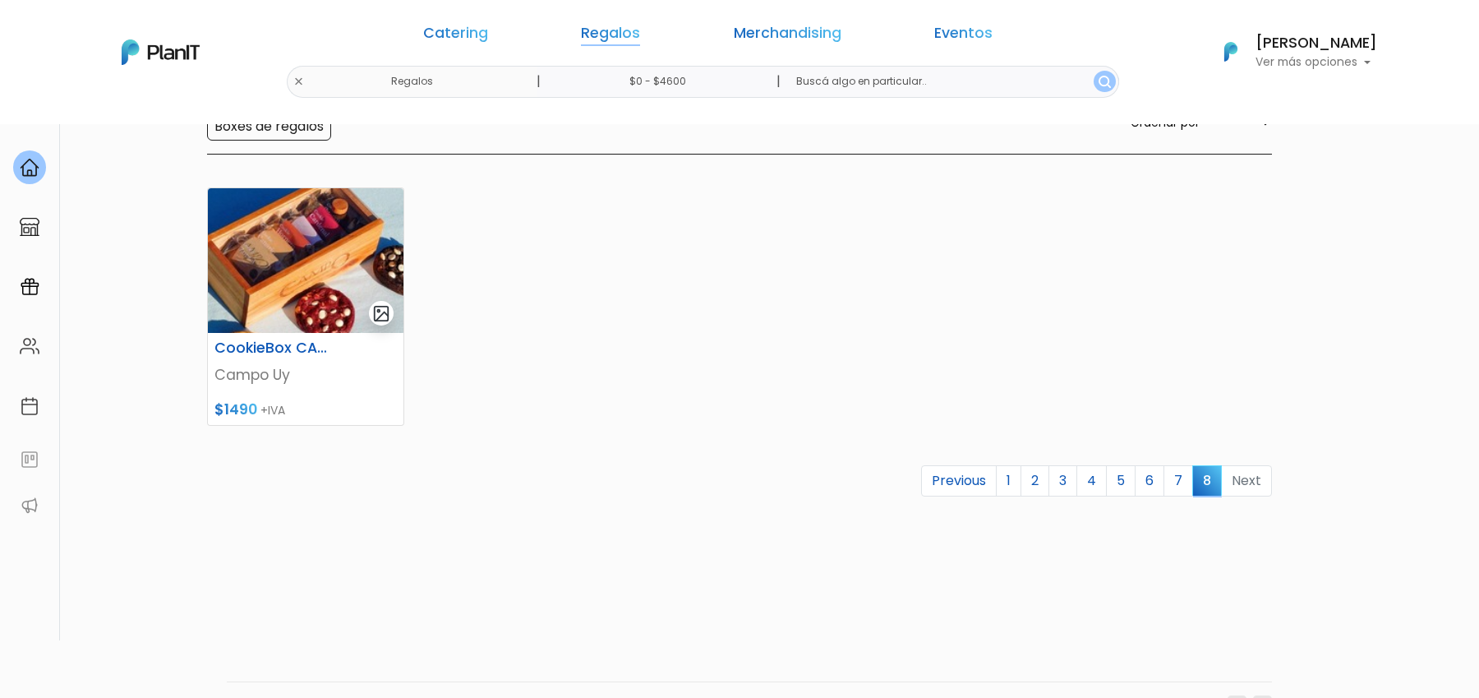
click at [630, 32] on link "Regalos" at bounding box center [610, 36] width 59 height 20
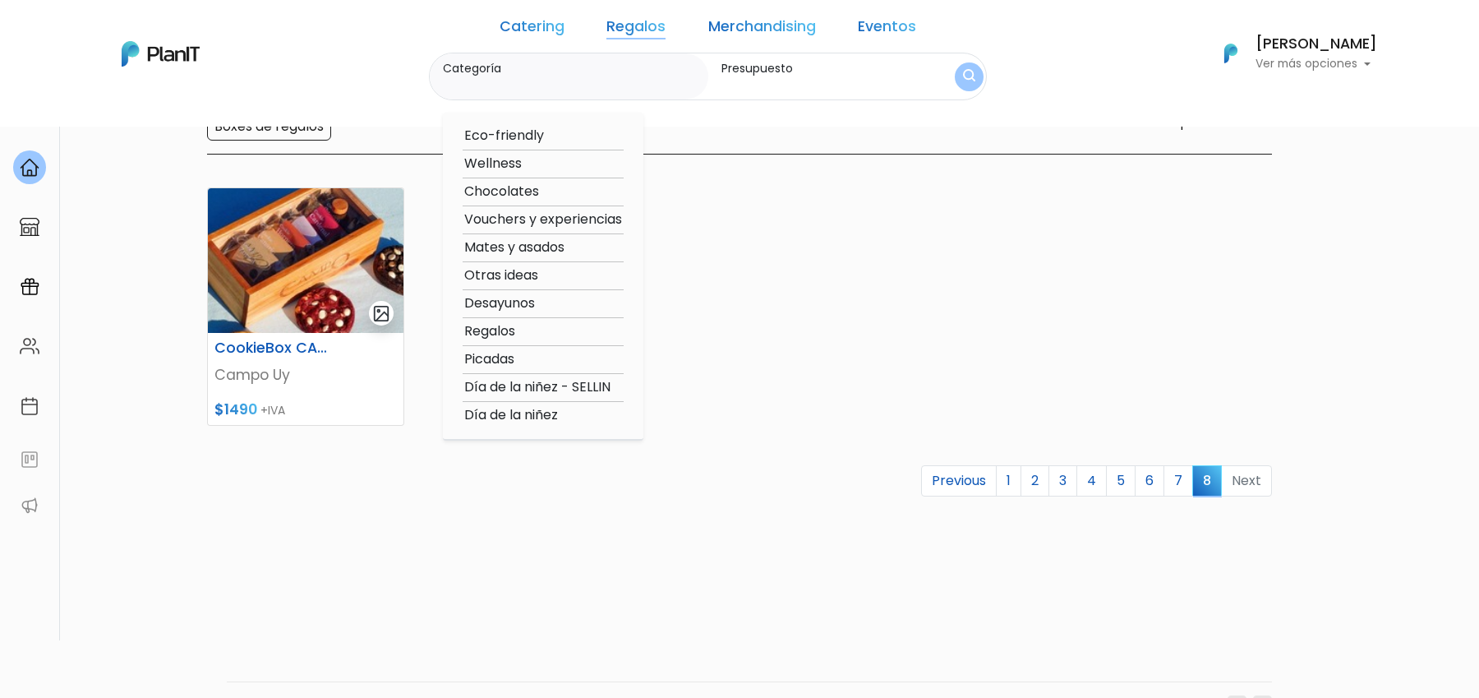
click at [547, 307] on option "Desayunos" at bounding box center [543, 303] width 161 height 21
type input "Desayunos"
type input "$0 - $4600"
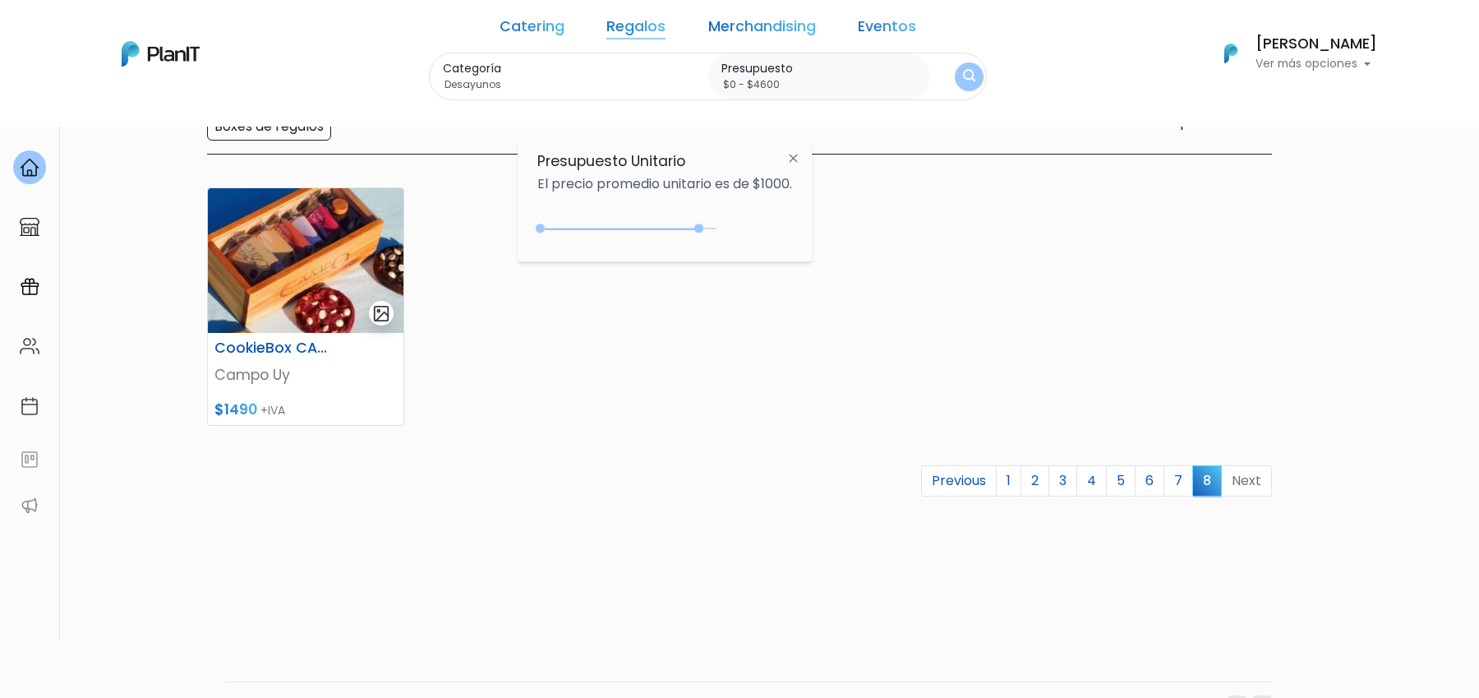
click at [963, 75] on img "submit" at bounding box center [969, 77] width 12 height 16
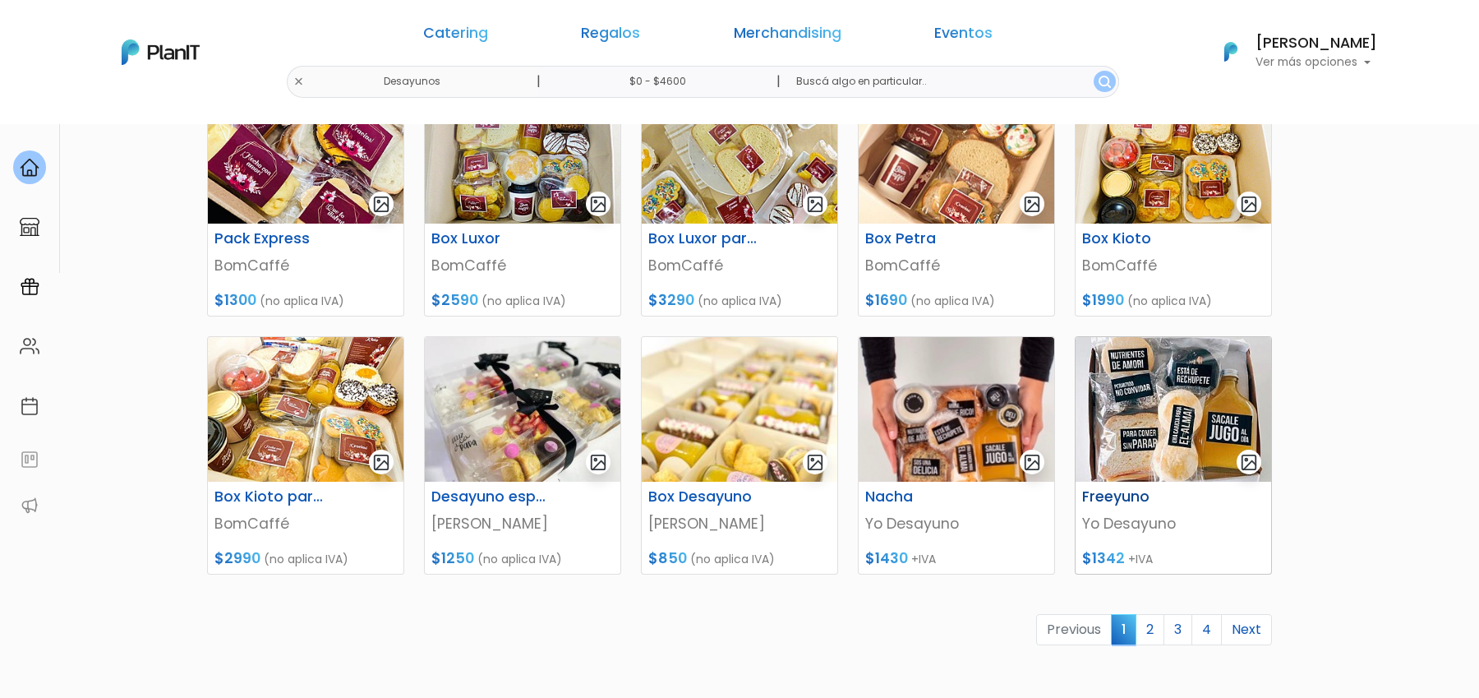
scroll to position [739, 0]
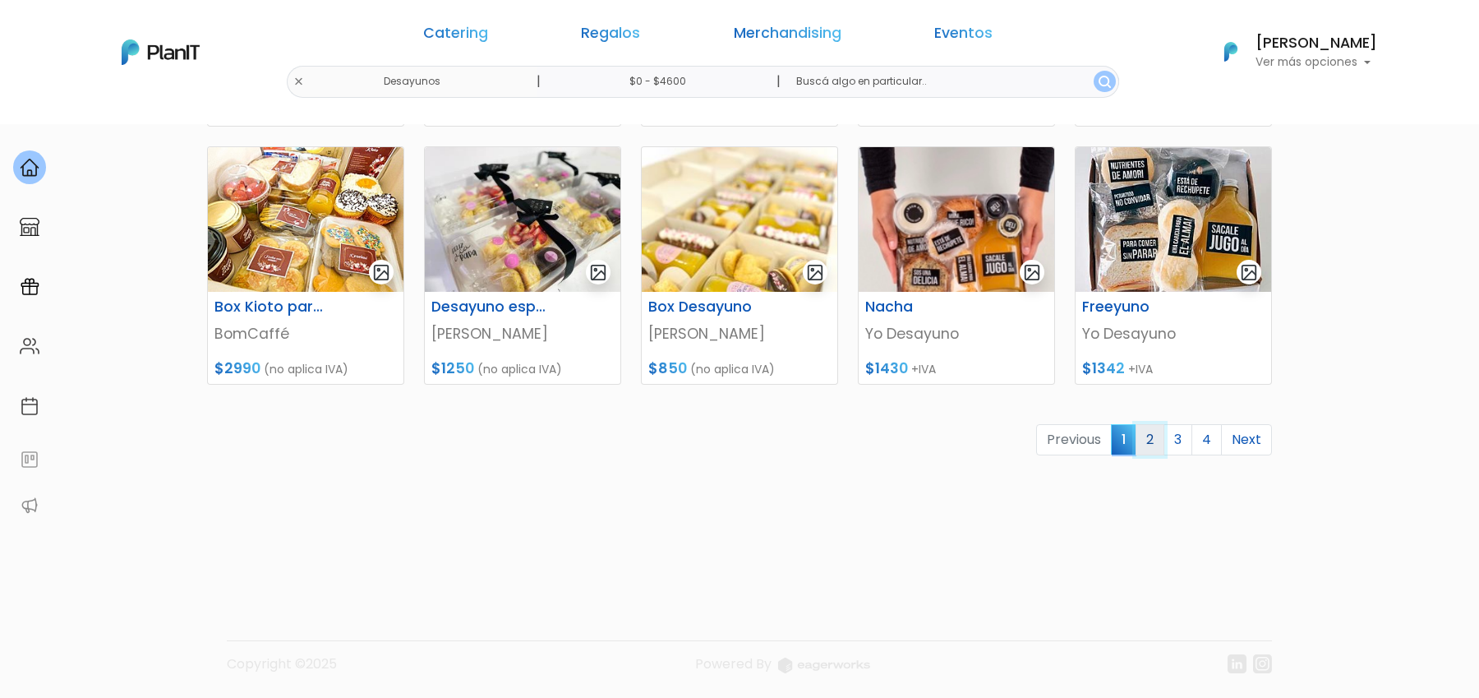
click at [1161, 430] on link "2" at bounding box center [1150, 439] width 29 height 31
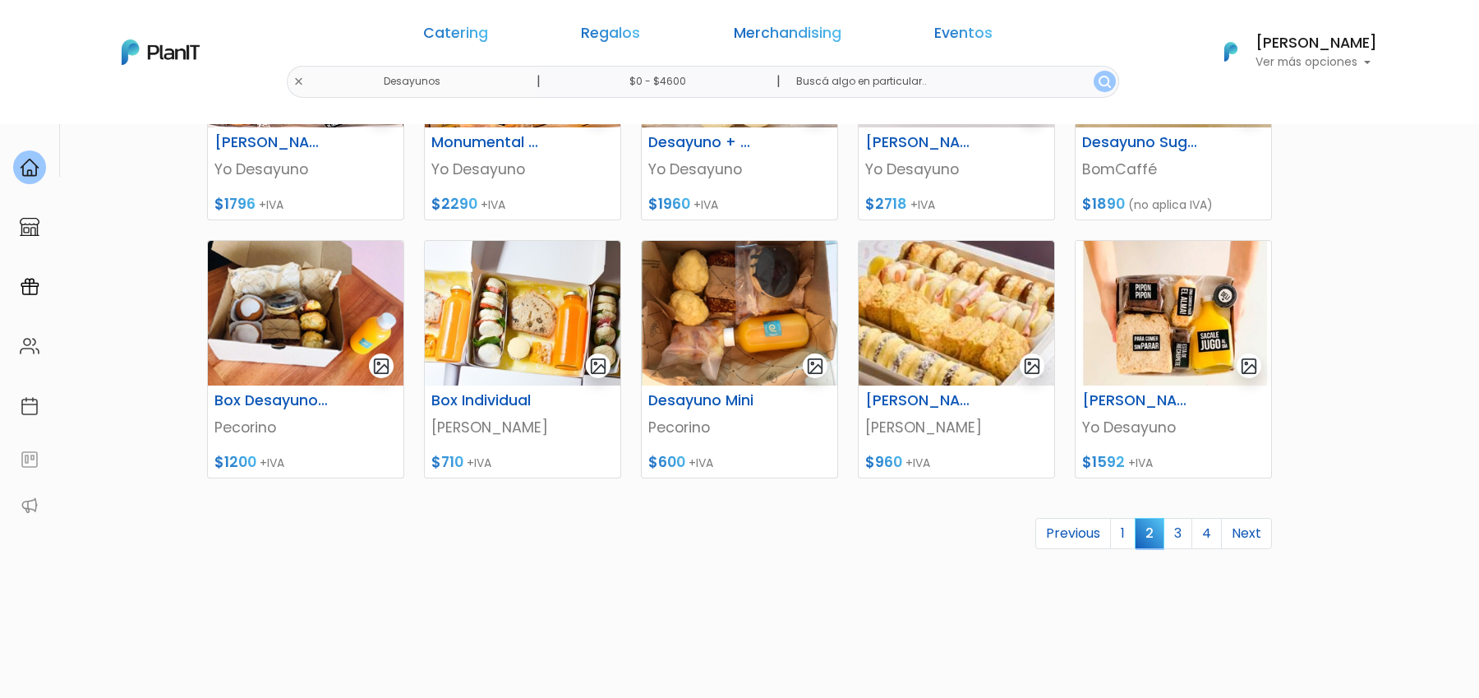
scroll to position [707, 0]
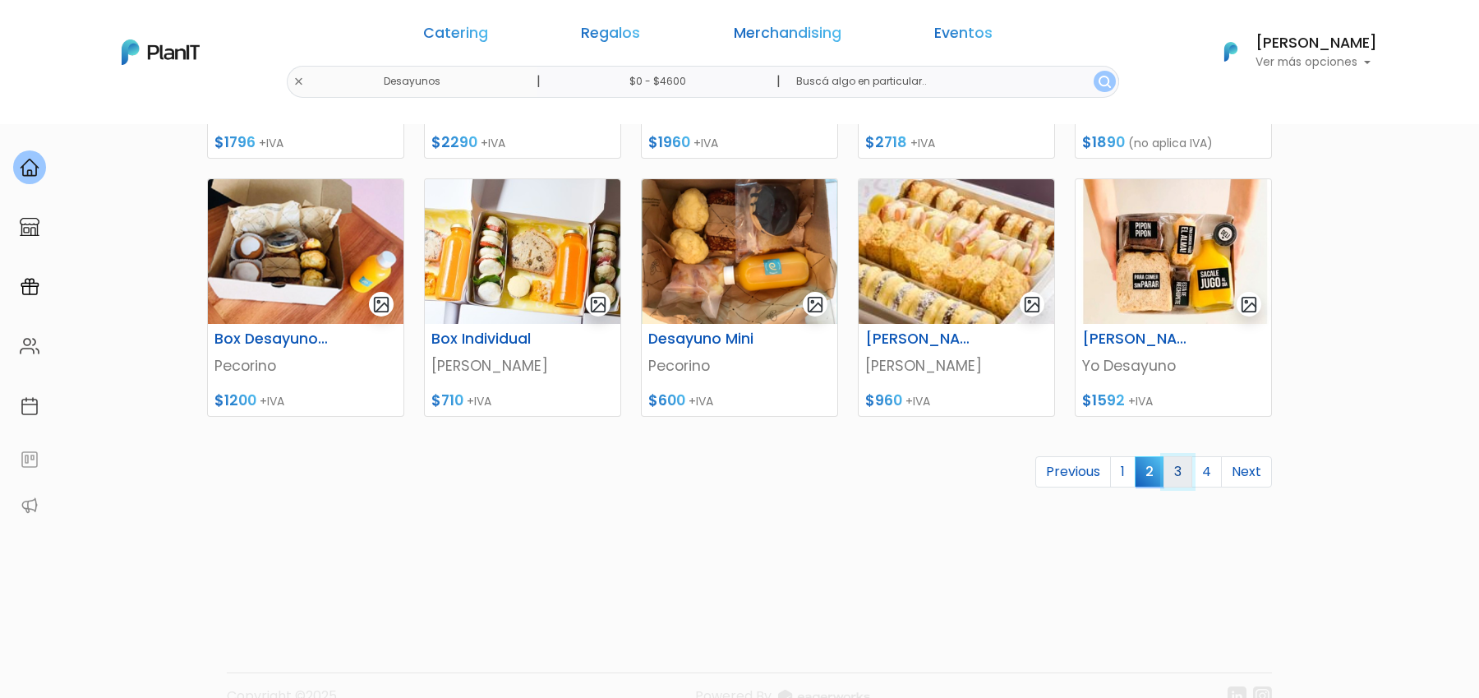
click at [1184, 474] on link "3" at bounding box center [1178, 471] width 29 height 31
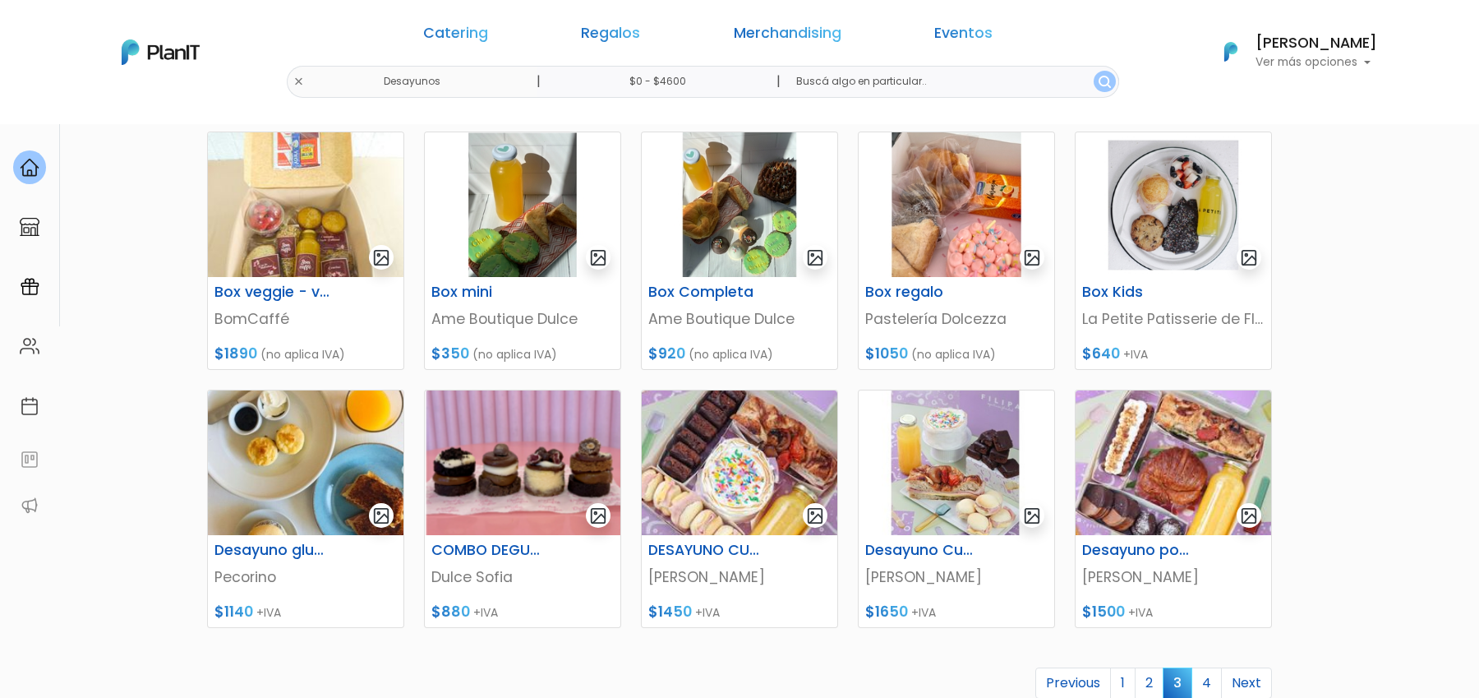
scroll to position [498, 0]
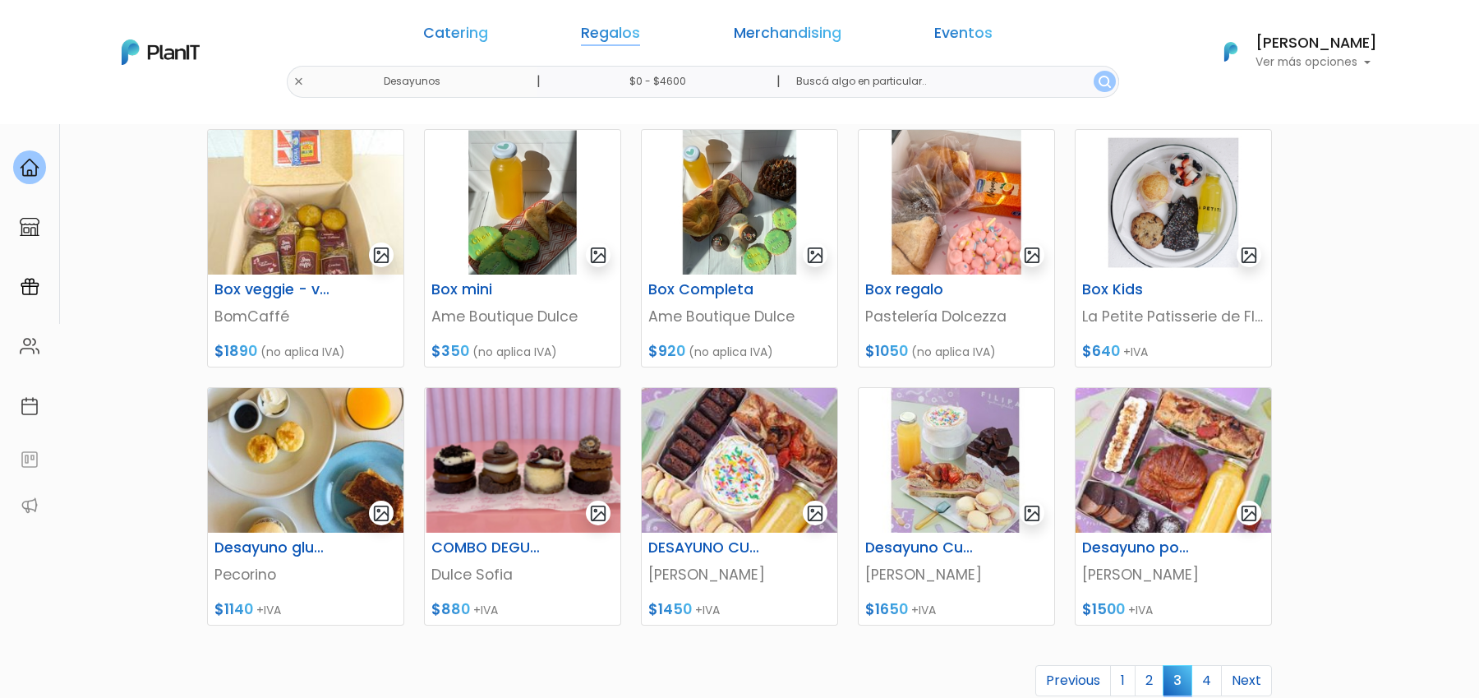
click at [640, 36] on link "Regalos" at bounding box center [610, 36] width 59 height 20
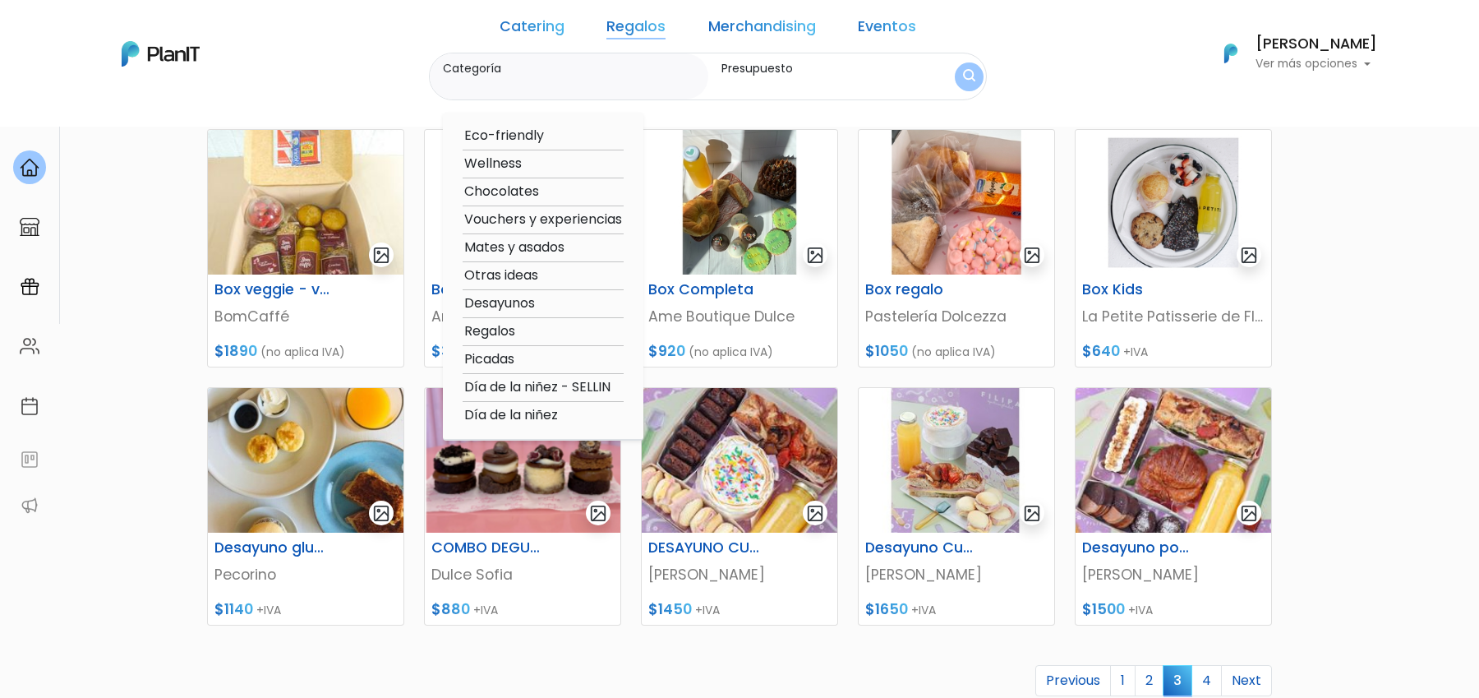
click at [624, 385] on option "Día de la niñez - SELLIN" at bounding box center [543, 387] width 161 height 21
type input "Día de la niñez - SELLIN"
type input "$0 - $4600"
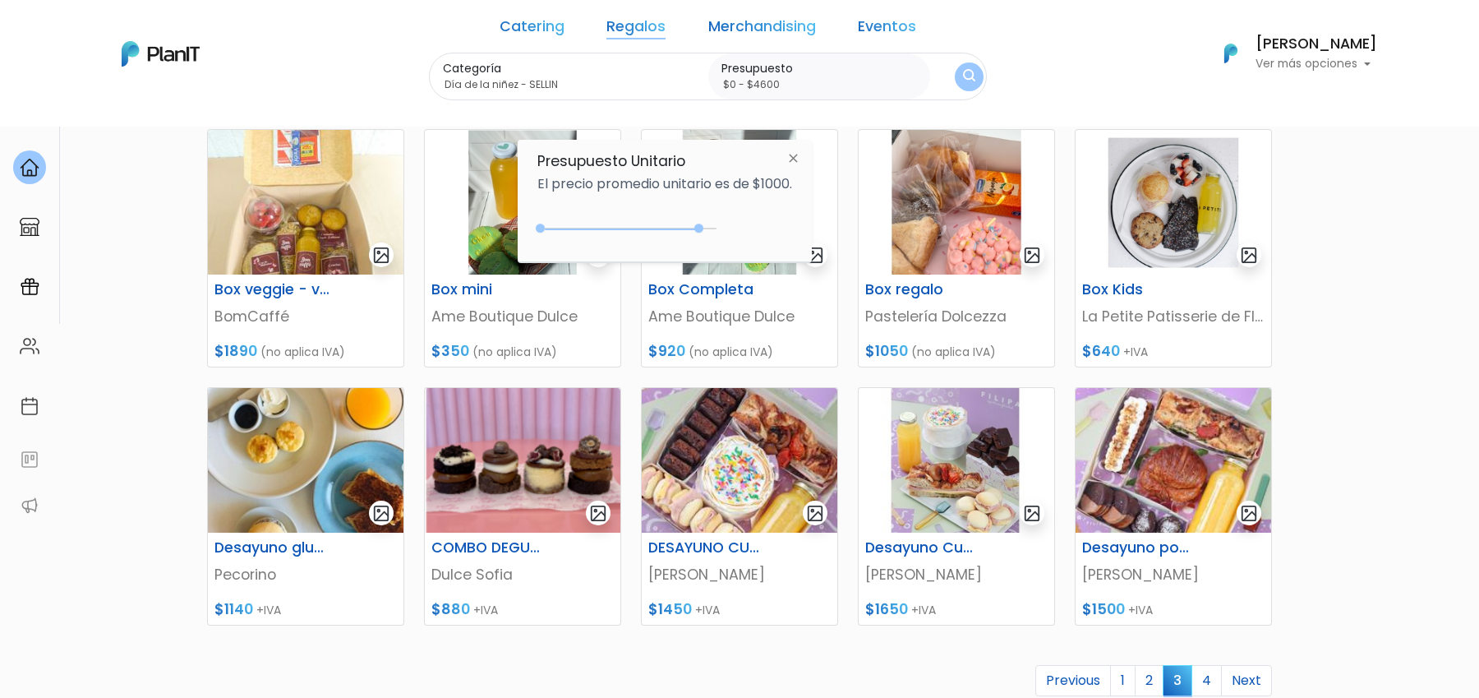
click at [955, 66] on button "submit" at bounding box center [969, 76] width 29 height 29
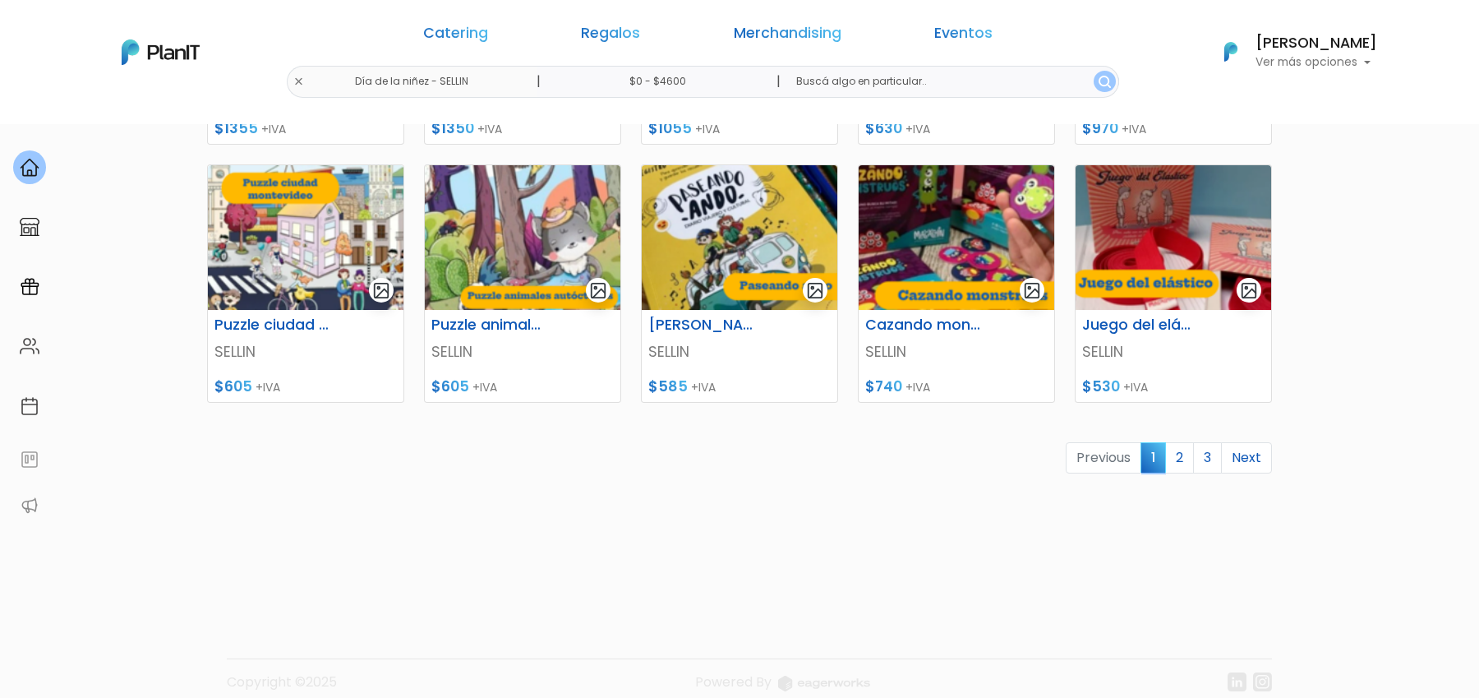
scroll to position [739, 0]
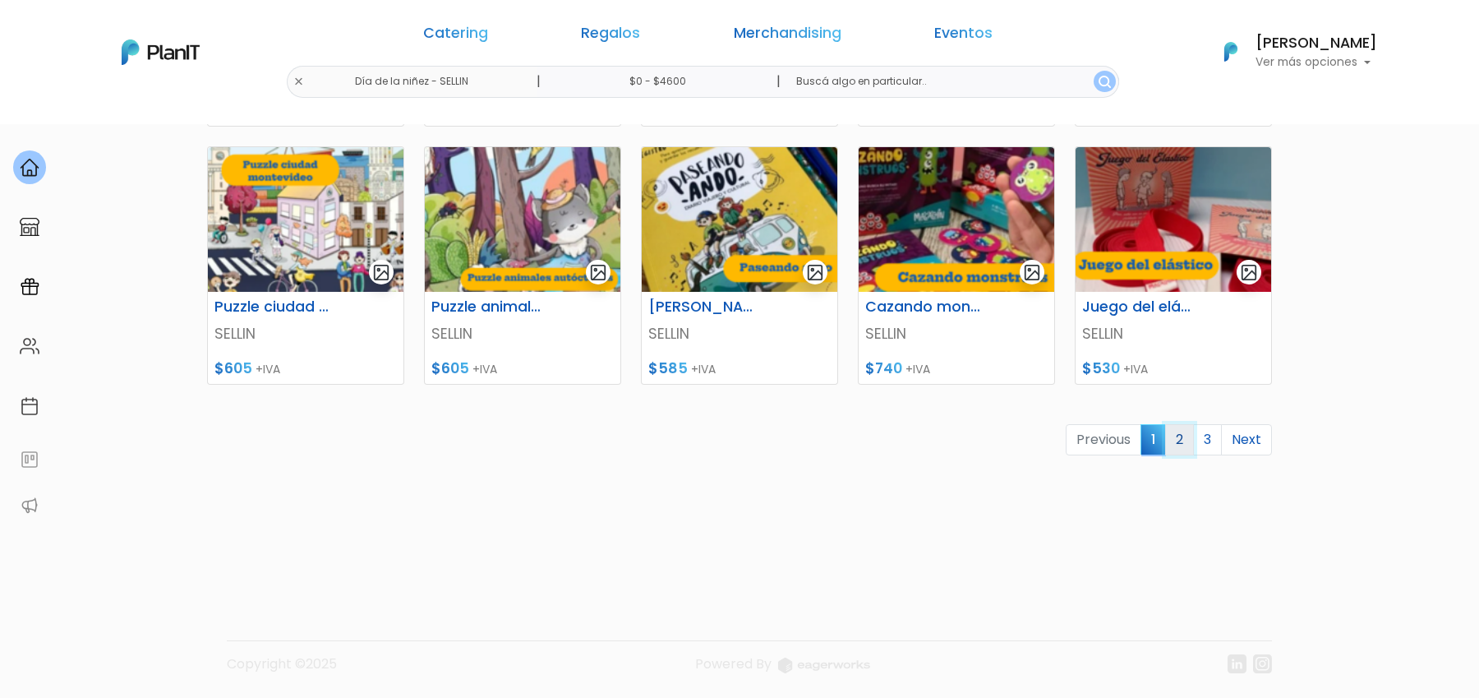
click at [1184, 445] on link "2" at bounding box center [1179, 439] width 29 height 31
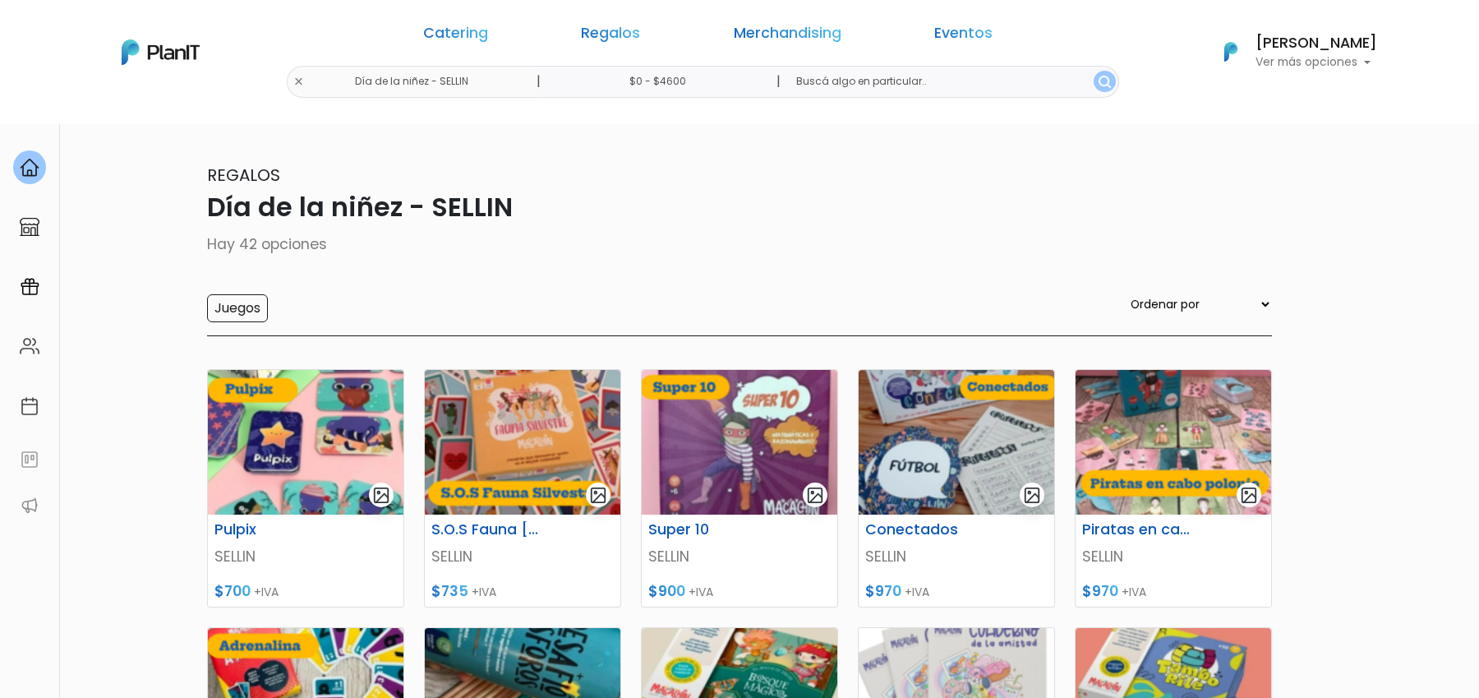
click at [459, 79] on div "Catering Regalos Merchandising Eventos Día de la niñez - SELLIN | $0 - $4600 | …" at bounding box center [739, 52] width 1315 height 91
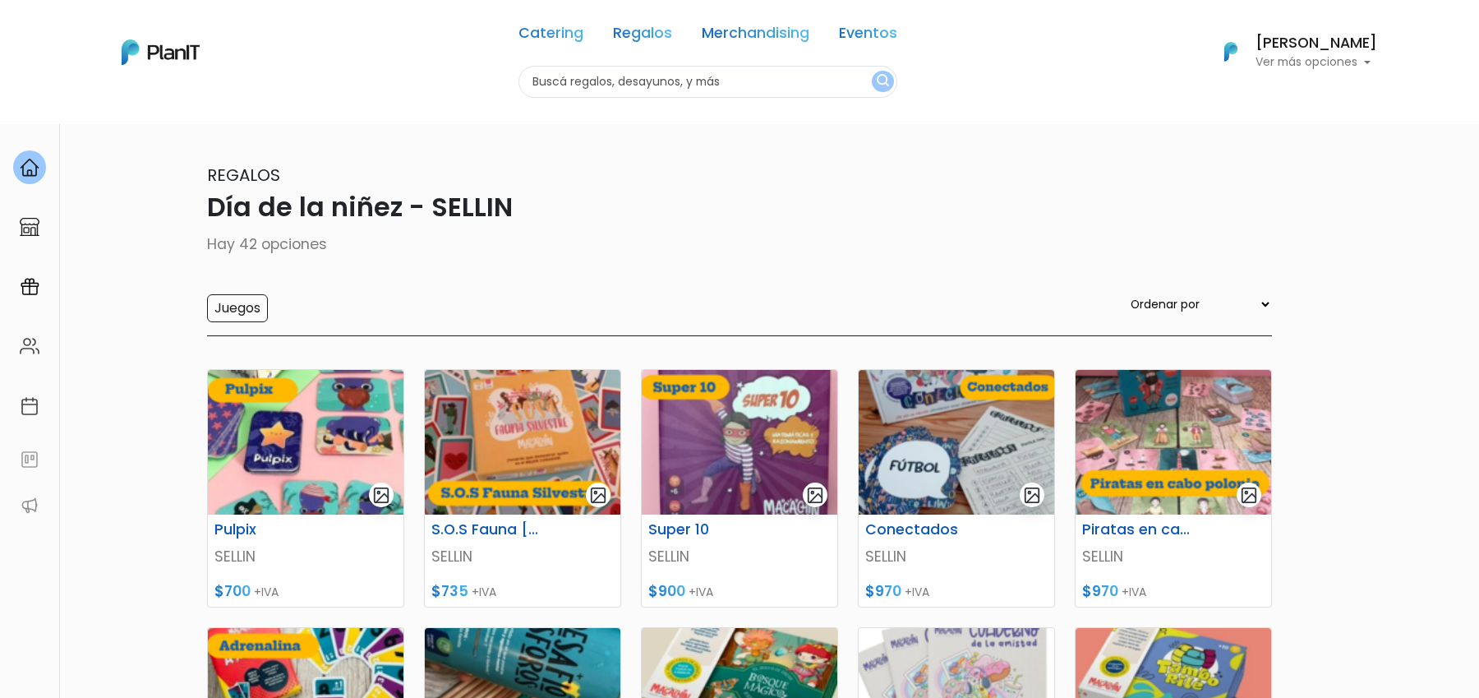
click at [649, 49] on div "Catering Regalos Merchandising Eventos" at bounding box center [708, 36] width 379 height 59
click at [649, 47] on div "Catering Regalos Merchandising Eventos" at bounding box center [708, 36] width 379 height 59
click at [649, 38] on link "Regalos" at bounding box center [642, 36] width 59 height 20
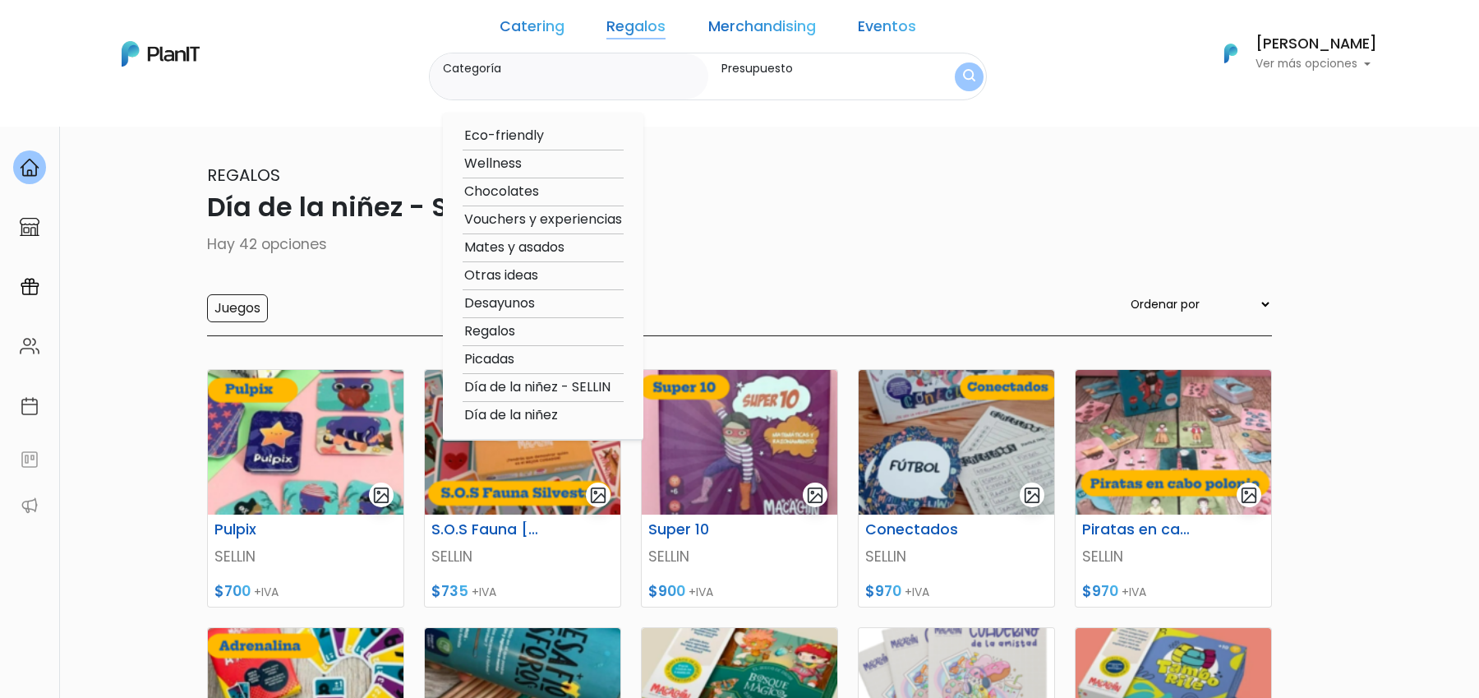
click at [575, 416] on option "Día de la niñez" at bounding box center [543, 415] width 161 height 21
type input "Día de la niñez"
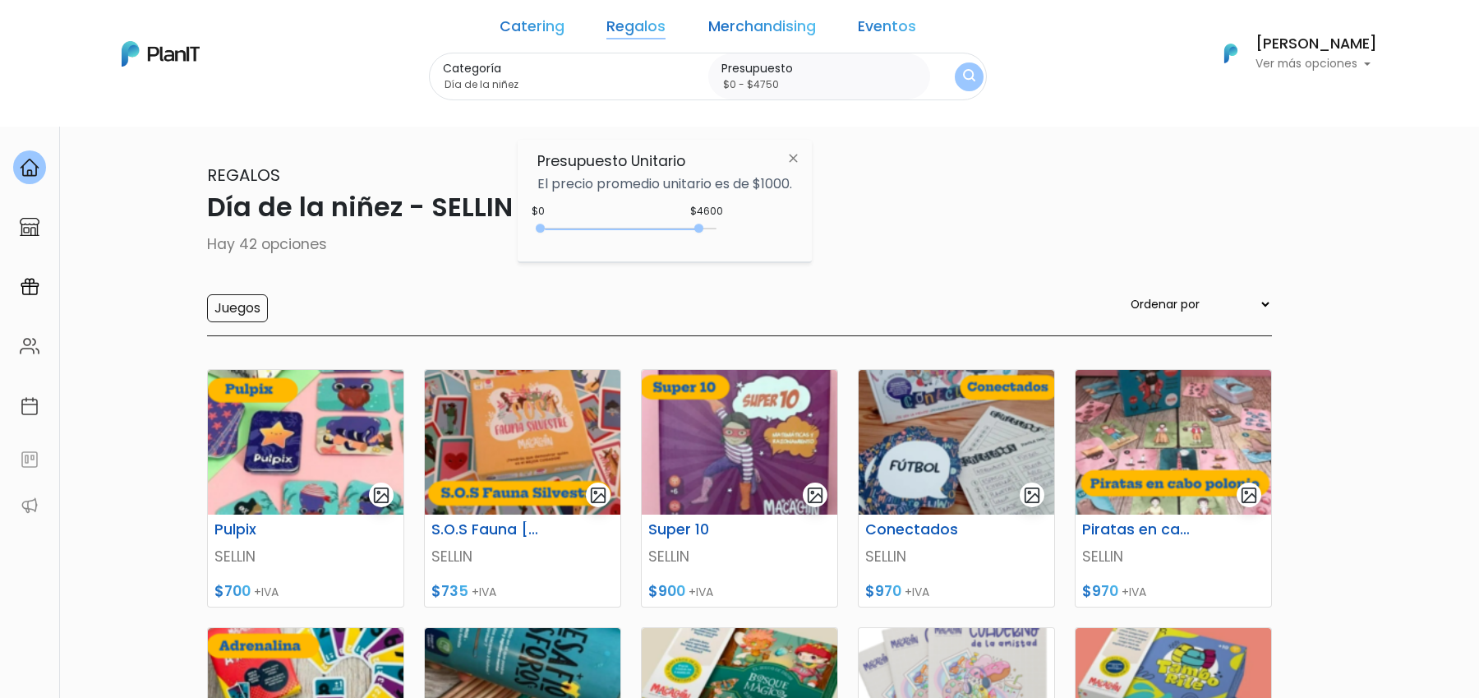
type input "$0 - $4850"
drag, startPoint x: 696, startPoint y: 227, endPoint x: 713, endPoint y: 227, distance: 16.4
click at [712, 227] on div "0 : 4600 0 4600" at bounding box center [630, 232] width 173 height 16
click at [963, 75] on img "submit" at bounding box center [969, 77] width 12 height 16
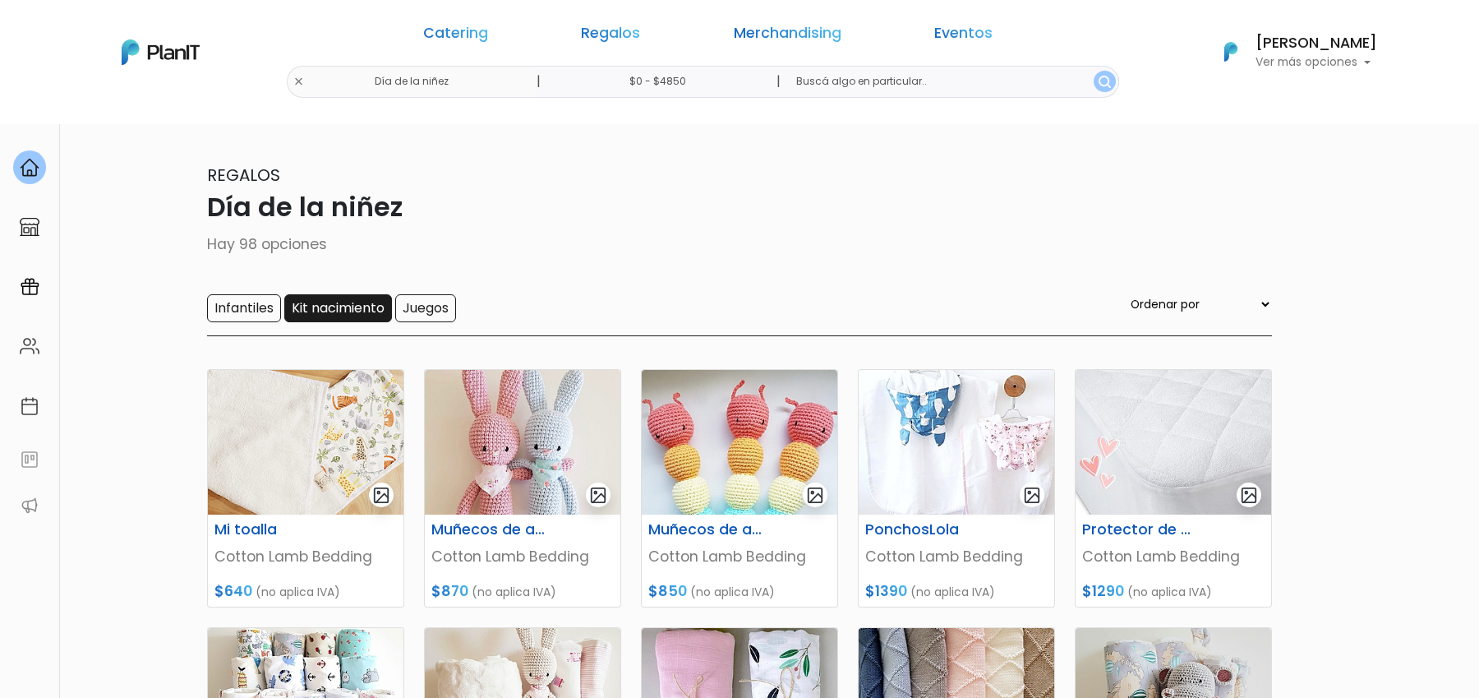
click at [350, 307] on input "Kit nacimiento" at bounding box center [338, 308] width 108 height 28
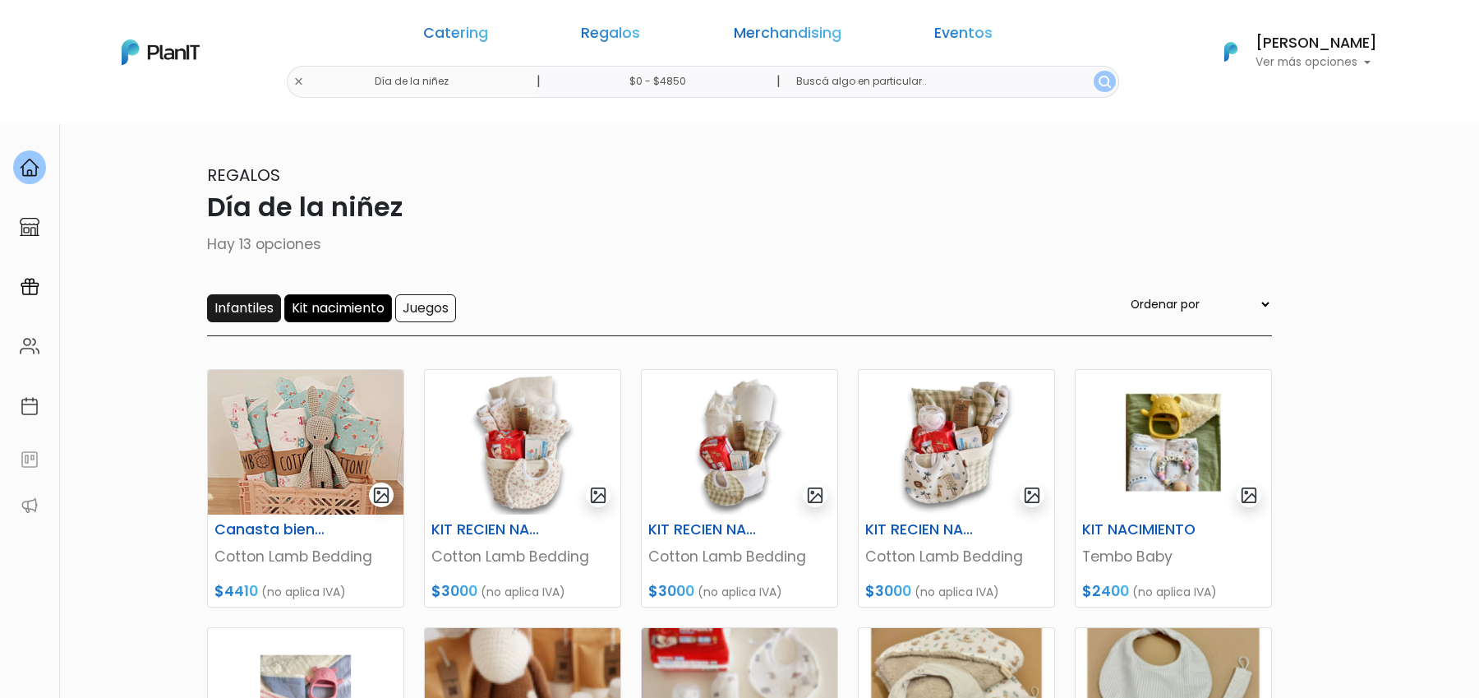
click at [260, 309] on input "Infantiles" at bounding box center [244, 308] width 74 height 28
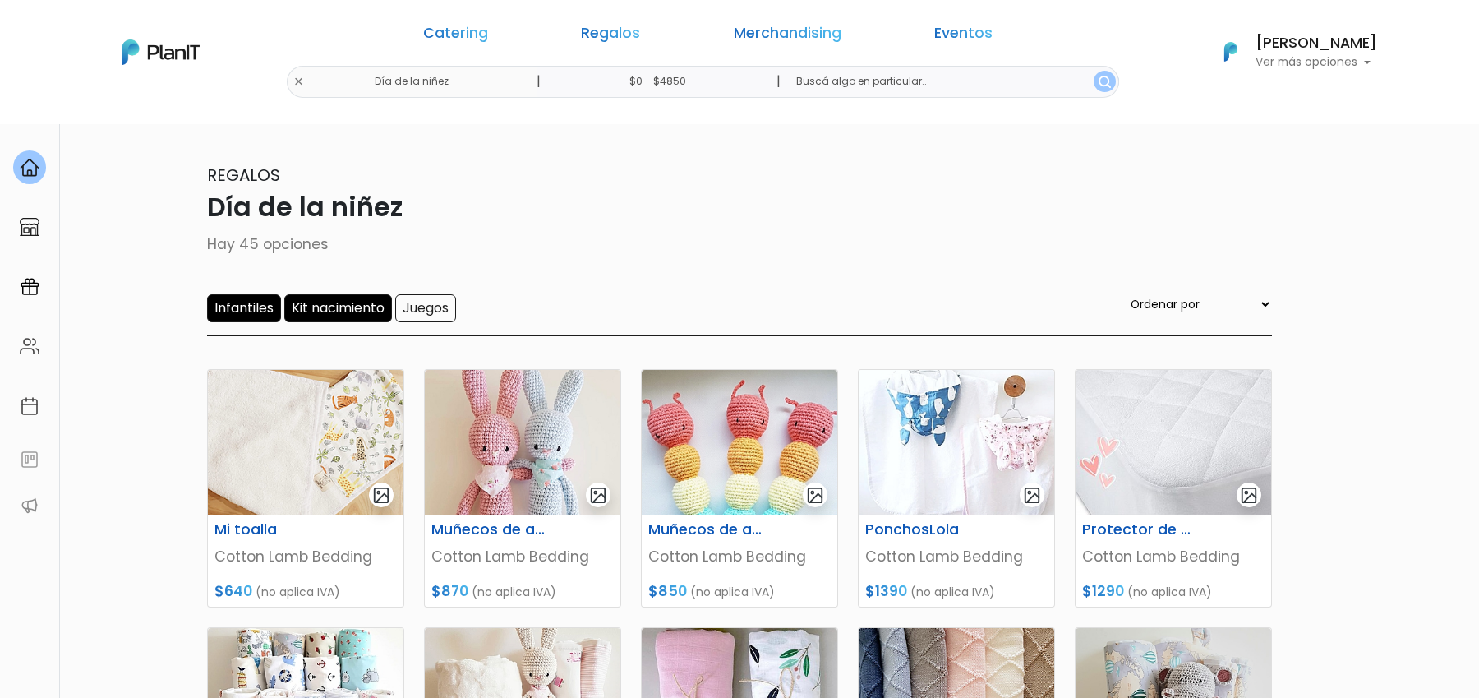
click at [343, 312] on input "Kit nacimiento" at bounding box center [338, 308] width 108 height 28
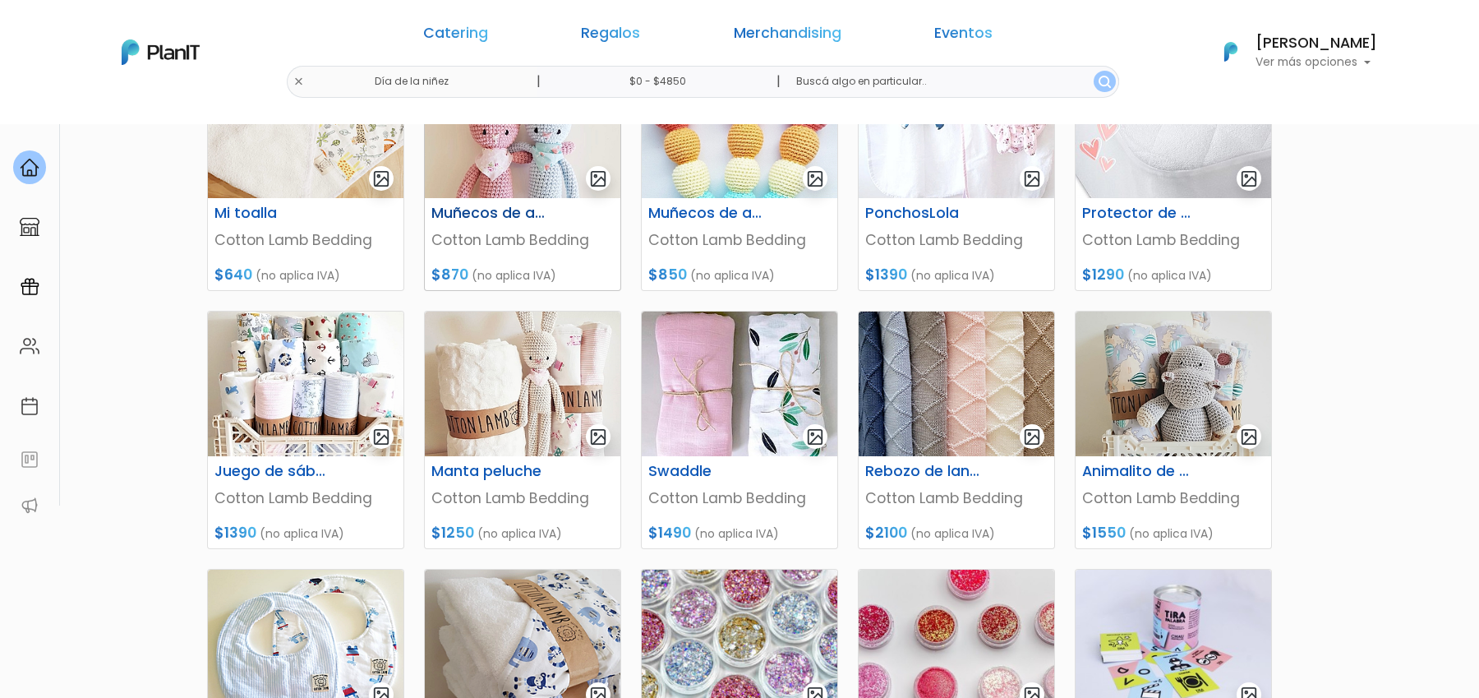
scroll to position [565, 0]
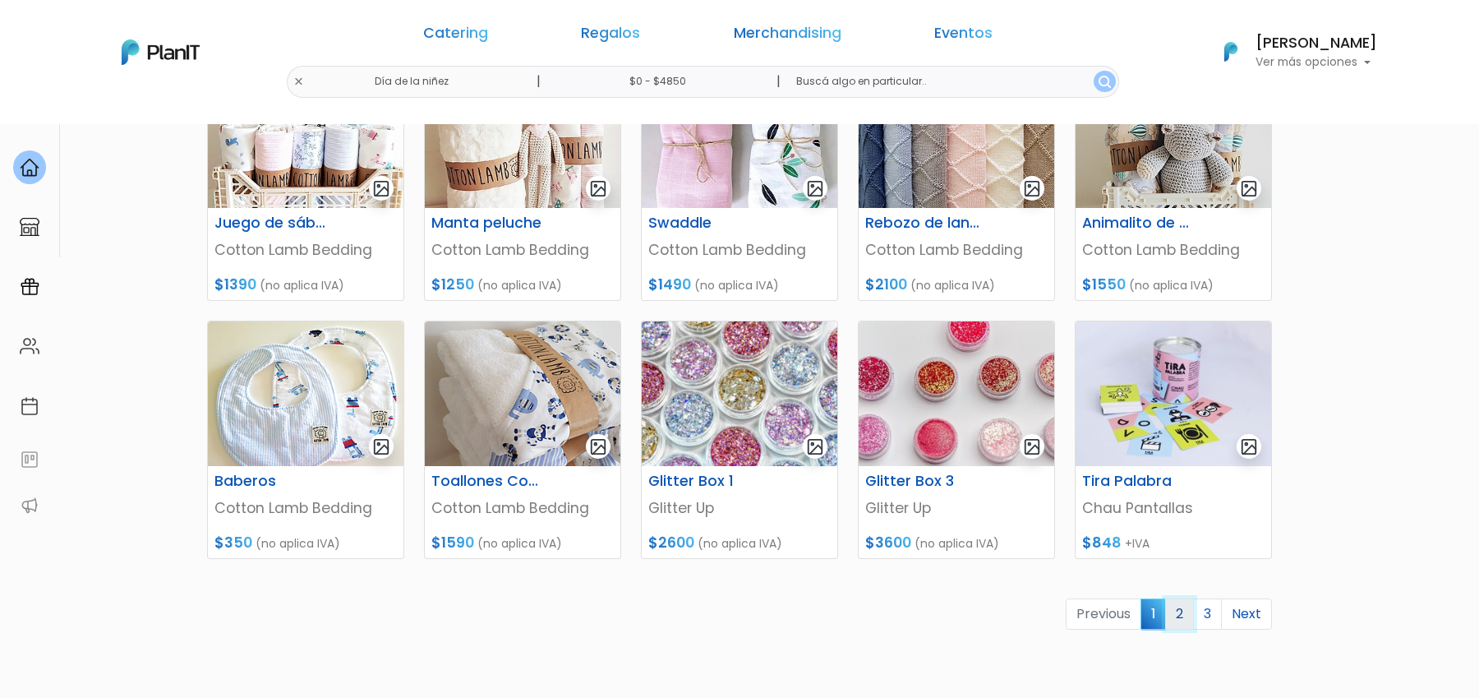
click at [1181, 613] on link "2" at bounding box center [1179, 613] width 29 height 31
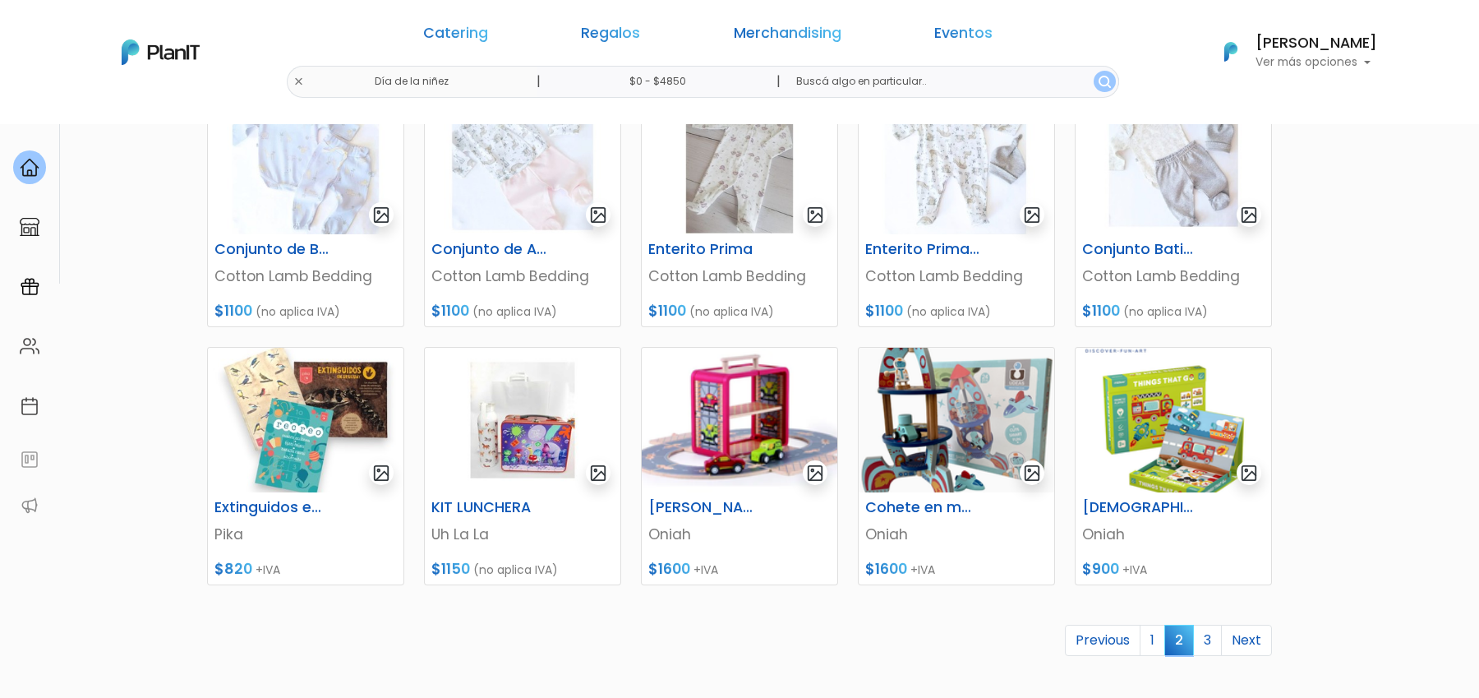
scroll to position [739, 0]
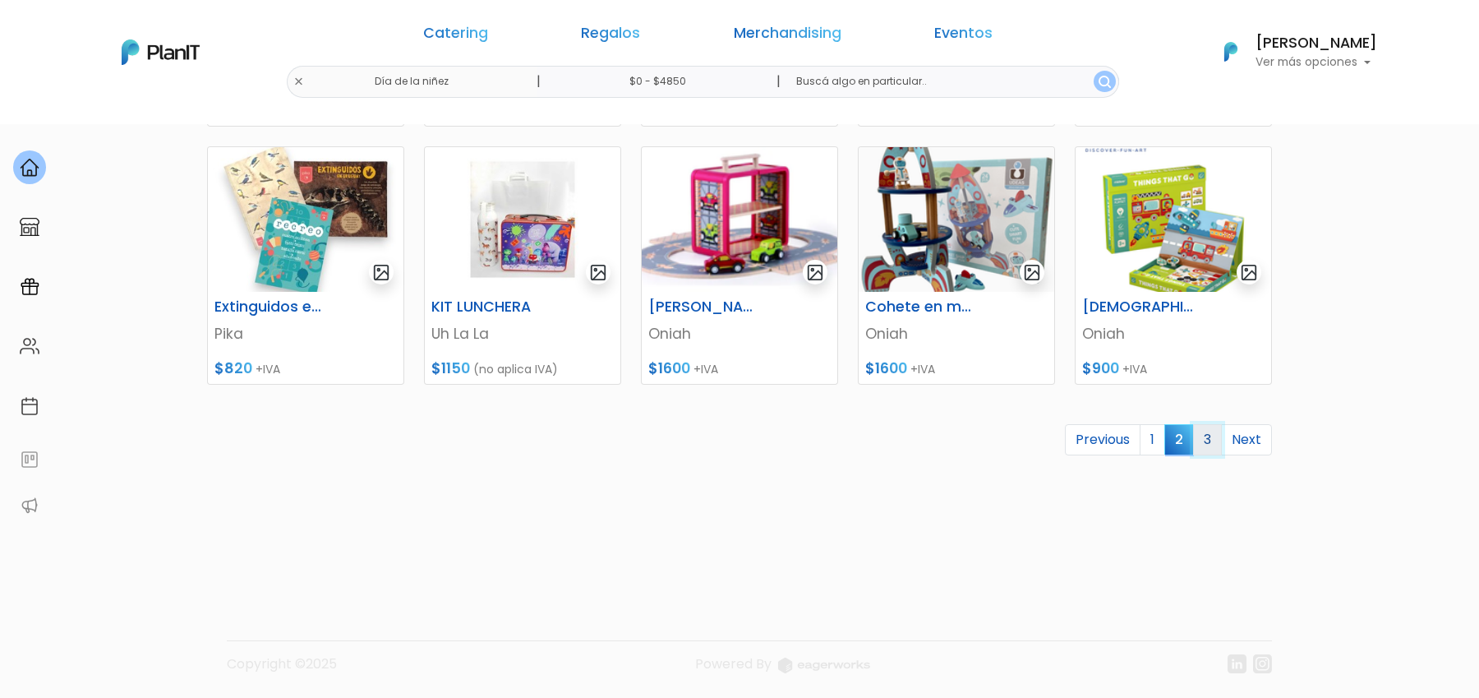
click at [1209, 445] on link "3" at bounding box center [1207, 439] width 29 height 31
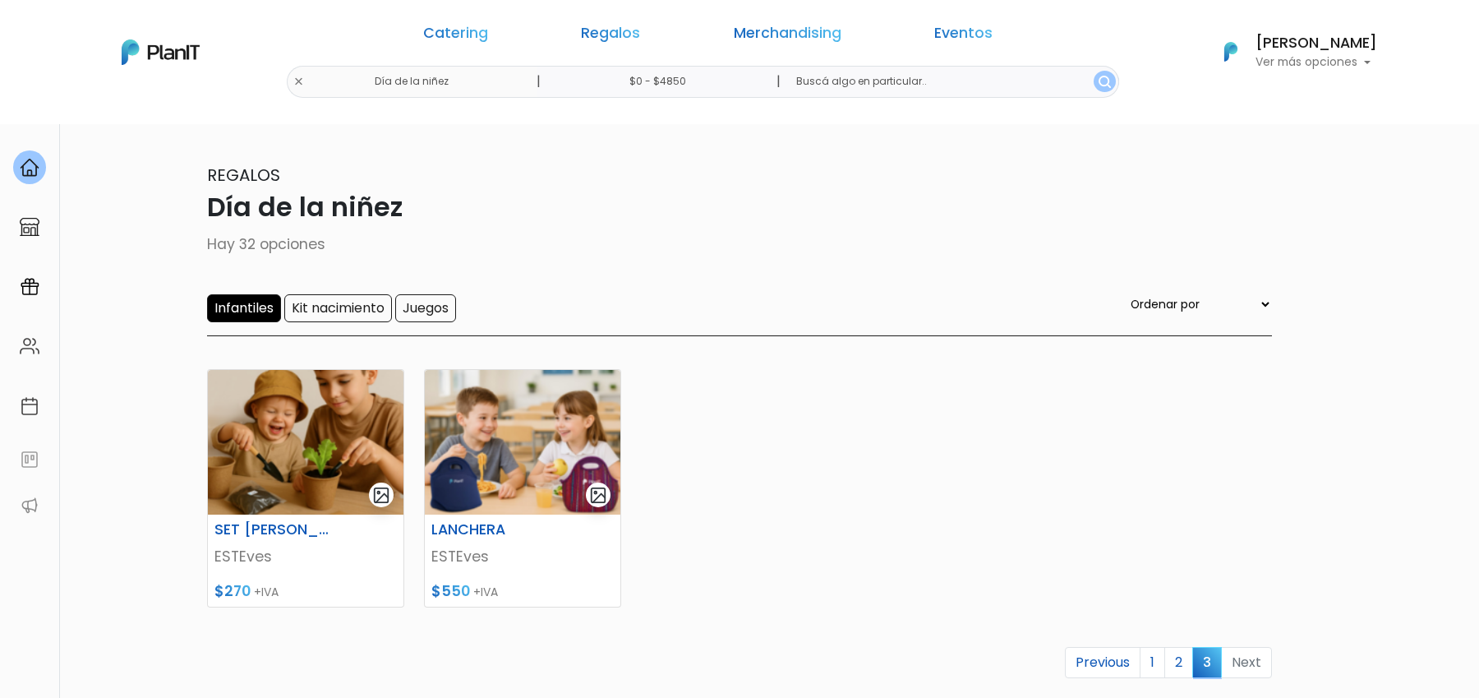
scroll to position [223, 0]
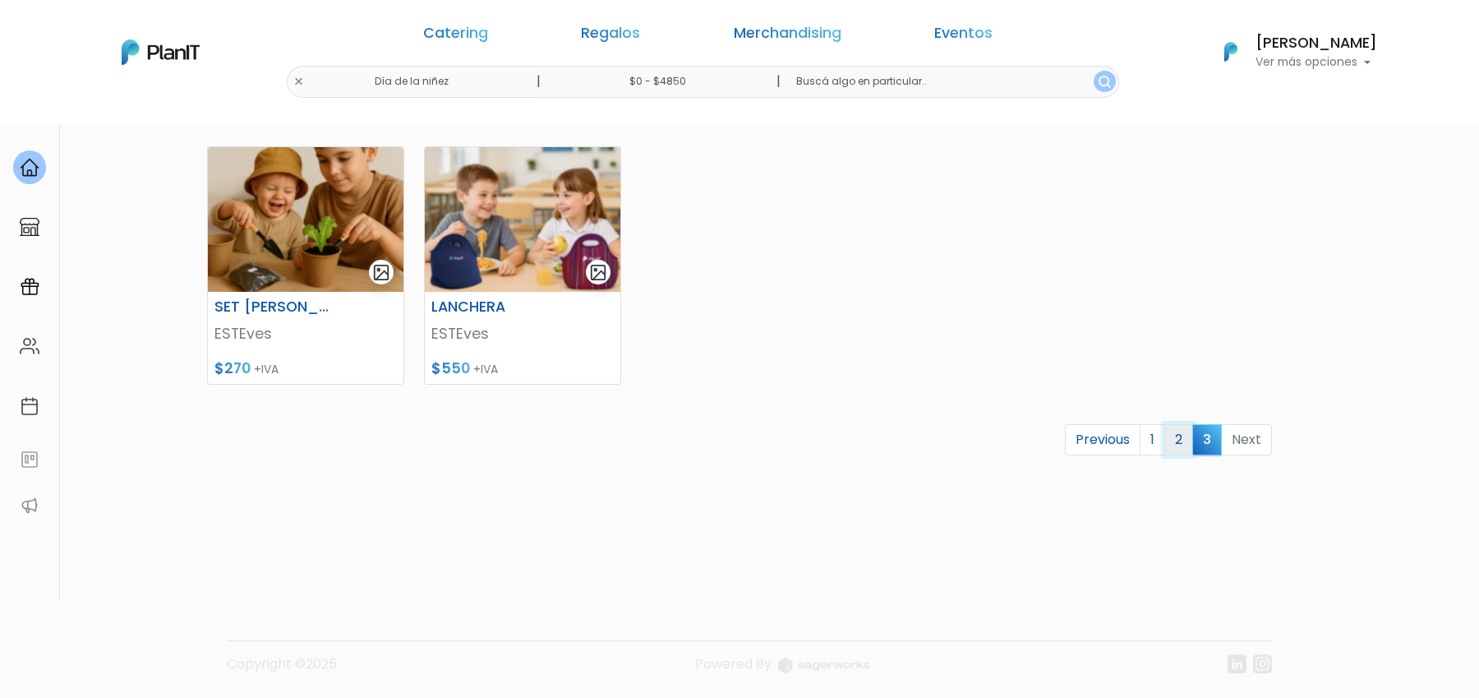
click at [1184, 437] on link "2" at bounding box center [1179, 439] width 29 height 31
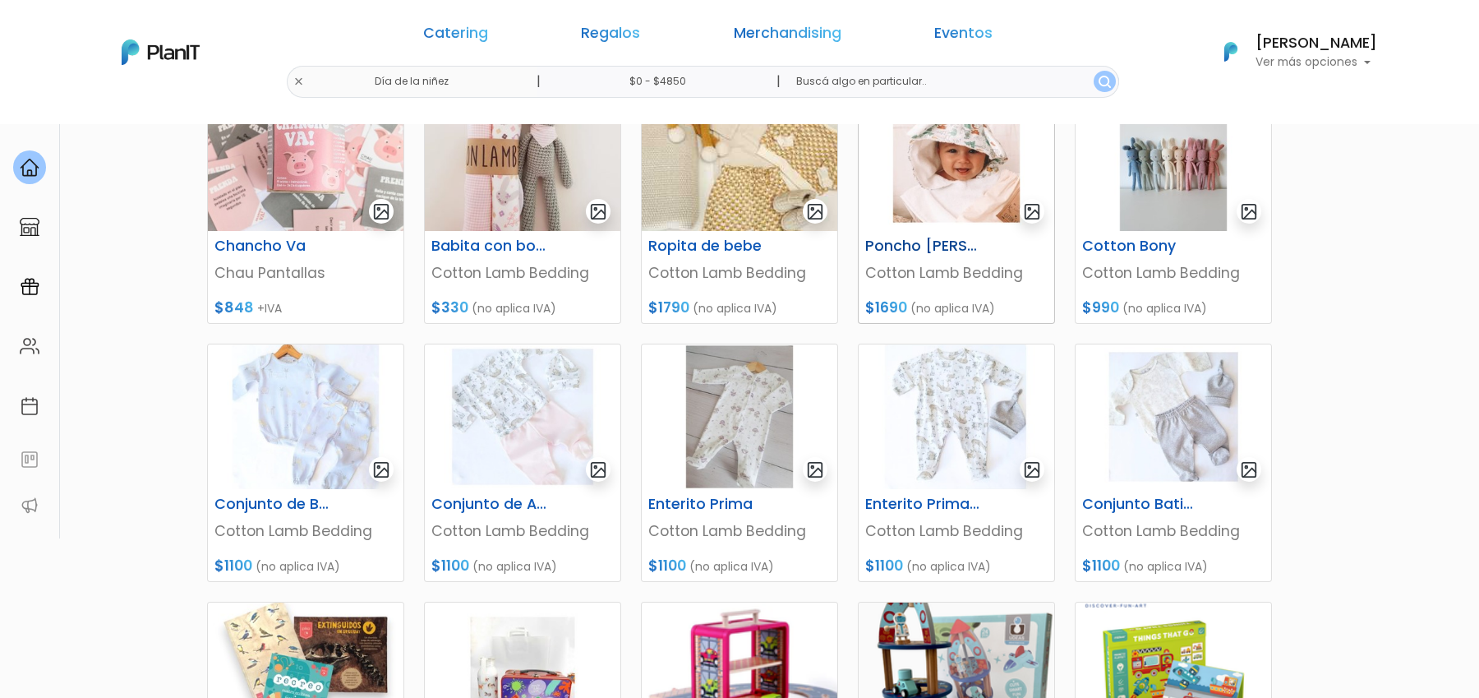
scroll to position [739, 0]
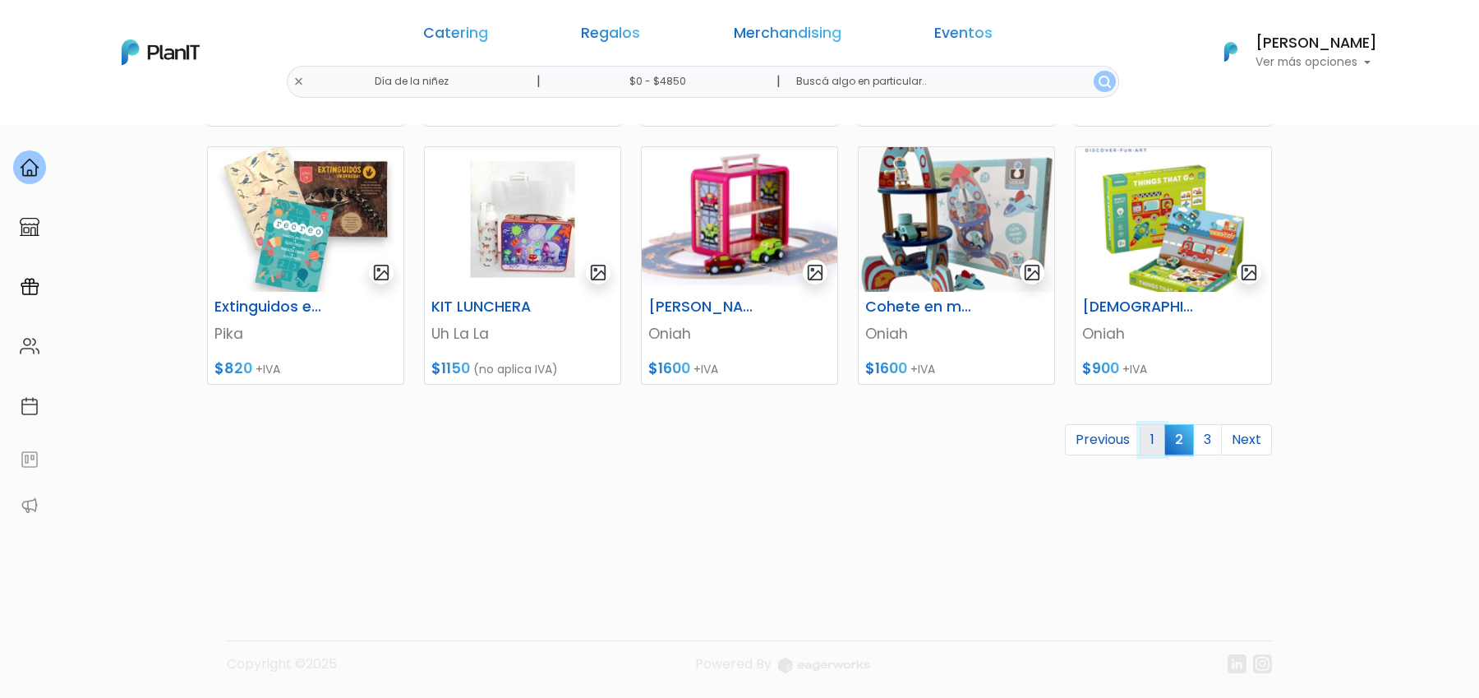
click at [1159, 442] on link "1" at bounding box center [1152, 439] width 25 height 31
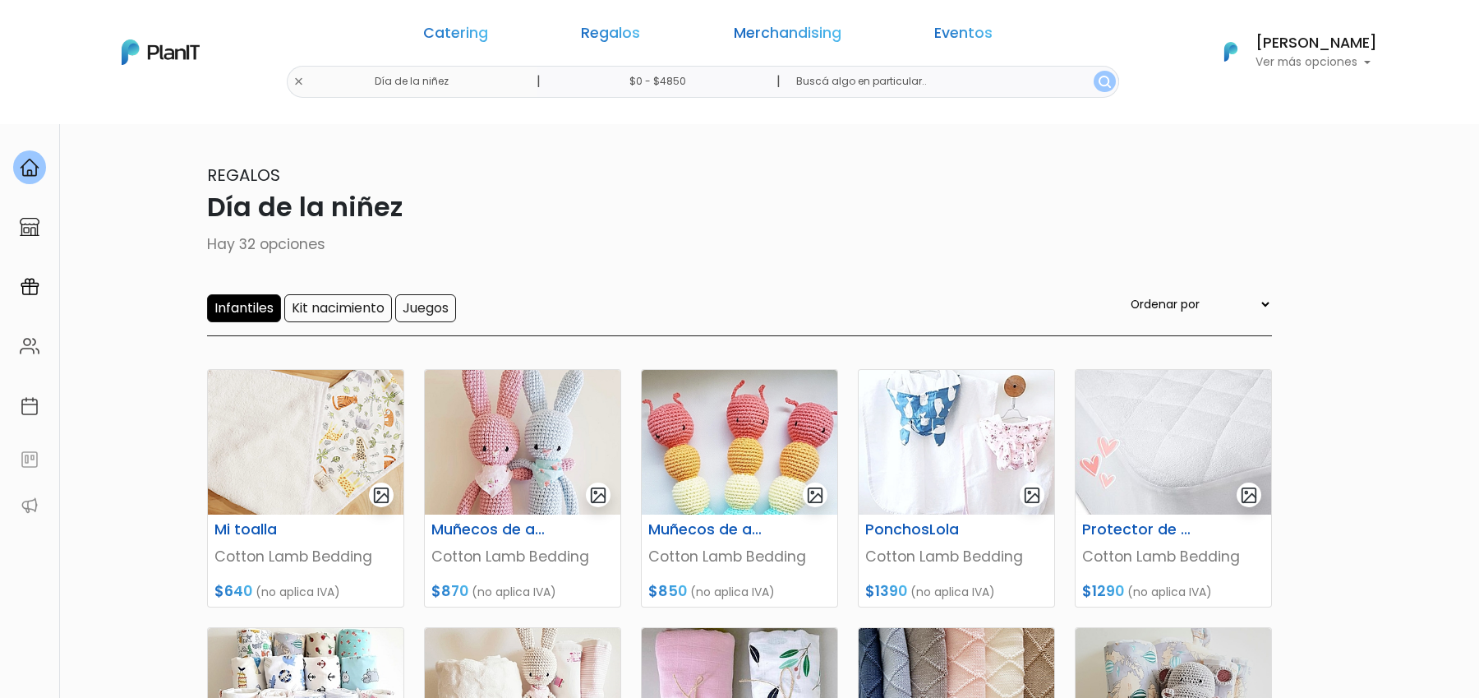
click at [637, 48] on div "Catering Regalos Merchandising Eventos" at bounding box center [708, 36] width 633 height 59
click at [638, 40] on link "Regalos" at bounding box center [610, 36] width 59 height 20
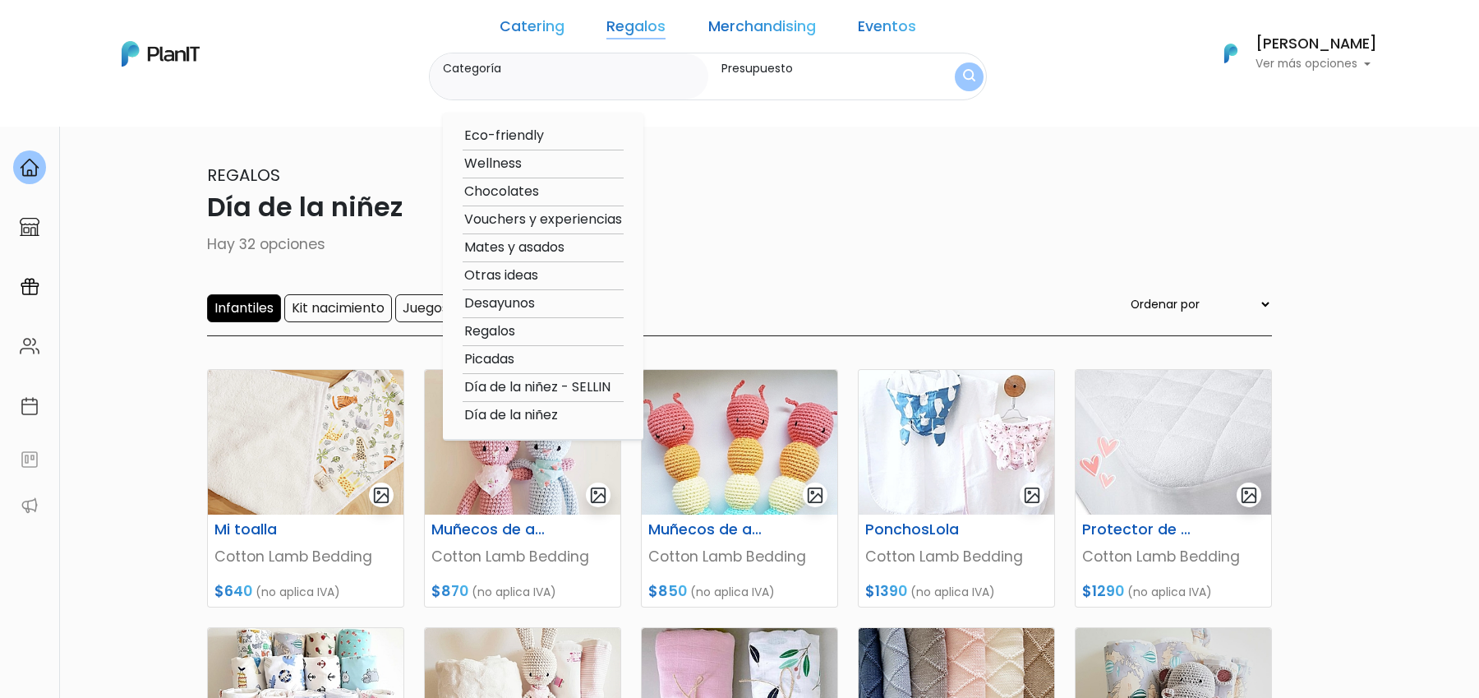
click at [542, 273] on option "Otras ideas" at bounding box center [543, 275] width 161 height 21
type input "Otras ideas"
type input "$0 - $4850"
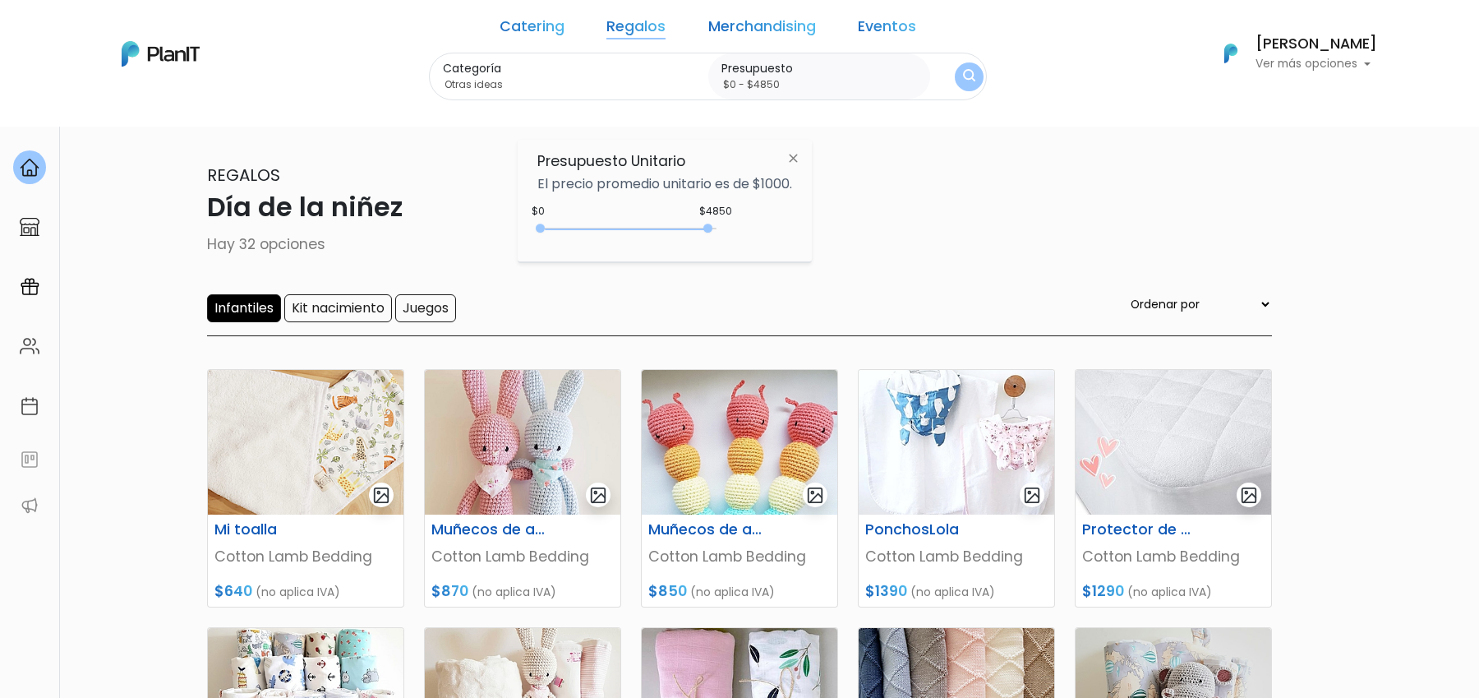
click at [963, 76] on img "submit" at bounding box center [969, 77] width 12 height 16
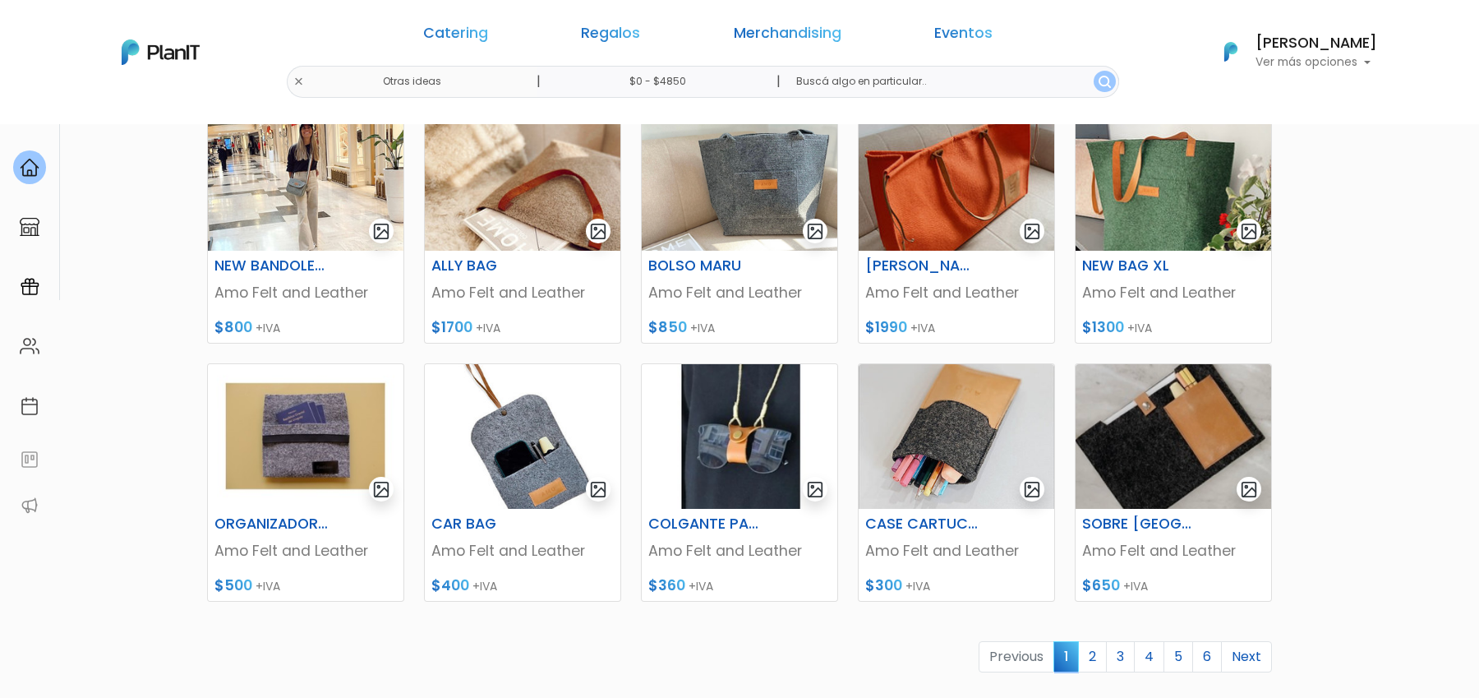
scroll to position [634, 0]
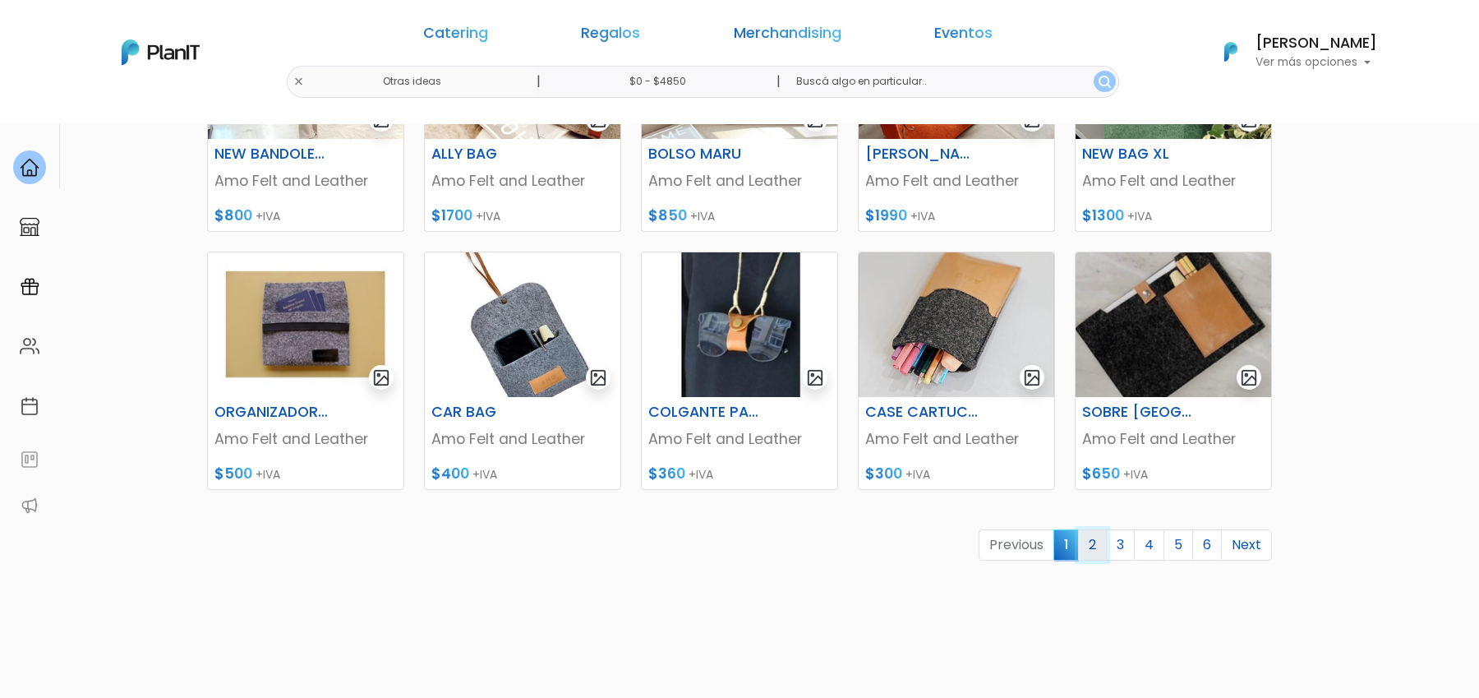
click at [1094, 549] on link "2" at bounding box center [1092, 544] width 29 height 31
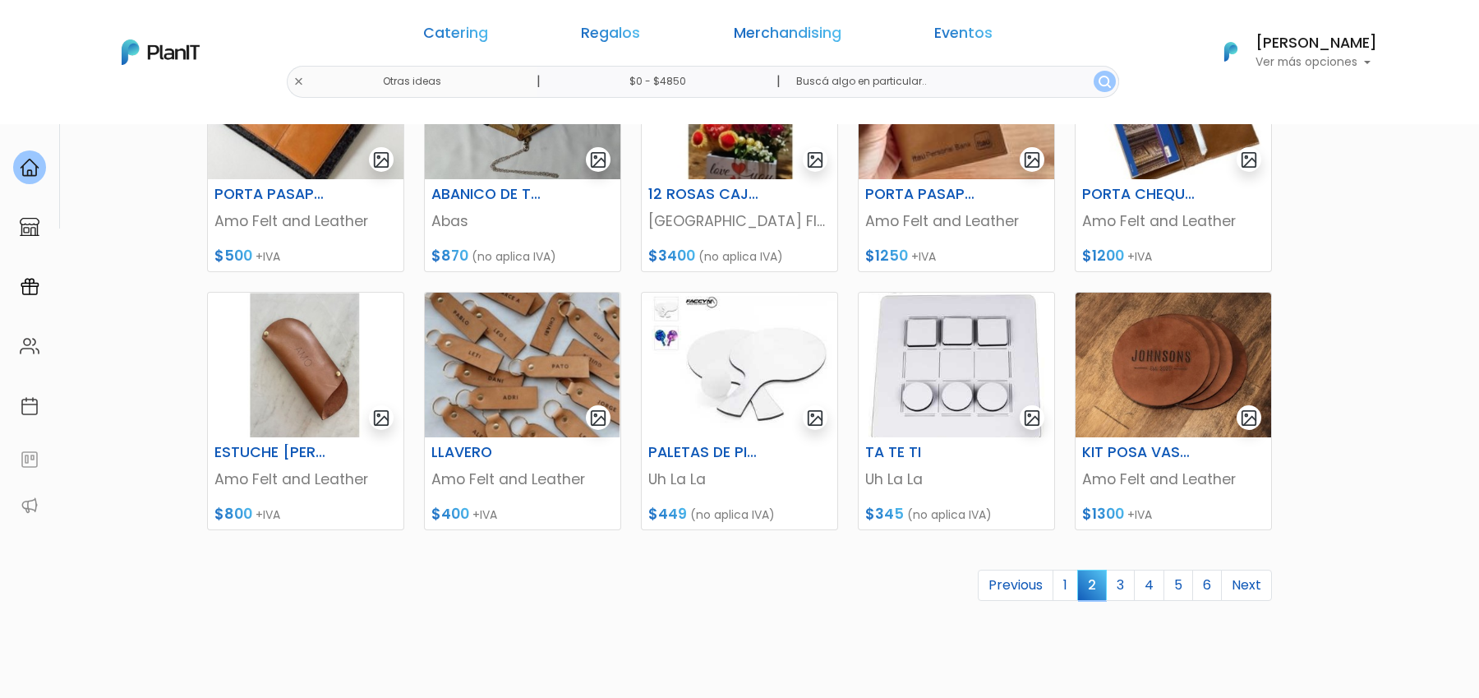
scroll to position [671, 0]
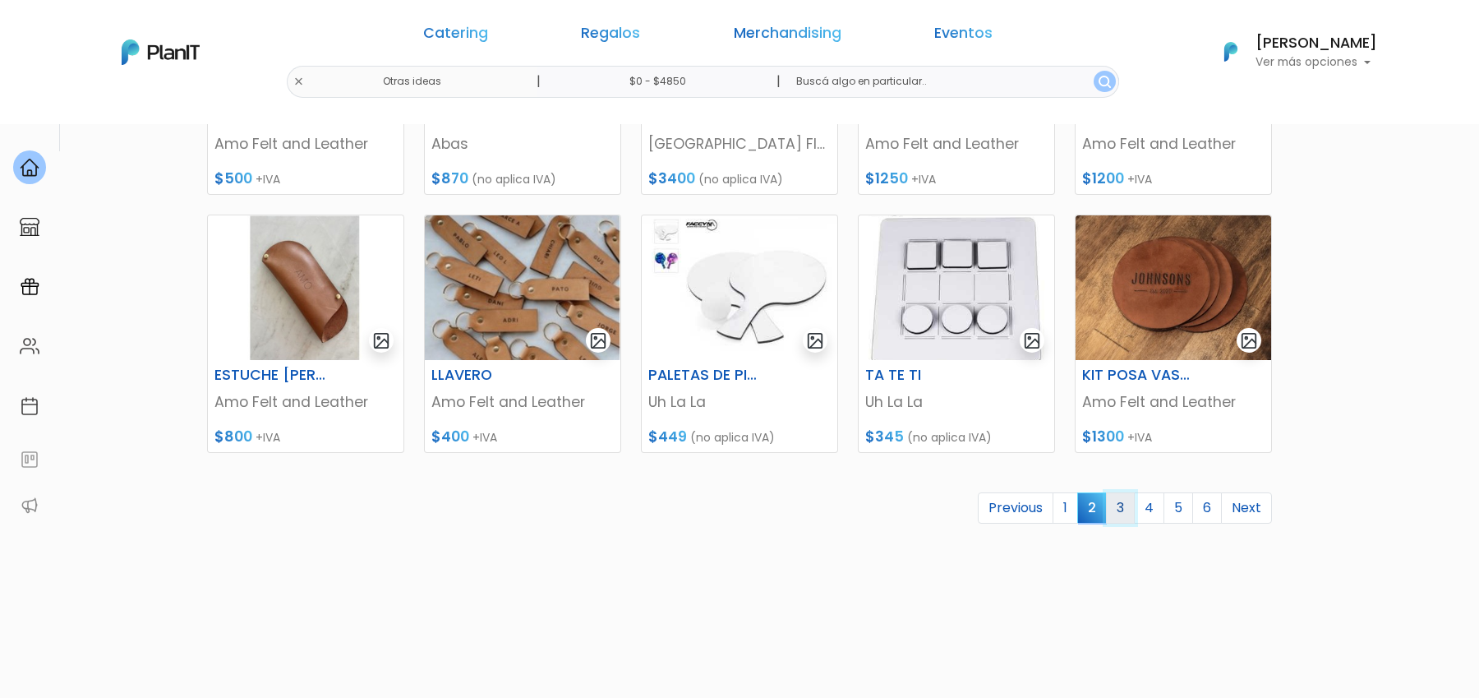
click at [1119, 509] on link "3" at bounding box center [1120, 507] width 29 height 31
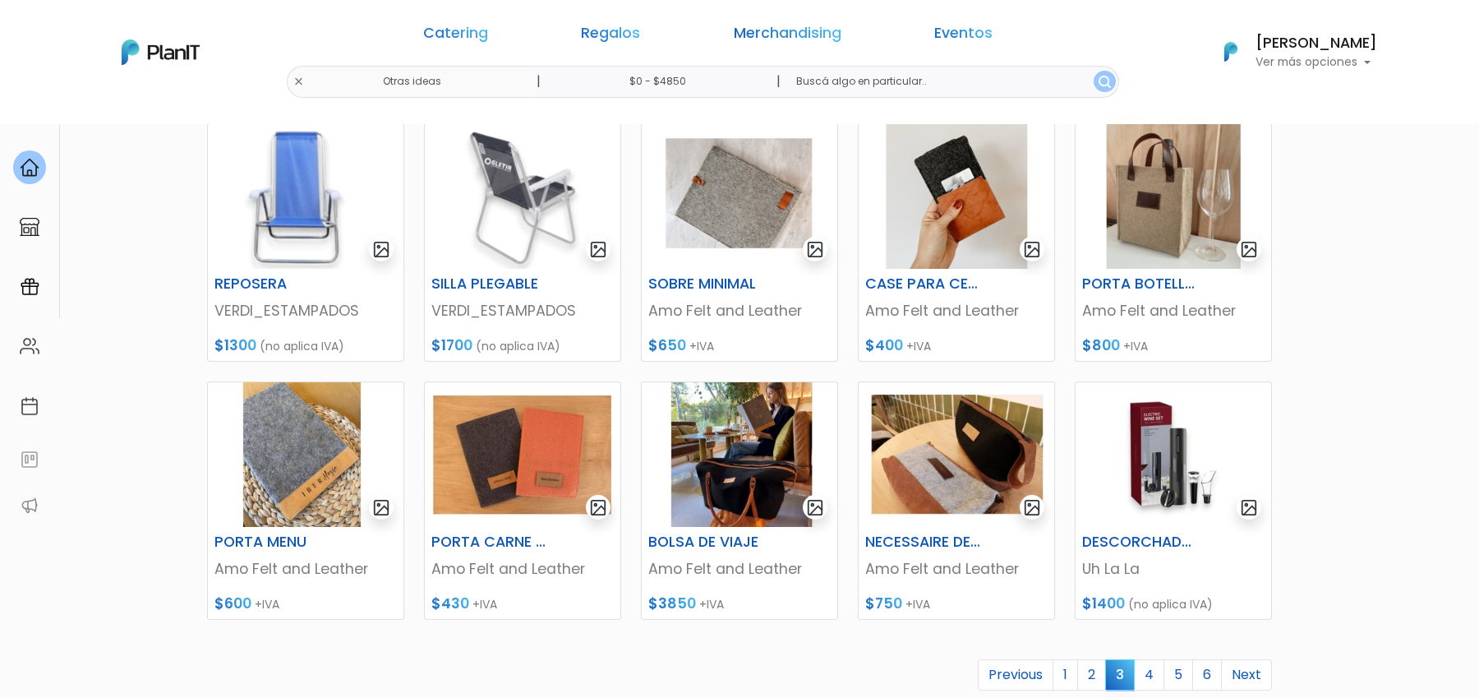
scroll to position [565, 0]
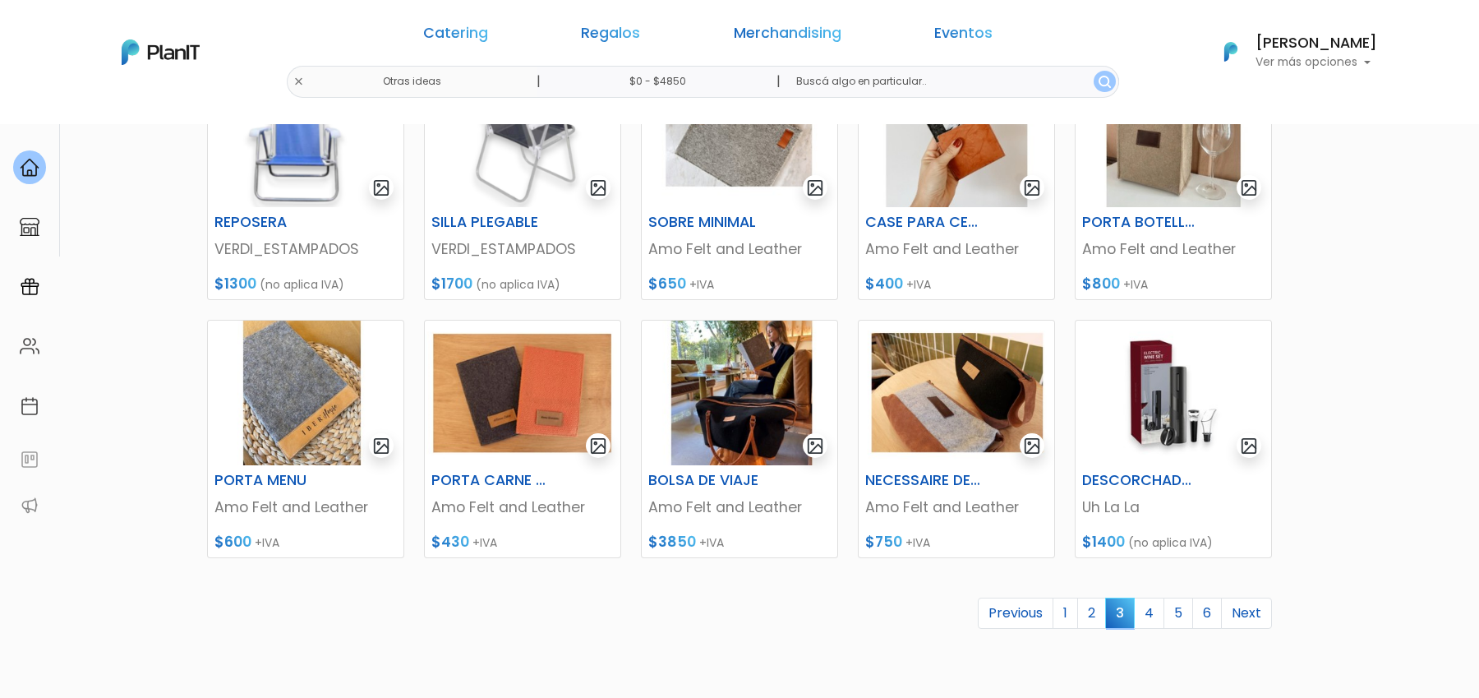
click at [1158, 604] on link "4" at bounding box center [1149, 613] width 30 height 31
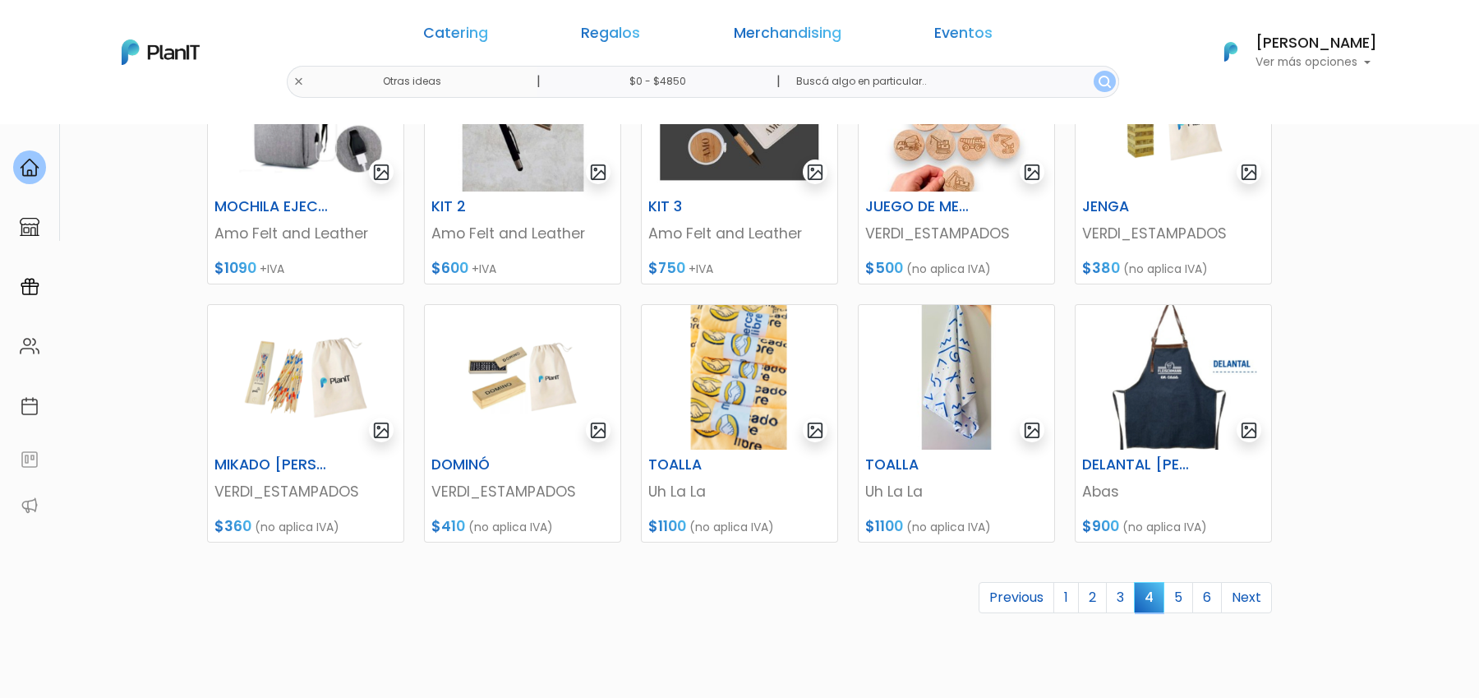
scroll to position [739, 0]
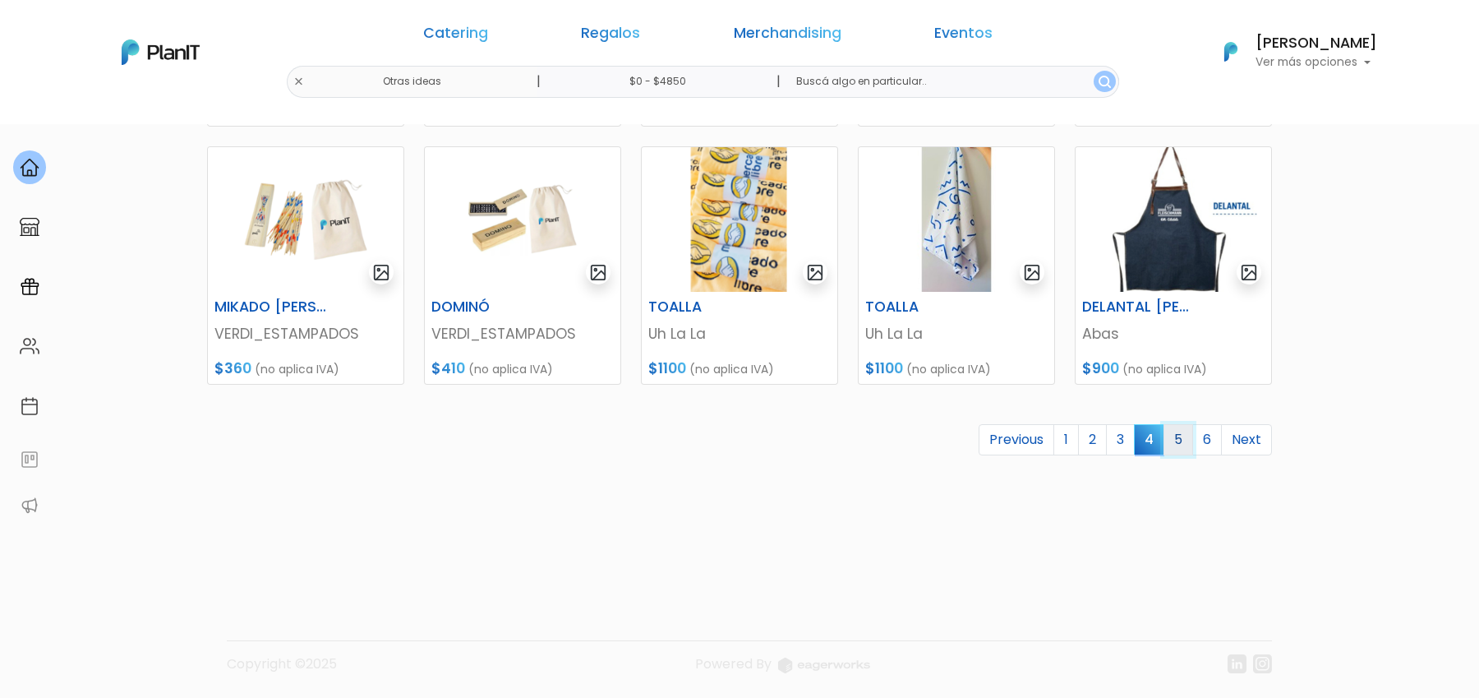
click at [1180, 438] on link "5" at bounding box center [1179, 439] width 30 height 31
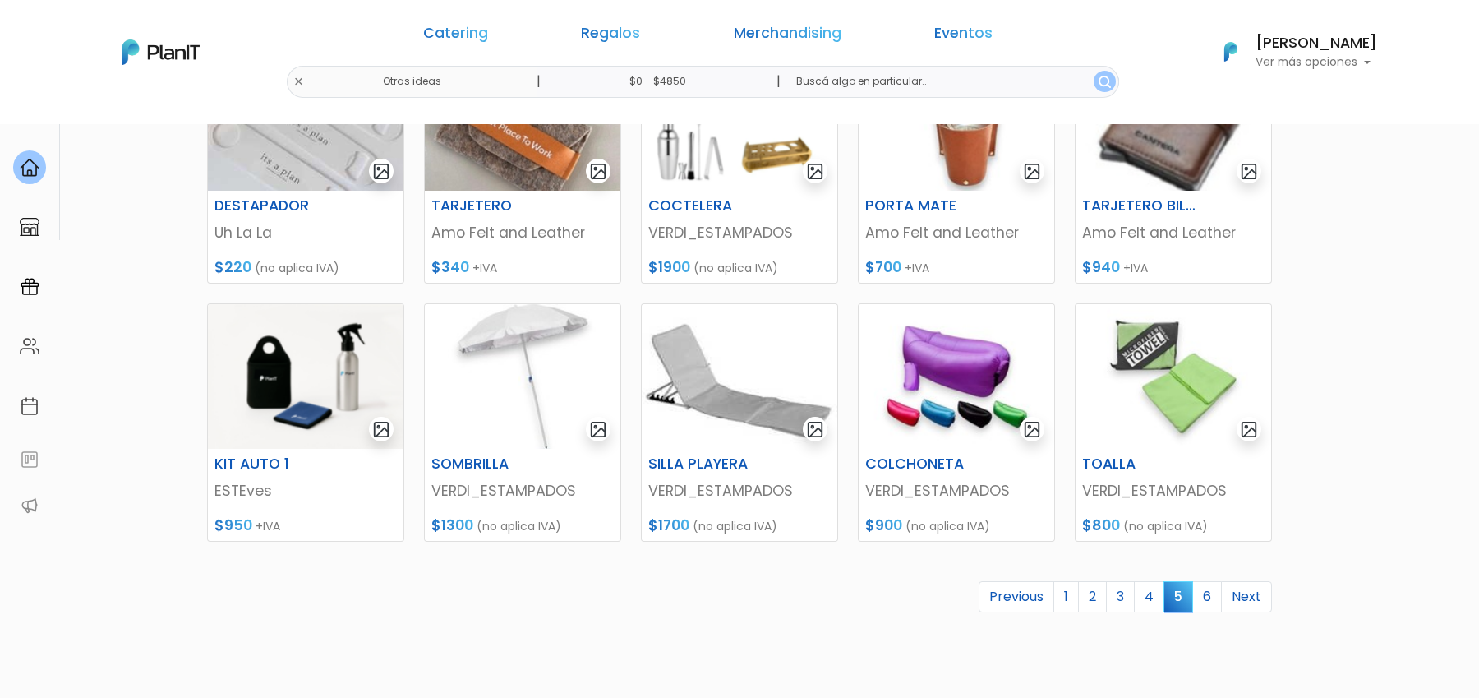
scroll to position [593, 0]
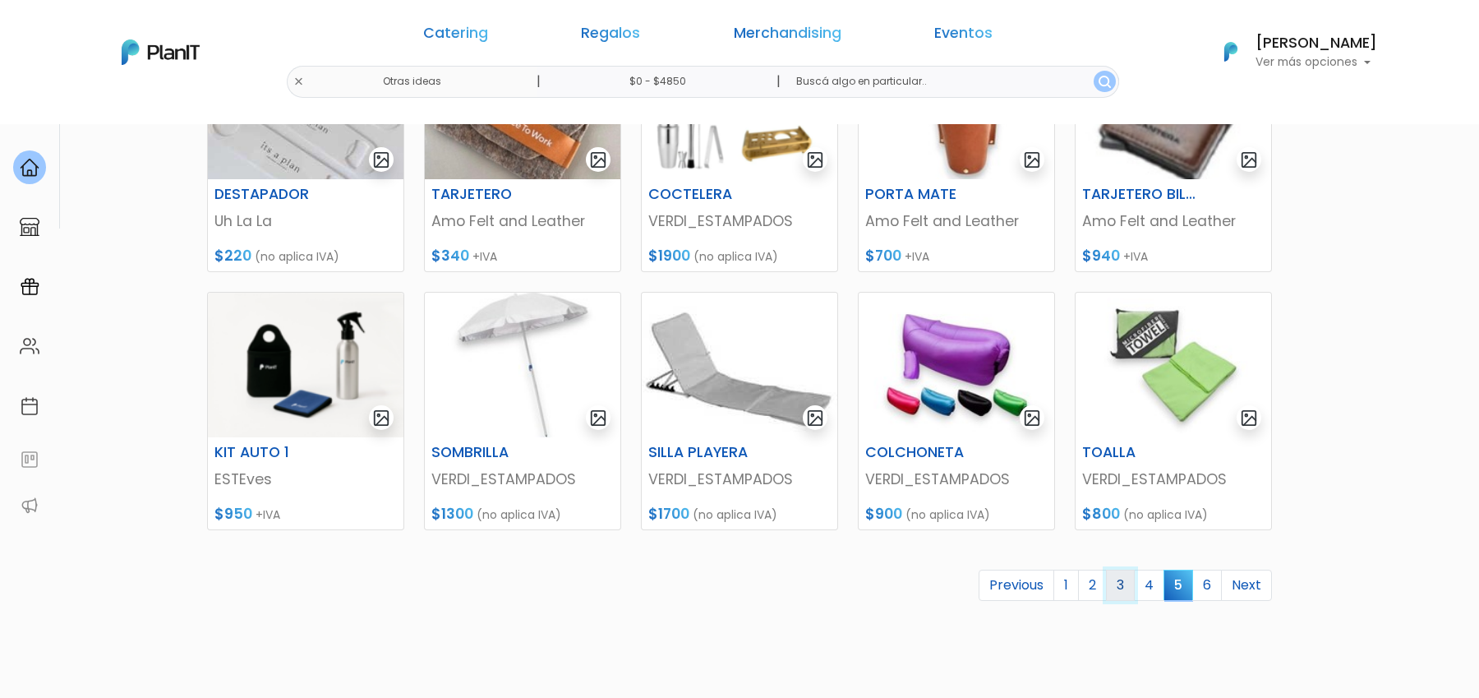
click at [1133, 582] on link "3" at bounding box center [1120, 585] width 29 height 31
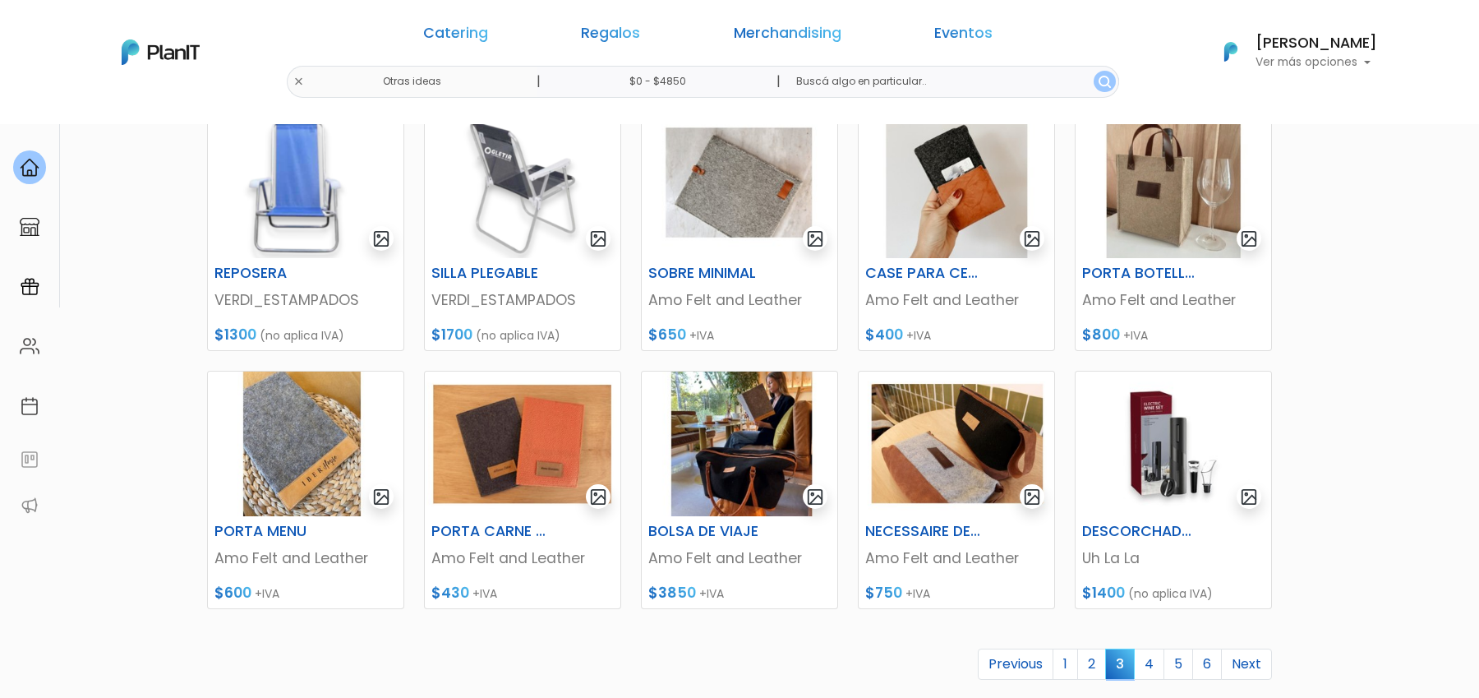
scroll to position [545, 0]
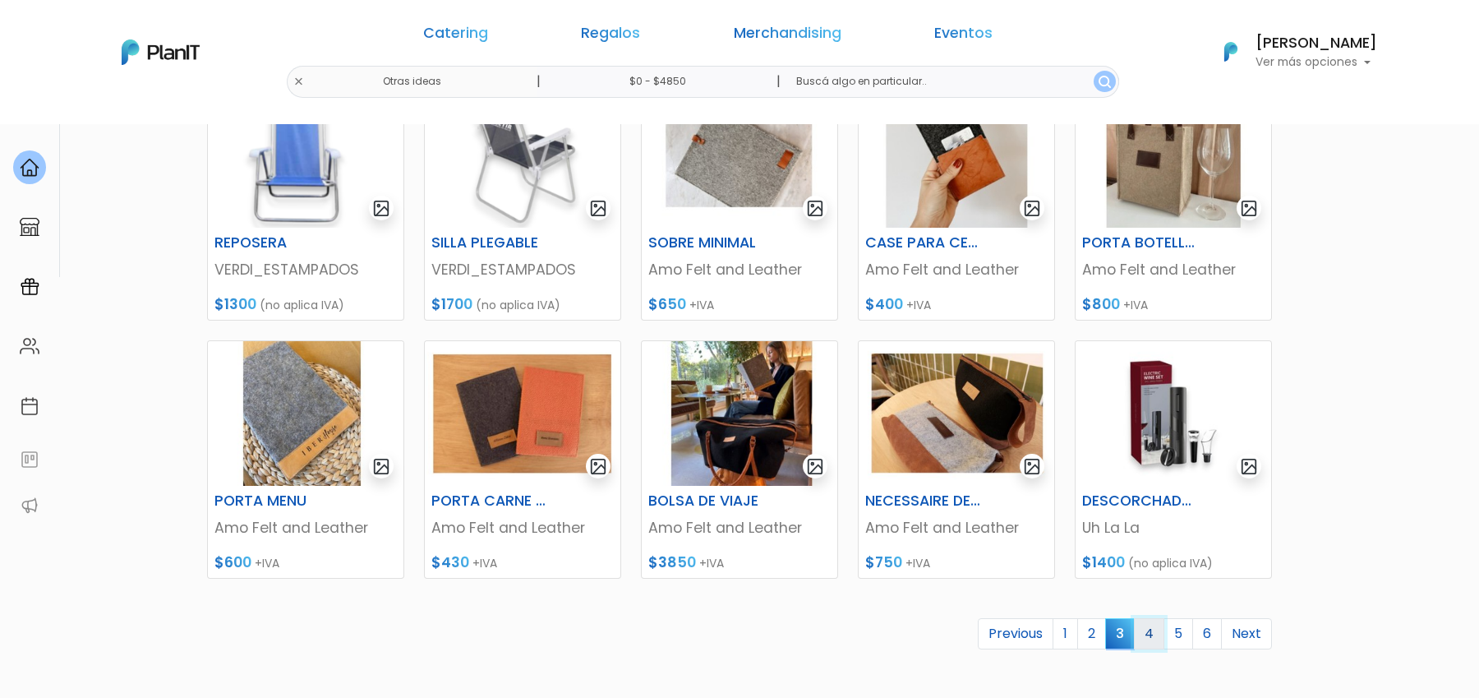
click at [1157, 638] on link "4" at bounding box center [1149, 633] width 30 height 31
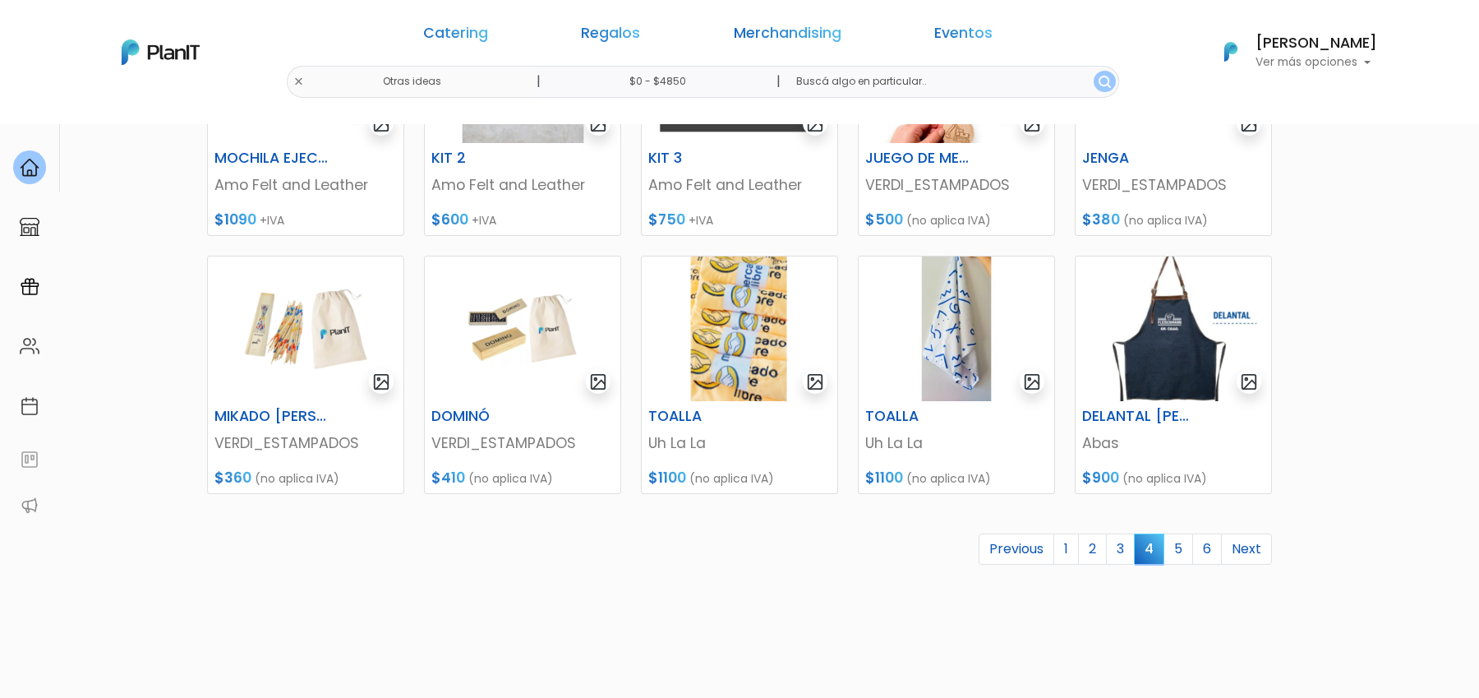
scroll to position [630, 0]
click at [1184, 556] on link "5" at bounding box center [1179, 548] width 30 height 31
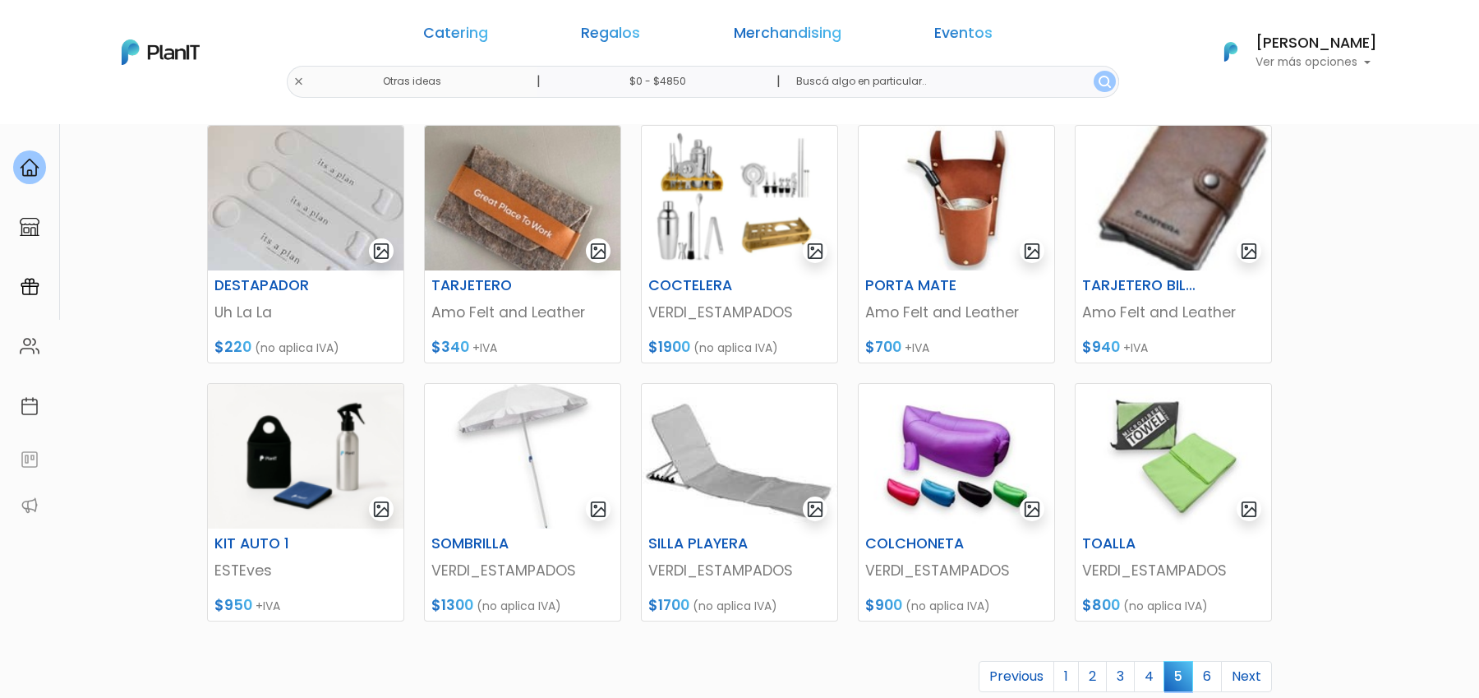
scroll to position [734, 0]
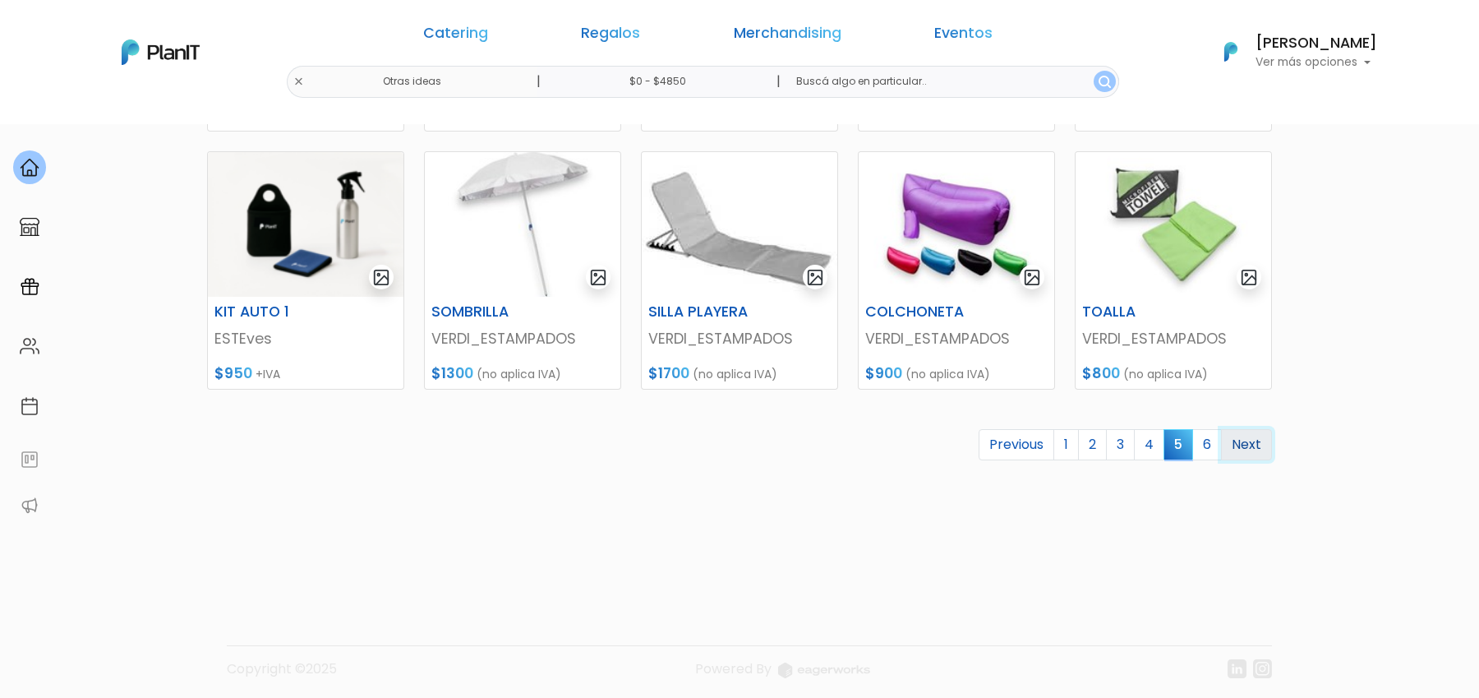
click at [1230, 455] on link "Next" at bounding box center [1246, 444] width 51 height 31
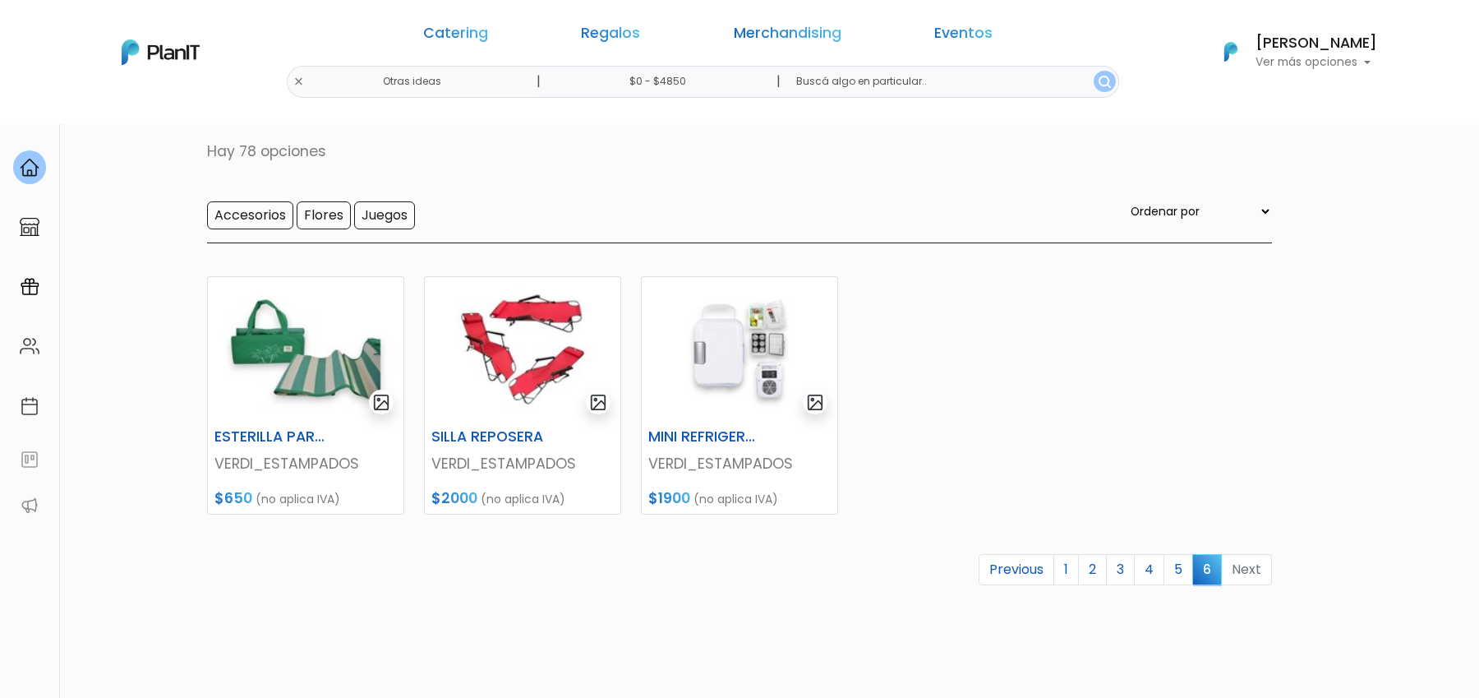
scroll to position [97, 0]
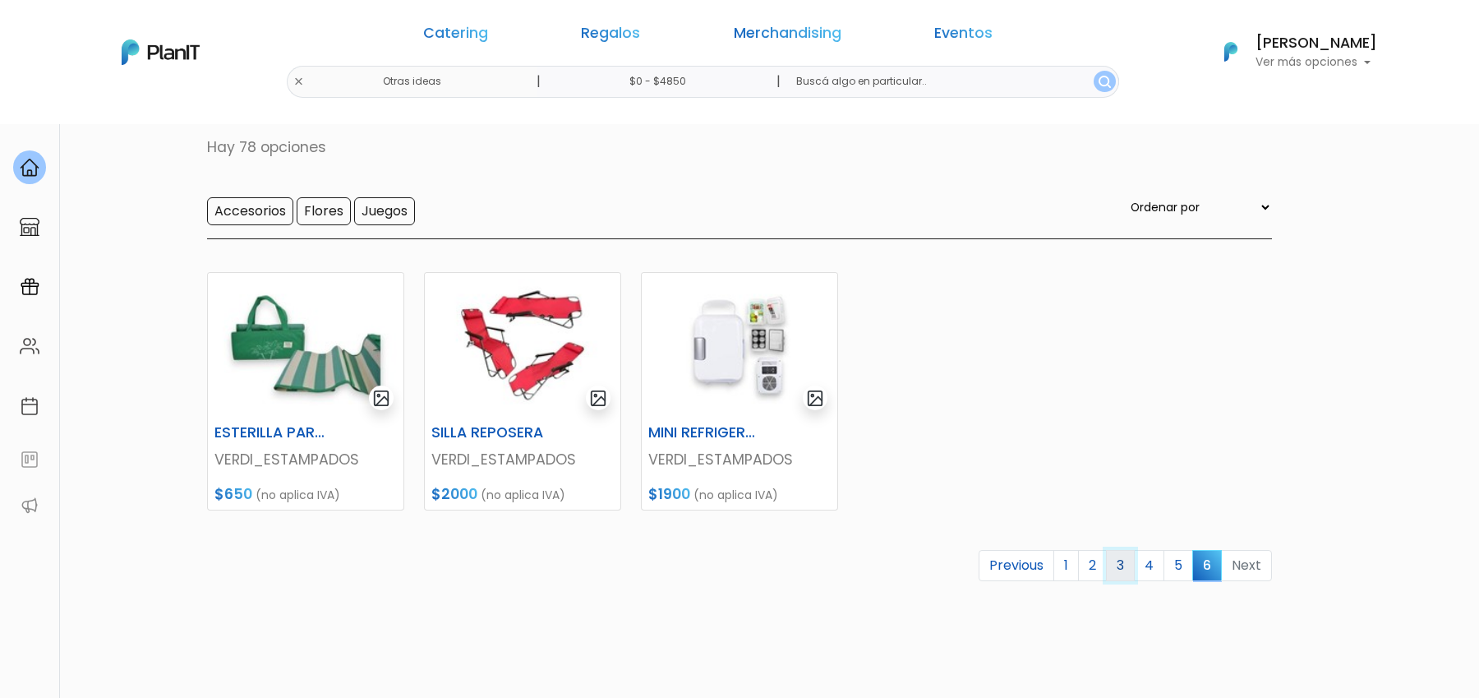
click at [1126, 571] on link "3" at bounding box center [1120, 565] width 29 height 31
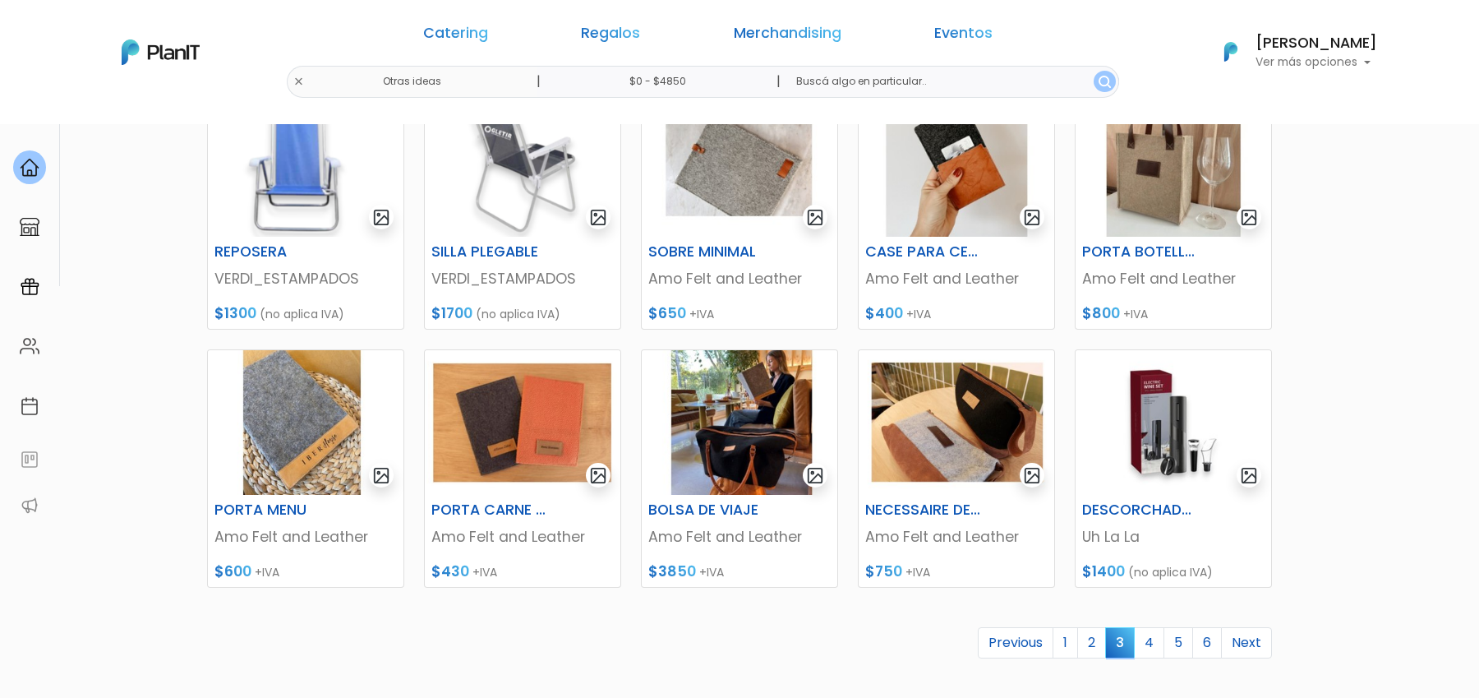
scroll to position [540, 0]
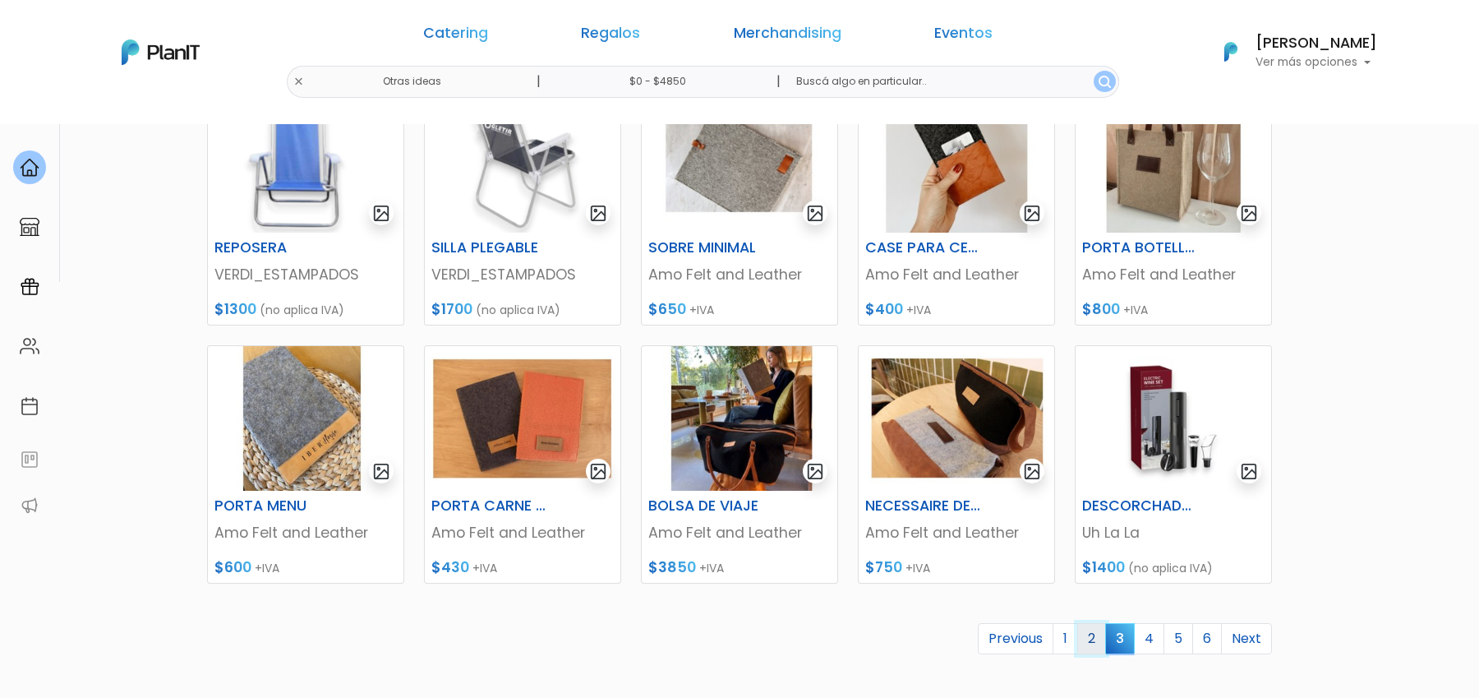
click at [1096, 639] on link "2" at bounding box center [1092, 638] width 29 height 31
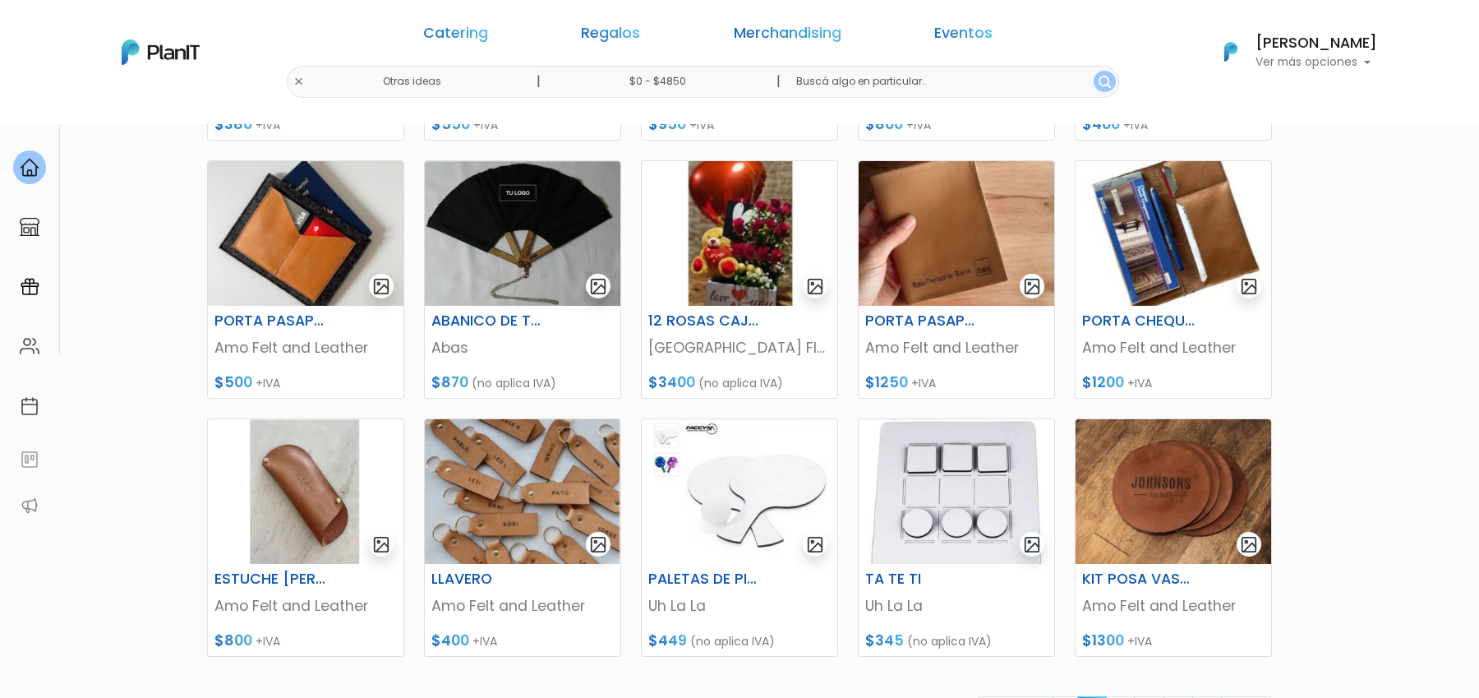
scroll to position [634, 0]
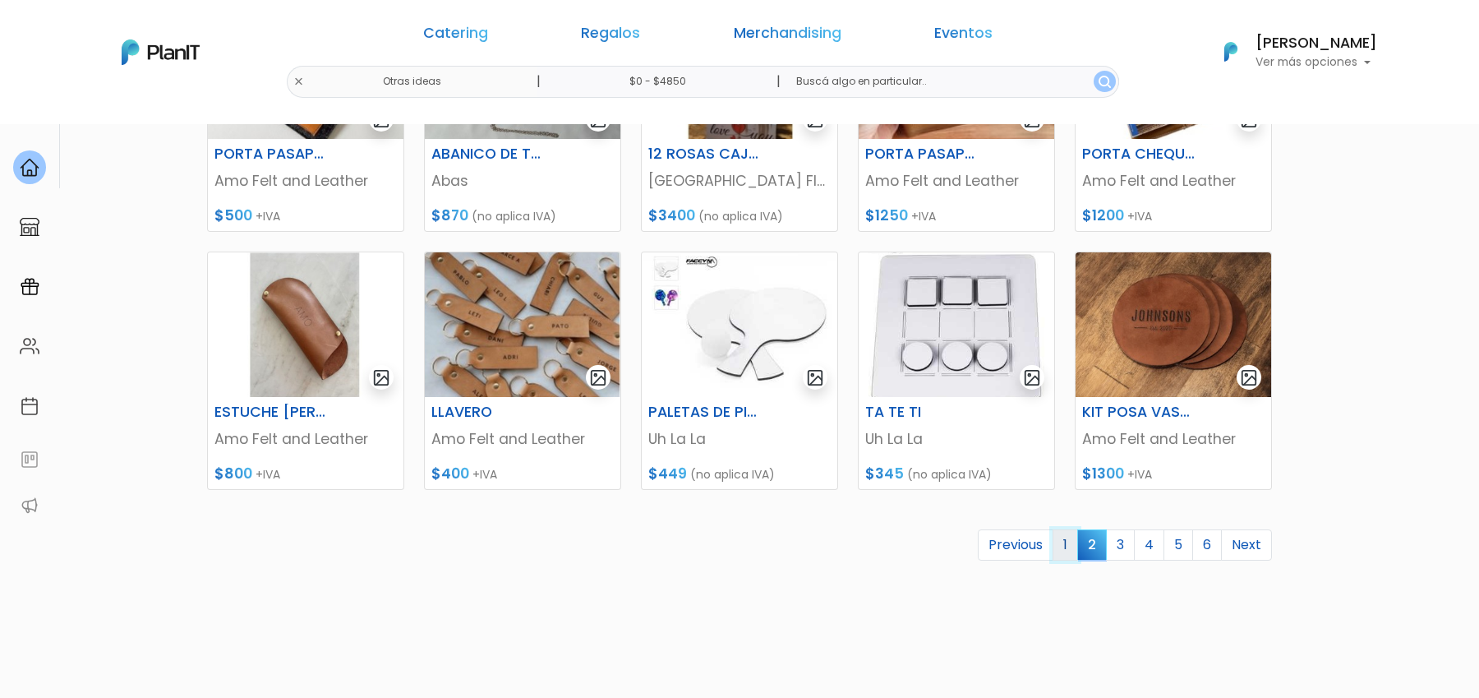
click at [1071, 547] on link "1" at bounding box center [1065, 544] width 25 height 31
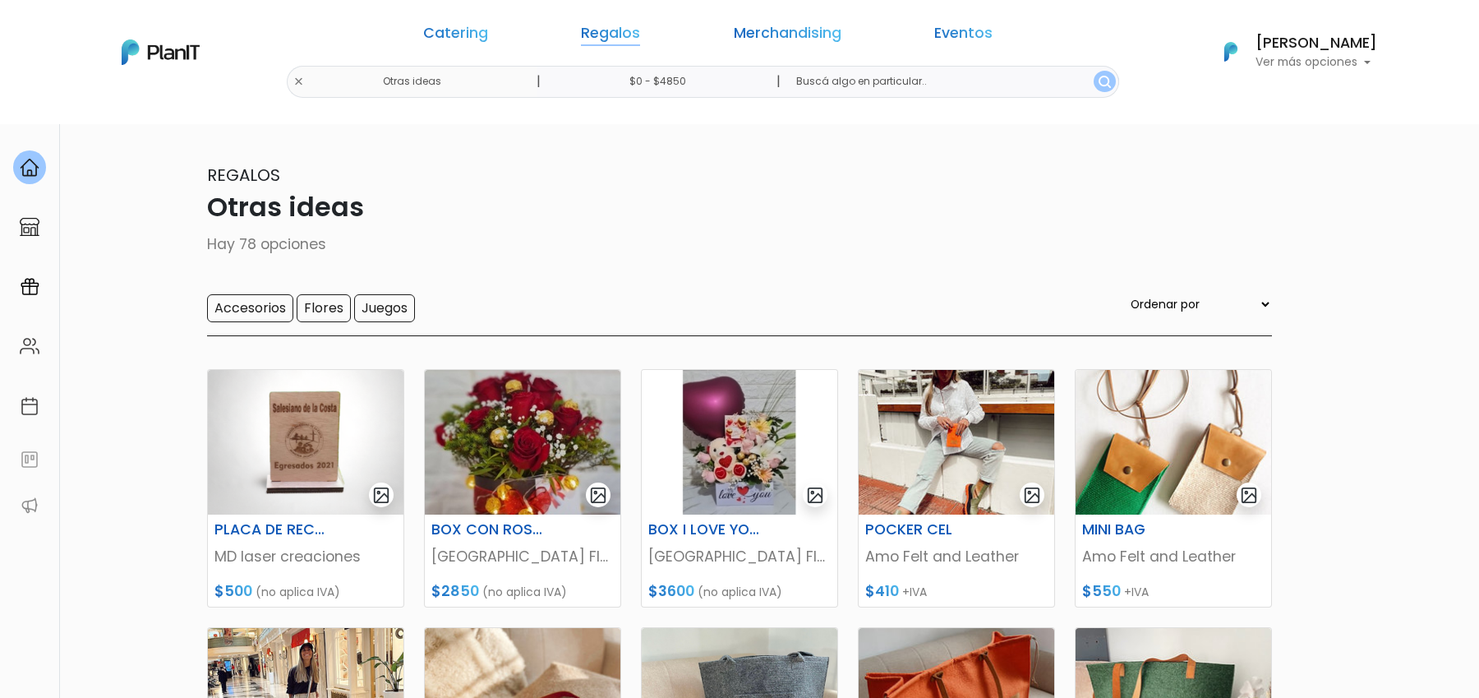
click at [631, 34] on link "Regalos" at bounding box center [610, 36] width 59 height 20
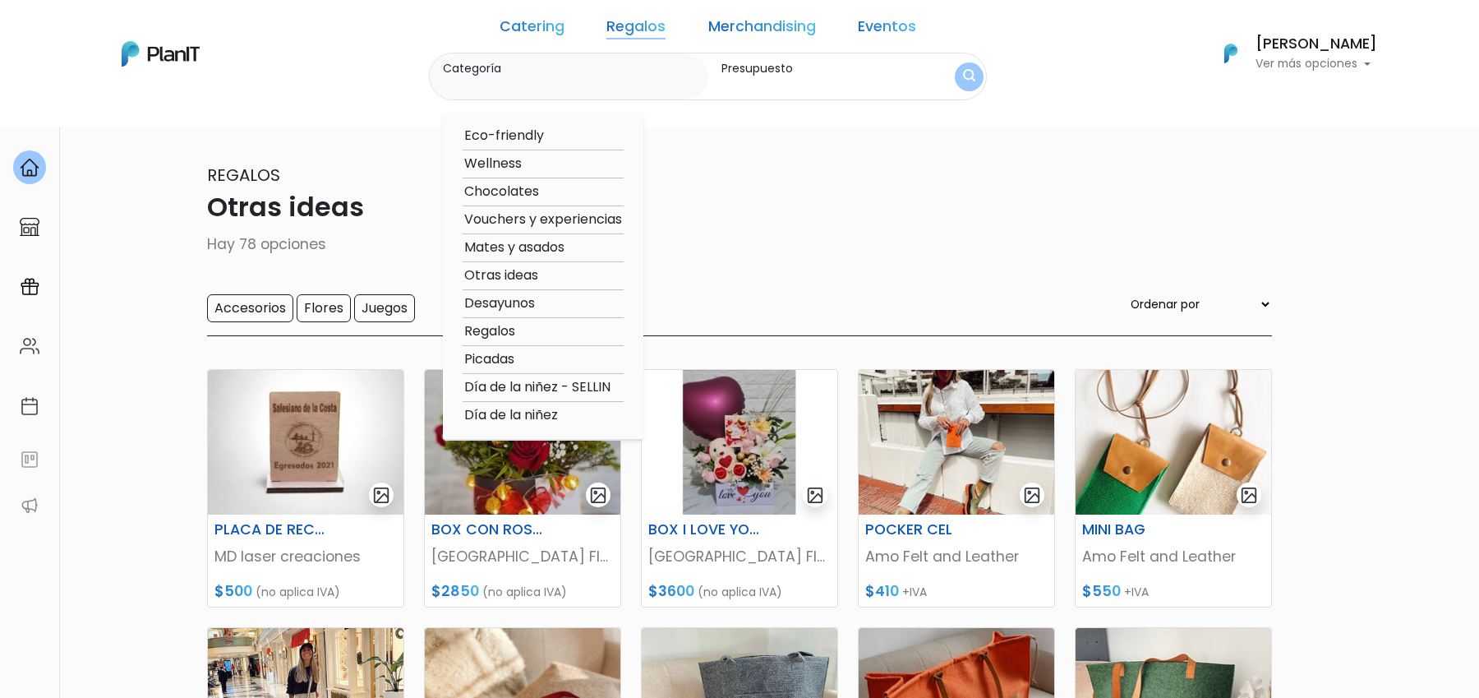
click at [522, 337] on option "Regalos" at bounding box center [543, 331] width 161 height 21
type input "Regalos"
type input "$0 - $4850"
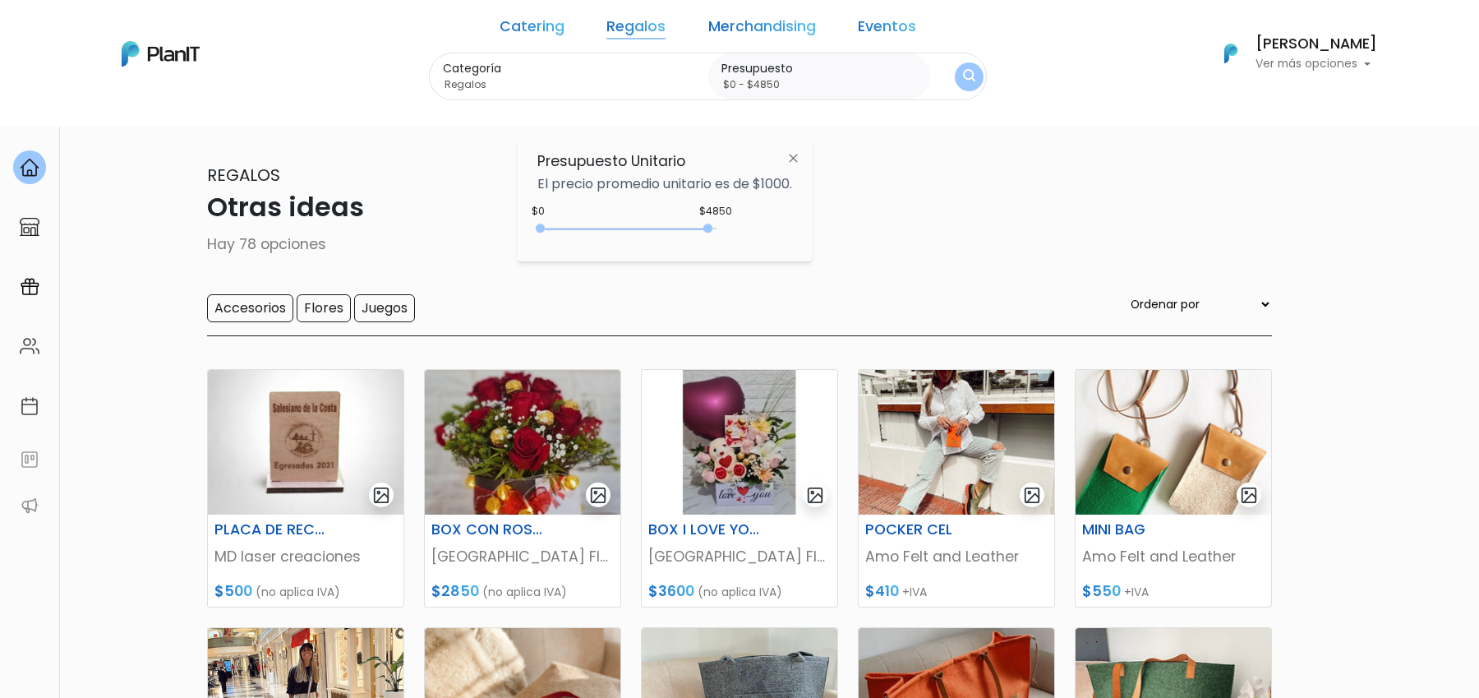
click at [963, 75] on img "submit" at bounding box center [969, 77] width 12 height 16
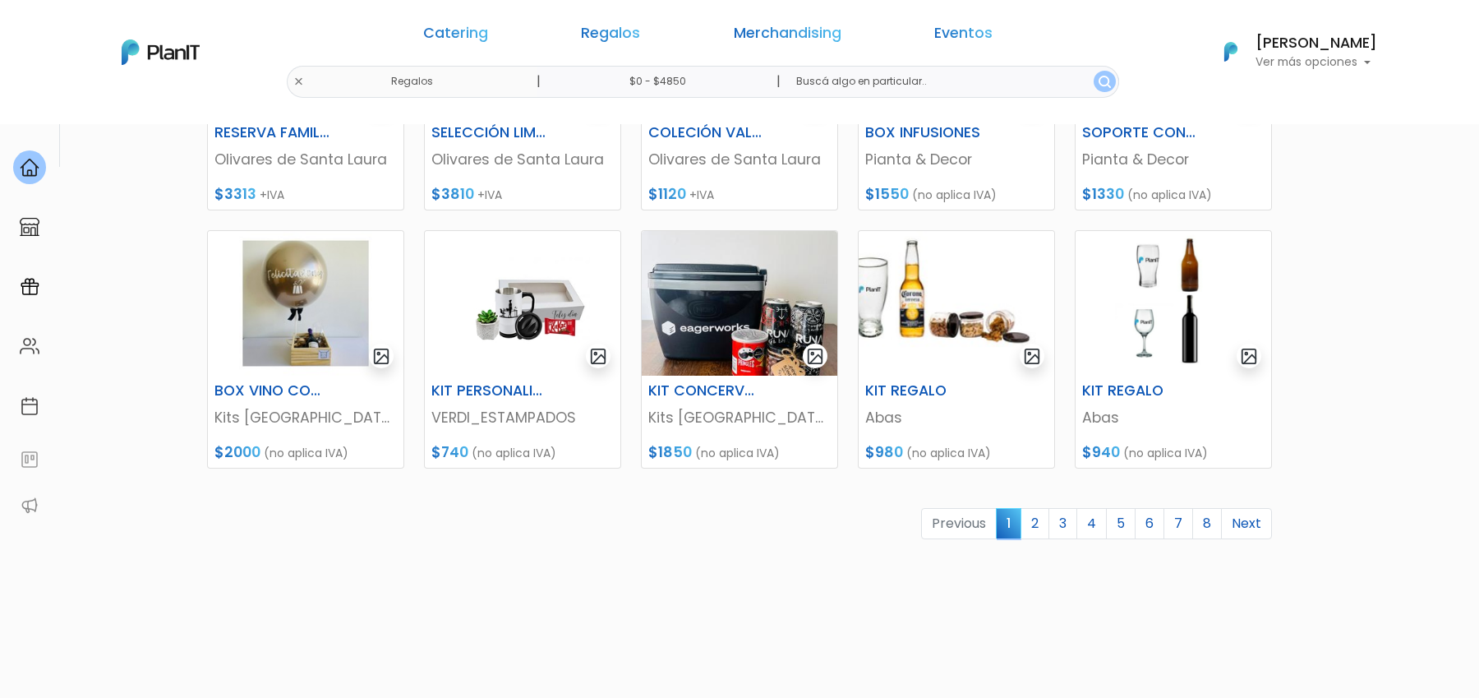
scroll to position [660, 0]
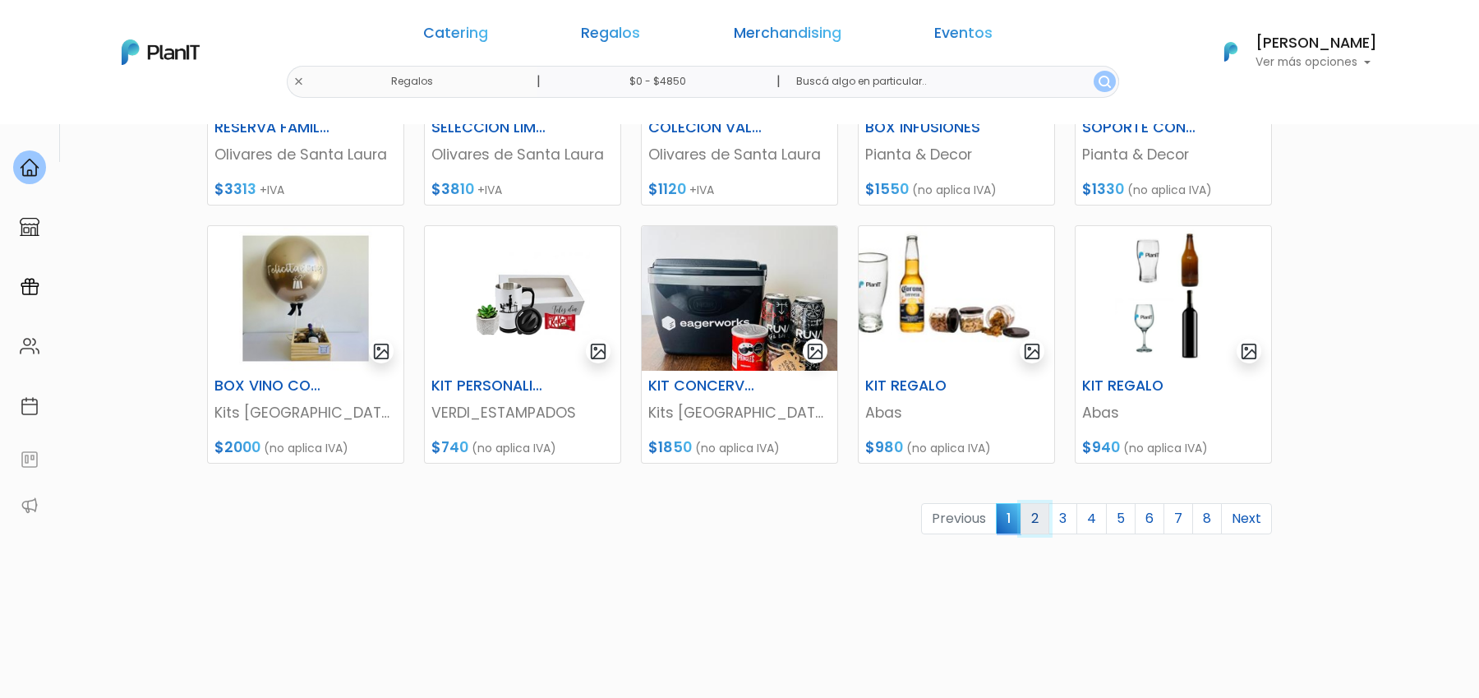
click at [1038, 516] on link "2" at bounding box center [1035, 518] width 29 height 31
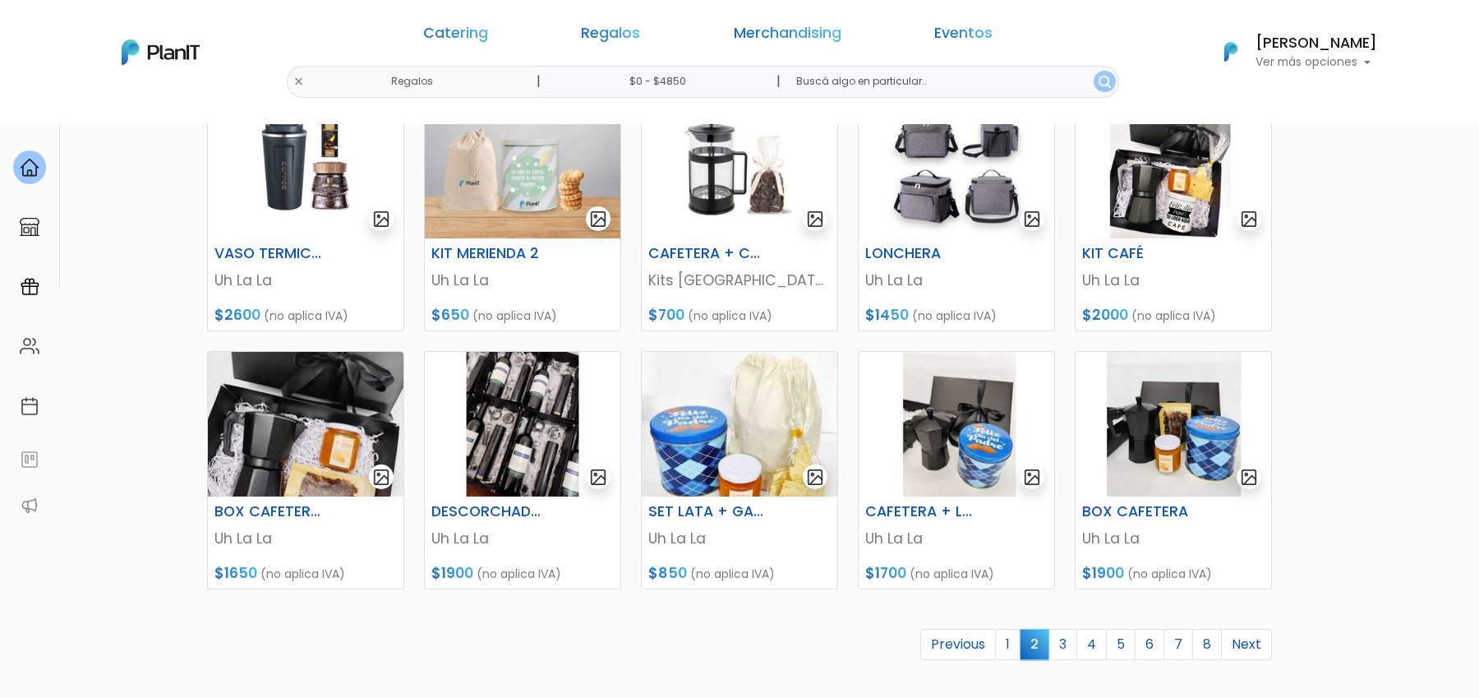
scroll to position [630, 0]
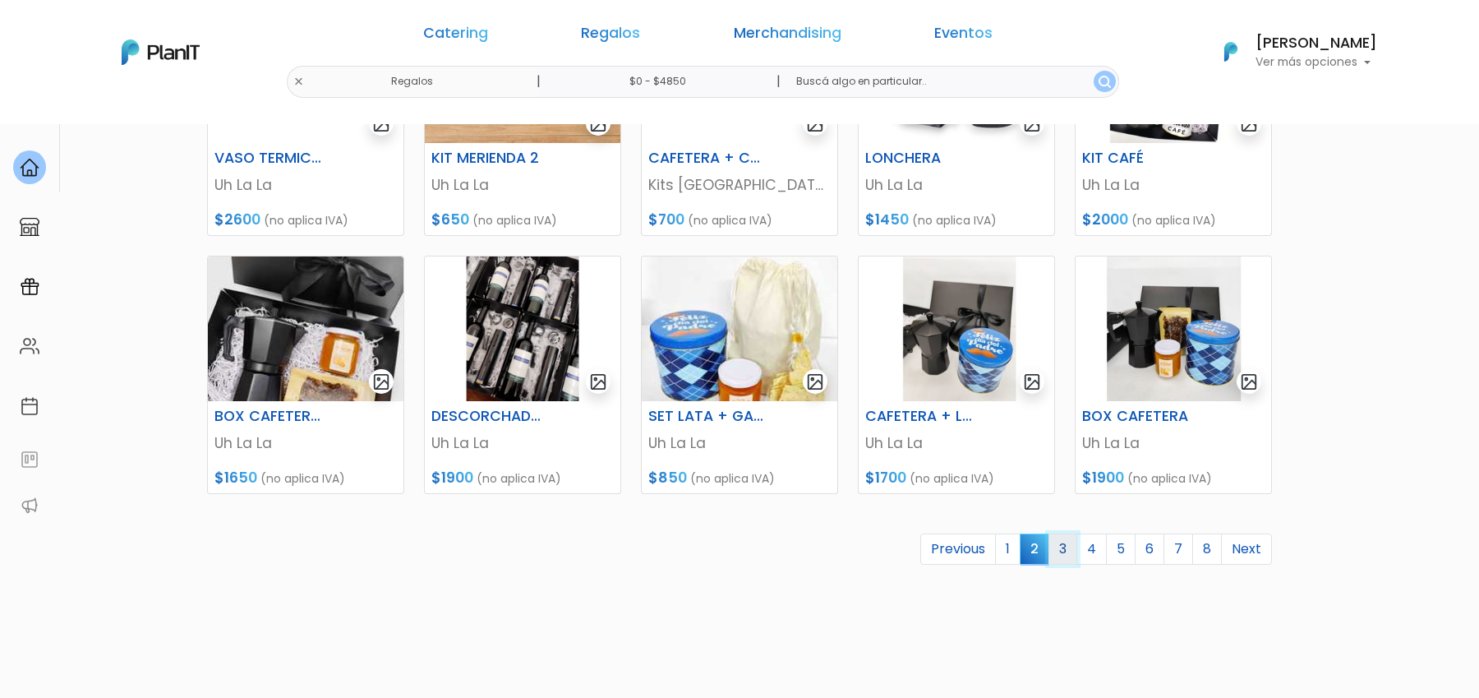
click at [1062, 543] on link "3" at bounding box center [1063, 548] width 29 height 31
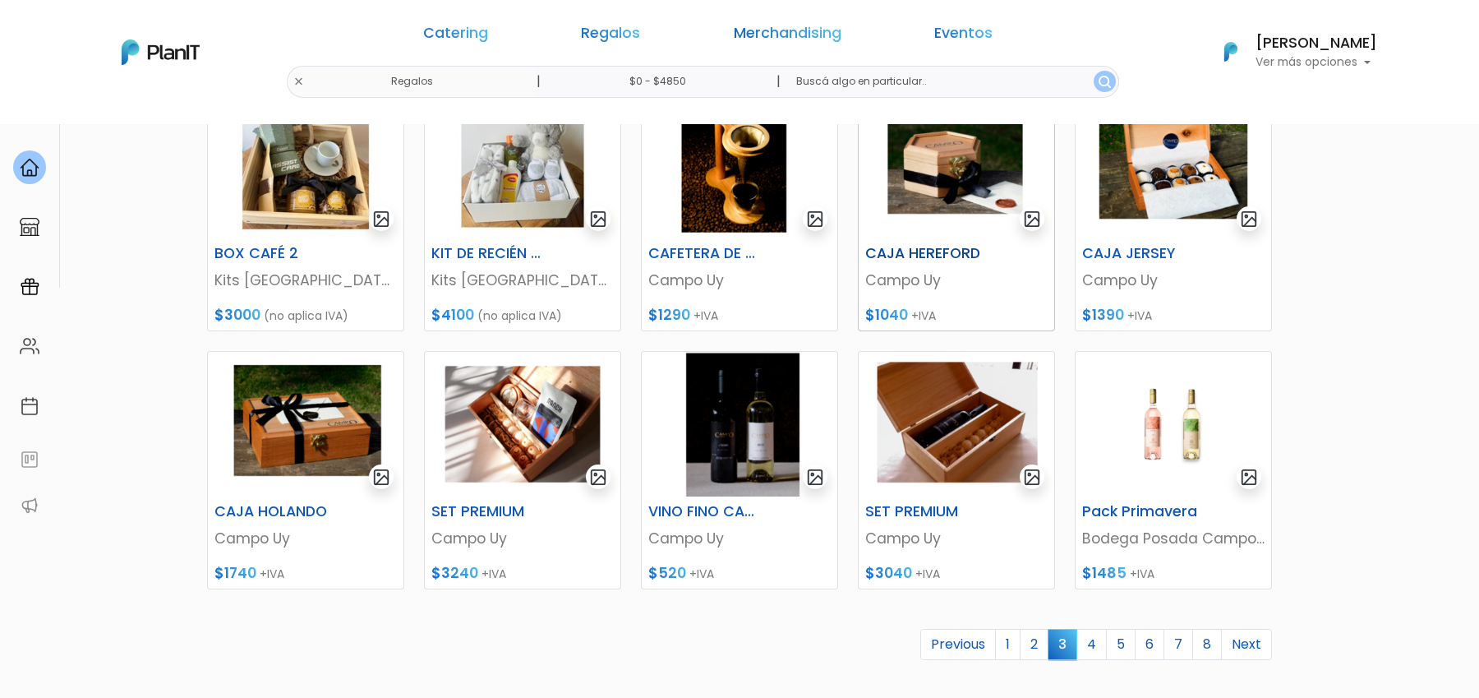
scroll to position [549, 0]
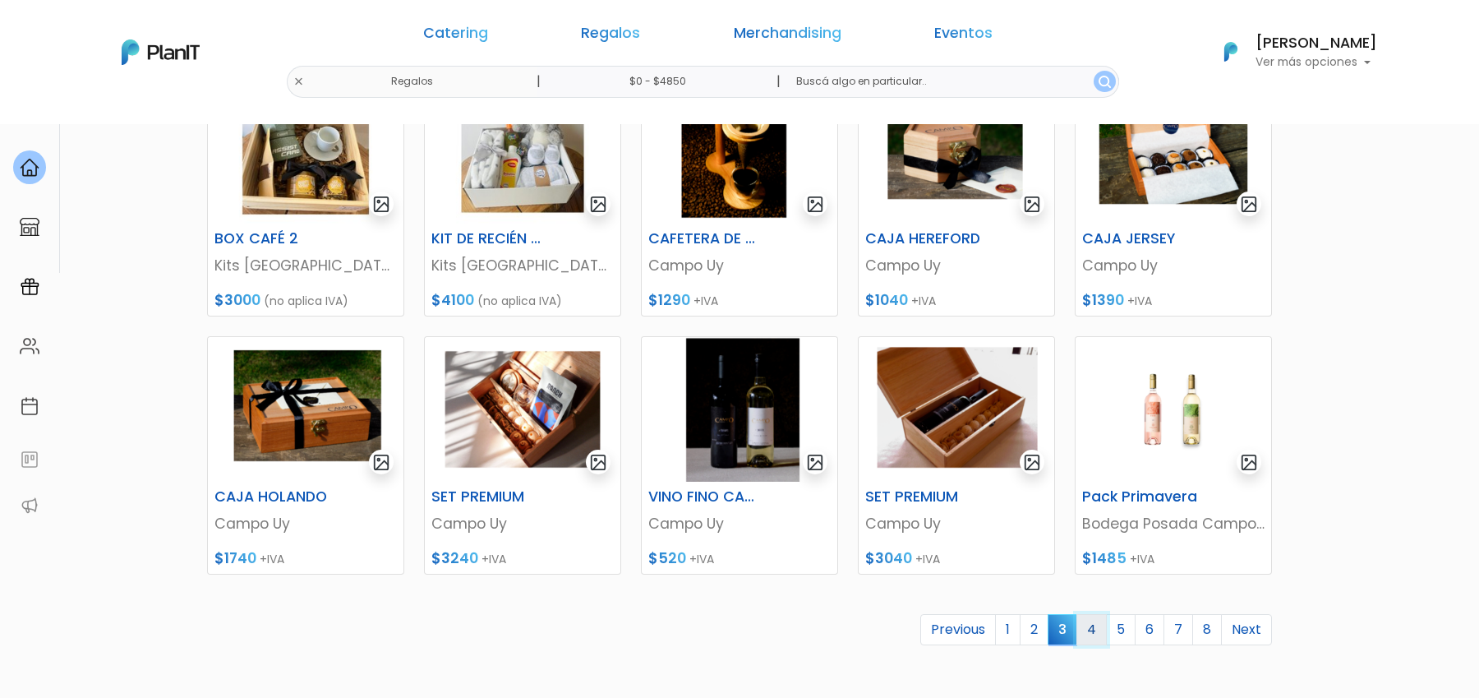
click at [1107, 633] on link "4" at bounding box center [1092, 629] width 30 height 31
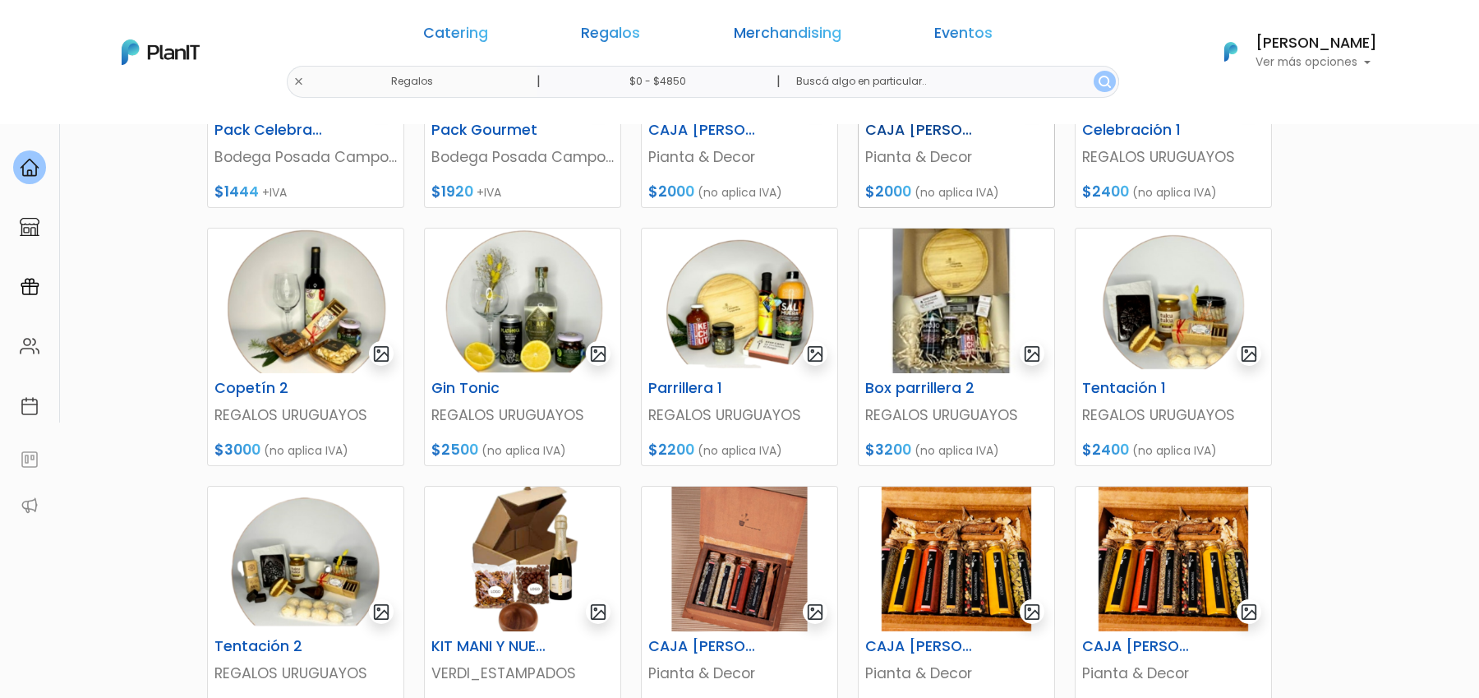
scroll to position [675, 0]
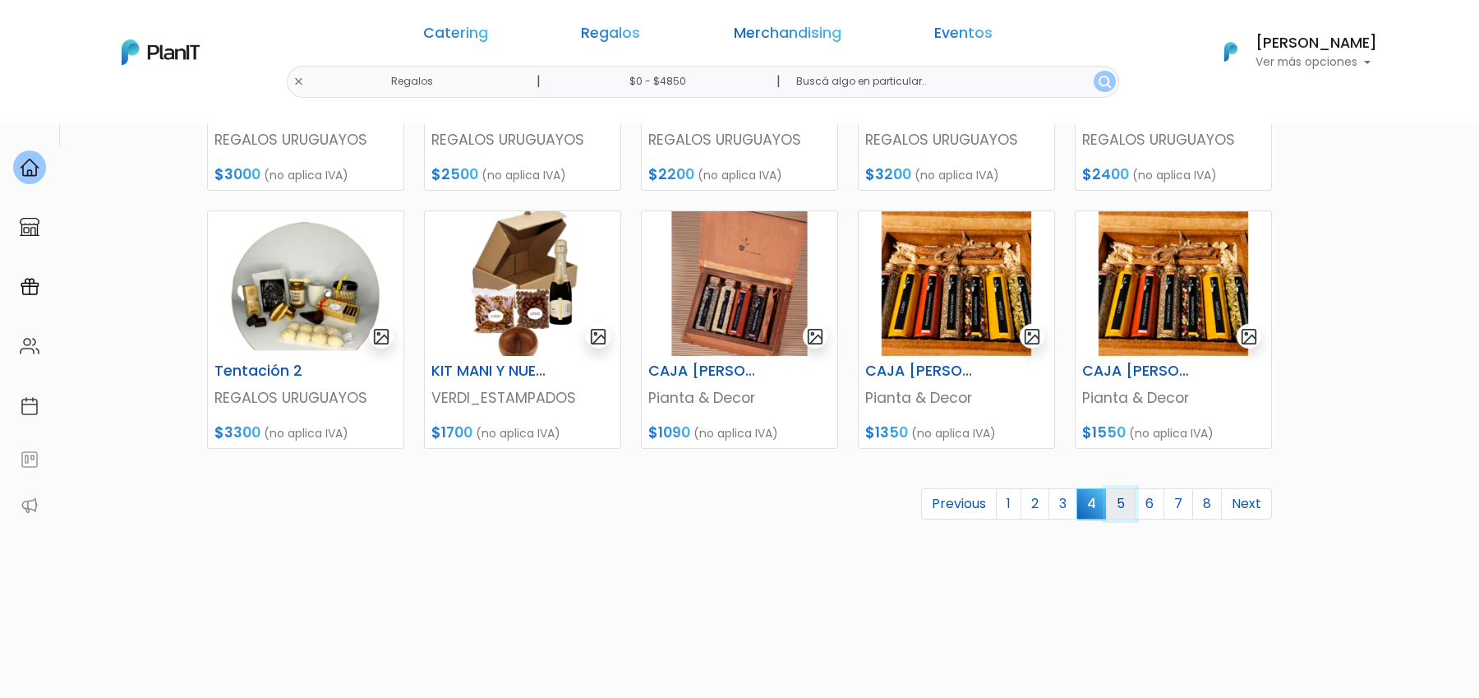
click at [1128, 510] on link "5" at bounding box center [1121, 503] width 30 height 31
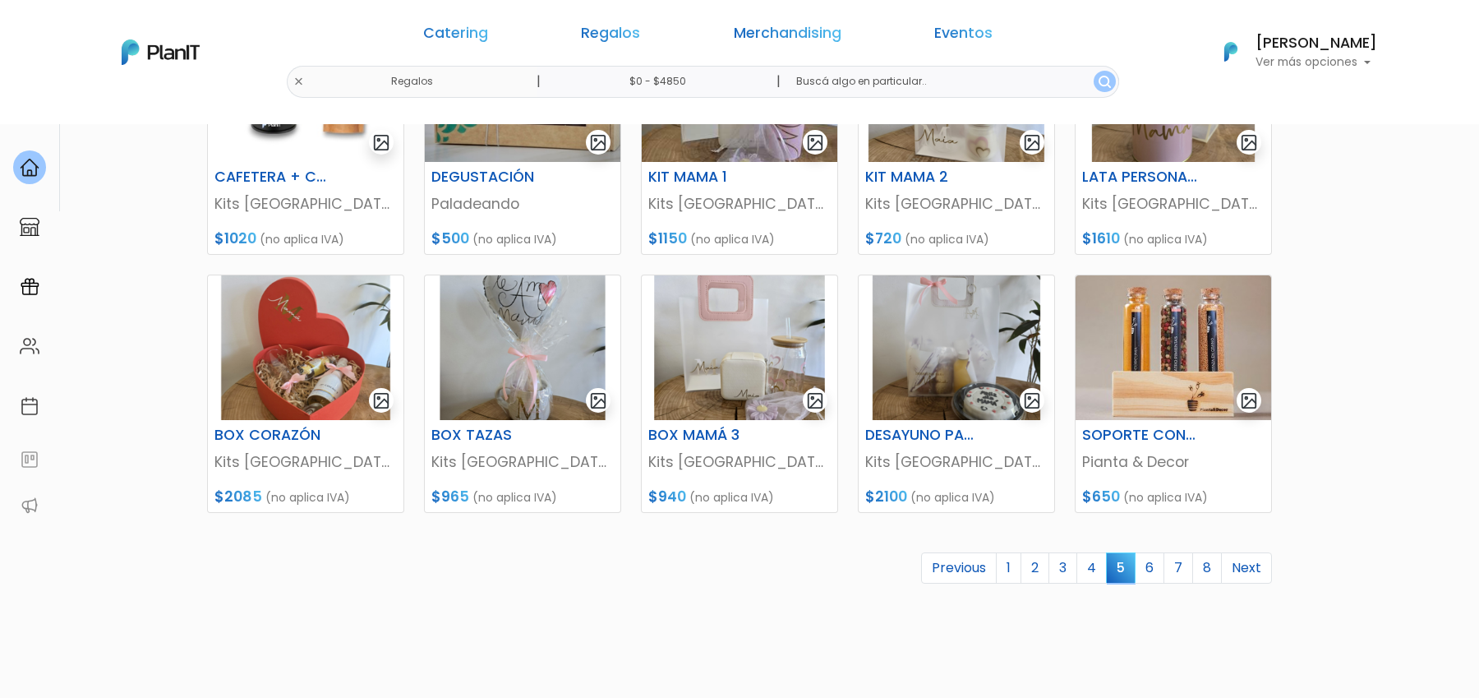
scroll to position [613, 0]
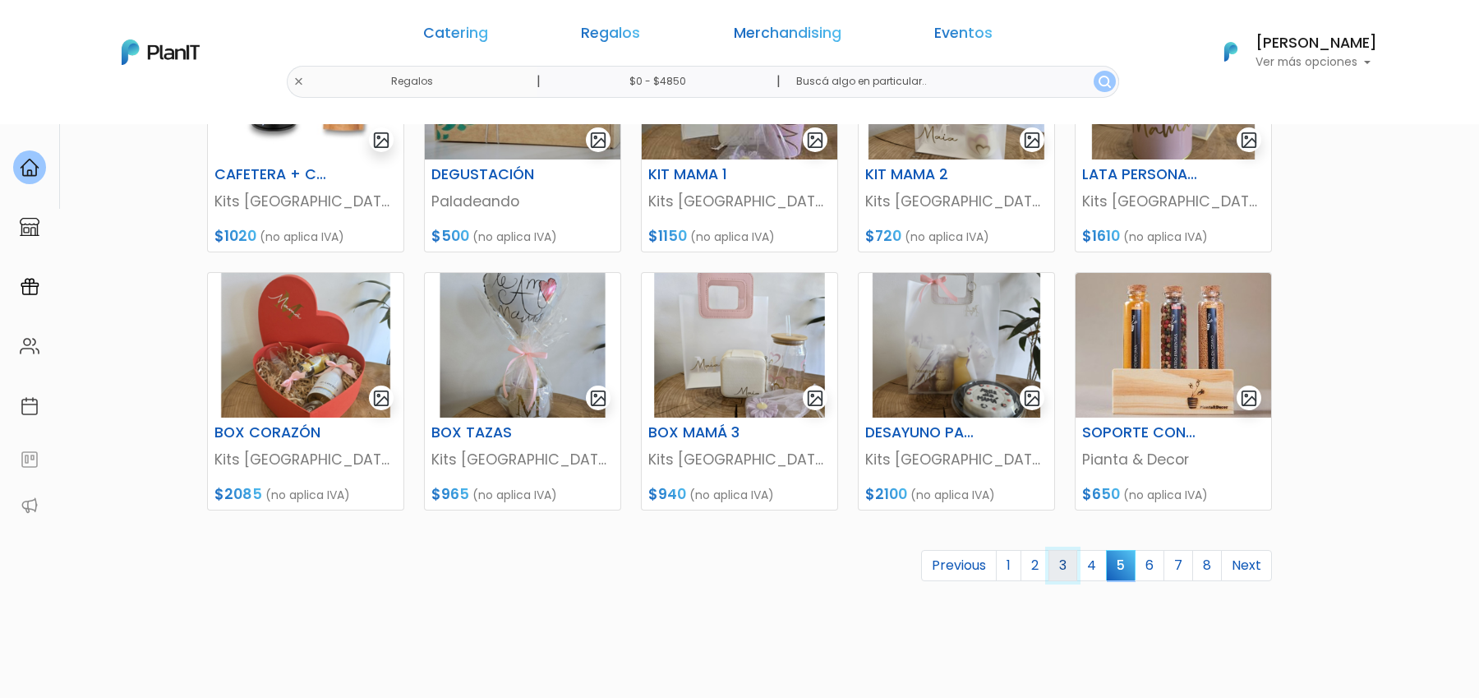
click at [1064, 564] on link "3" at bounding box center [1063, 565] width 29 height 31
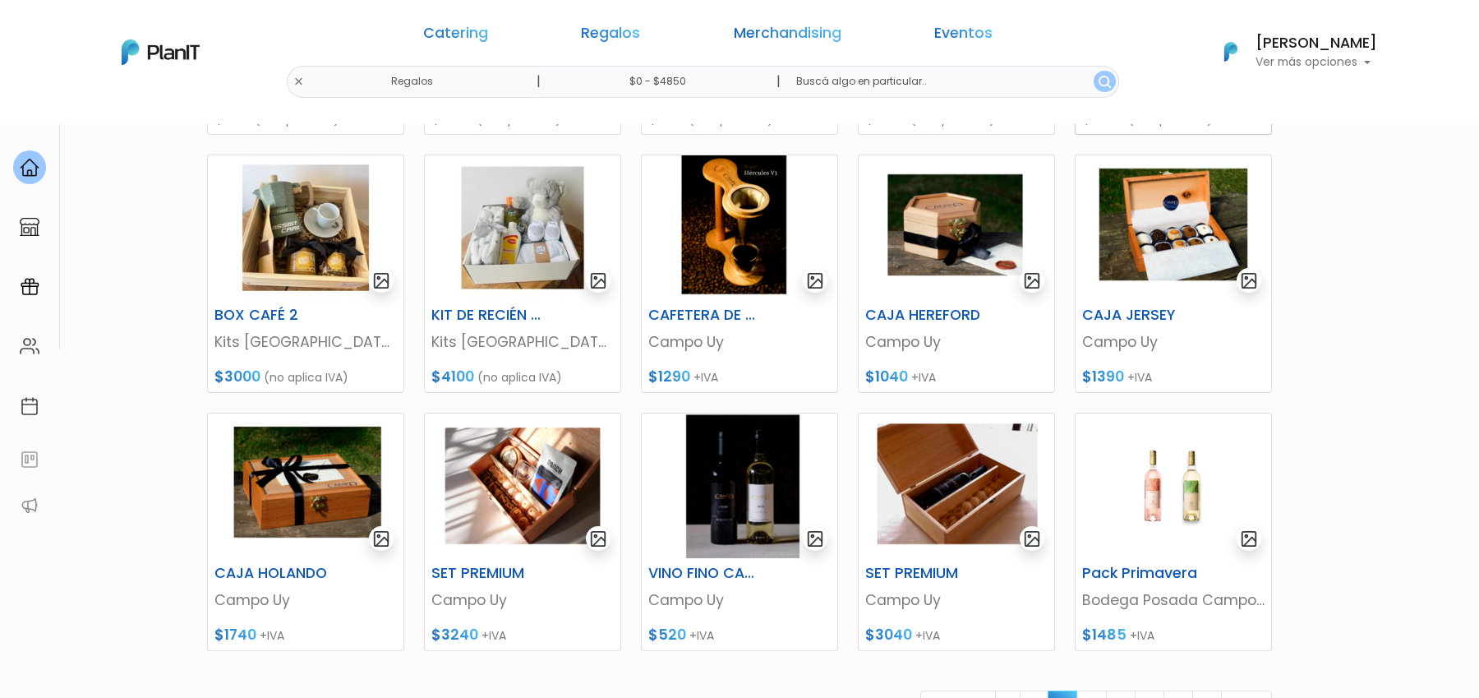
scroll to position [616, 0]
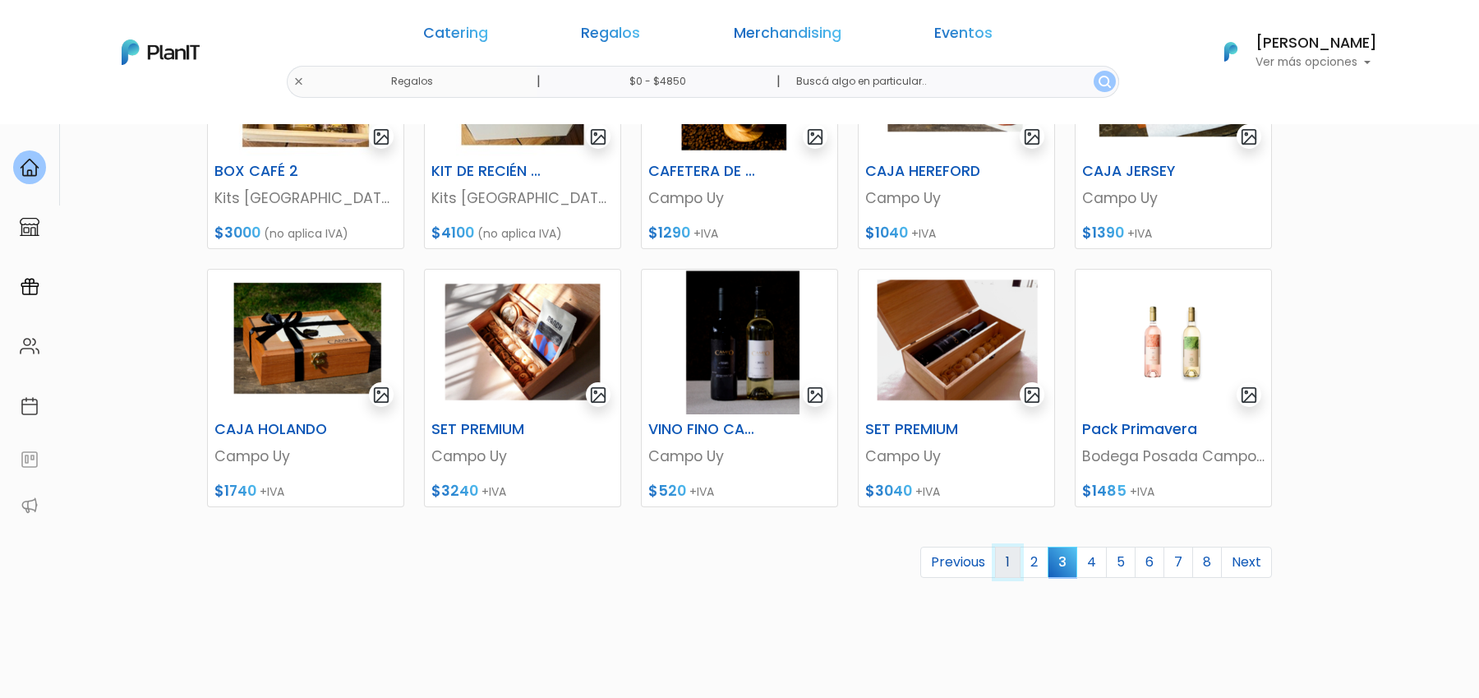
click at [1016, 564] on link "1" at bounding box center [1007, 562] width 25 height 31
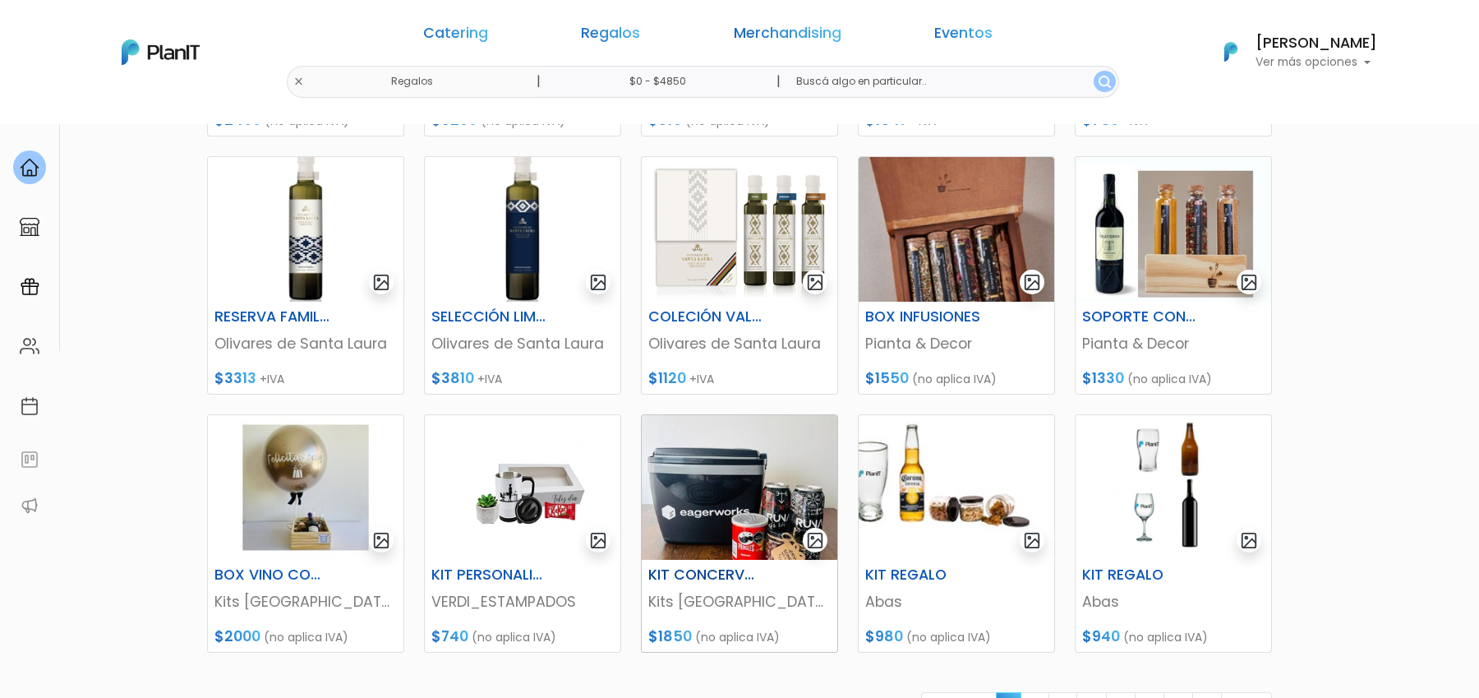
scroll to position [715, 0]
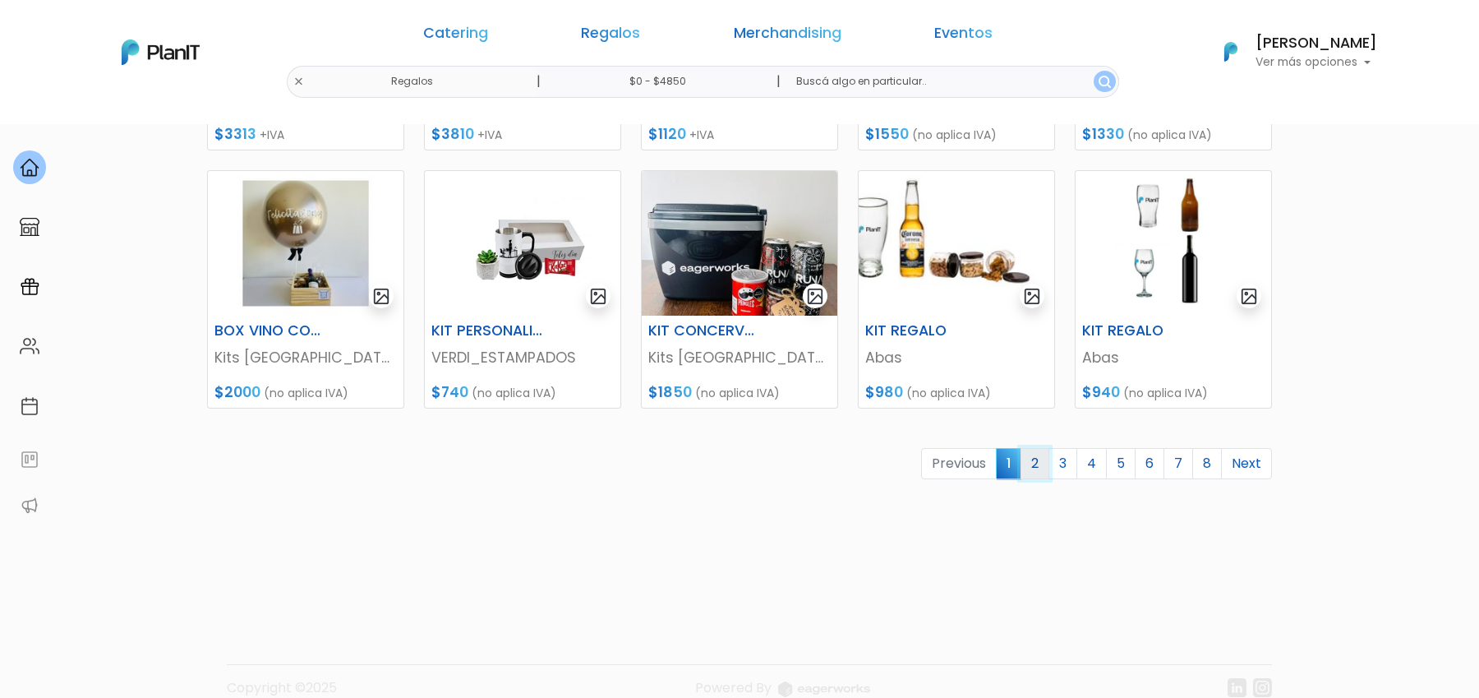
click at [1044, 464] on link "2" at bounding box center [1035, 463] width 29 height 31
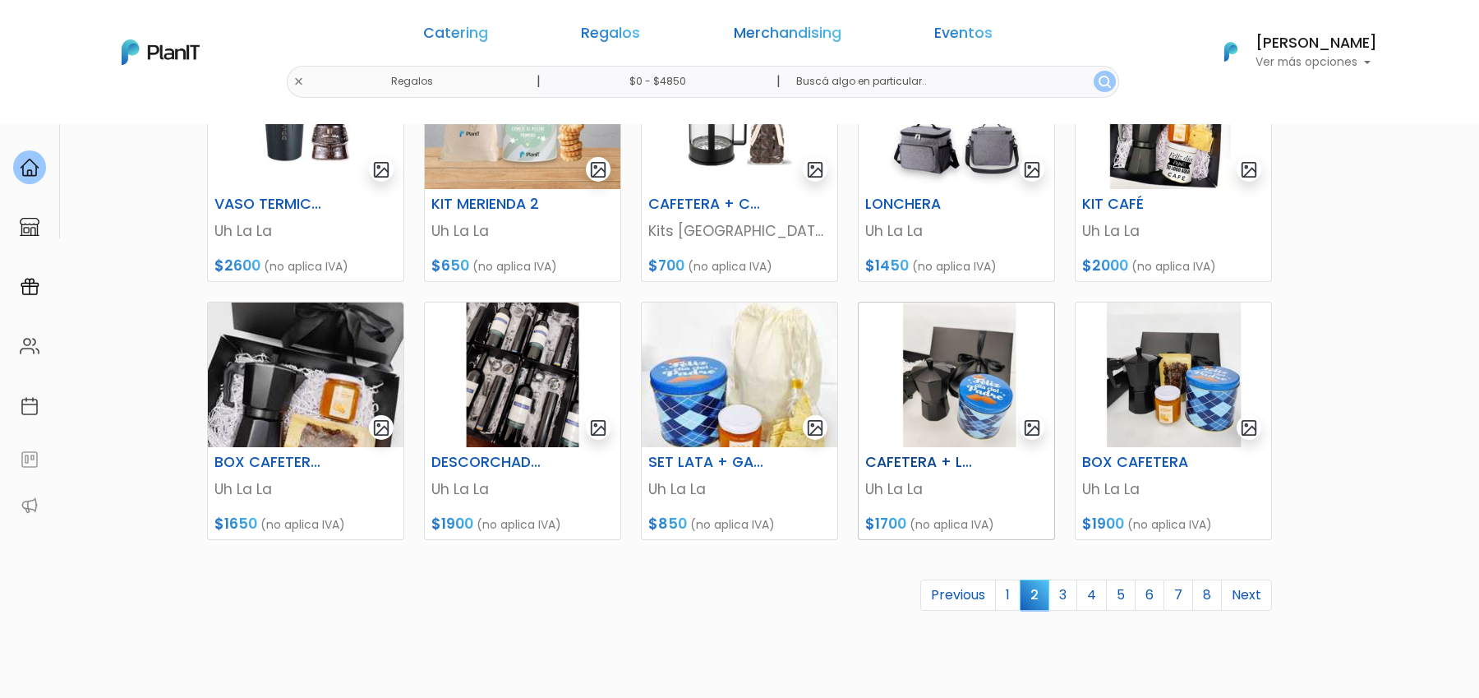
scroll to position [626, 0]
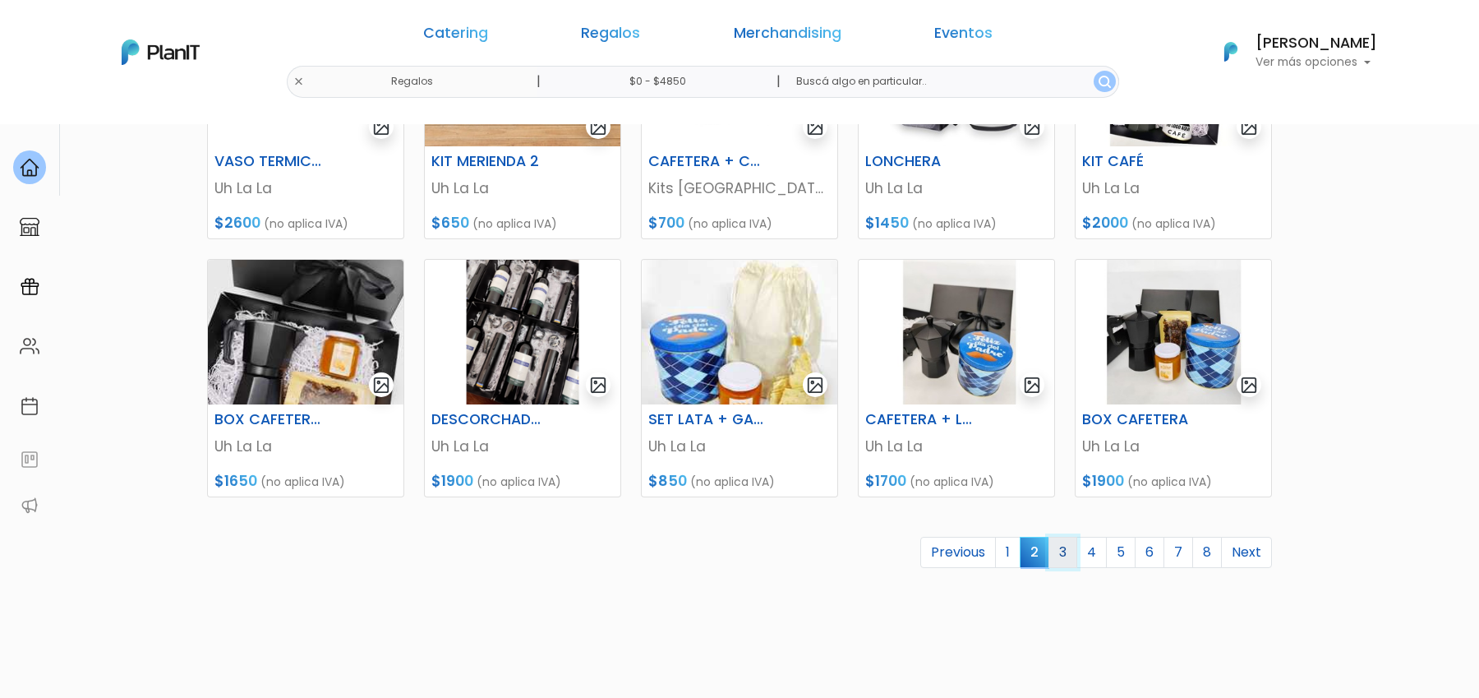
click at [1076, 561] on link "3" at bounding box center [1063, 552] width 29 height 31
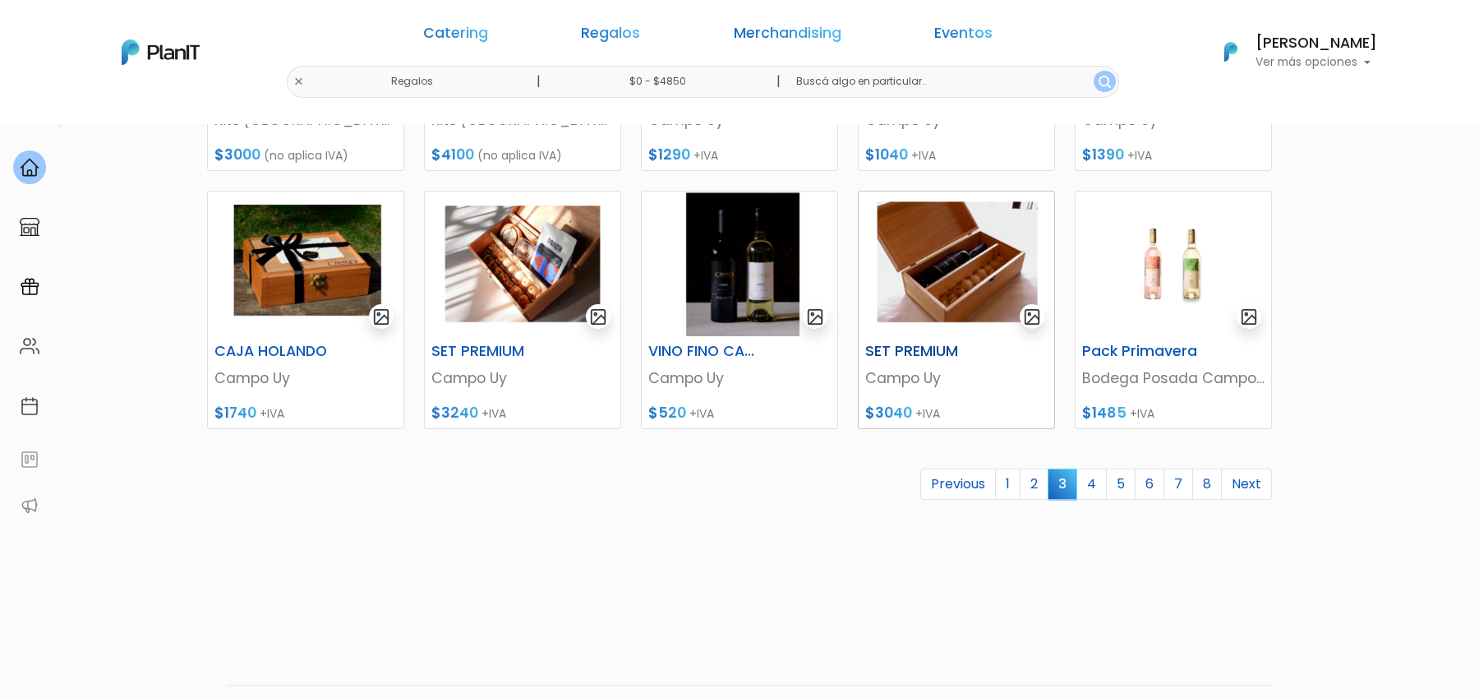
scroll to position [718, 0]
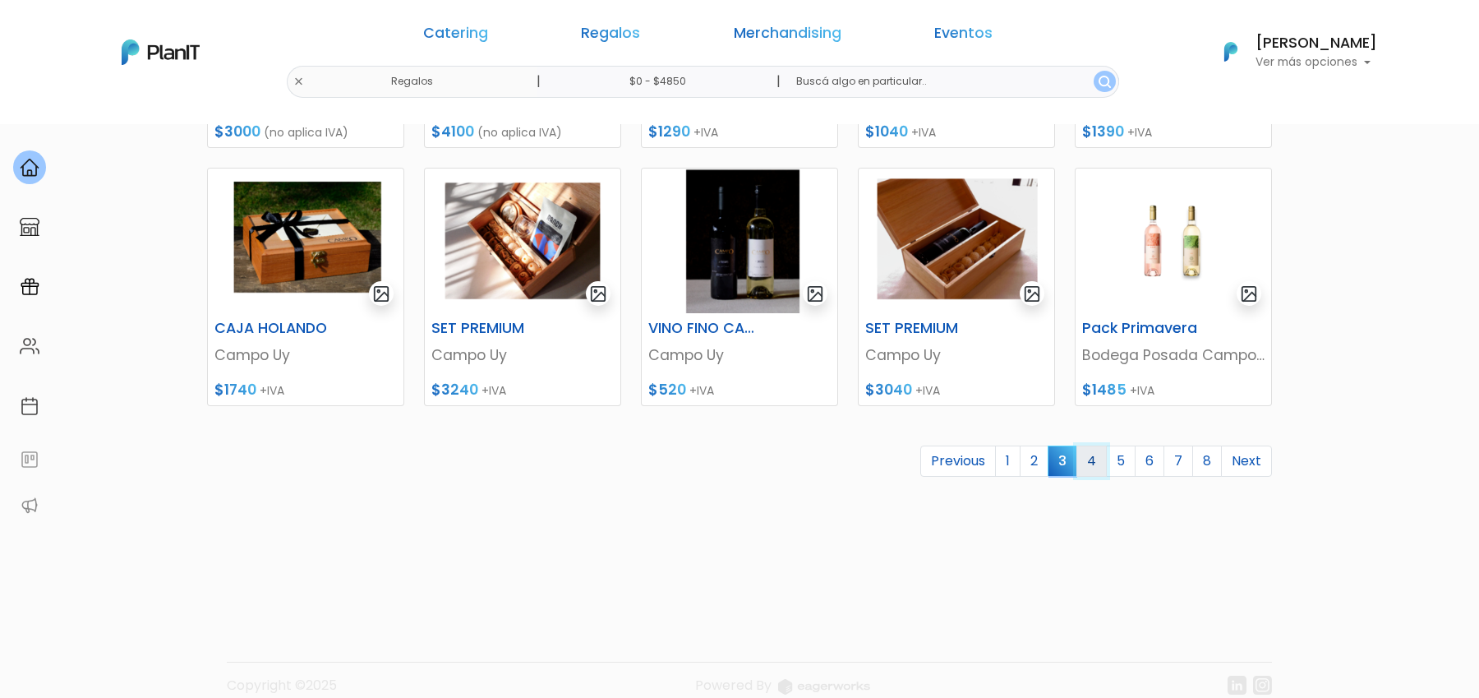
click at [1101, 467] on link "4" at bounding box center [1092, 460] width 30 height 31
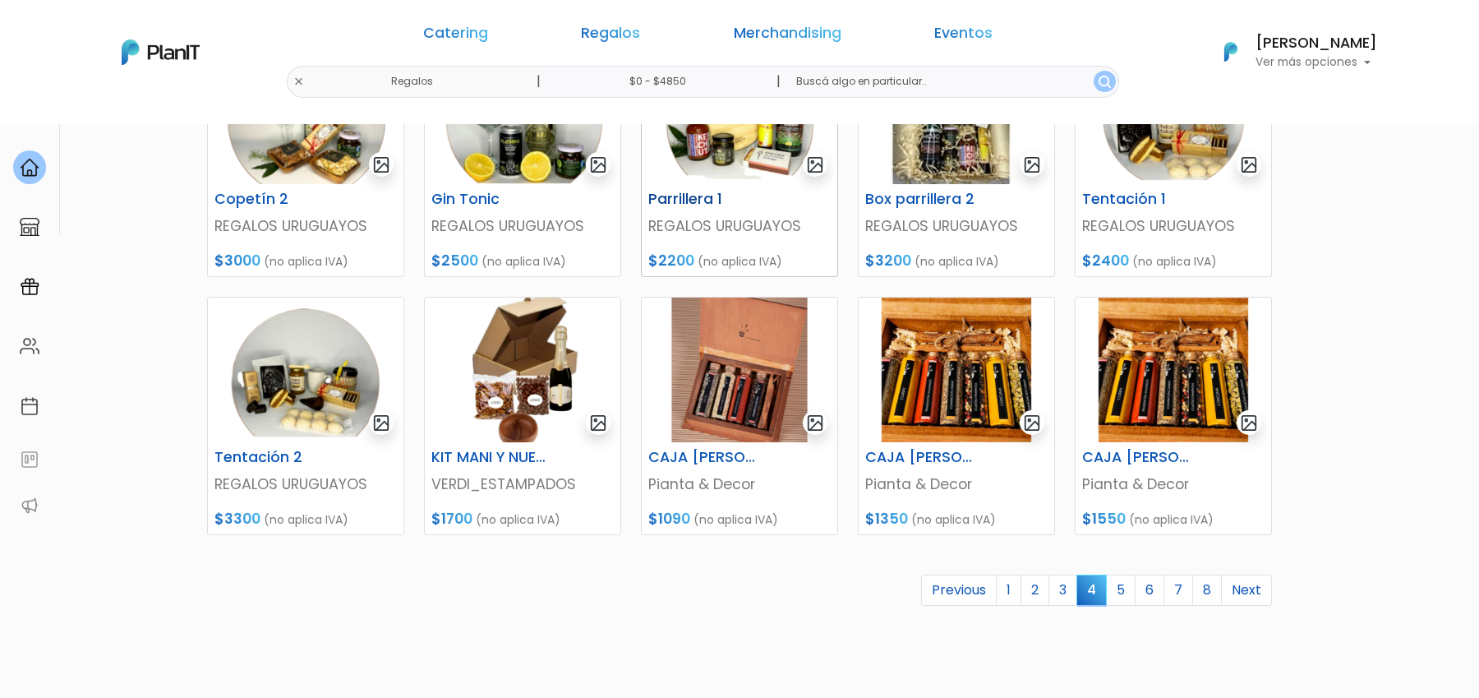
scroll to position [590, 0]
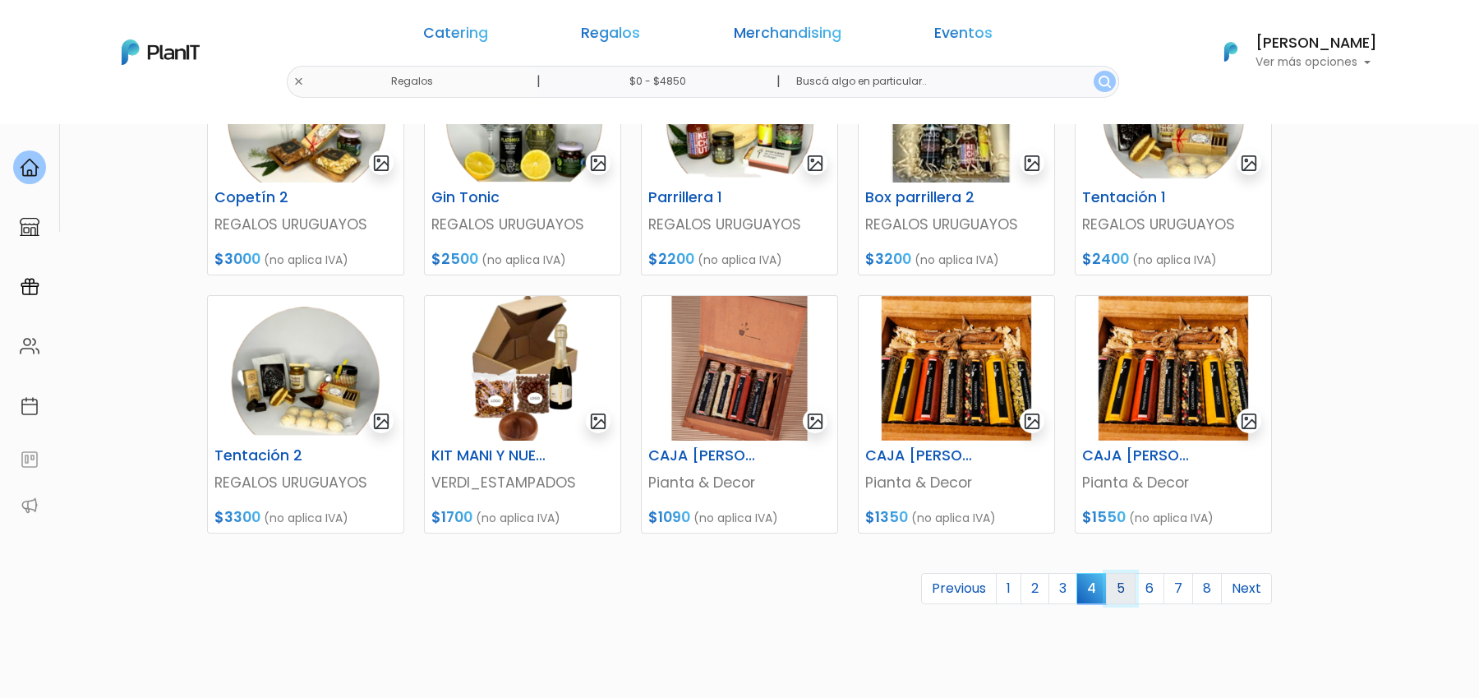
click at [1136, 587] on link "5" at bounding box center [1121, 588] width 30 height 31
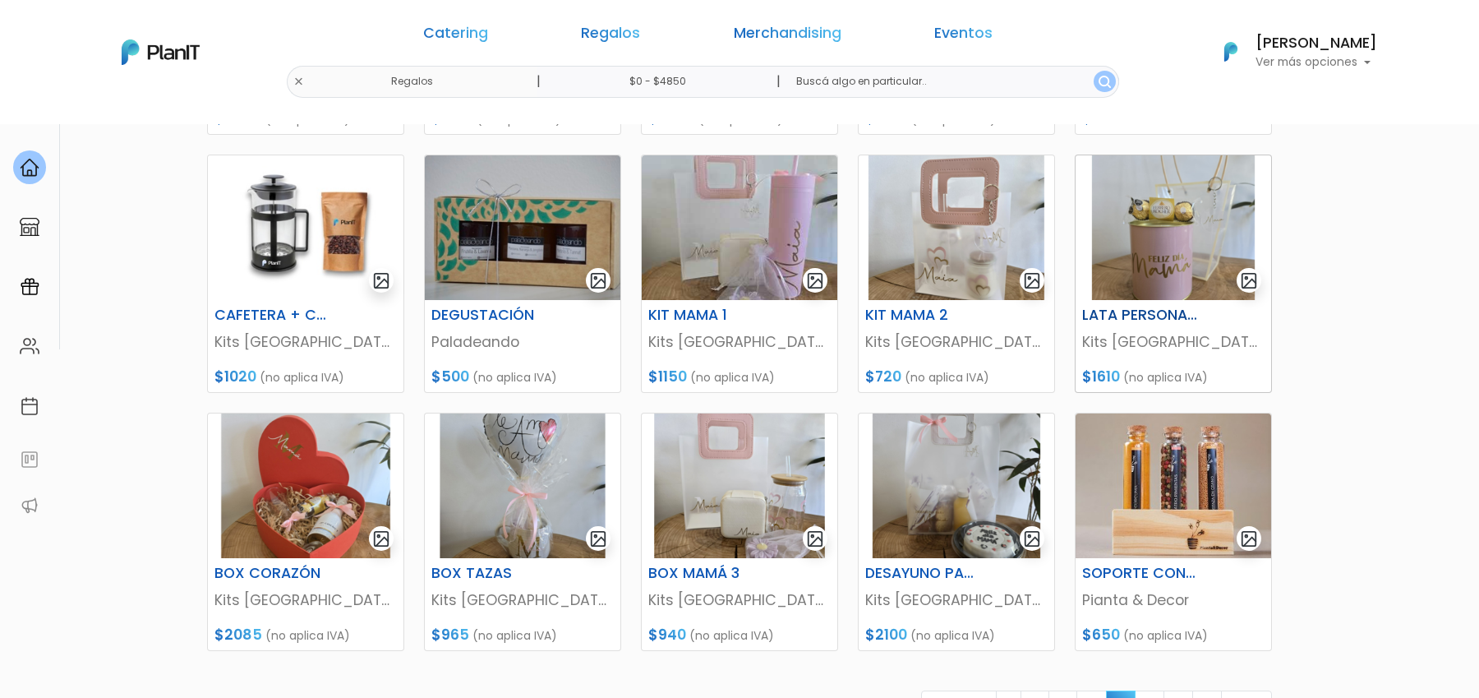
scroll to position [465, 0]
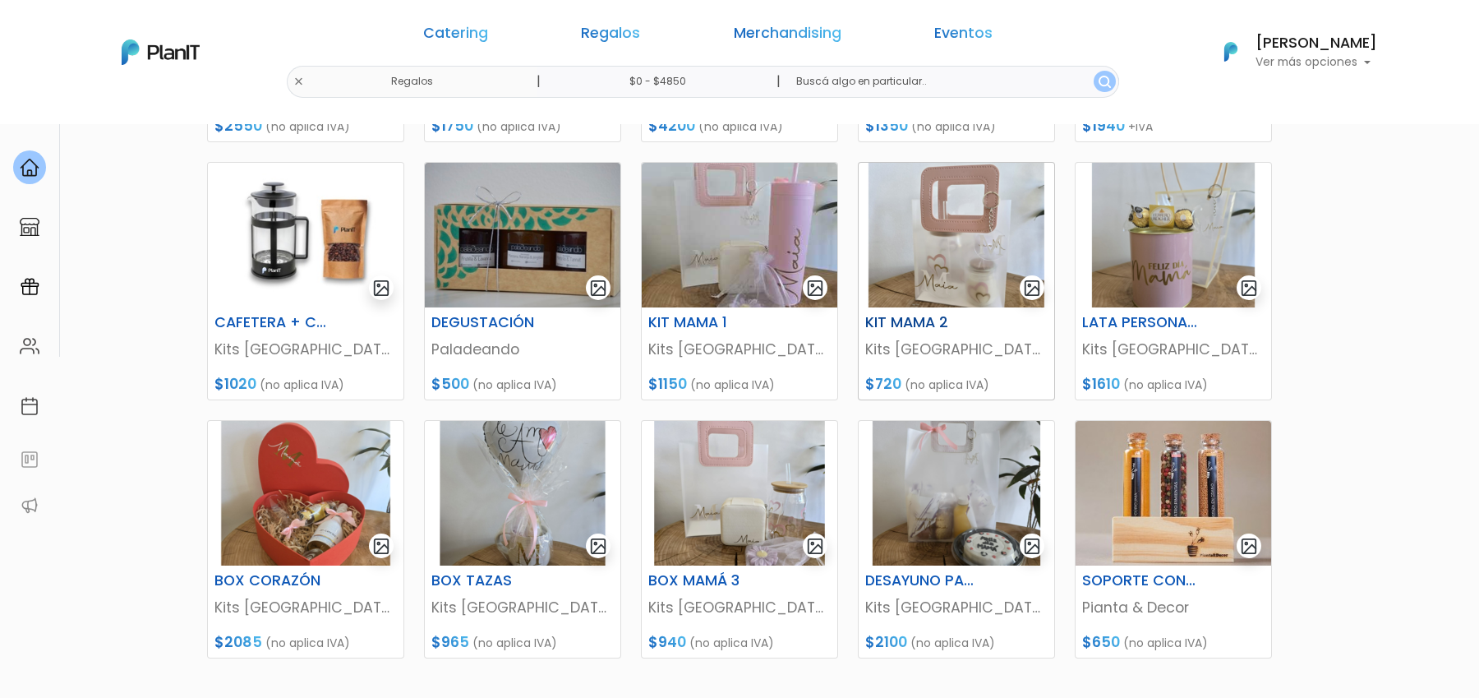
click at [959, 325] on h6 "KIT MAMA 2" at bounding box center [923, 322] width 135 height 17
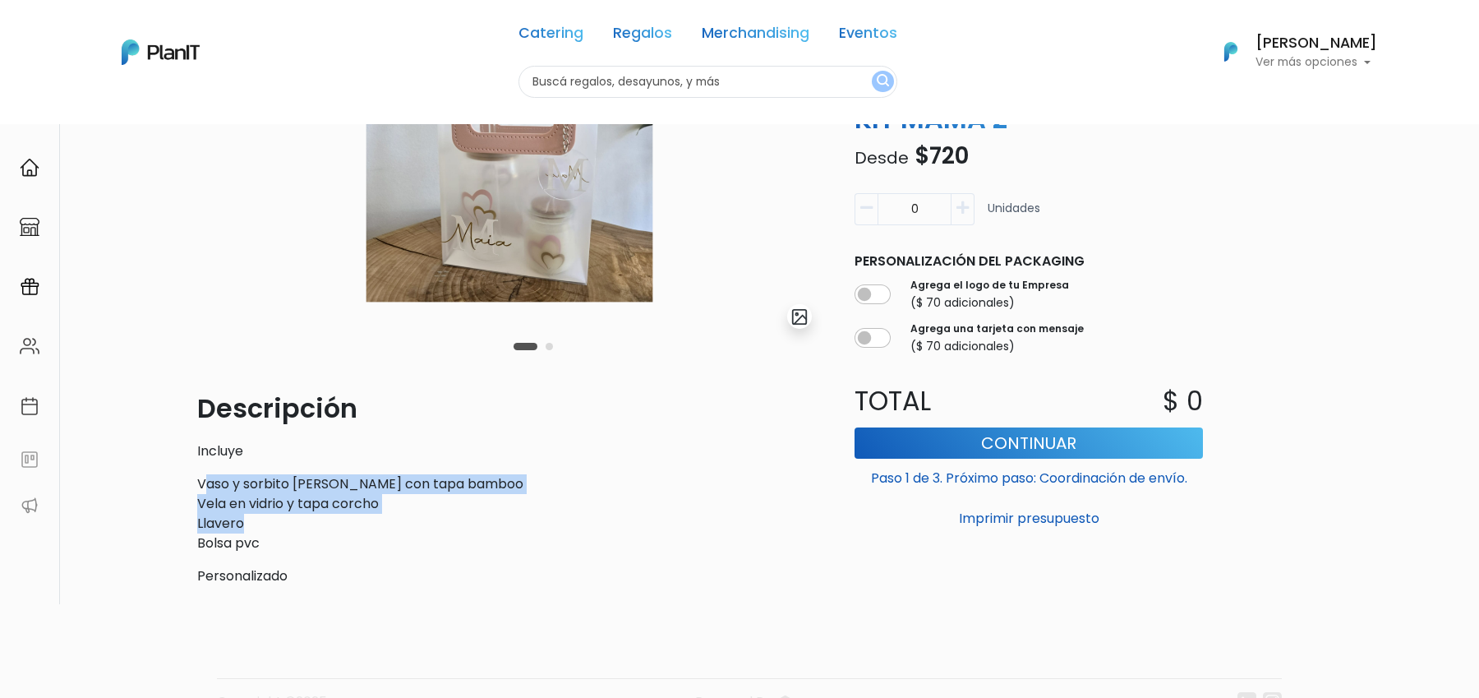
drag, startPoint x: 205, startPoint y: 487, endPoint x: 265, endPoint y: 529, distance: 73.2
click at [265, 529] on p "Vaso y sorbito de vidrio con tapa bamboo Vela en vidrio y tapa corcho Llavero B…" at bounding box center [509, 513] width 625 height 79
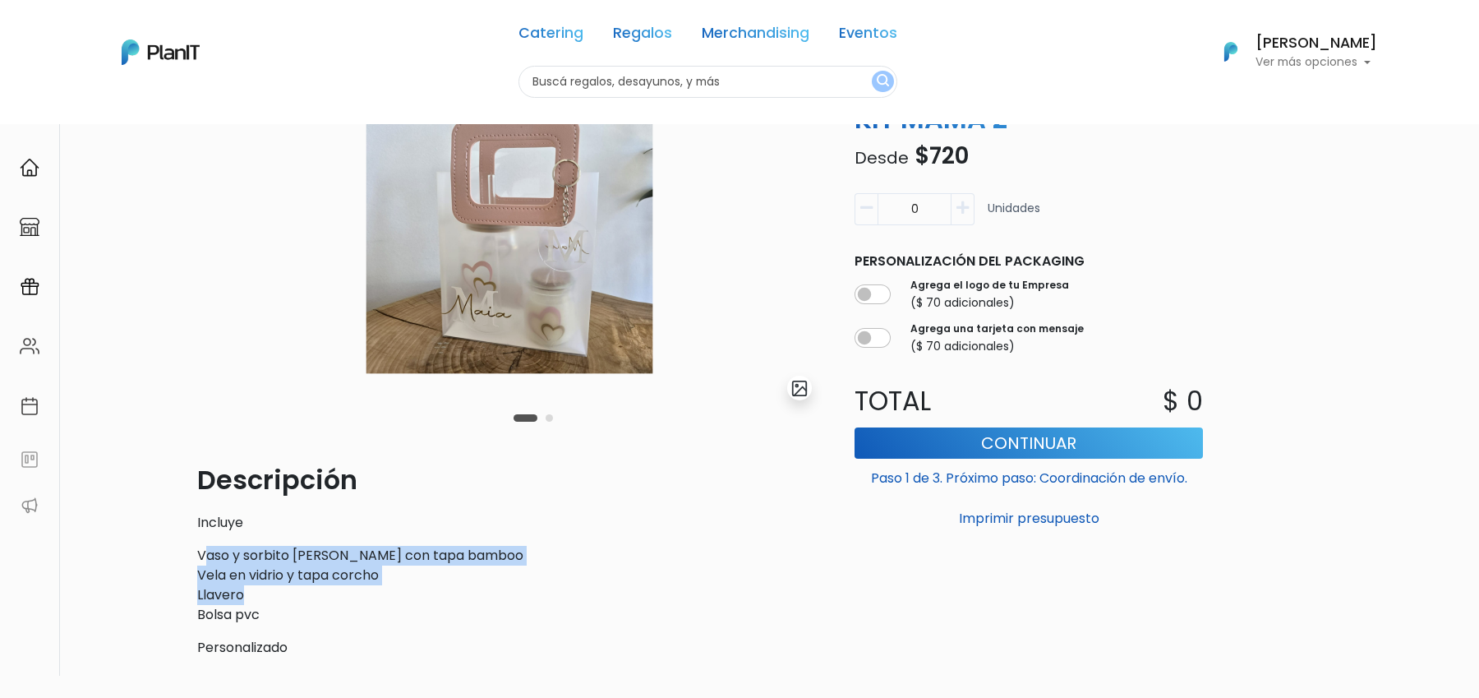
scroll to position [141, 0]
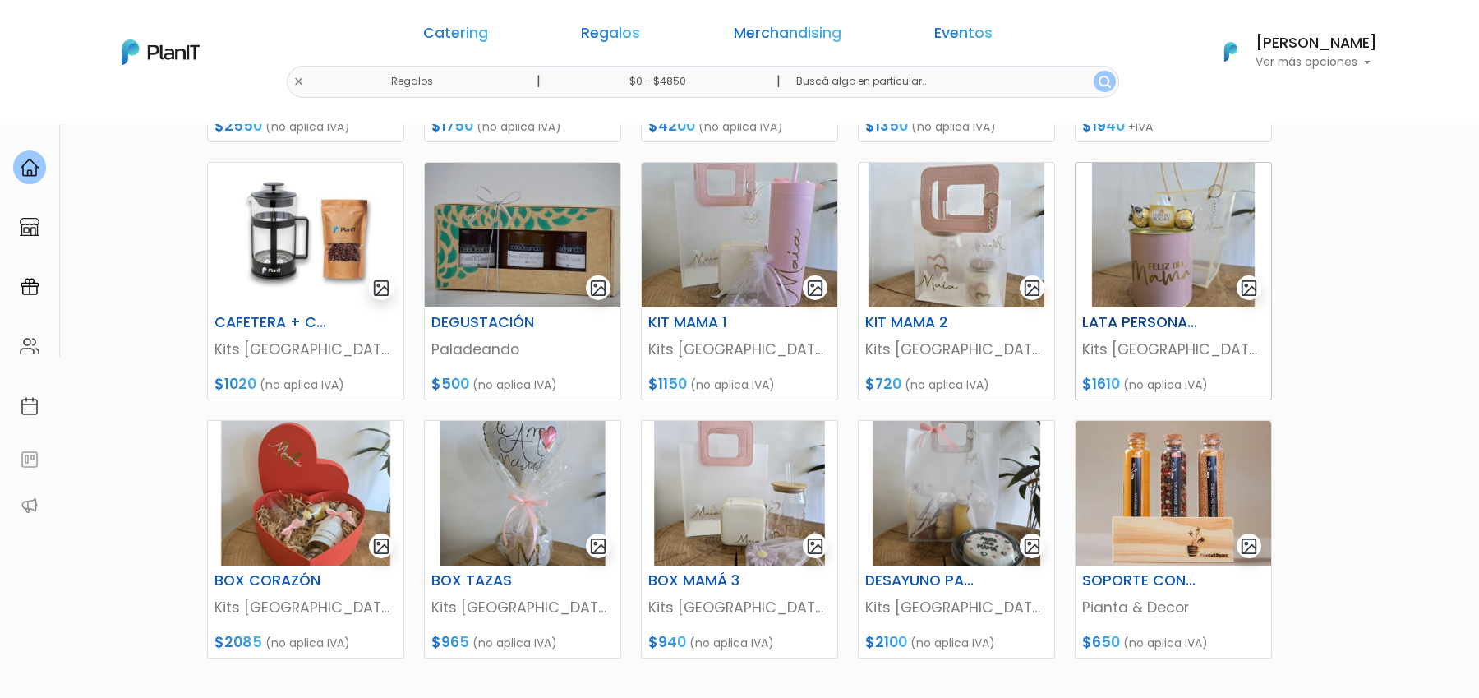
click at [1166, 249] on img at bounding box center [1174, 235] width 196 height 145
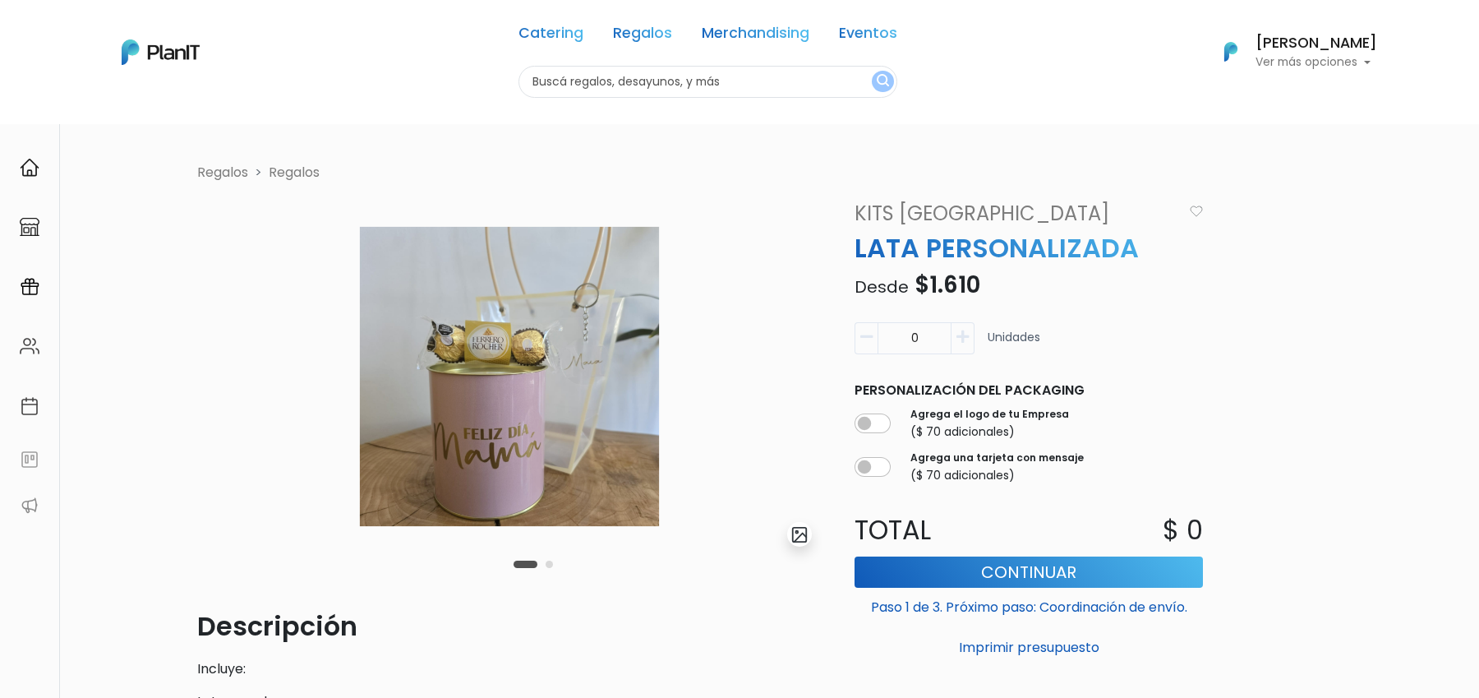
scroll to position [76, 0]
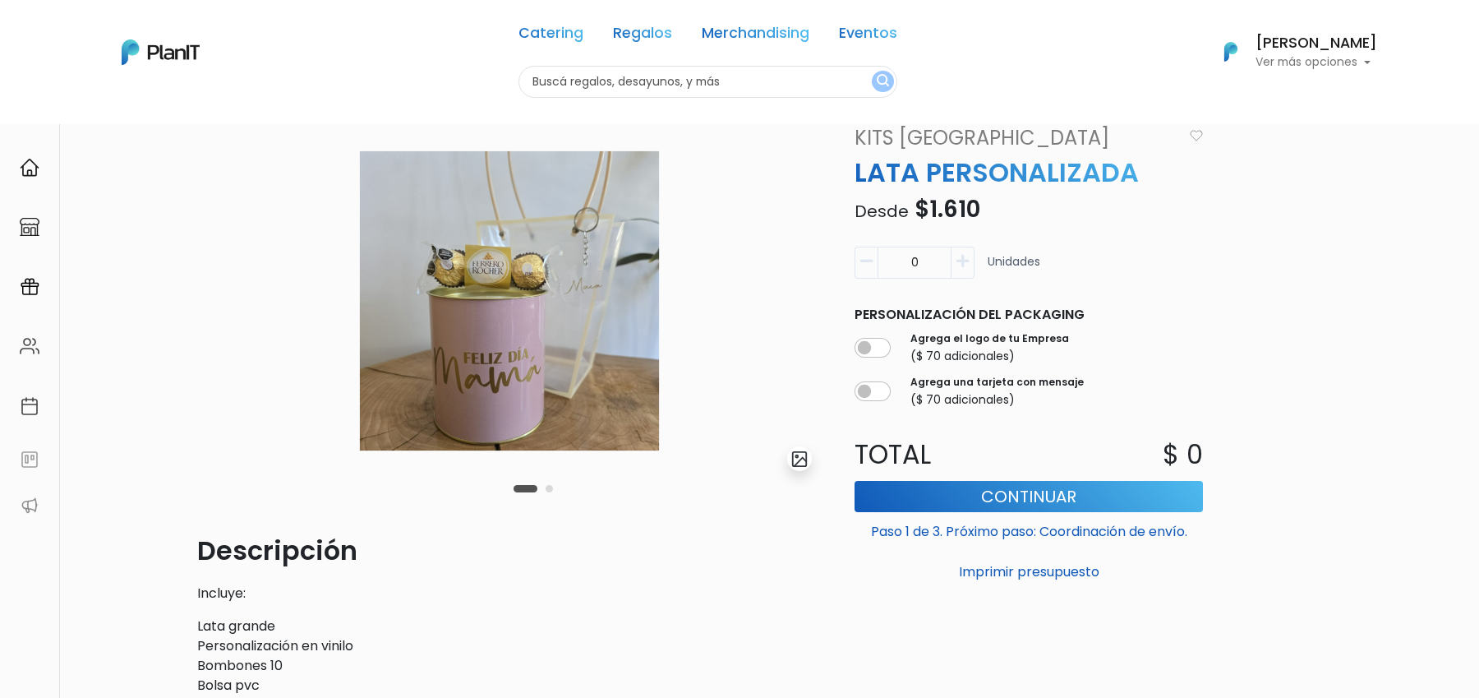
click at [552, 487] on button "Carousel Page 2" at bounding box center [549, 488] width 7 height 7
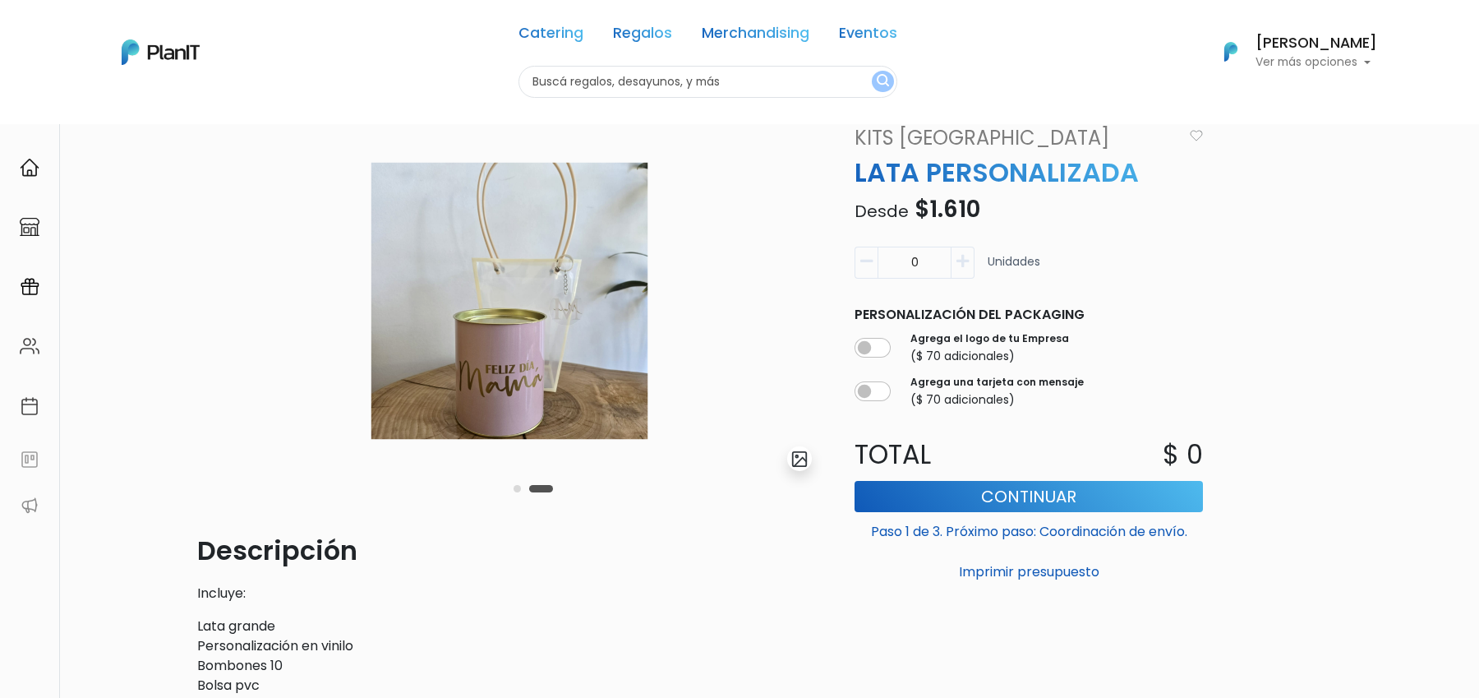
click at [528, 487] on div "Carousel Pagination" at bounding box center [534, 488] width 48 height 20
click at [510, 488] on div "Carousel Pagination" at bounding box center [534, 488] width 48 height 20
click at [514, 488] on button "Carousel Page 1" at bounding box center [517, 488] width 7 height 7
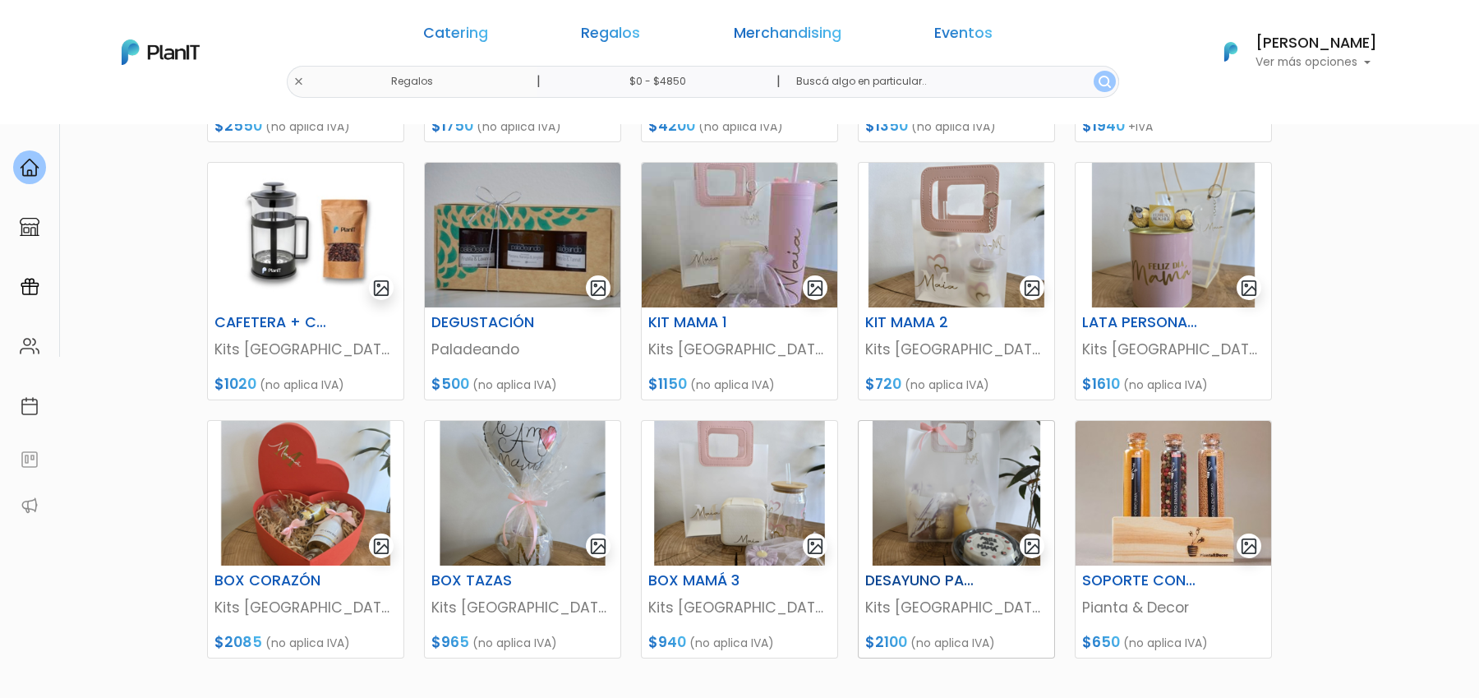
click at [946, 526] on img at bounding box center [957, 493] width 196 height 145
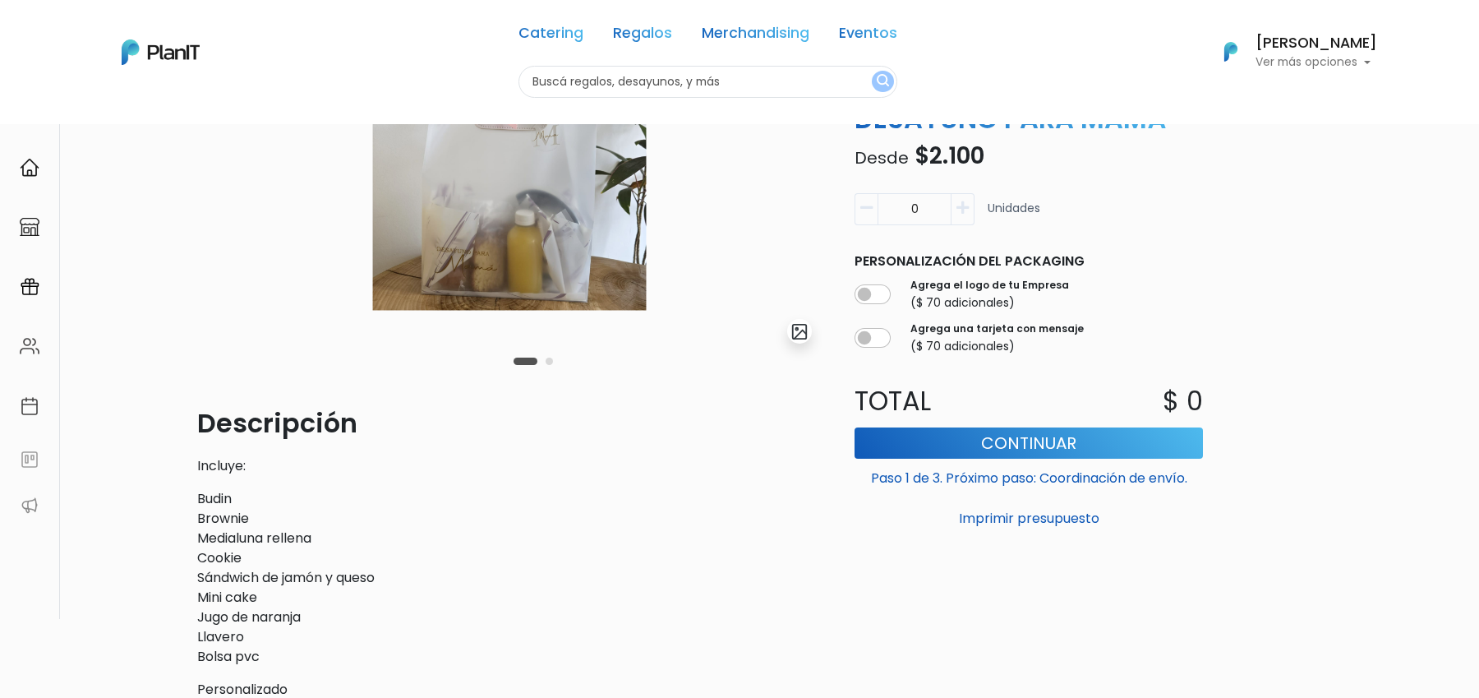
scroll to position [108, 0]
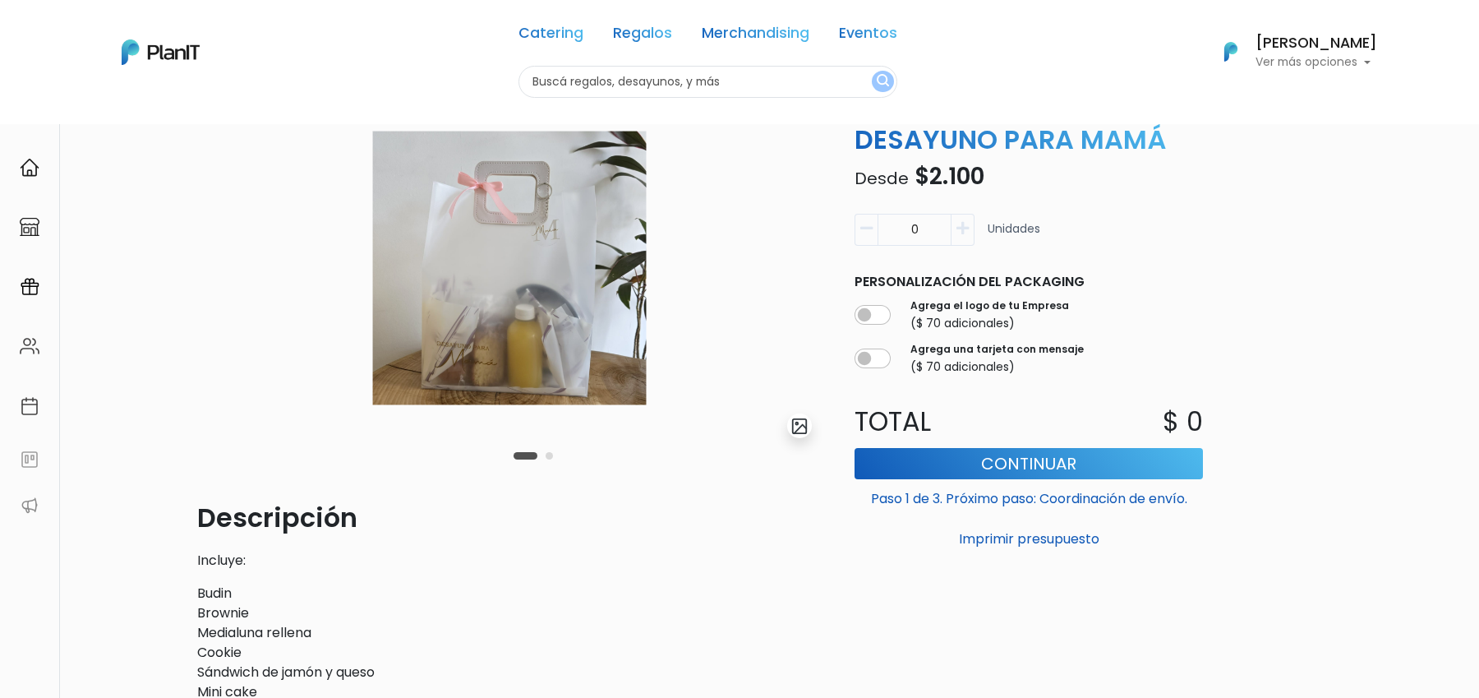
click at [550, 456] on button "Carousel Page 2" at bounding box center [549, 455] width 7 height 7
drag, startPoint x: 926, startPoint y: 145, endPoint x: 1113, endPoint y: 140, distance: 186.6
click at [1115, 140] on p "DESAYUNO PARA MAMÁ" at bounding box center [1029, 139] width 368 height 39
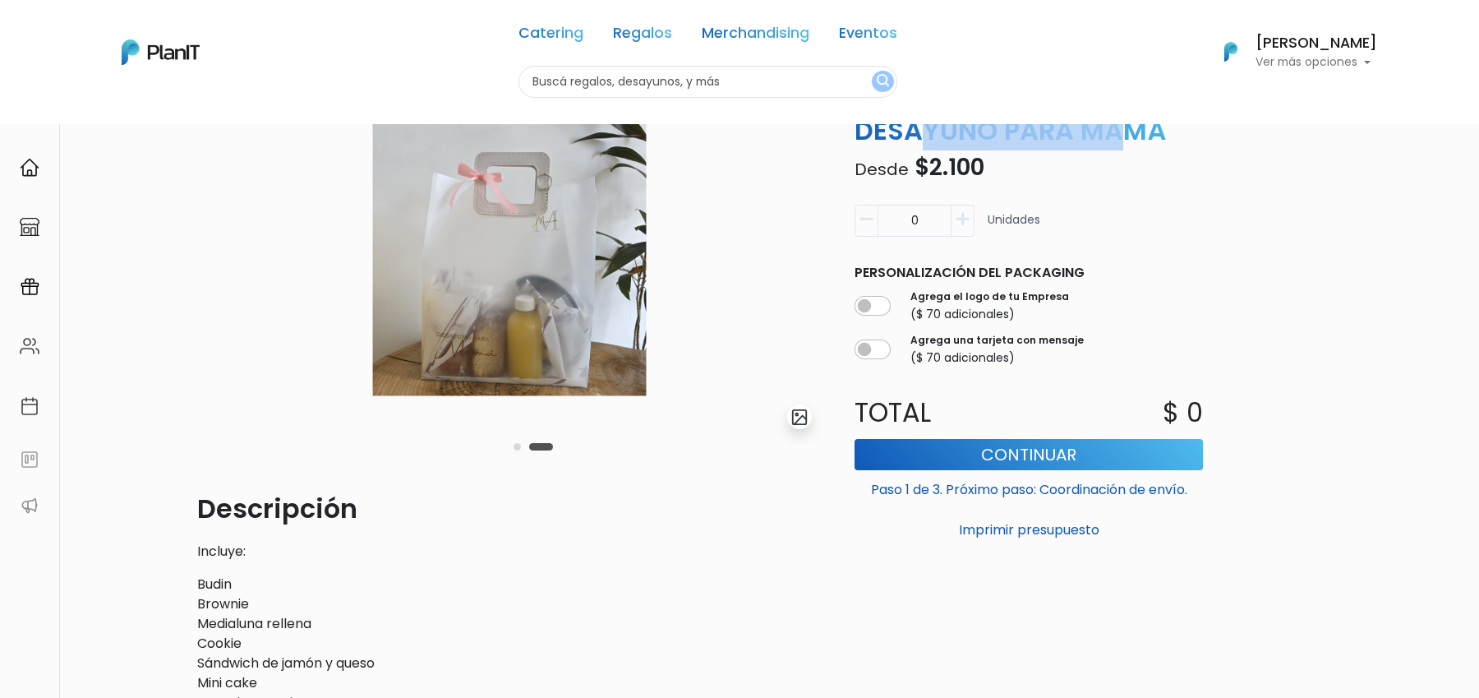
scroll to position [88, 0]
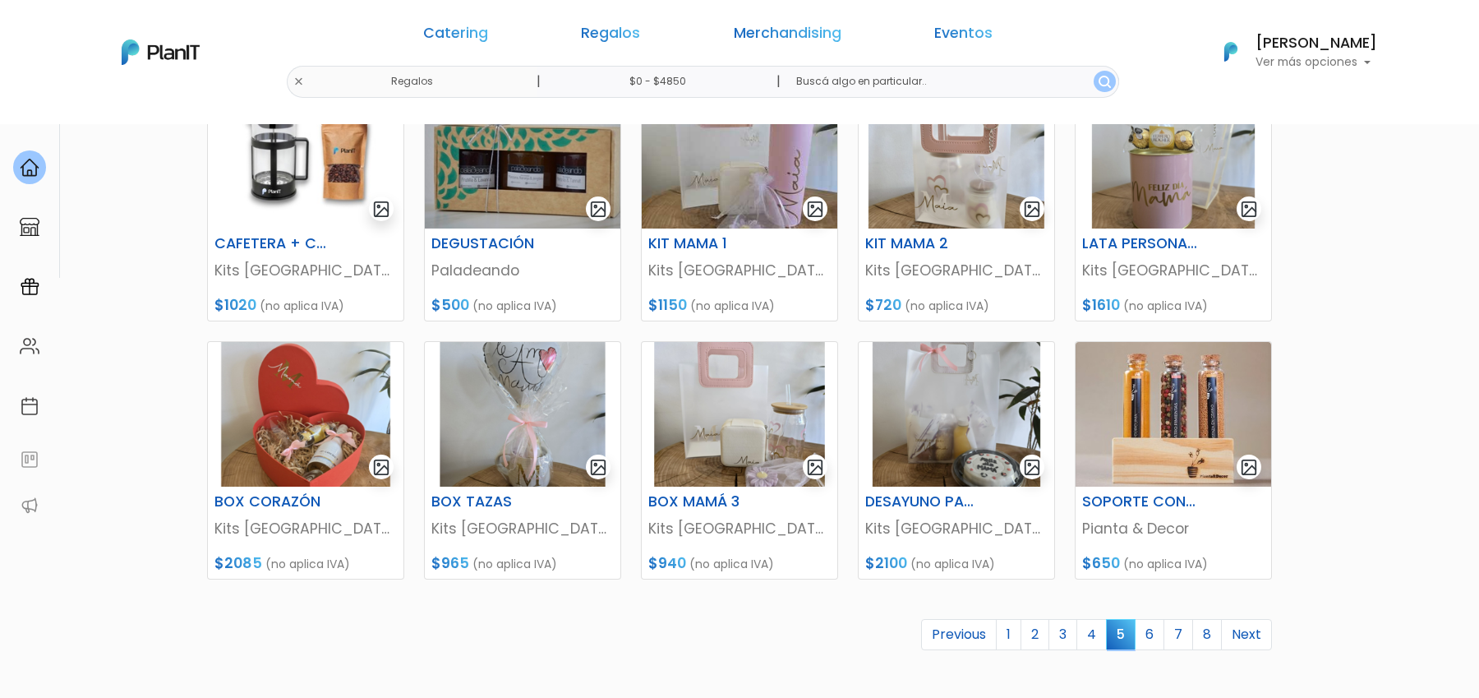
scroll to position [572, 0]
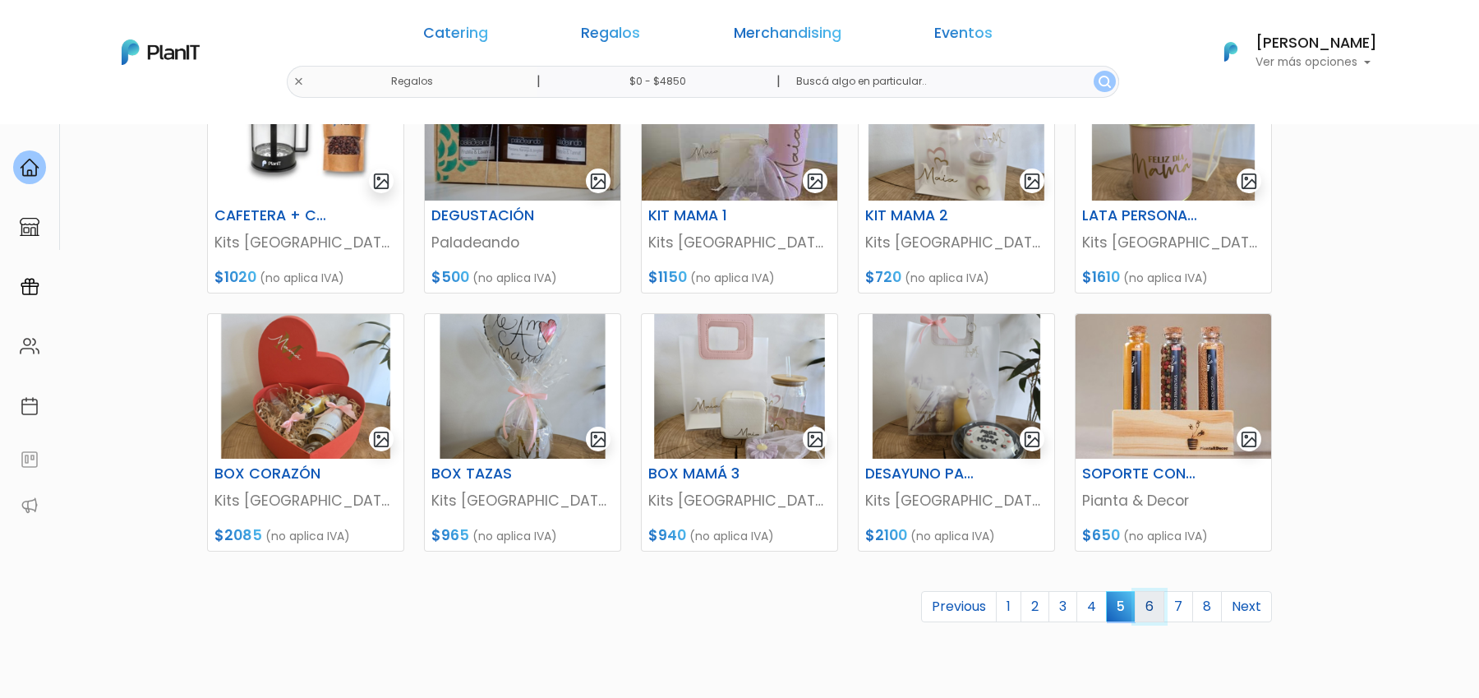
click at [1159, 609] on link "6" at bounding box center [1150, 606] width 30 height 31
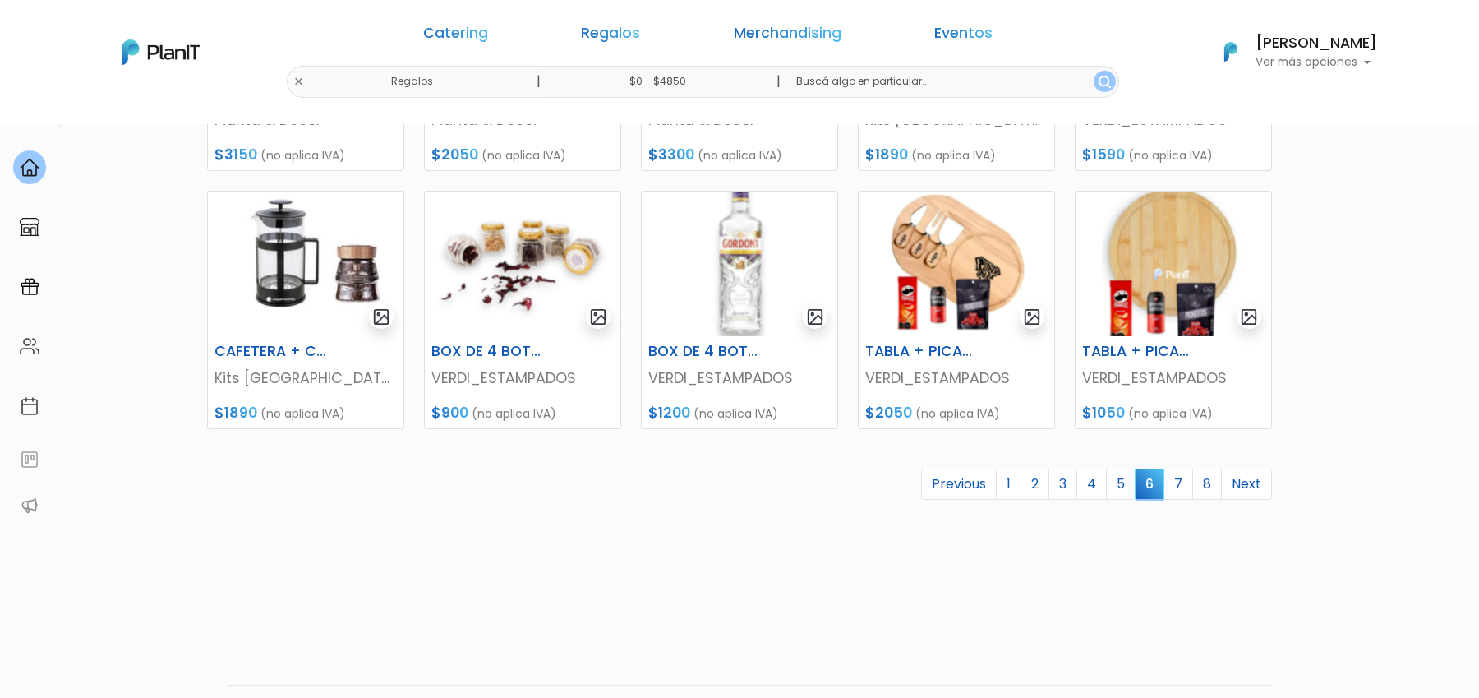
scroll to position [697, 0]
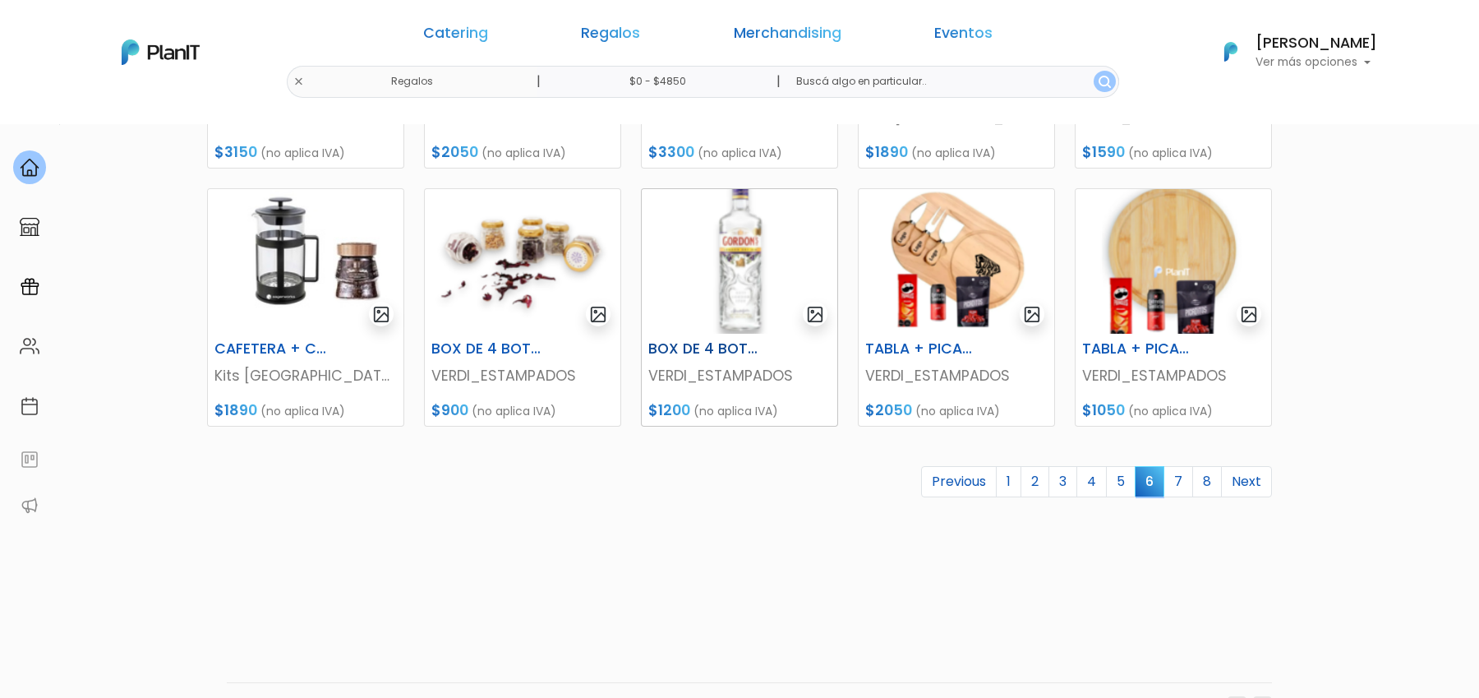
click at [740, 290] on img at bounding box center [740, 261] width 196 height 145
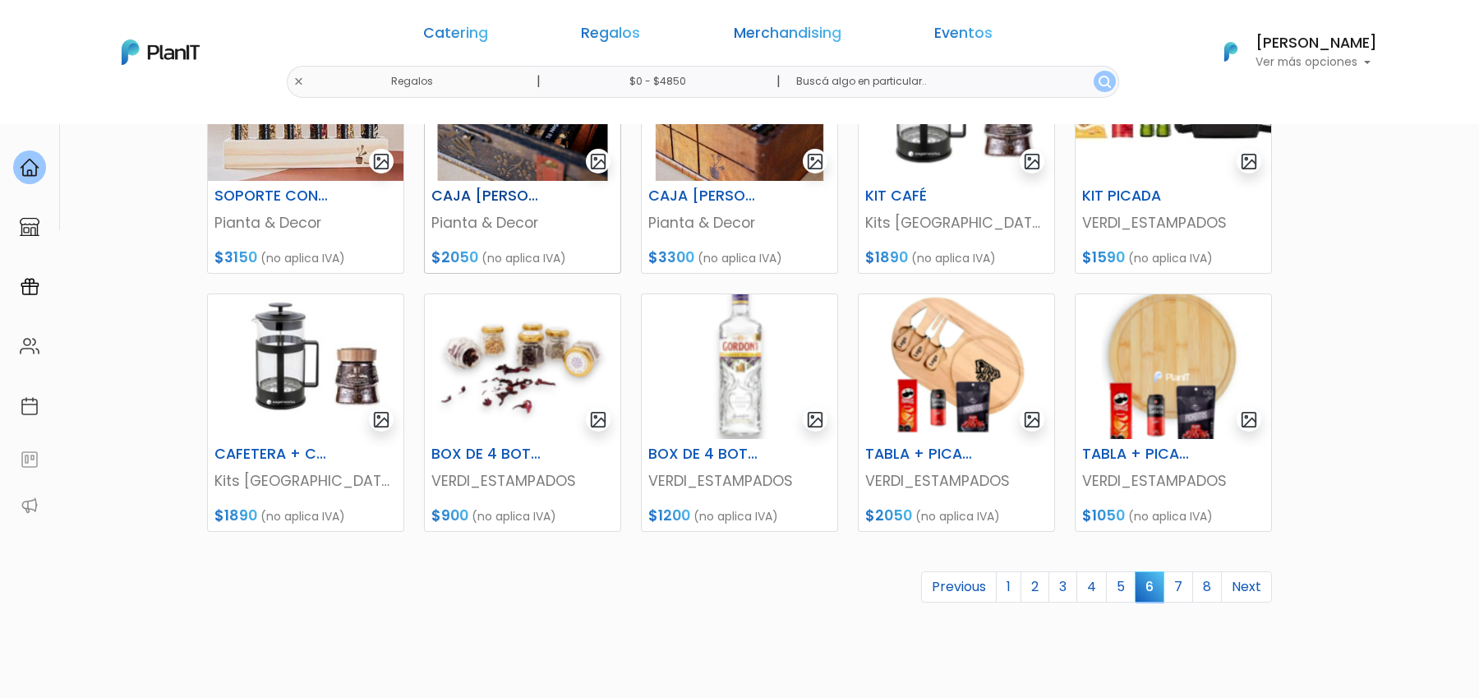
scroll to position [598, 0]
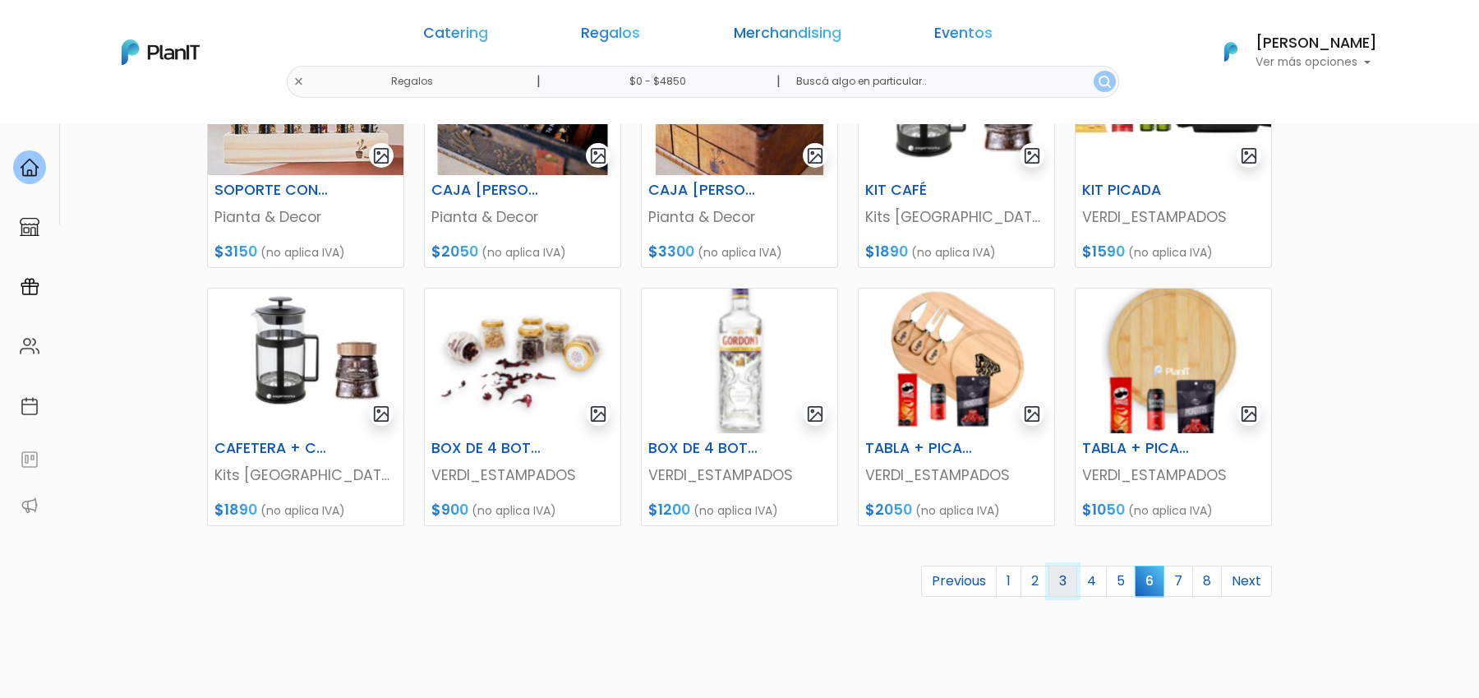
click at [1069, 589] on link "3" at bounding box center [1063, 580] width 29 height 31
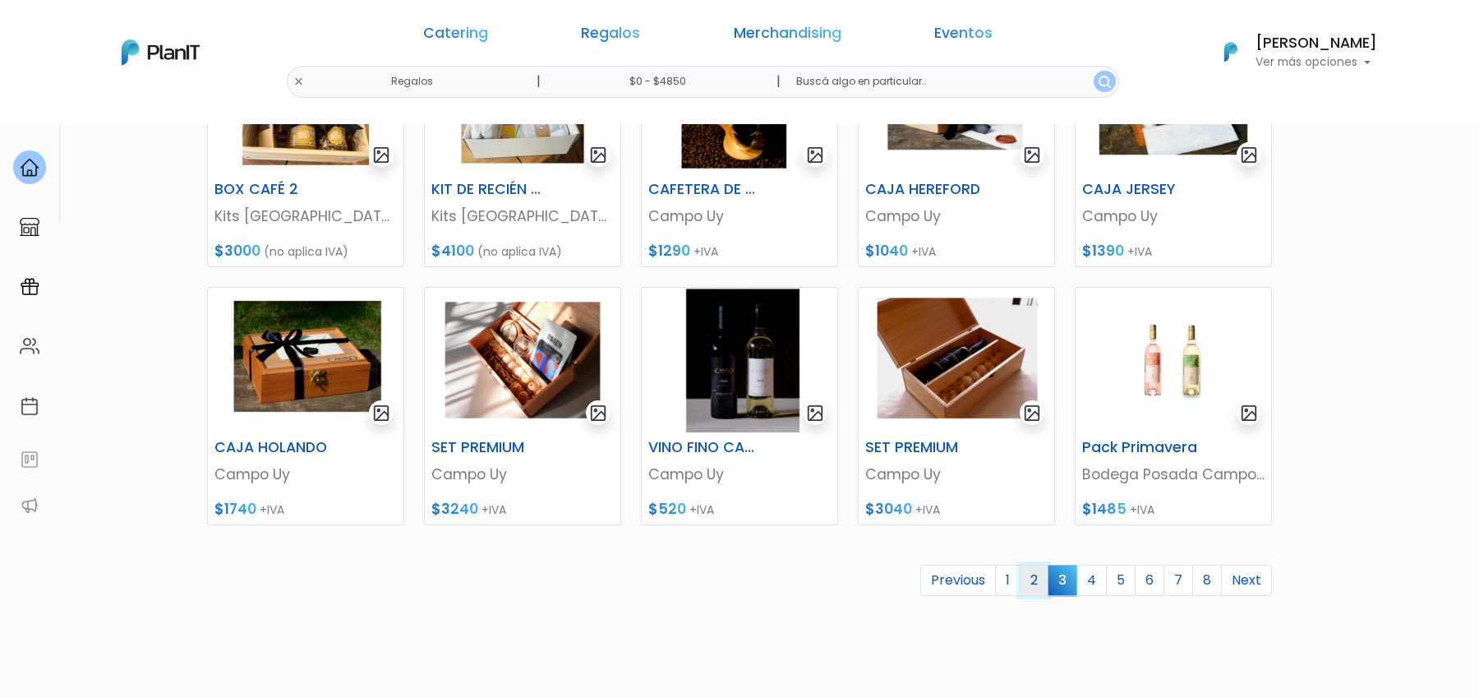
click at [1036, 586] on link "2" at bounding box center [1034, 580] width 29 height 31
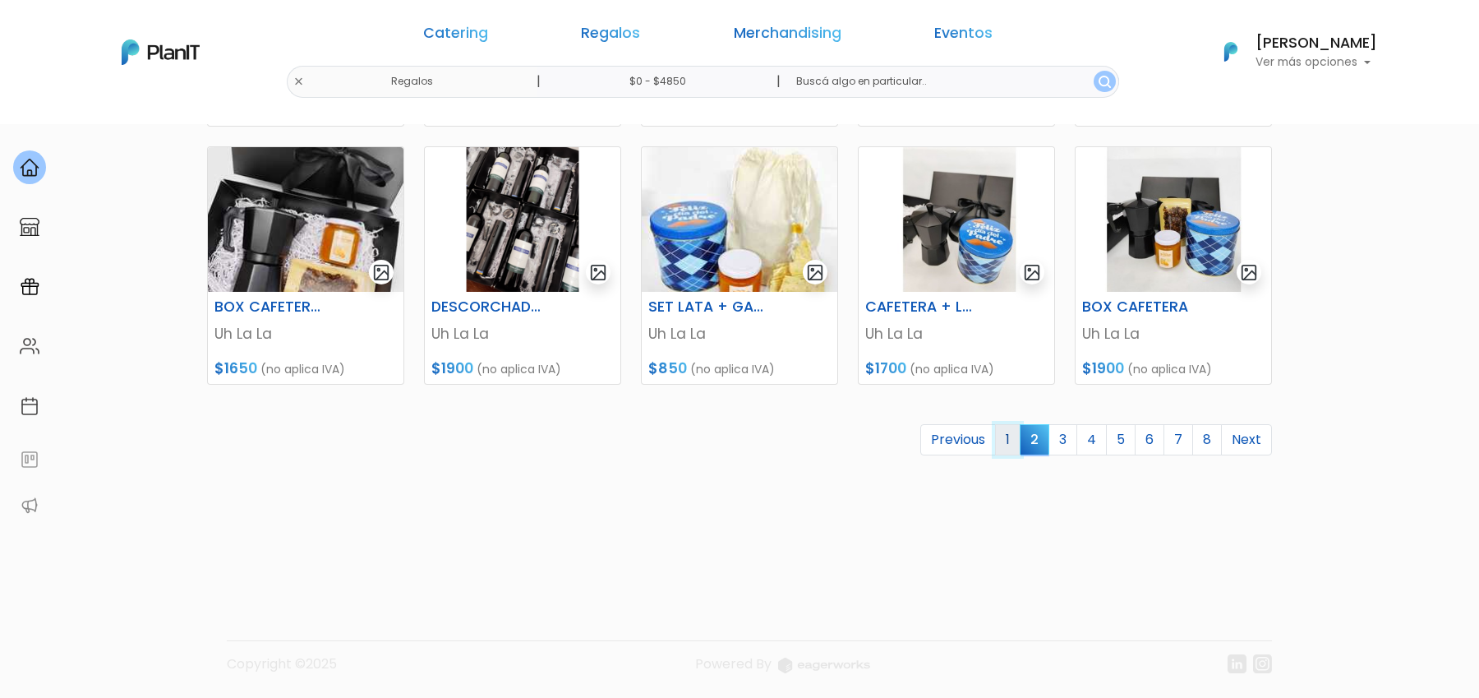
click at [1011, 442] on link "1" at bounding box center [1007, 439] width 25 height 31
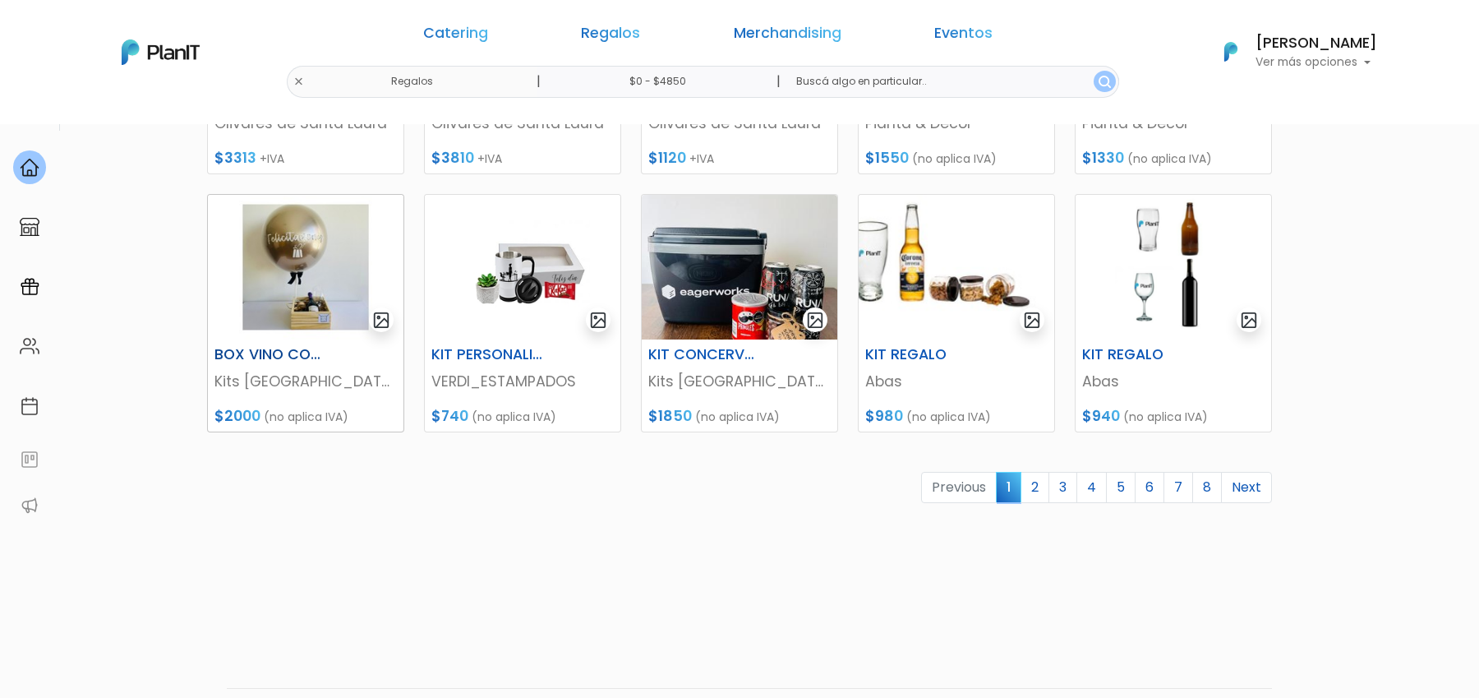
click at [319, 292] on img at bounding box center [306, 267] width 196 height 145
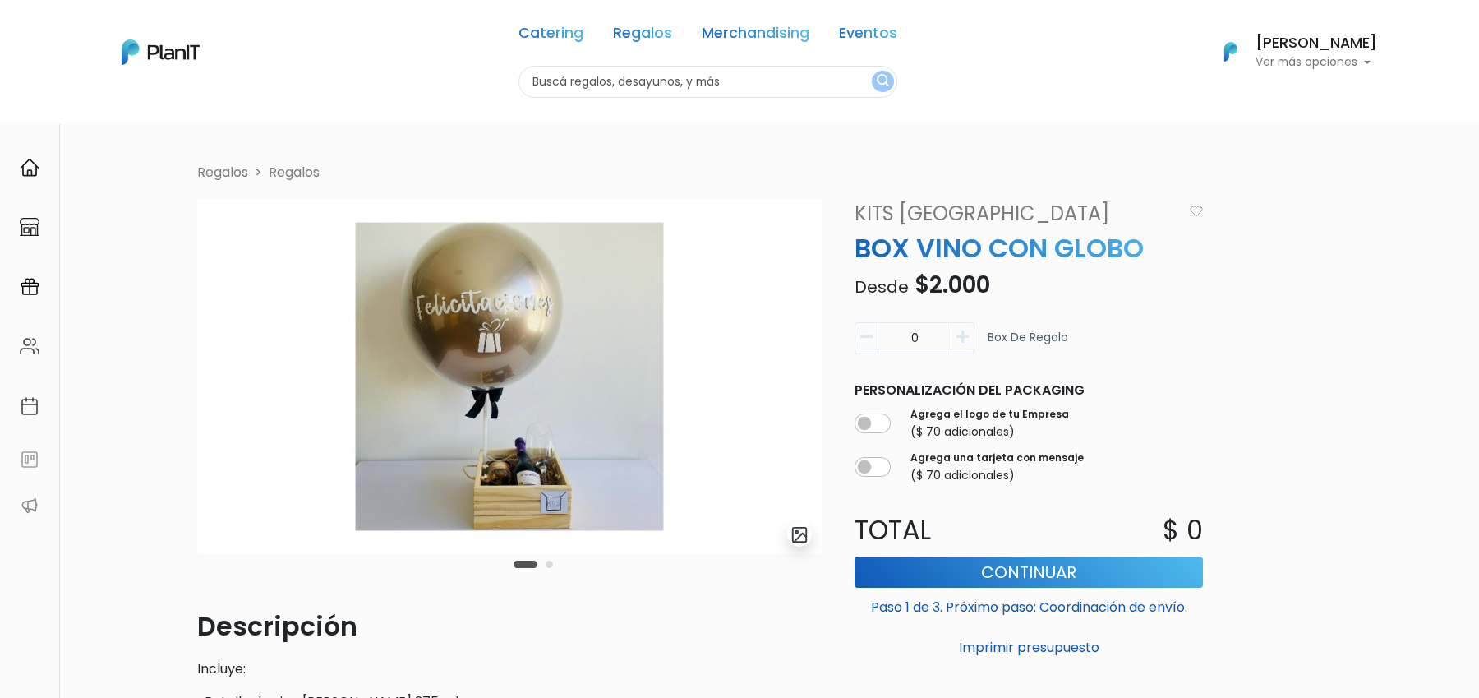
click at [547, 567] on button "Carousel Page 2" at bounding box center [549, 564] width 7 height 7
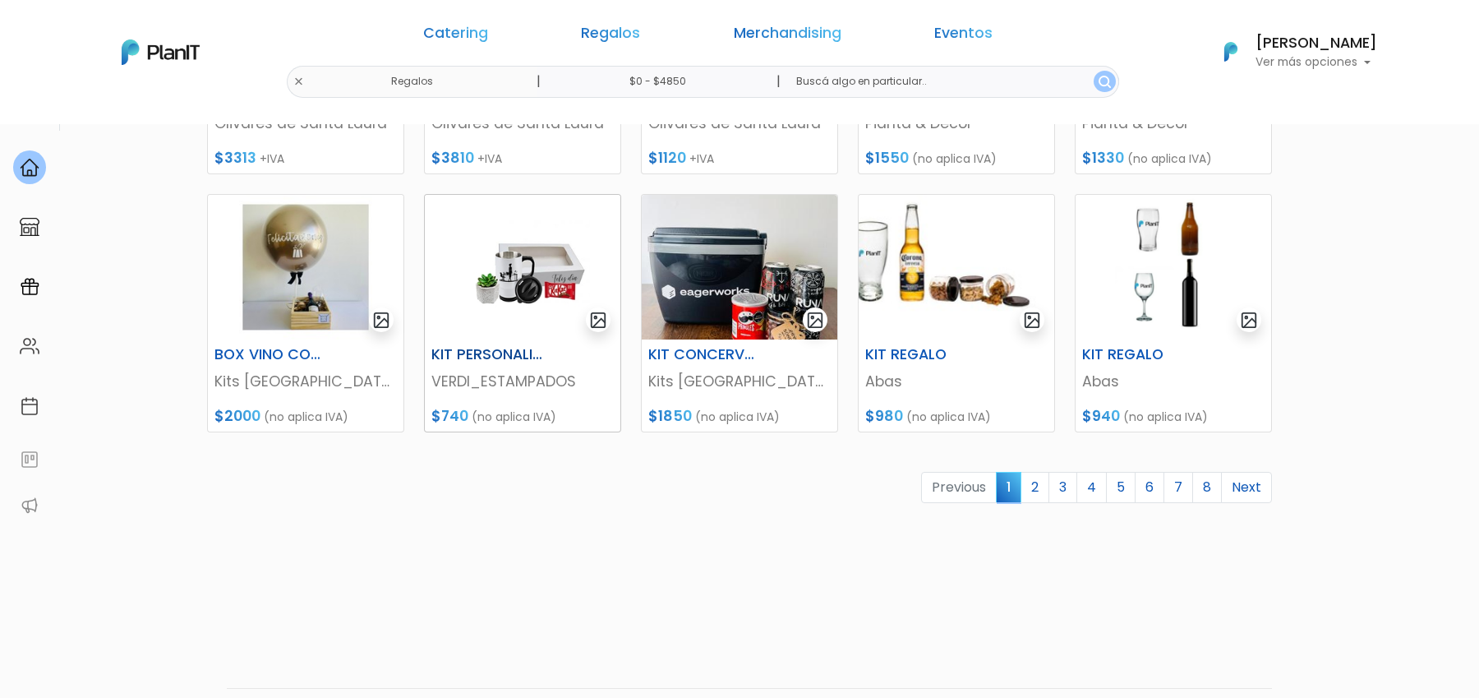
click at [538, 294] on img at bounding box center [523, 267] width 196 height 145
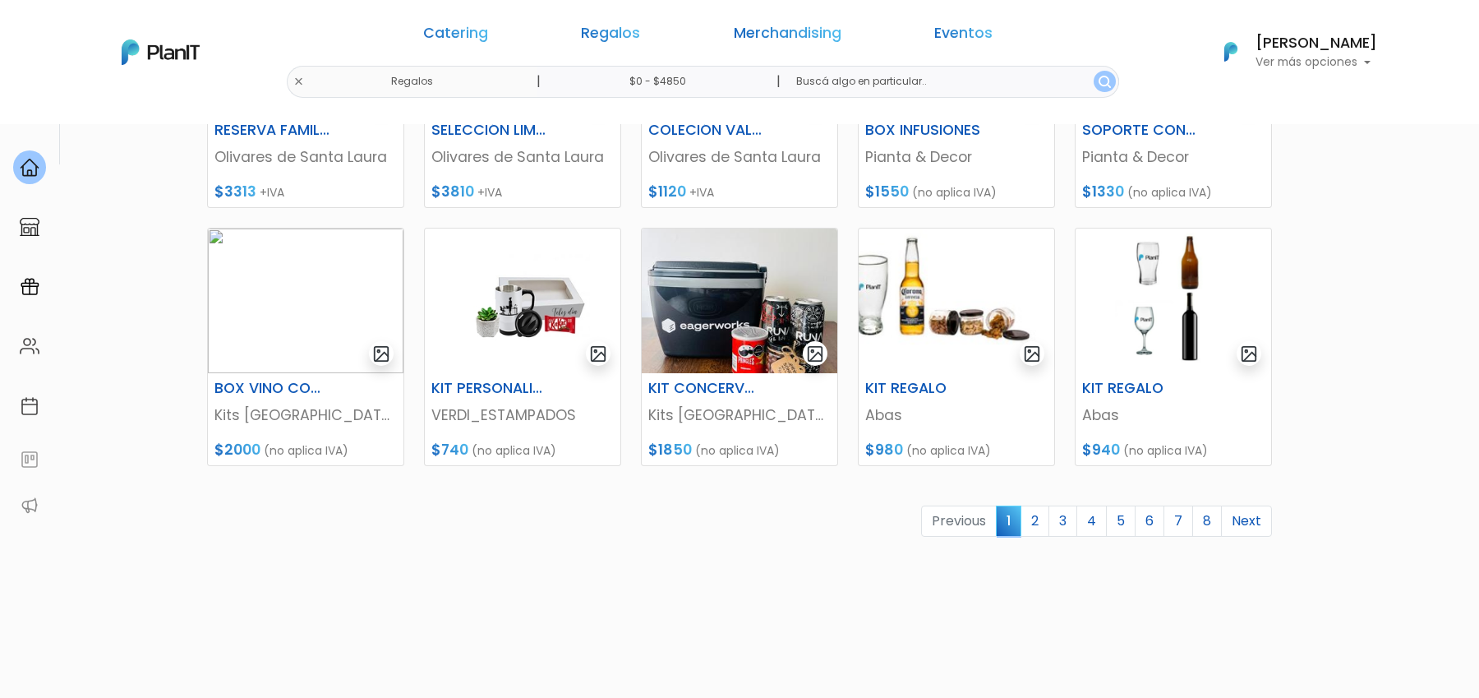
scroll to position [691, 0]
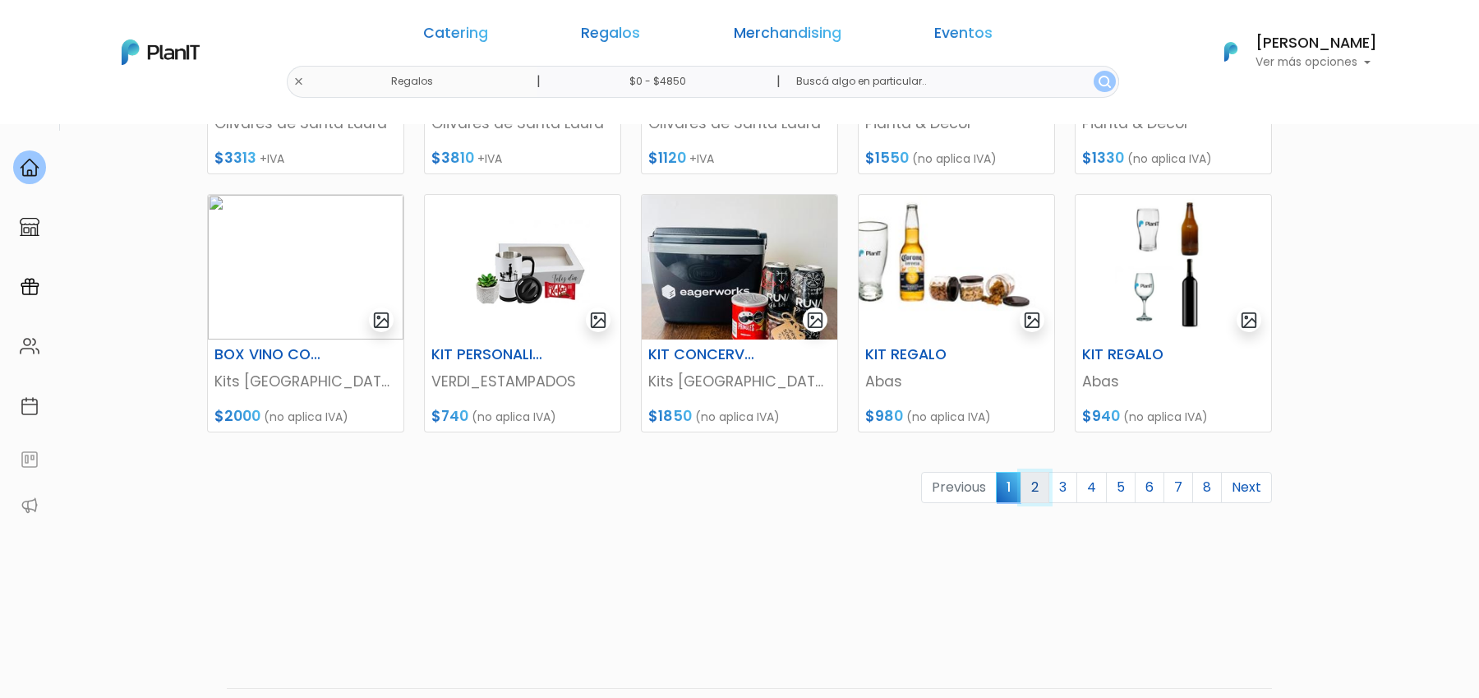
click at [1035, 482] on link "2" at bounding box center [1035, 487] width 29 height 31
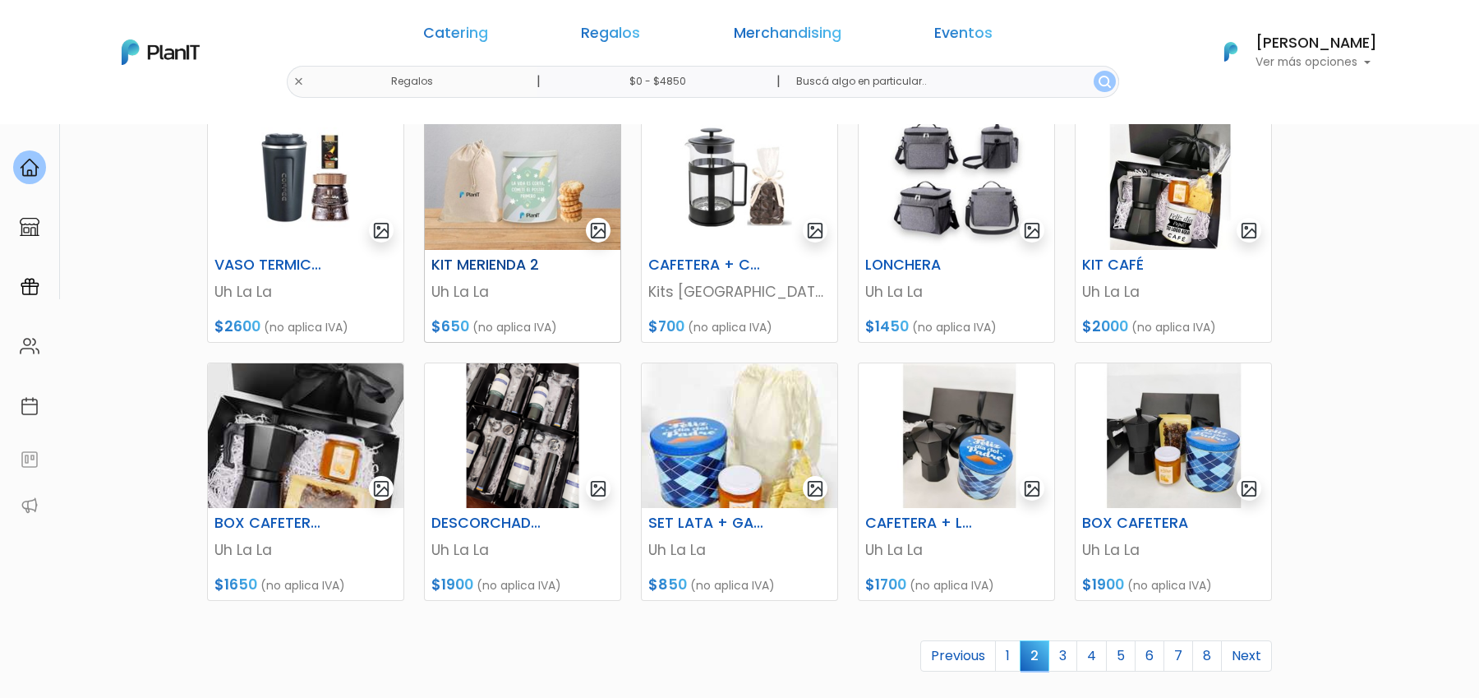
scroll to position [573, 0]
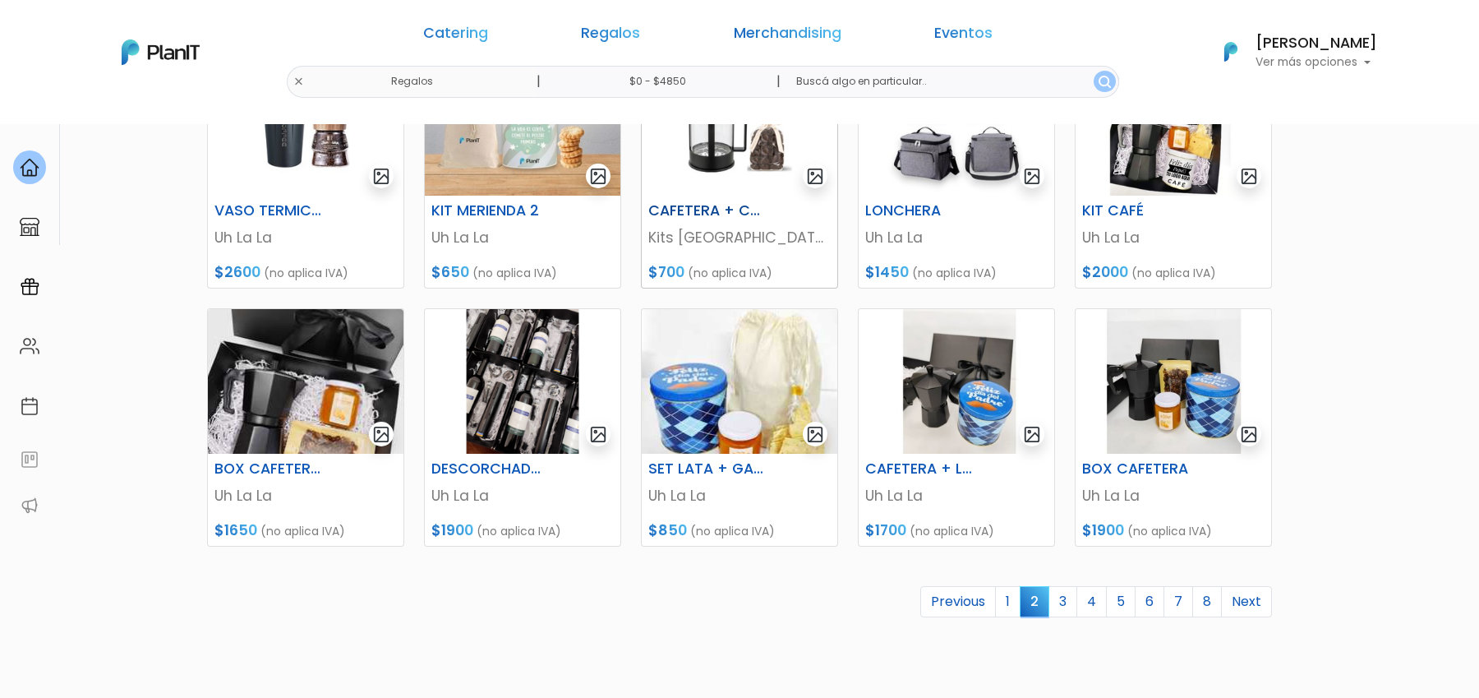
scroll to position [581, 0]
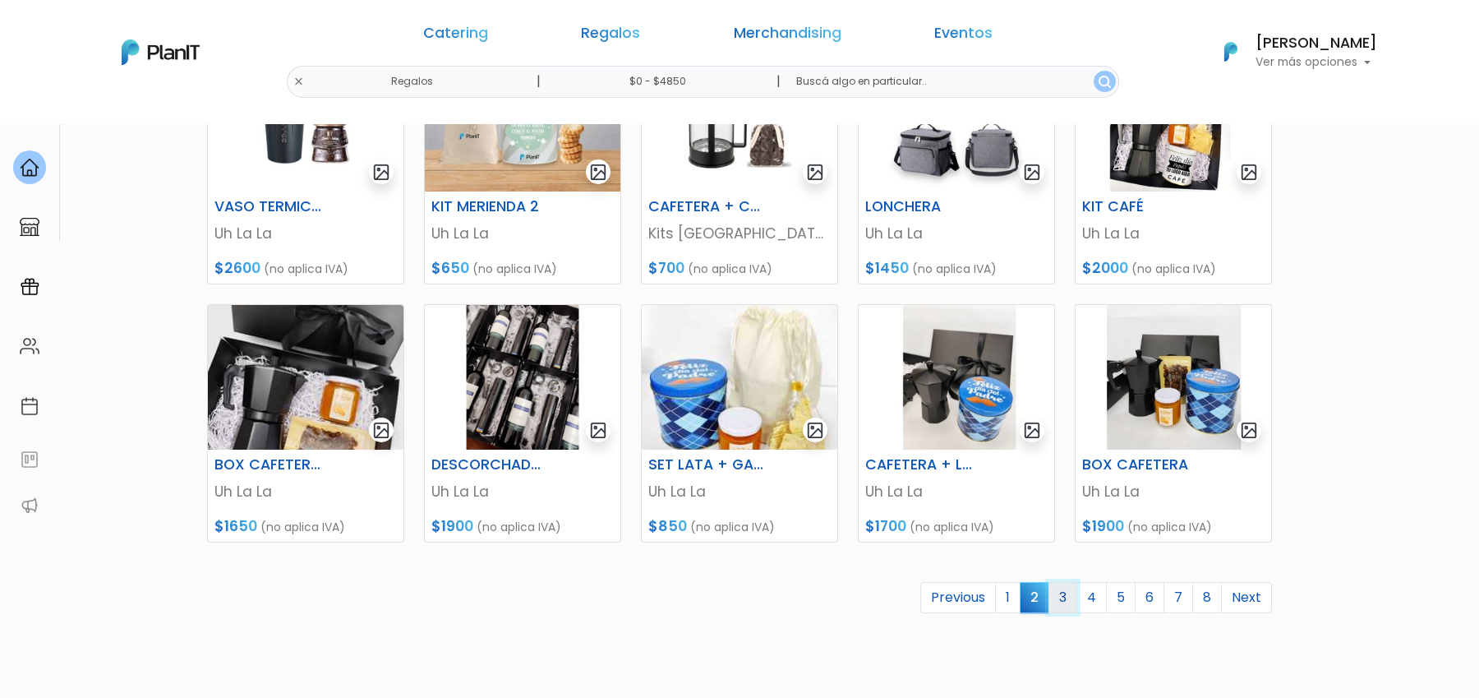
click at [1074, 603] on link "3" at bounding box center [1063, 597] width 29 height 31
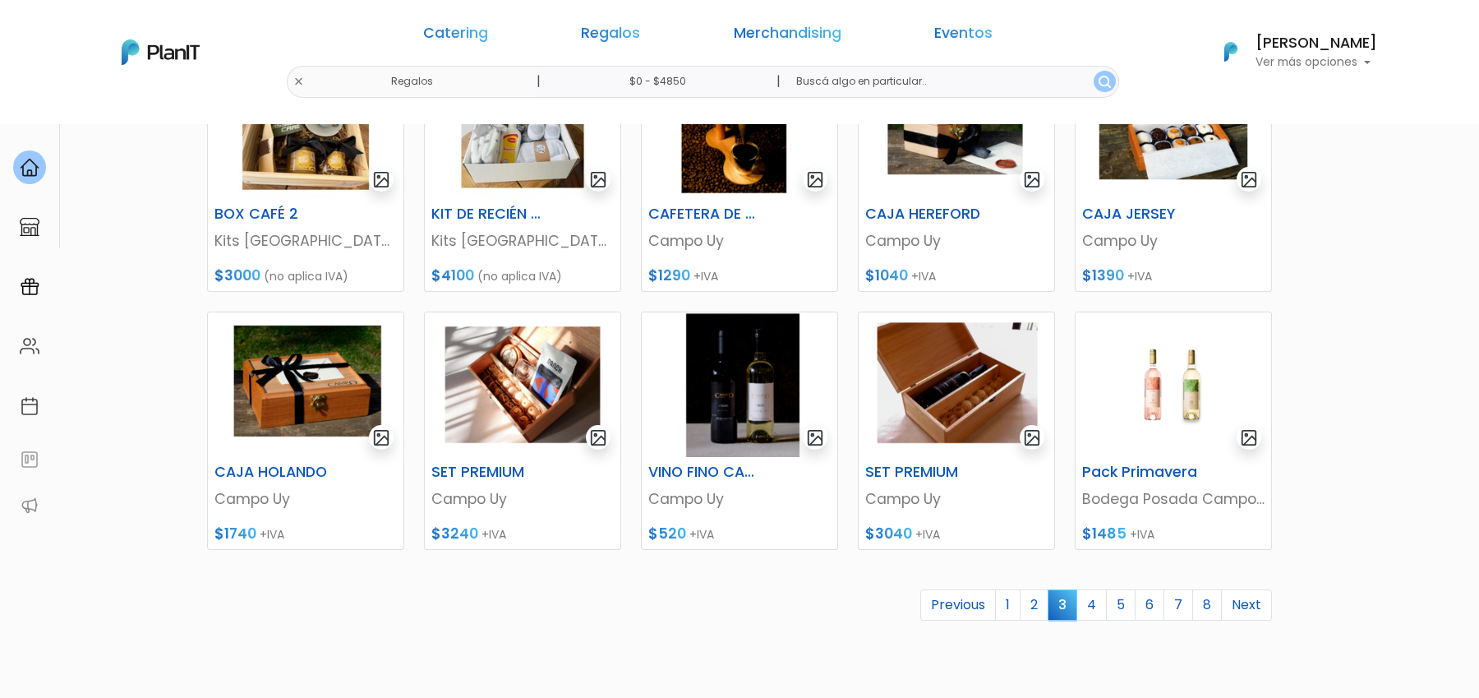
scroll to position [719, 0]
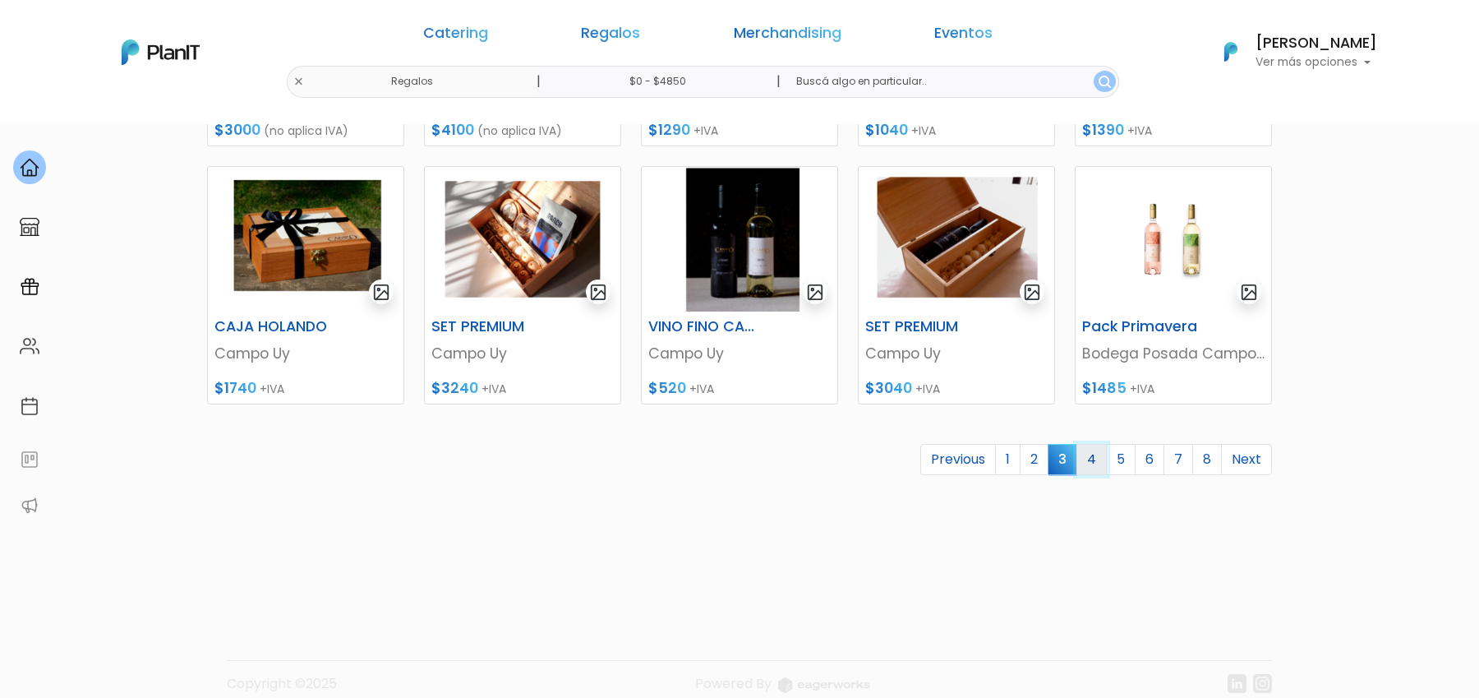
click at [1107, 468] on link "4" at bounding box center [1092, 459] width 30 height 31
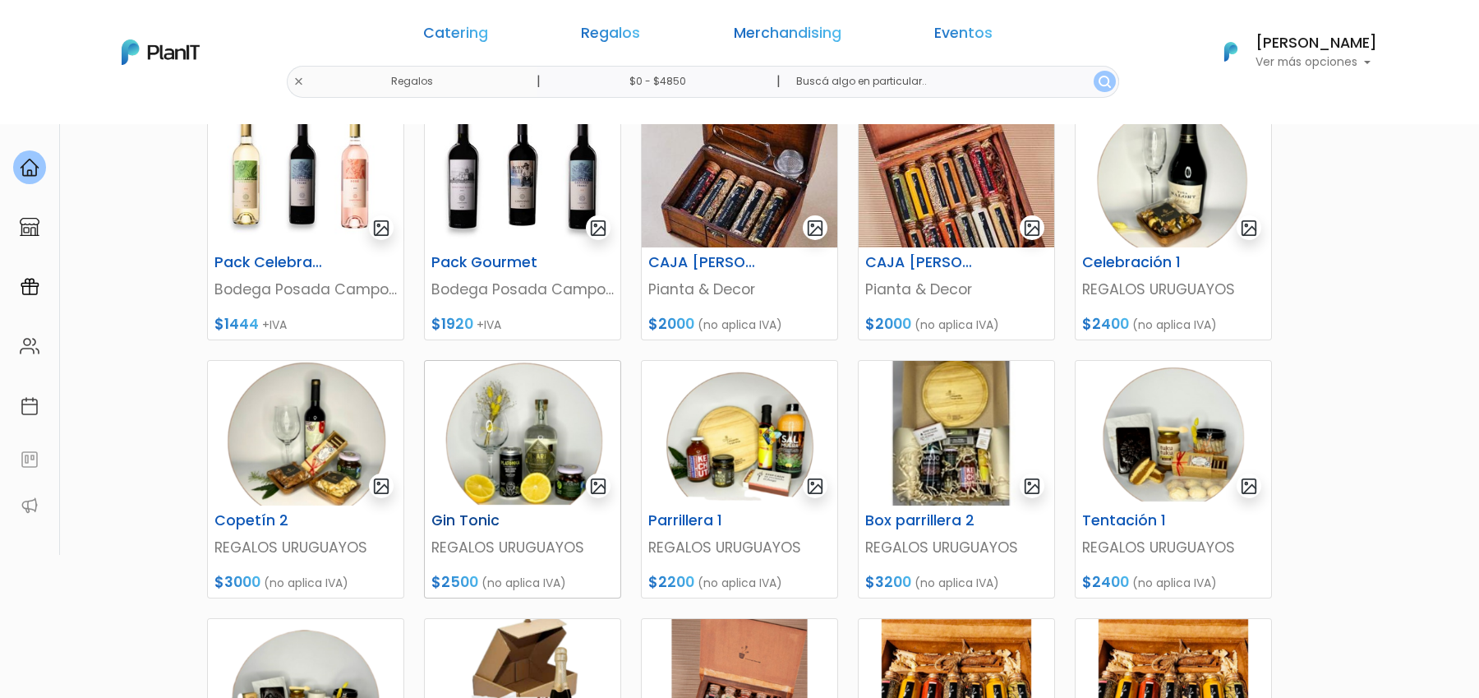
scroll to position [615, 0]
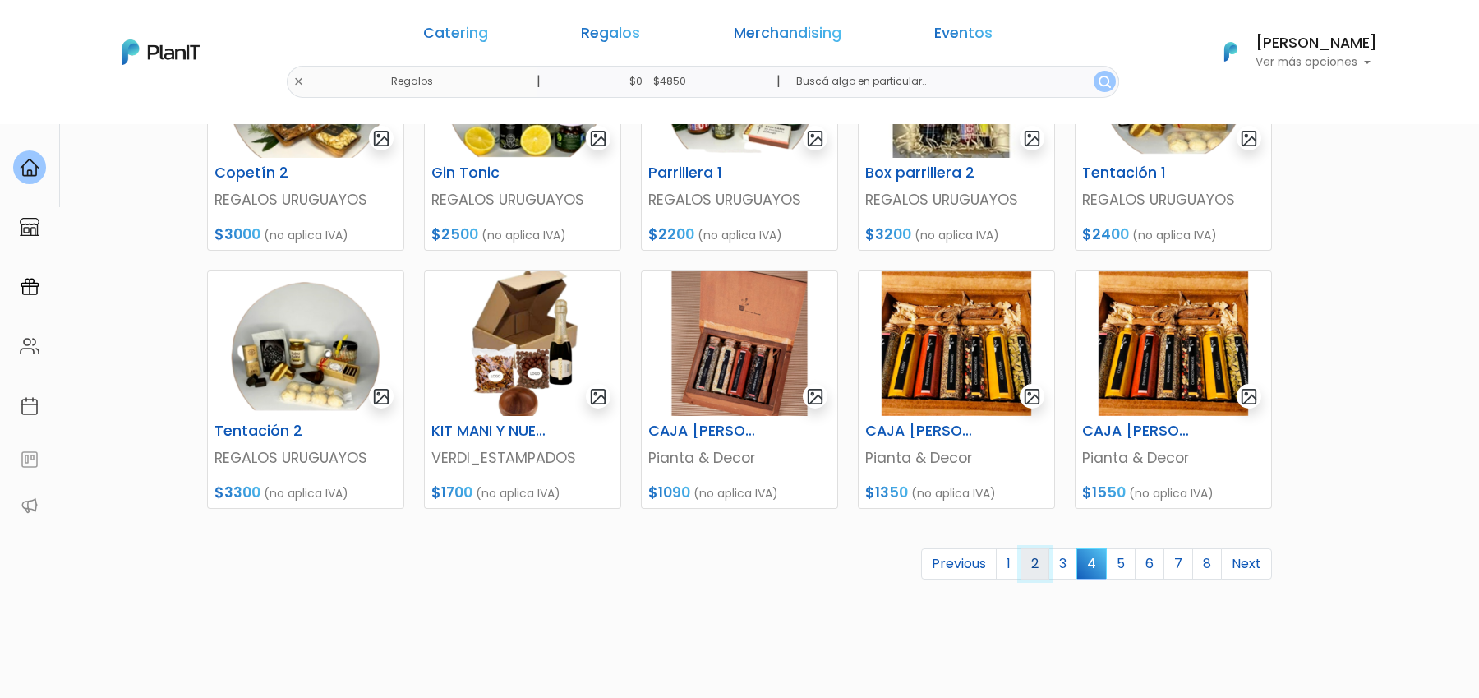
click at [1029, 564] on link "2" at bounding box center [1035, 563] width 29 height 31
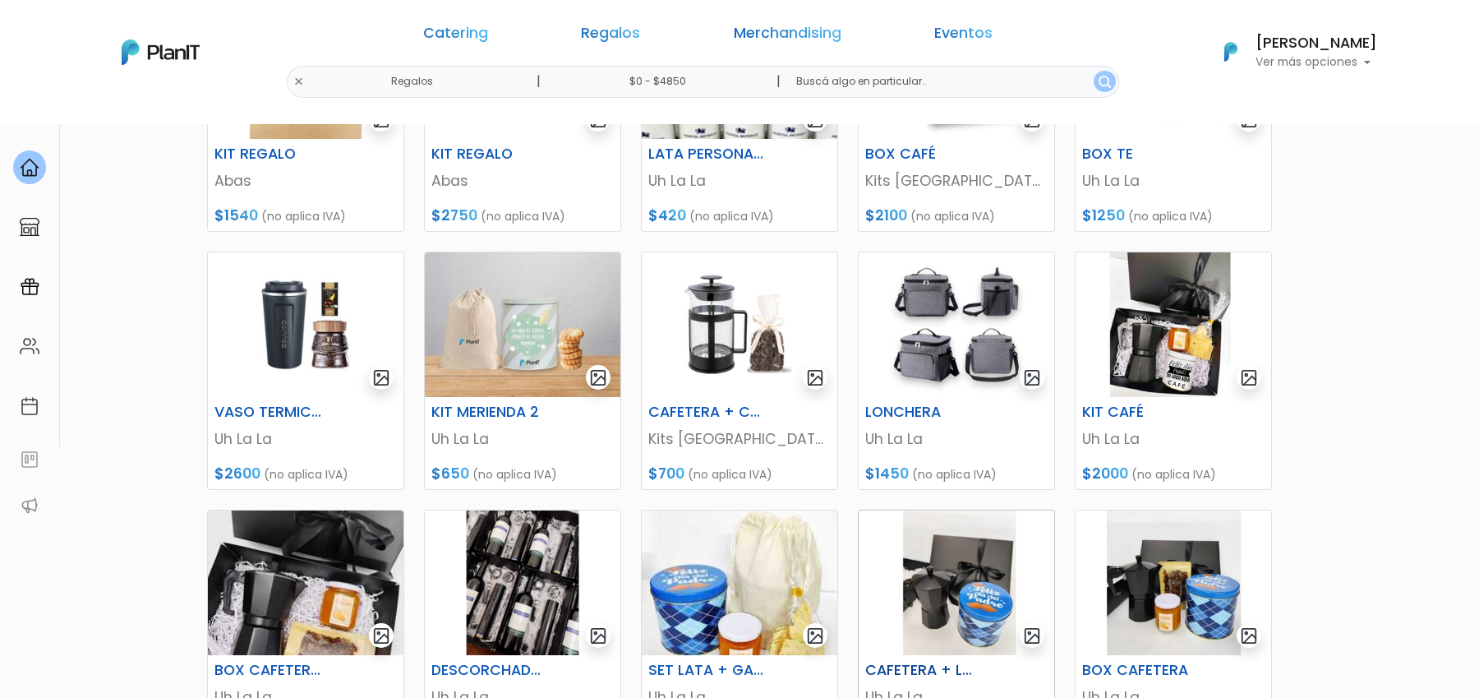
scroll to position [739, 0]
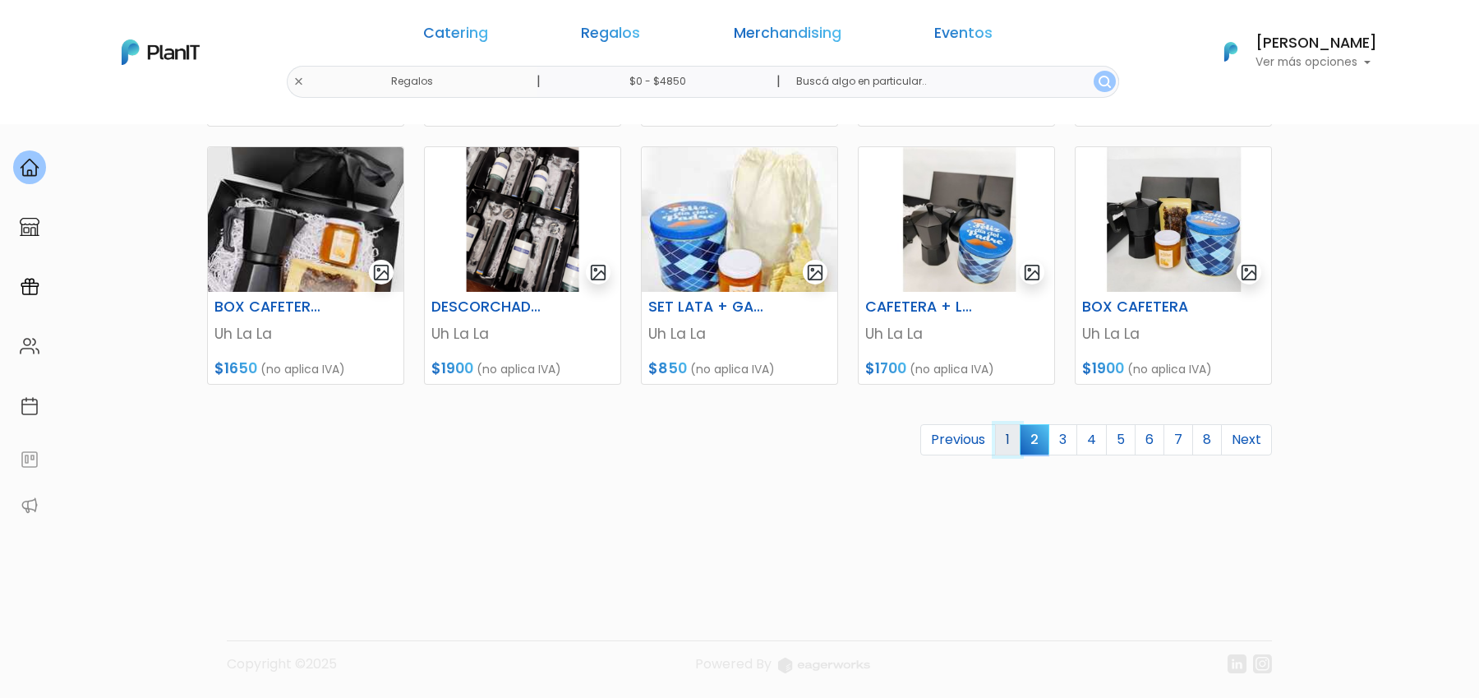
click at [1010, 441] on link "1" at bounding box center [1007, 439] width 25 height 31
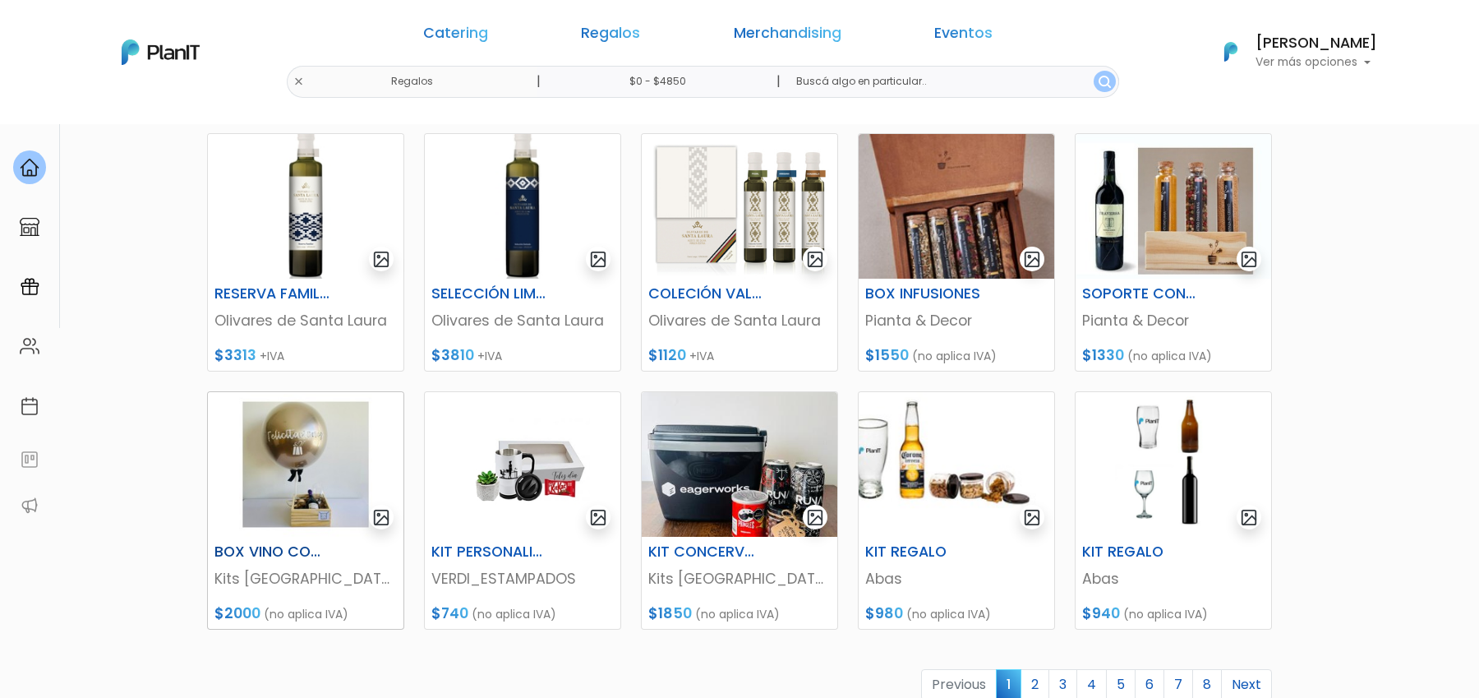
scroll to position [739, 0]
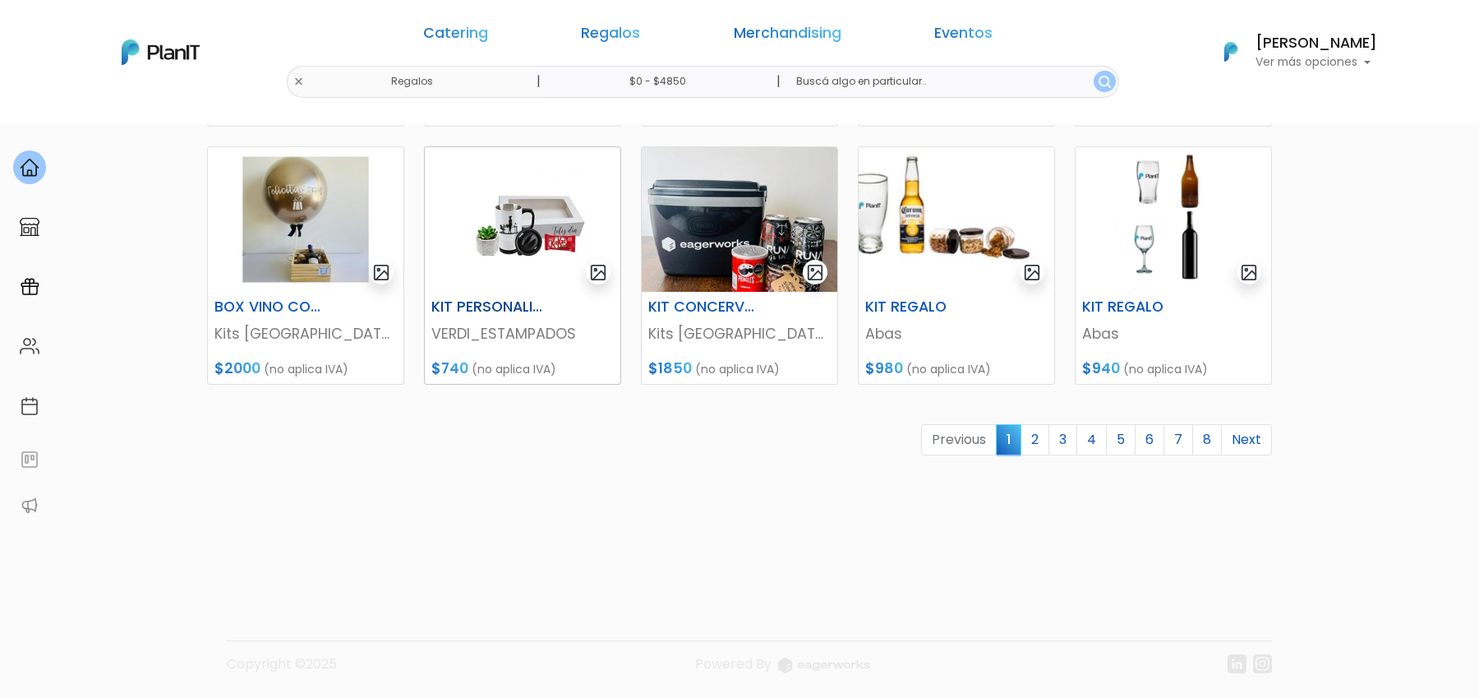
click at [514, 301] on h6 "KIT PERSONALIZADO" at bounding box center [489, 306] width 135 height 17
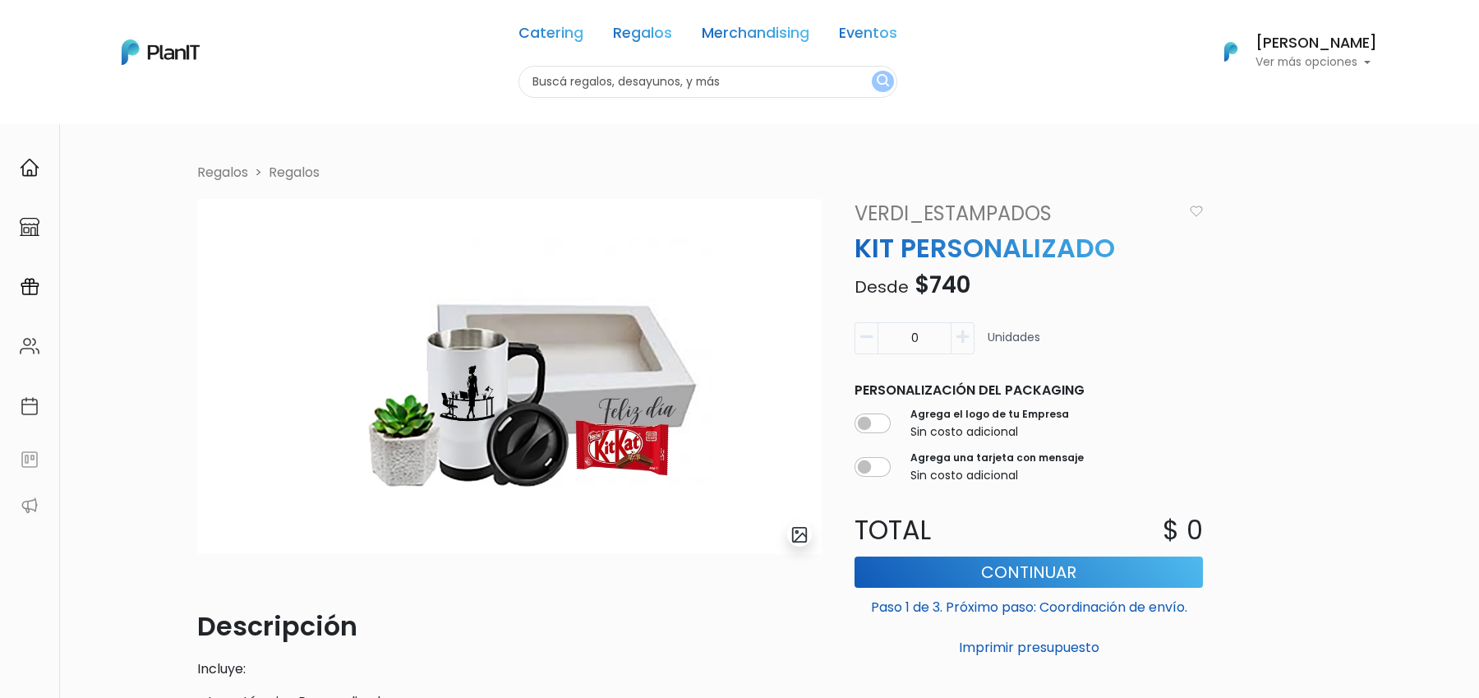
click at [902, 219] on link "VERDI_ESTAMPADOS" at bounding box center [1014, 214] width 338 height 30
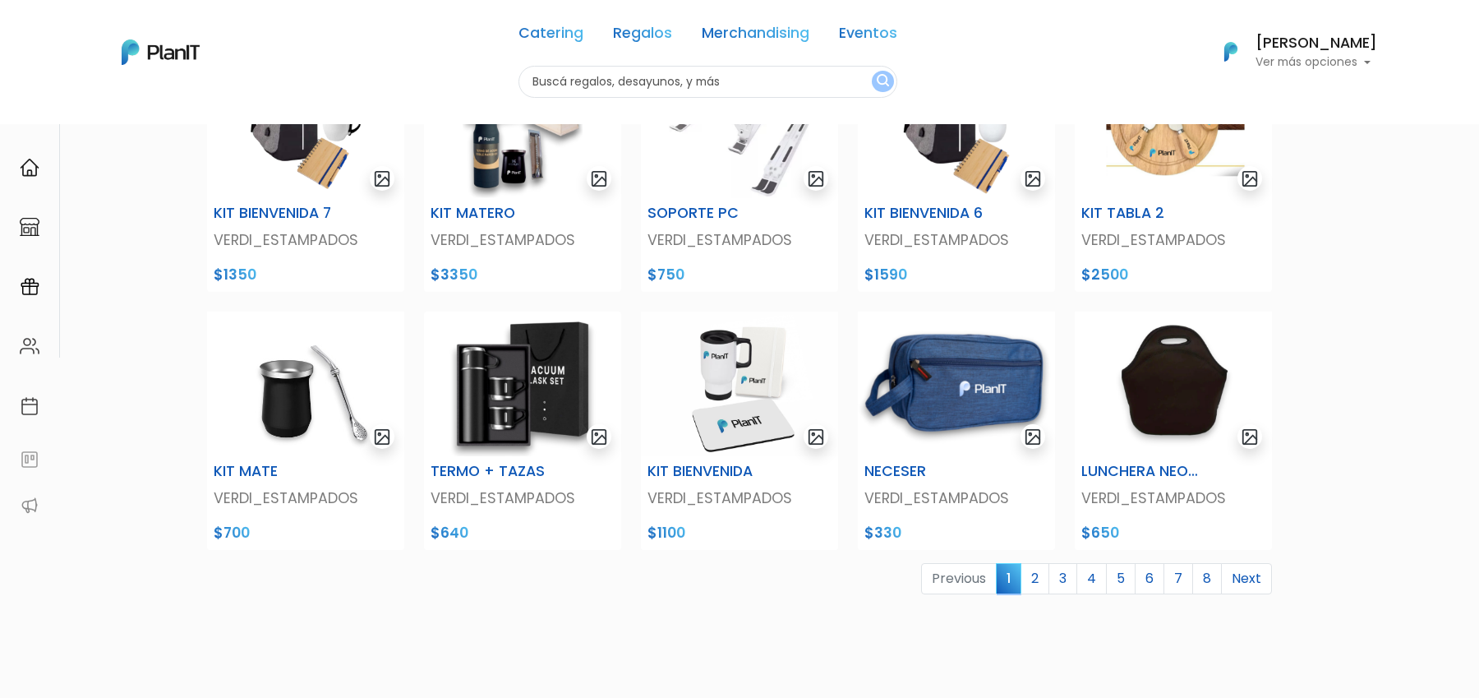
scroll to position [469, 0]
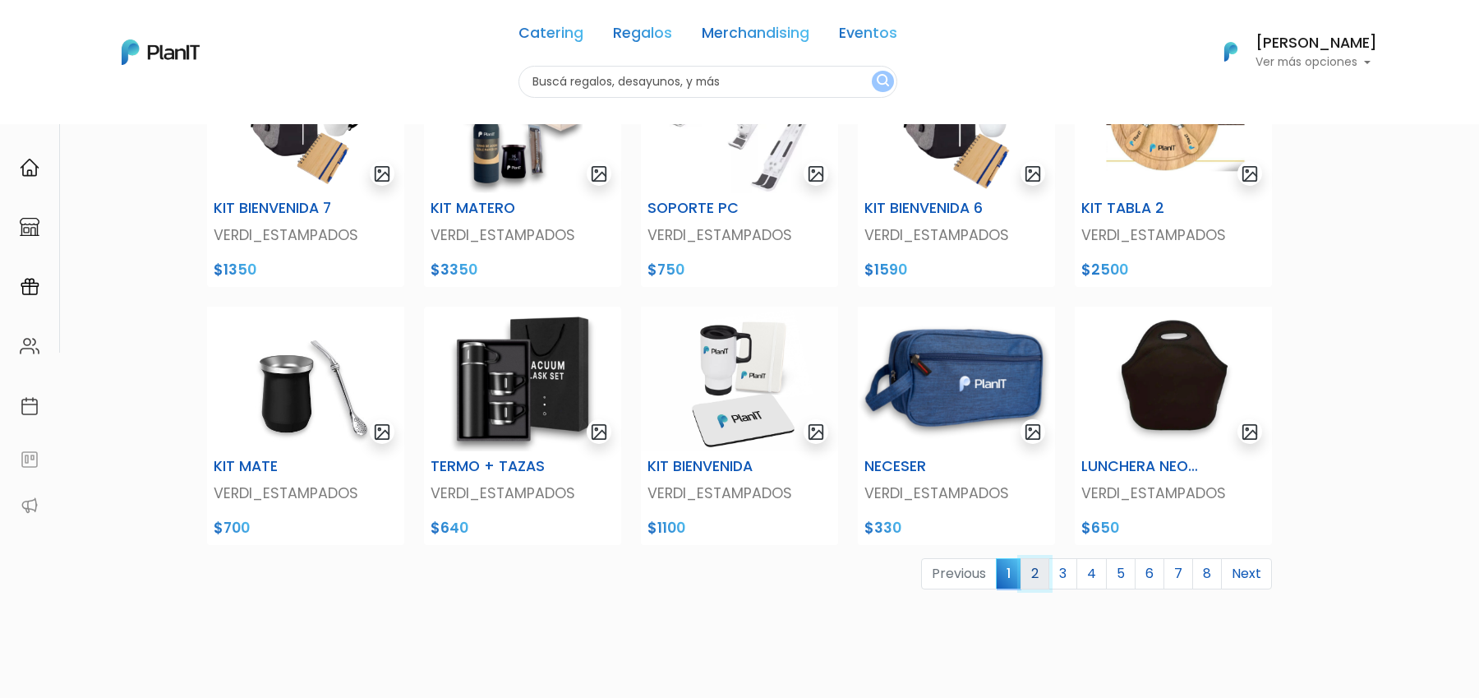
click at [1042, 570] on link "2" at bounding box center [1035, 573] width 29 height 31
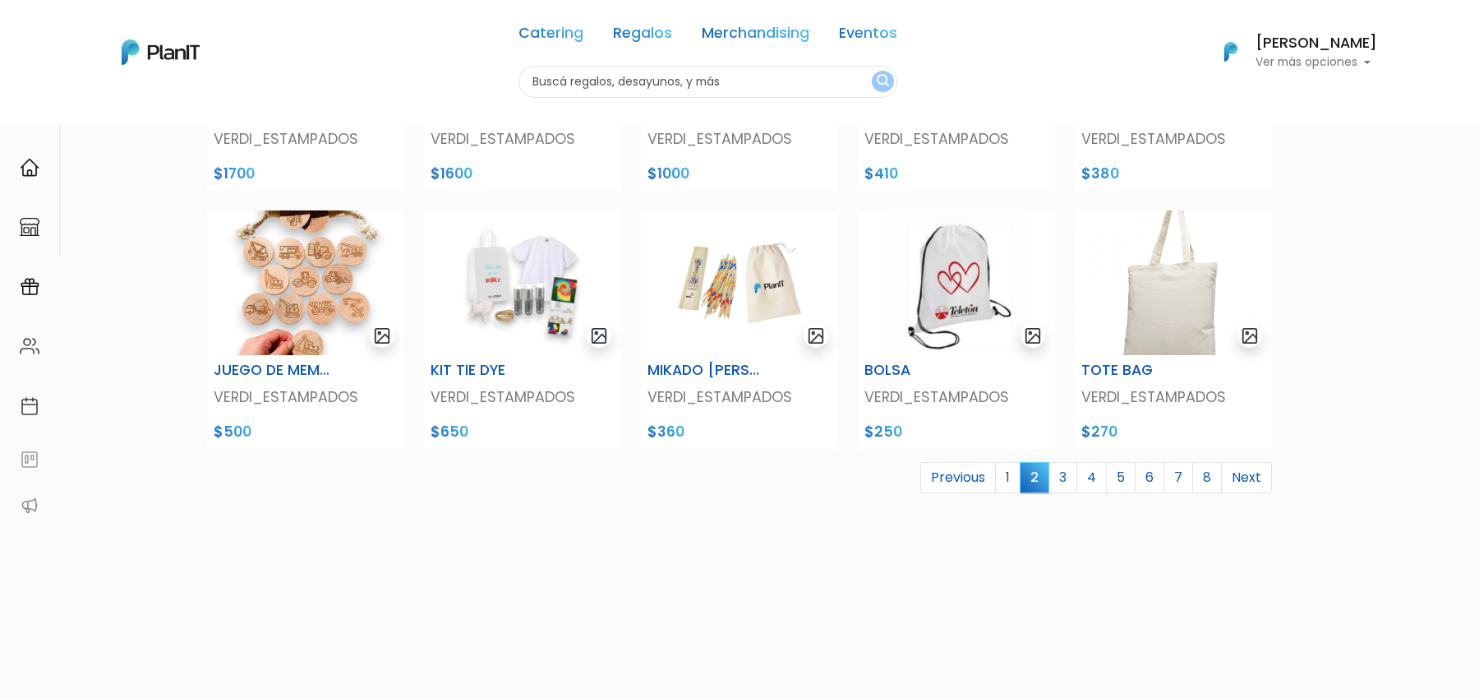
scroll to position [568, 0]
click at [1063, 486] on link "3" at bounding box center [1063, 474] width 29 height 31
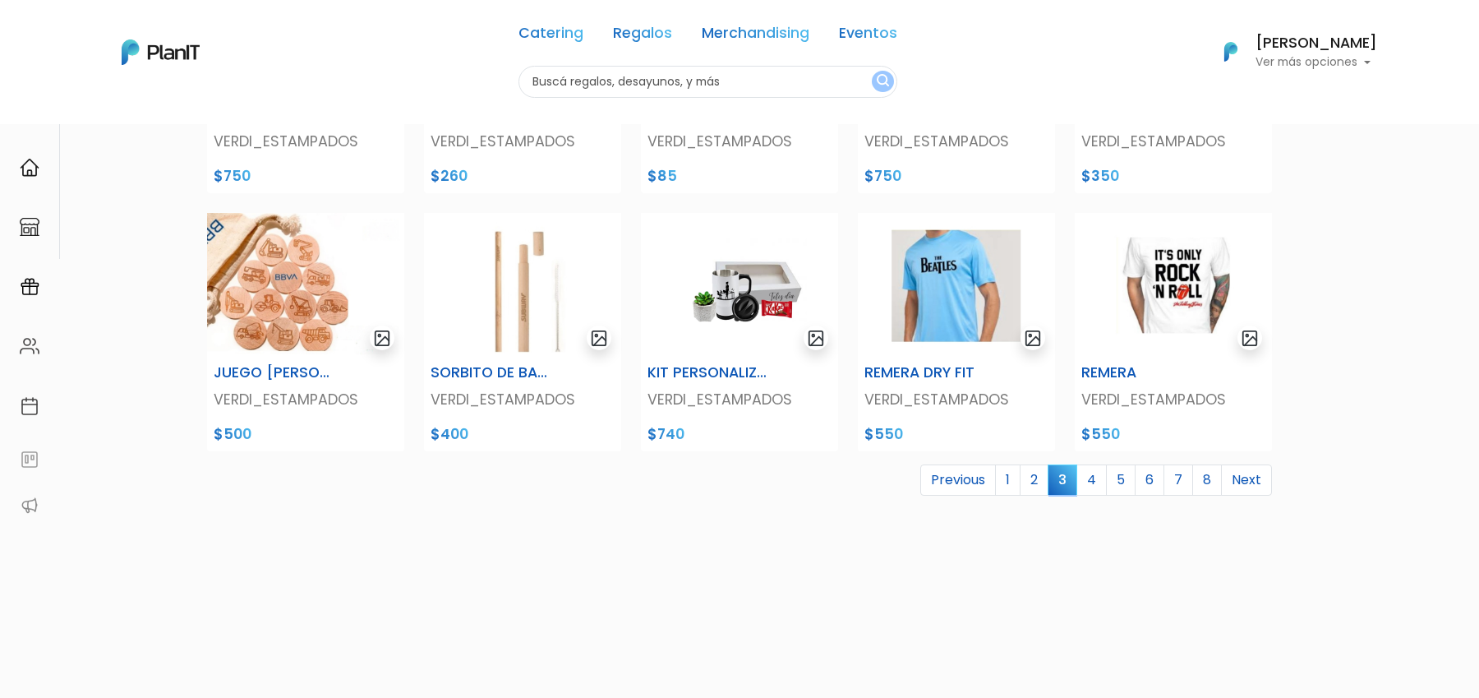
scroll to position [567, 0]
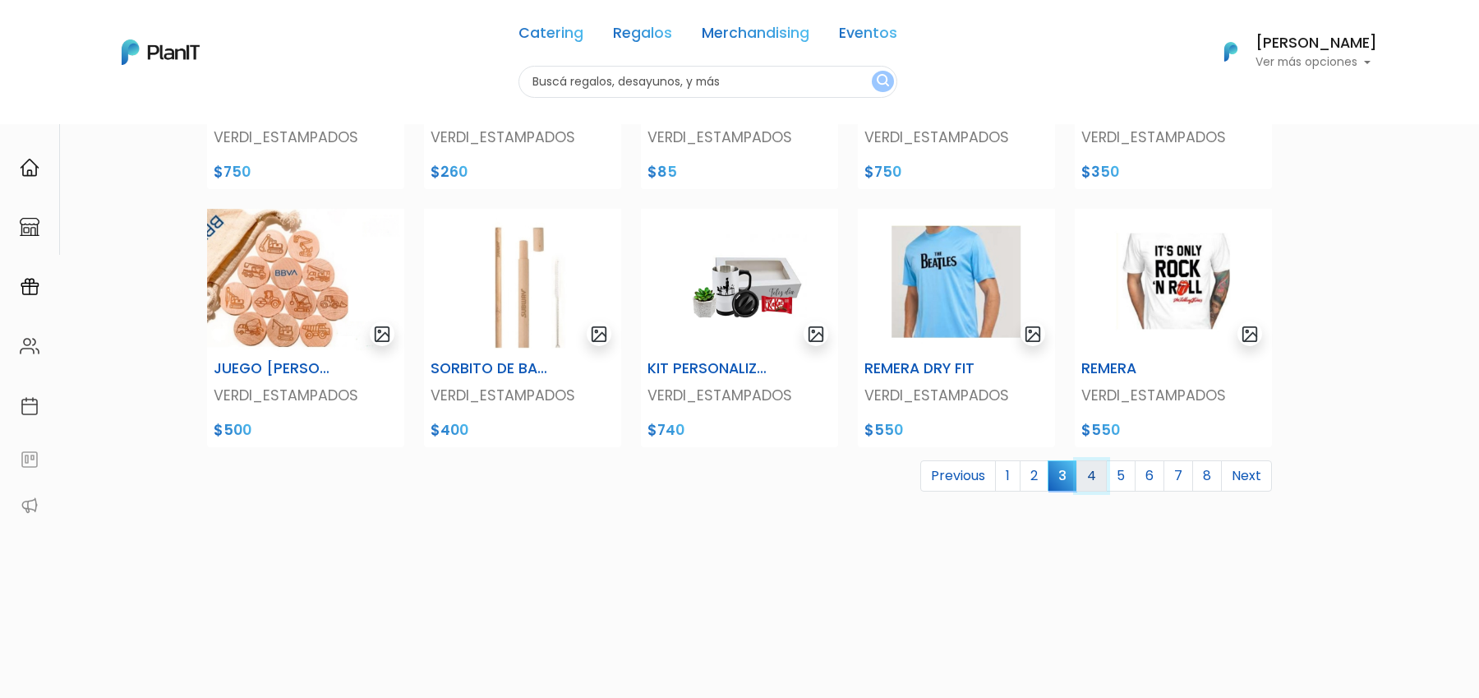
click at [1097, 476] on link "4" at bounding box center [1092, 475] width 30 height 31
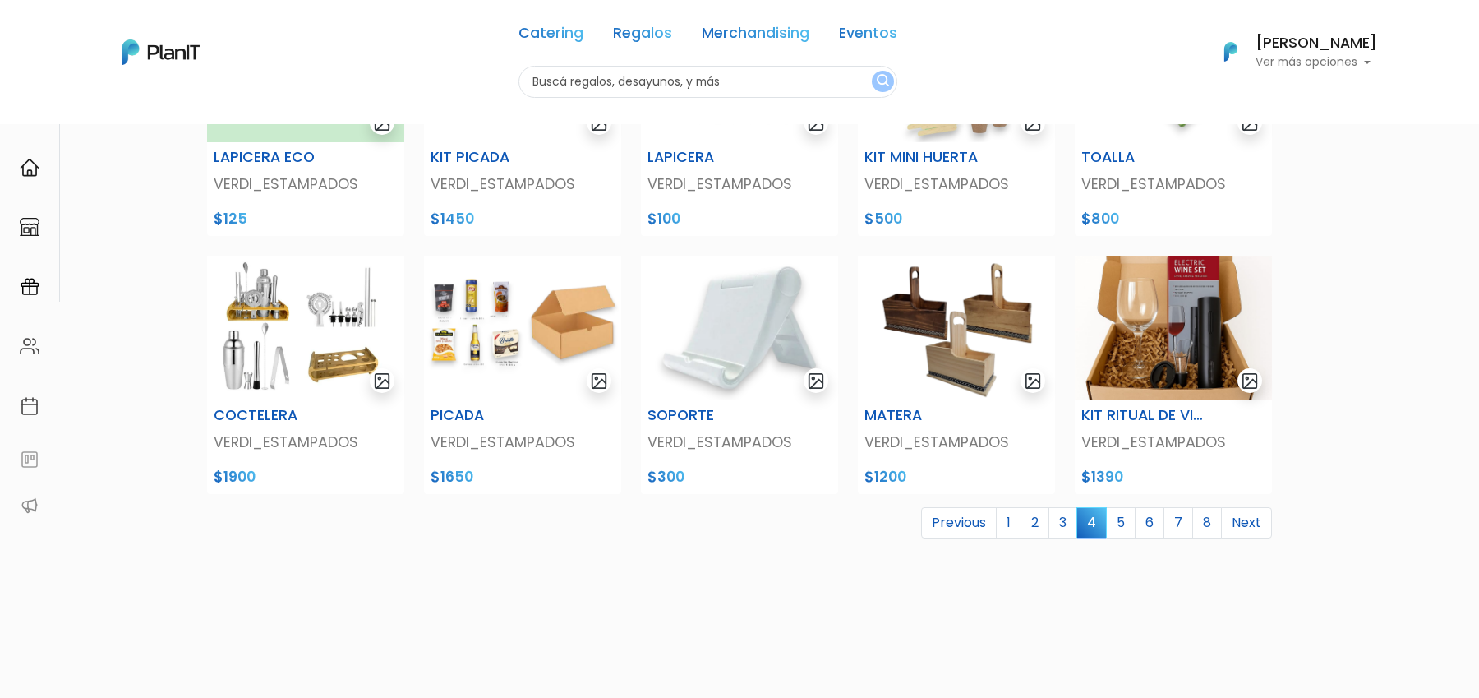
scroll to position [528, 0]
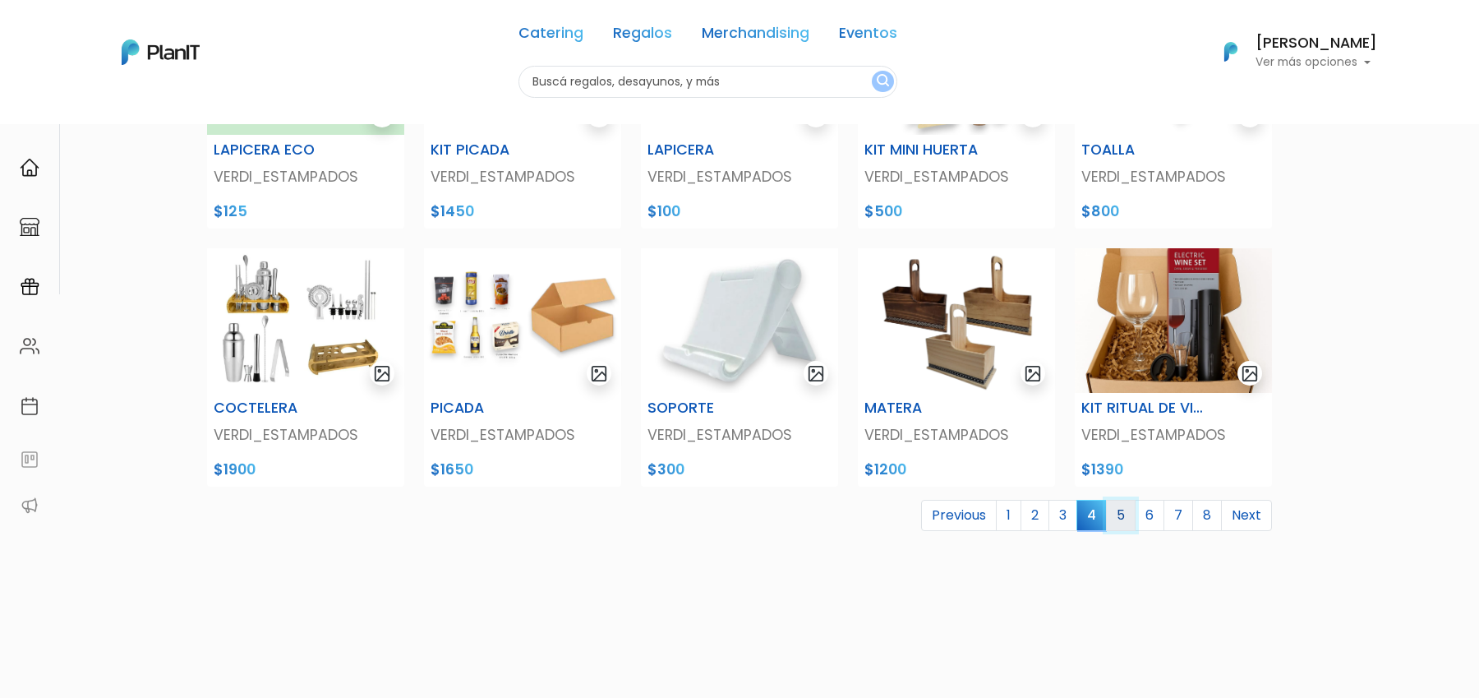
click at [1129, 517] on link "5" at bounding box center [1121, 515] width 30 height 31
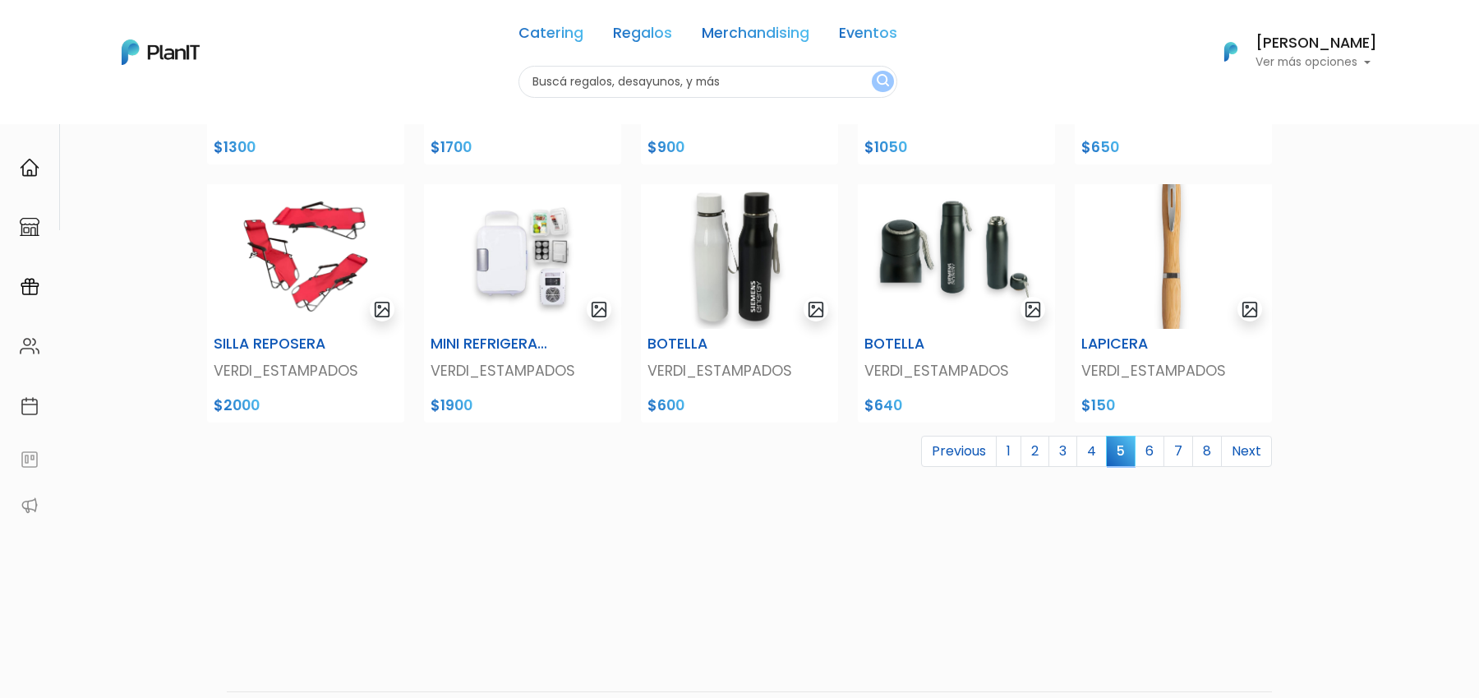
scroll to position [644, 0]
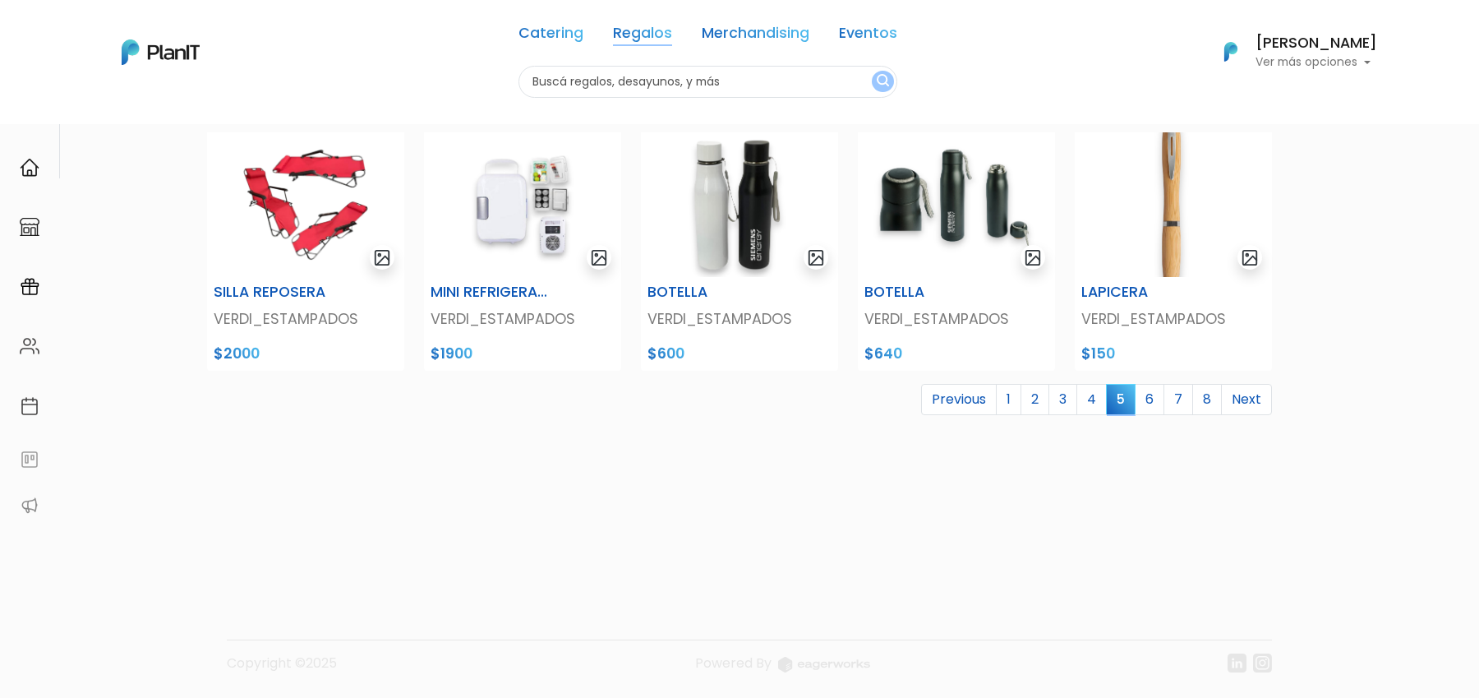
click at [655, 30] on link "Regalos" at bounding box center [642, 36] width 59 height 20
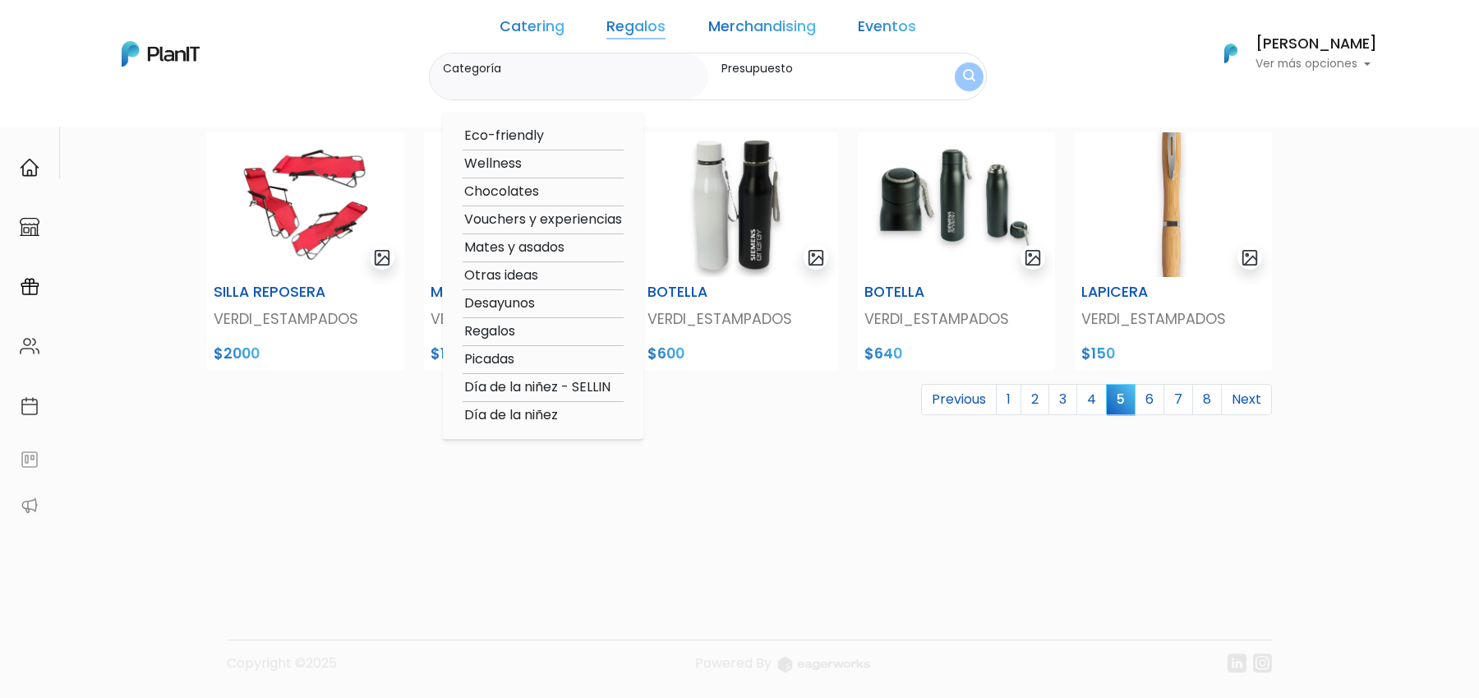
click at [524, 278] on option "Otras ideas" at bounding box center [543, 275] width 161 height 21
type input "Otras ideas"
type input "$0 - $1000"
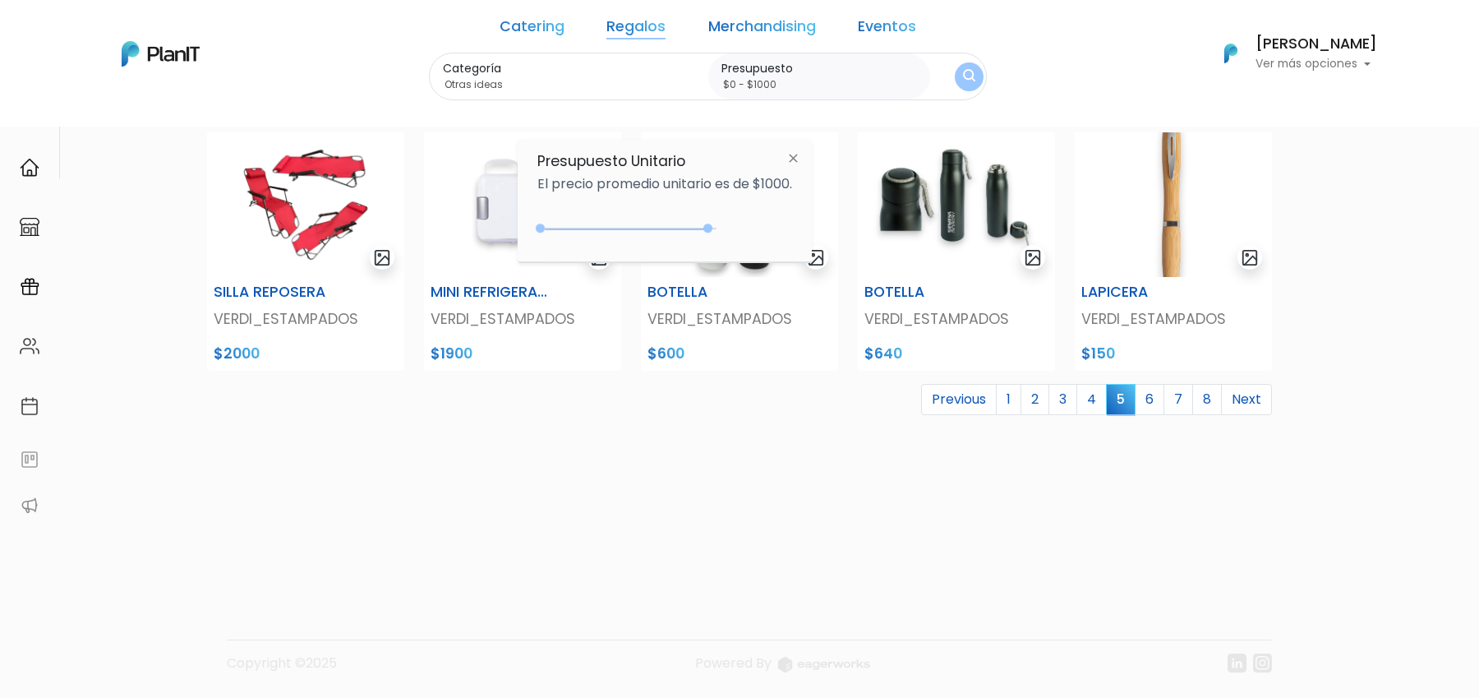
click at [963, 77] on img "submit" at bounding box center [969, 77] width 12 height 16
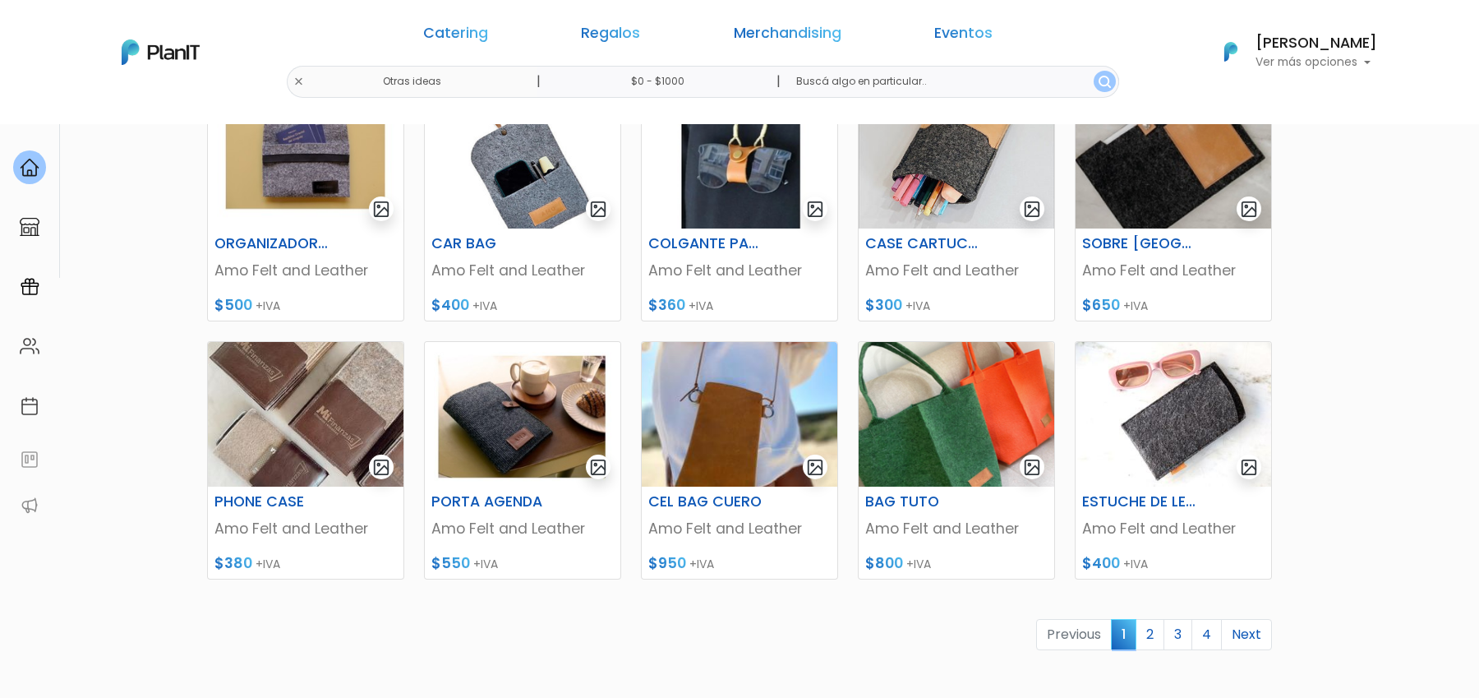
scroll to position [561, 0]
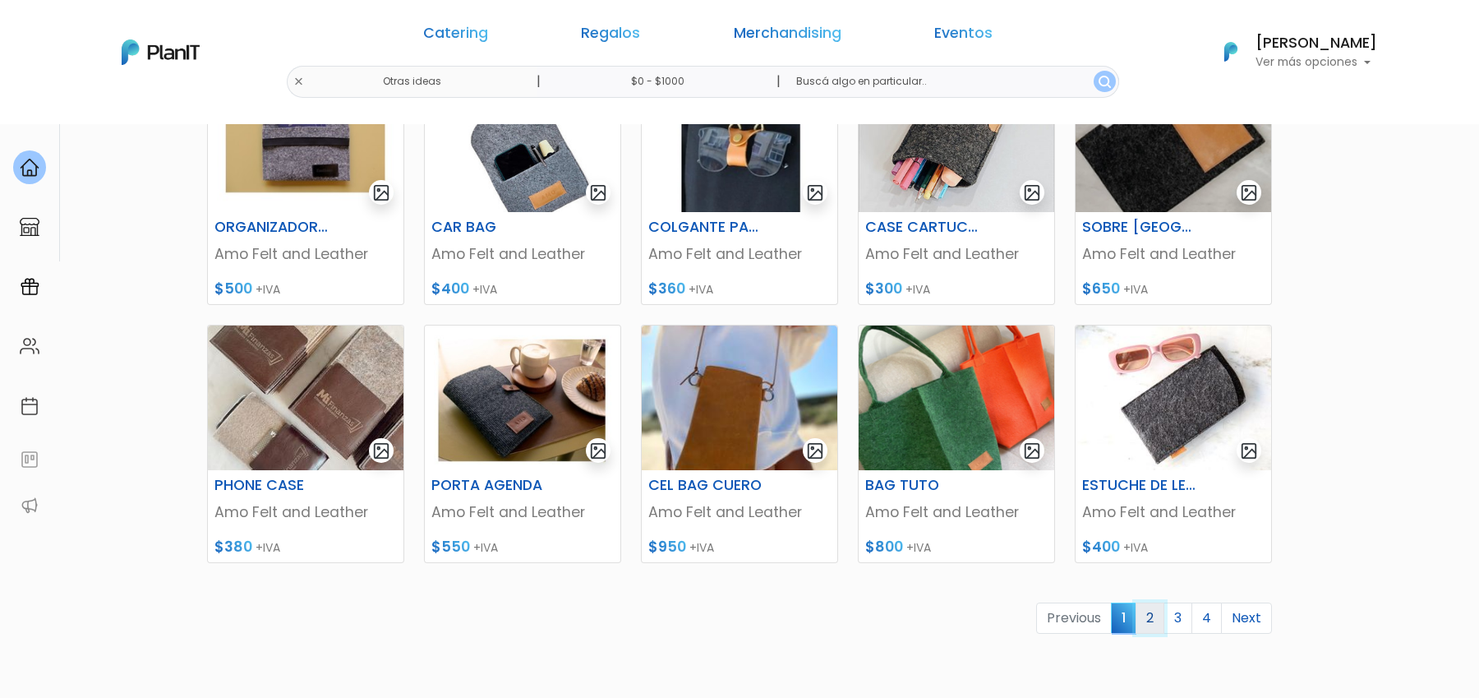
click at [1156, 623] on link "2" at bounding box center [1150, 617] width 29 height 31
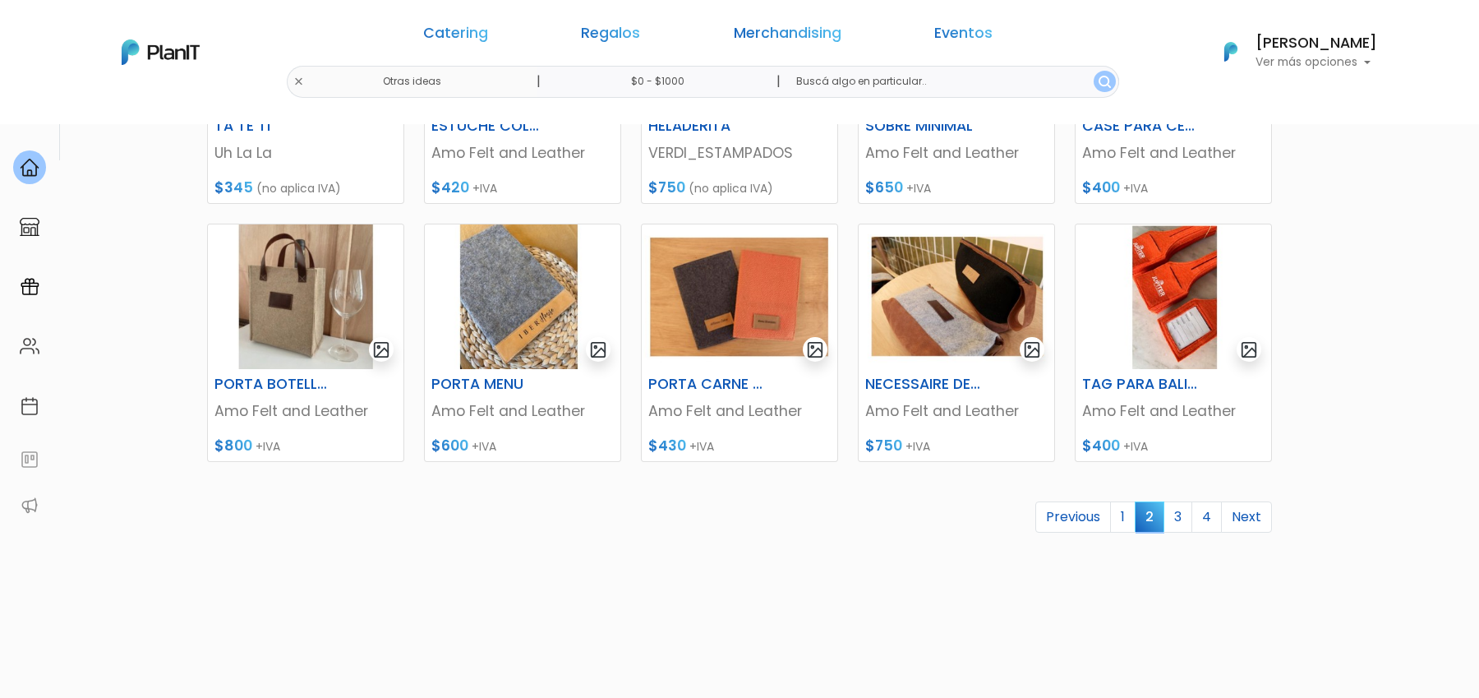
scroll to position [663, 0]
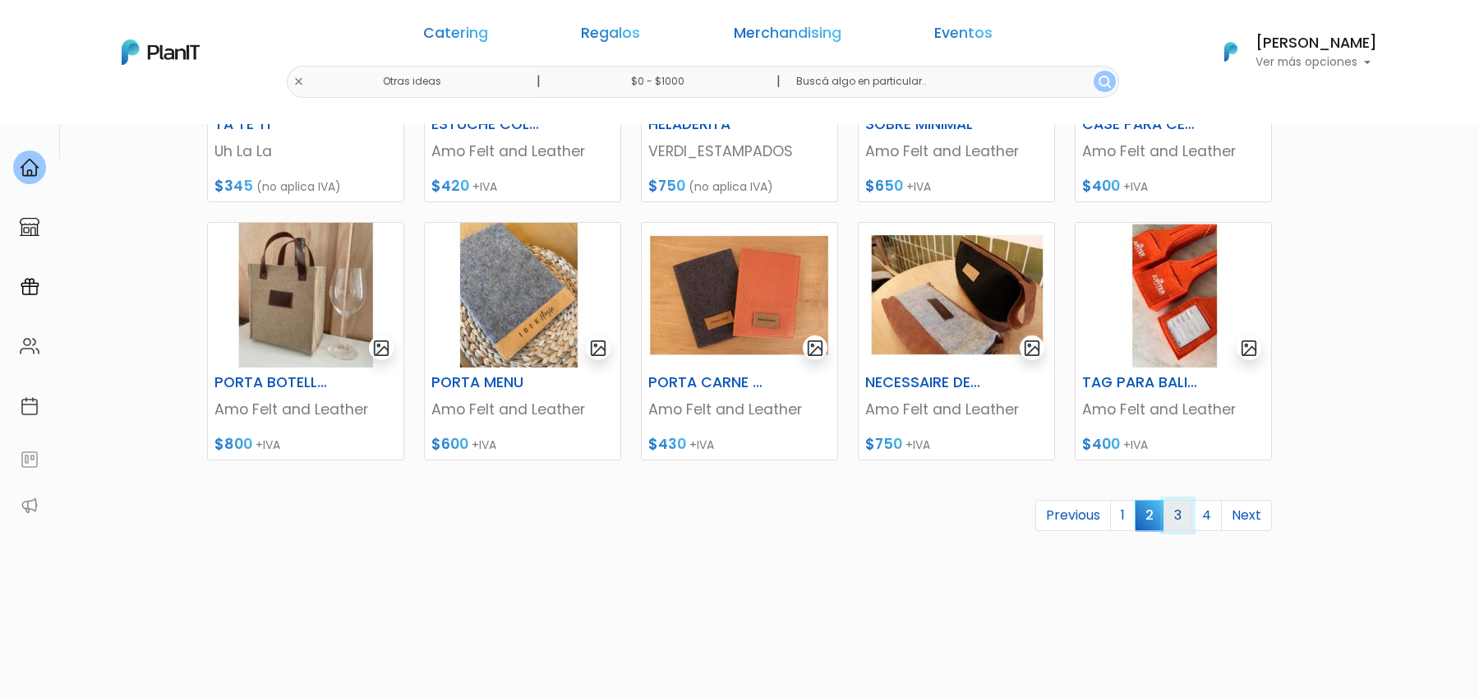
click at [1181, 519] on link "3" at bounding box center [1178, 515] width 29 height 31
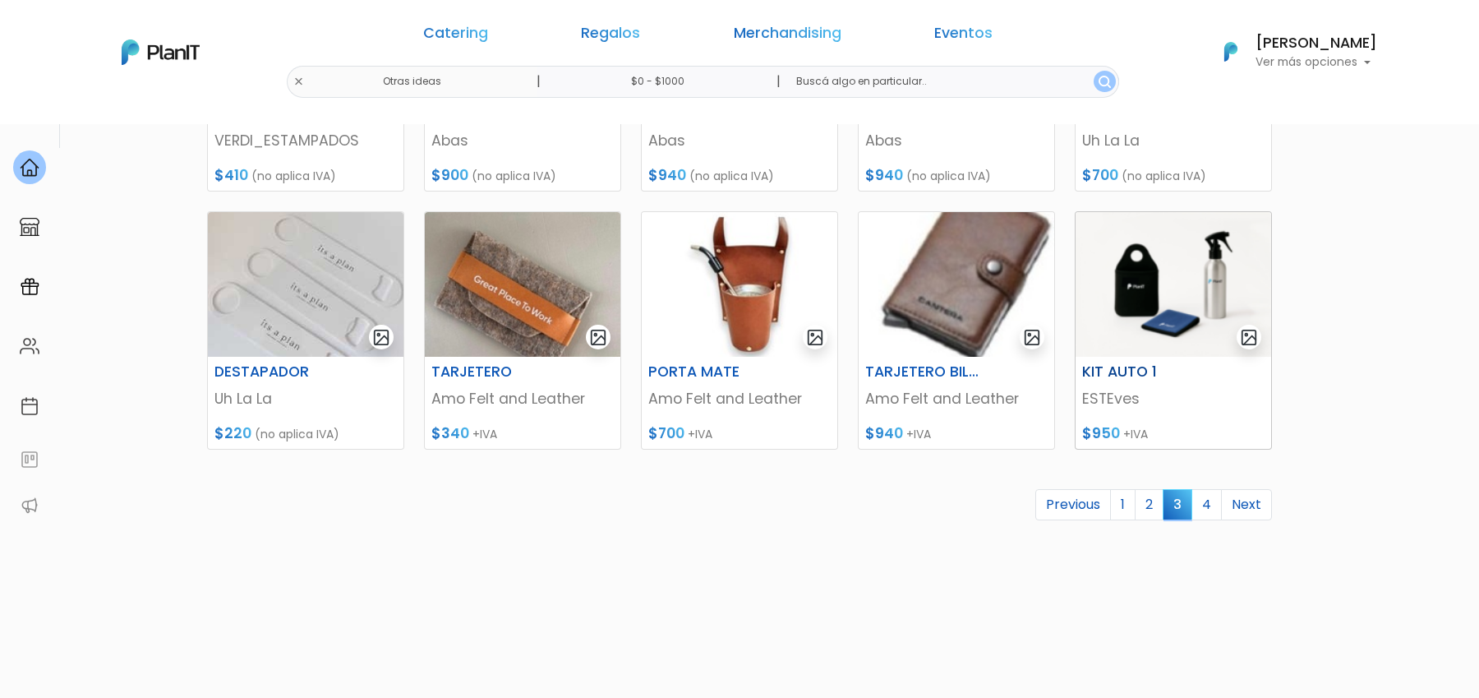
scroll to position [699, 0]
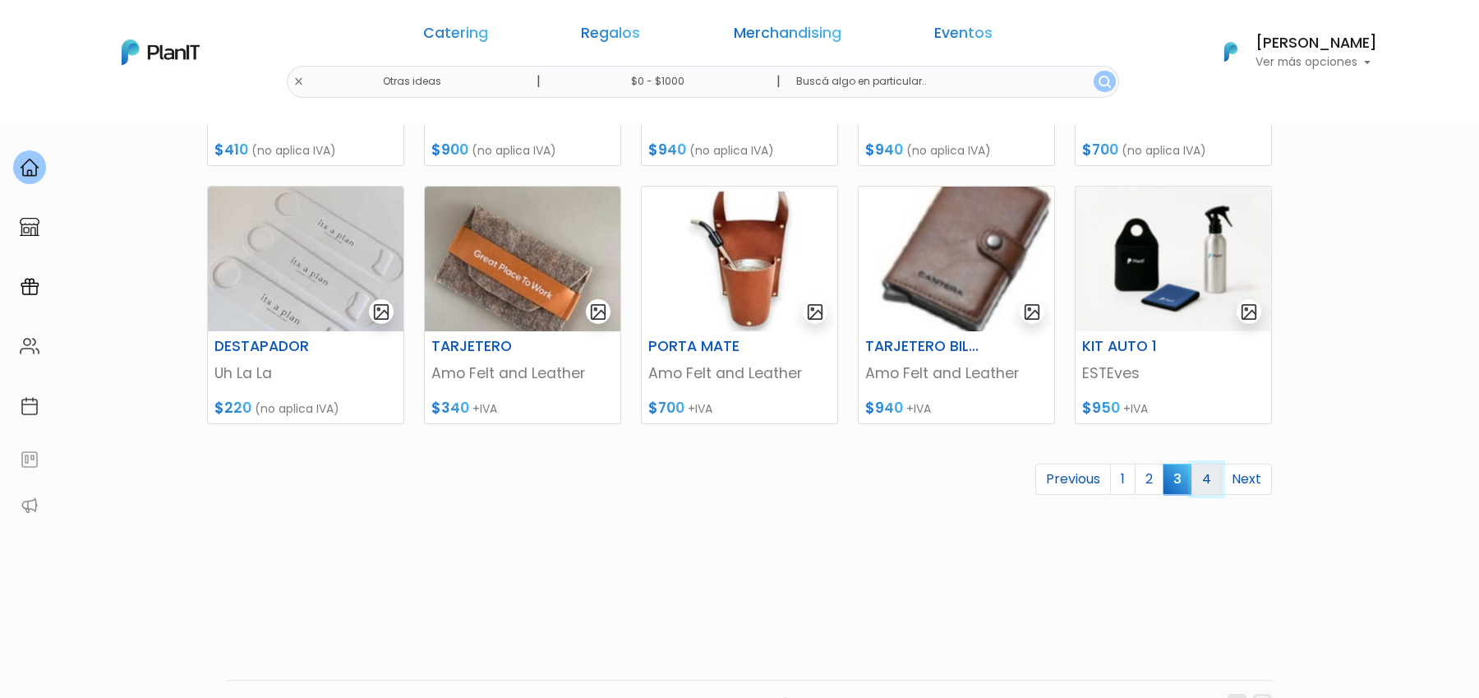
click at [1213, 478] on link "4" at bounding box center [1207, 479] width 30 height 31
